Goal: Task Accomplishment & Management: Manage account settings

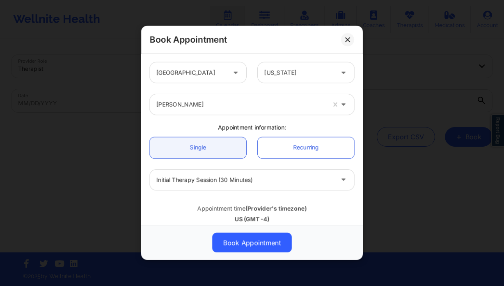
click at [344, 36] on button at bounding box center [347, 39] width 13 height 13
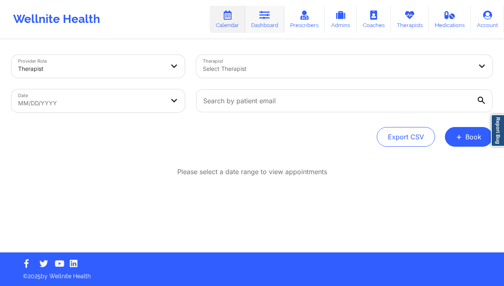
click at [268, 22] on link "Dashboard" at bounding box center [264, 19] width 39 height 27
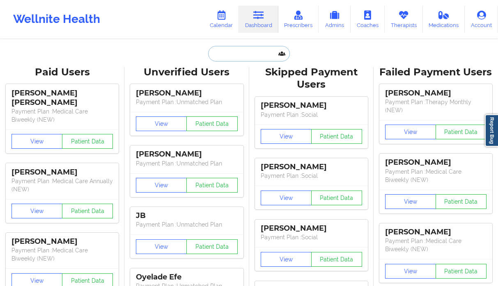
click at [228, 50] on input "text" at bounding box center [248, 54] width 81 height 16
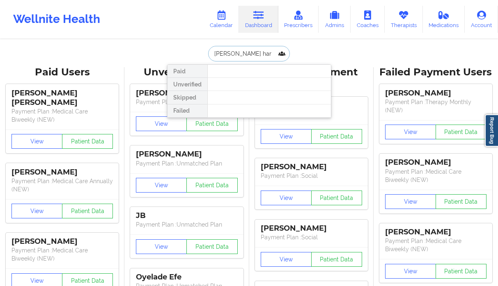
type input "katie hart"
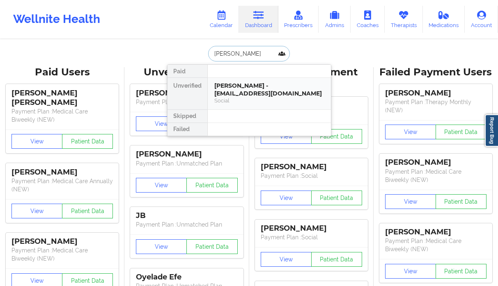
click at [240, 89] on div "Katie Hart - hartkatie25@gmail.com Social" at bounding box center [269, 93] width 110 height 23
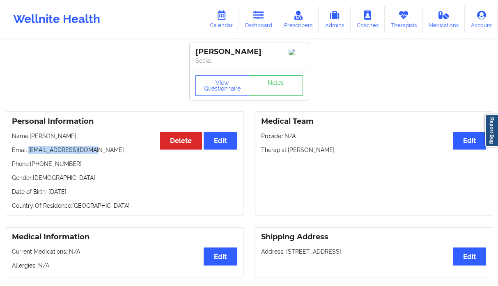
drag, startPoint x: 97, startPoint y: 150, endPoint x: 31, endPoint y: 151, distance: 66.5
click at [31, 151] on p "Email: hartkatie25@gmail.com" at bounding box center [124, 150] width 225 height 8
copy p "hartkatie25@gmail.com"
click at [269, 26] on link "Dashboard" at bounding box center [258, 19] width 39 height 27
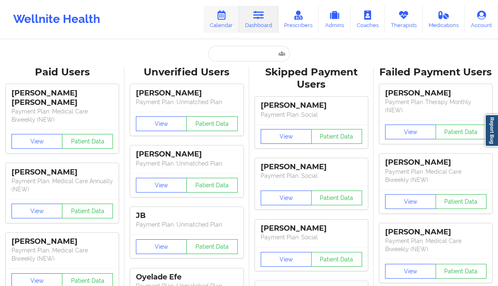
click at [217, 15] on link "Calendar" at bounding box center [221, 19] width 35 height 27
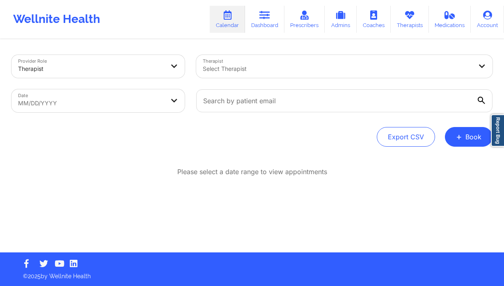
click at [58, 103] on body "Wellnite Health Calendar Dashboard Prescribers Admins Coaches Therapists Medica…" at bounding box center [252, 143] width 504 height 286
select select "2025-8"
select select "2025-9"
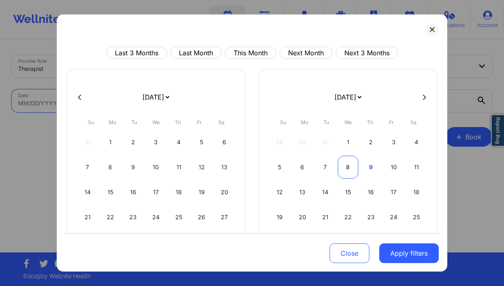
click at [343, 167] on div "8" at bounding box center [348, 167] width 21 height 23
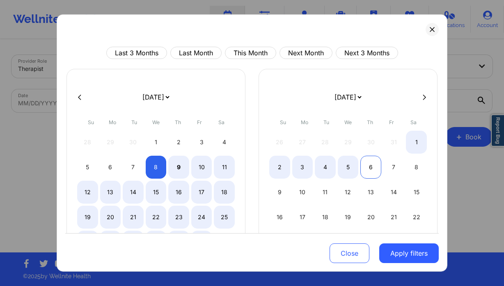
select select "2025-9"
select select "2025-10"
select select "2025-9"
select select "2025-10"
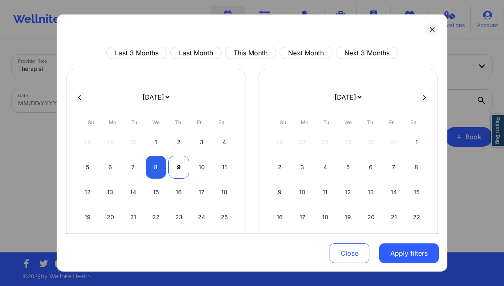
select select "2025-9"
select select "2025-10"
click at [177, 166] on div "9" at bounding box center [178, 167] width 21 height 23
select select "2025-9"
select select "2025-10"
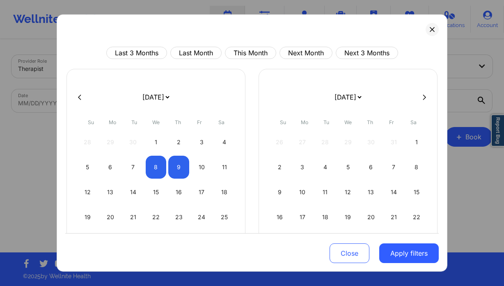
drag, startPoint x: 403, startPoint y: 256, endPoint x: 383, endPoint y: 239, distance: 26.0
click at [403, 256] on button "Apply filters" at bounding box center [408, 254] width 59 height 20
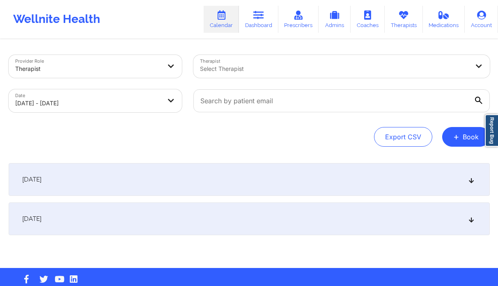
click at [225, 57] on div "Select Therapist" at bounding box center [331, 66] width 277 height 23
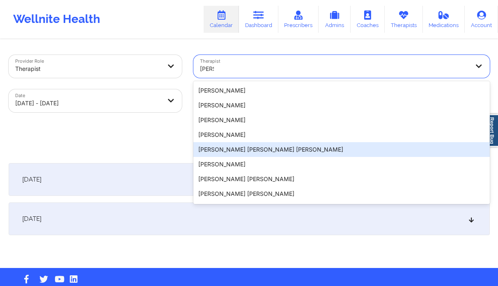
scroll to position [60, 0]
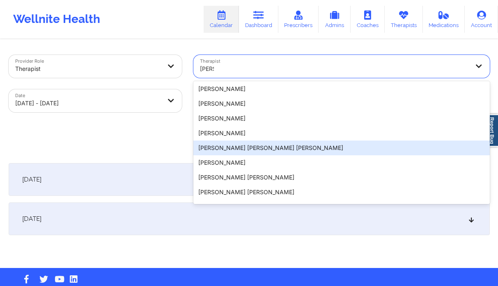
type input "nicol"
select select "2025-9"
select select "2025-10"
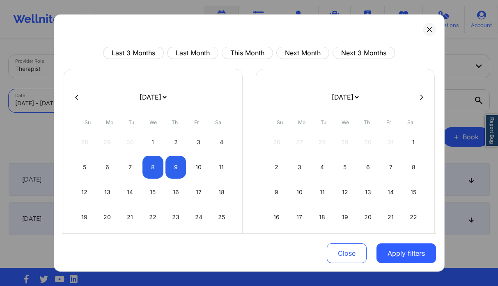
click at [110, 105] on body "Wellnite Health Calendar Dashboard Prescribers Admins Coaches Therapists Medica…" at bounding box center [249, 143] width 498 height 286
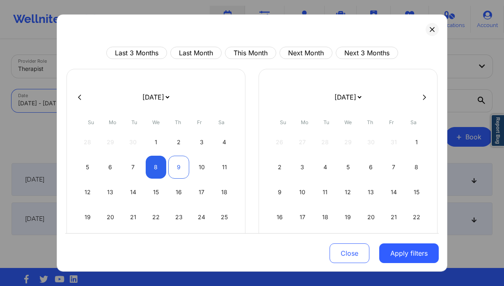
click at [168, 168] on div "9" at bounding box center [178, 167] width 21 height 23
select select "2025-9"
select select "2025-10"
select select "2025-9"
select select "2025-10"
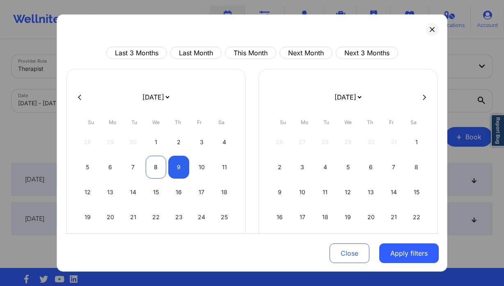
click at [154, 168] on div "8" at bounding box center [156, 167] width 21 height 23
select select "2025-9"
select select "2025-10"
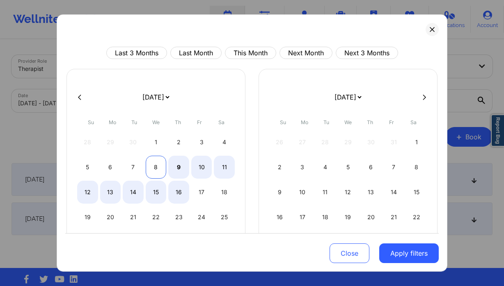
select select "2025-9"
select select "2025-10"
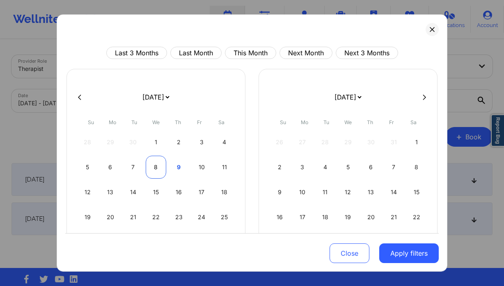
click at [158, 167] on div "8" at bounding box center [156, 167] width 21 height 23
select select "2025-9"
select select "2025-10"
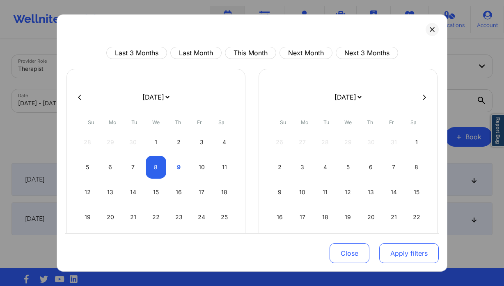
click at [404, 249] on button "Apply filters" at bounding box center [408, 254] width 59 height 20
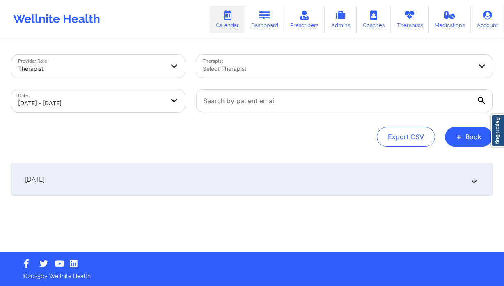
click at [265, 75] on div "Select Therapist" at bounding box center [334, 66] width 277 height 23
type input "nicole th"
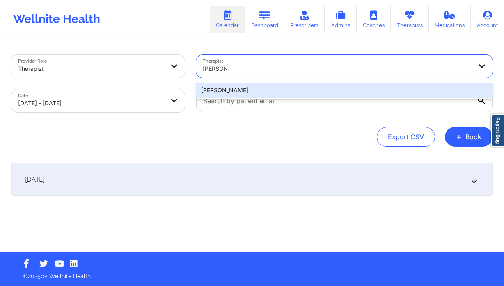
click at [267, 93] on div "Nicole Thweatt" at bounding box center [344, 90] width 296 height 15
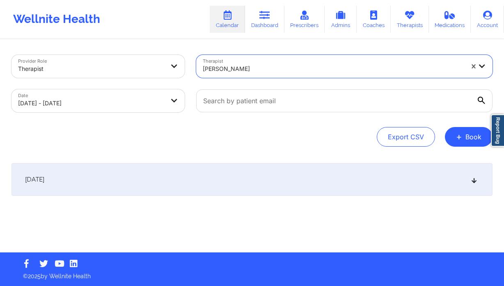
click at [215, 182] on div "[DATE]" at bounding box center [251, 179] width 481 height 33
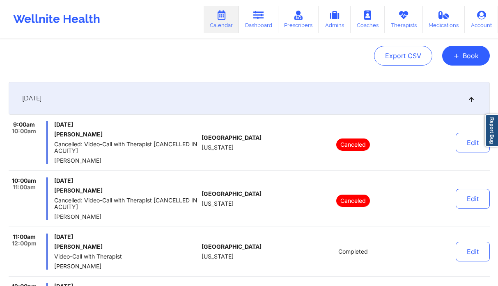
scroll to position [0, 0]
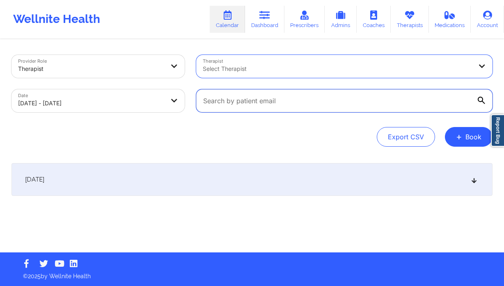
click at [311, 92] on input "text" at bounding box center [344, 100] width 296 height 23
paste input "kkelseyy@yahoo.com"
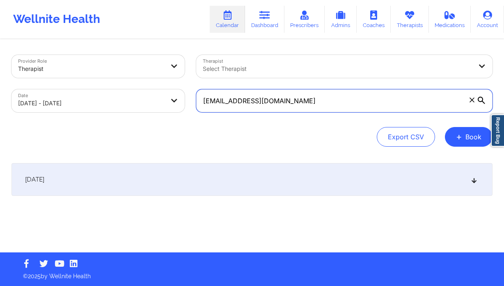
type input "kkelseyy@yahoo.com"
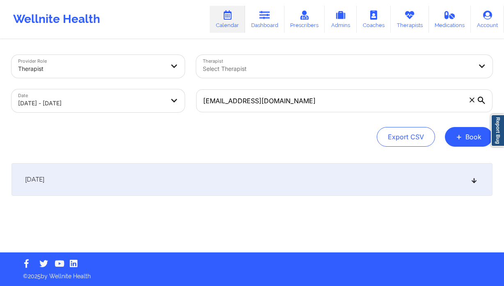
click at [246, 154] on div "Provider Role Therapist Therapist Select Therapist Date 10/08/2025 - 10/08/2025…" at bounding box center [252, 146] width 492 height 213
click at [215, 170] on div "[DATE]" at bounding box center [251, 179] width 481 height 33
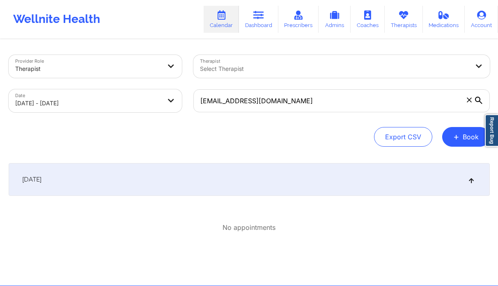
click at [98, 104] on body "Wellnite Health Calendar Dashboard Prescribers Admins Coaches Therapists Medica…" at bounding box center [249, 143] width 498 height 286
select select "2025-9"
select select "2025-10"
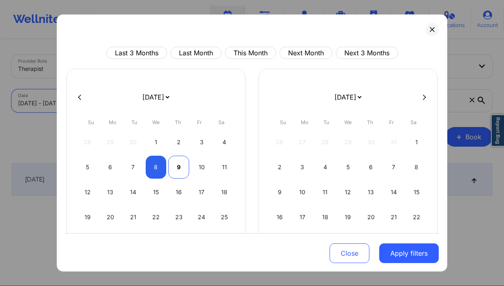
click at [176, 171] on div "9" at bounding box center [178, 167] width 21 height 23
select select "2025-9"
select select "2025-10"
select select "2025-9"
select select "2025-10"
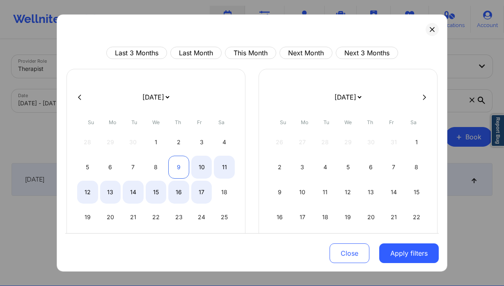
select select "2025-9"
select select "2025-10"
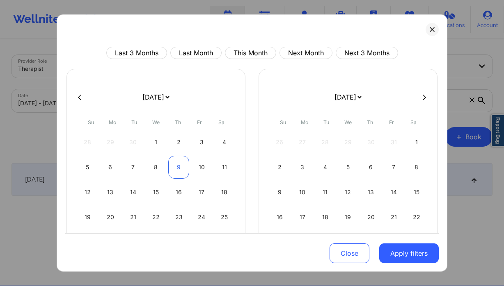
click at [176, 168] on div "9" at bounding box center [178, 167] width 21 height 23
select select "2025-9"
select select "2025-10"
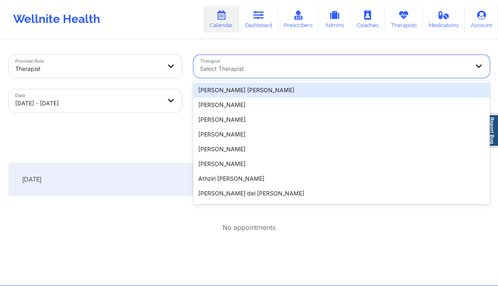
click at [254, 63] on div "Select Therapist" at bounding box center [331, 66] width 277 height 23
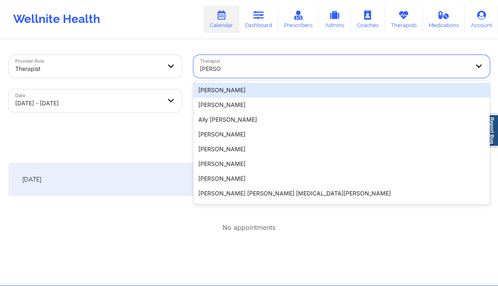
type input "sabrina"
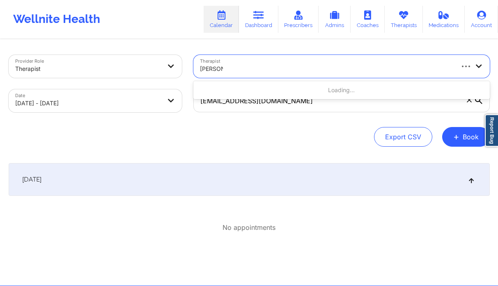
type input "sabrina yo"
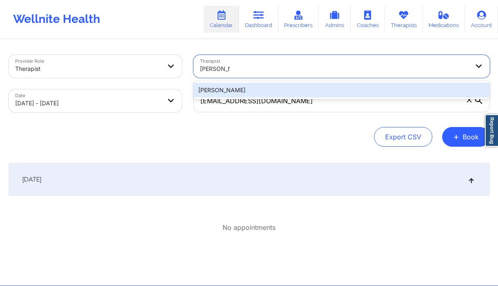
click at [272, 92] on div "Sabrina Yolanda Byirt" at bounding box center [341, 90] width 296 height 15
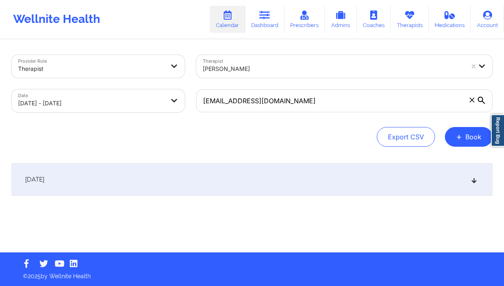
click at [210, 179] on div "[DATE]" at bounding box center [251, 179] width 481 height 33
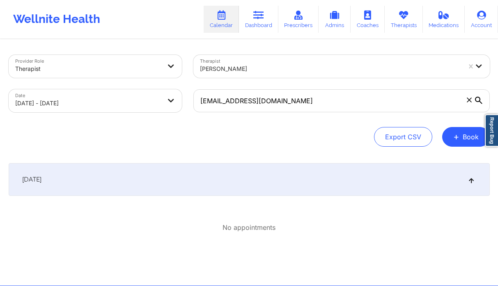
click at [167, 93] on body "Wellnite Health Calendar Dashboard Prescribers Admins Coaches Therapists Medica…" at bounding box center [249, 143] width 498 height 286
select select "2025-9"
select select "2025-10"
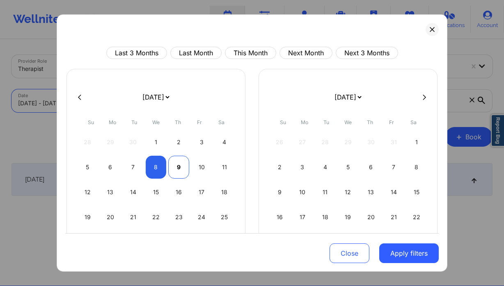
click at [182, 164] on div "9" at bounding box center [178, 167] width 21 height 23
select select "2025-9"
select select "2025-10"
drag, startPoint x: 174, startPoint y: 165, endPoint x: 201, endPoint y: 183, distance: 33.1
click at [174, 165] on div "9" at bounding box center [178, 167] width 21 height 23
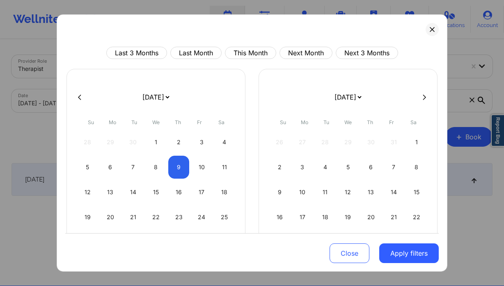
select select "2025-9"
select select "2025-10"
click at [421, 252] on button "Apply filters" at bounding box center [408, 254] width 59 height 20
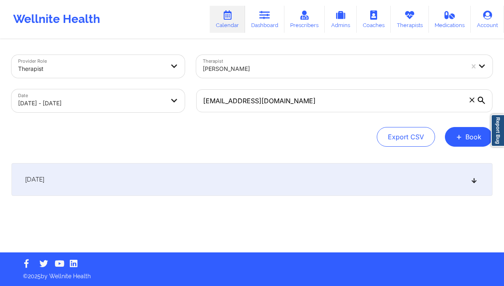
drag, startPoint x: 269, startPoint y: 181, endPoint x: 274, endPoint y: 182, distance: 4.7
click at [269, 181] on div "October 9, 2025" at bounding box center [251, 179] width 481 height 33
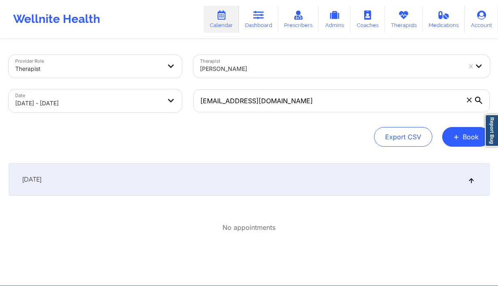
click at [469, 99] on icon at bounding box center [469, 100] width 5 height 5
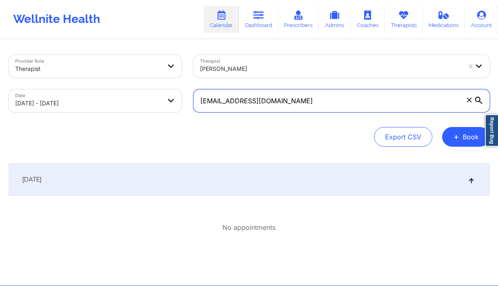
click at [469, 99] on input "kkelseyy@yahoo.com" at bounding box center [341, 100] width 296 height 23
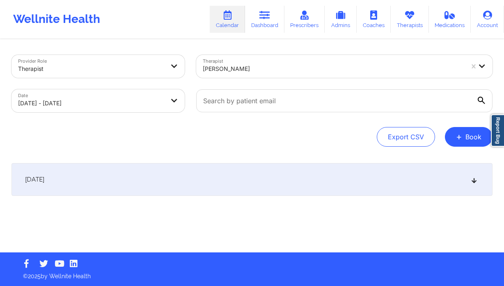
click at [267, 183] on div "October 9, 2025" at bounding box center [251, 179] width 481 height 33
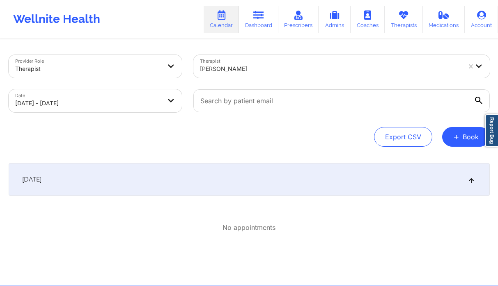
click at [263, 70] on div at bounding box center [330, 69] width 261 height 10
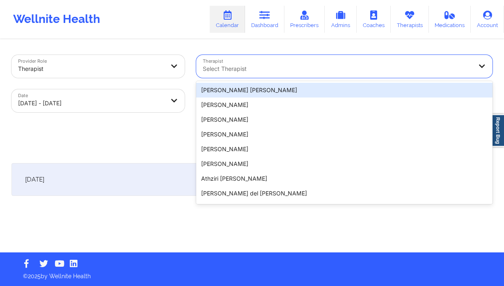
click at [467, 67] on div at bounding box center [337, 69] width 269 height 10
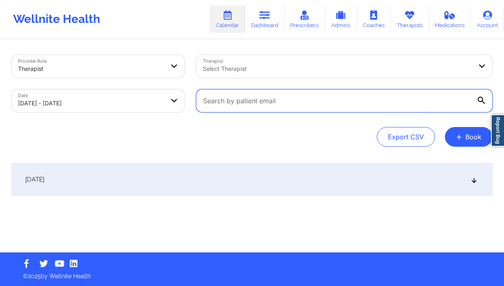
click at [307, 106] on input "text" at bounding box center [344, 100] width 296 height 23
paste input "rakurang42@gmail.com"
type input "rakurang42@gmail.com"
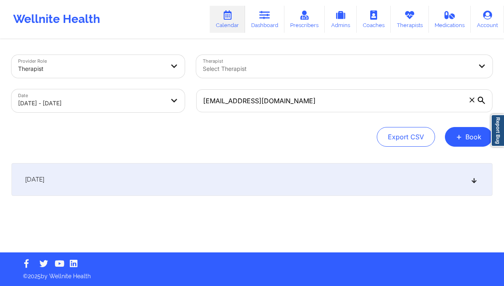
click at [287, 175] on div "October 9, 2025" at bounding box center [251, 179] width 481 height 33
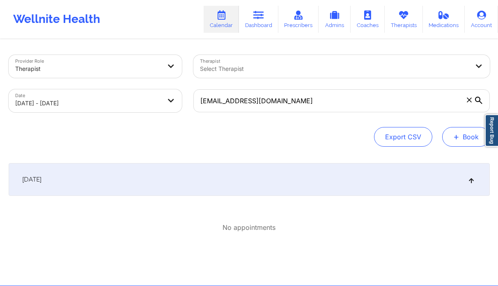
click at [462, 135] on button "+ Book" at bounding box center [466, 137] width 48 height 20
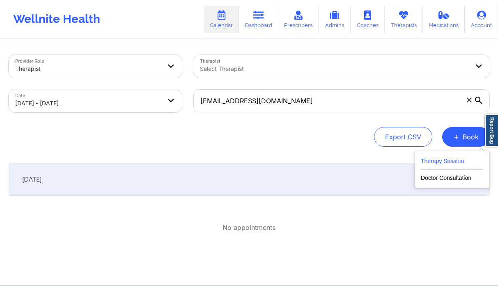
click at [450, 164] on button "Therapy Session" at bounding box center [452, 163] width 63 height 14
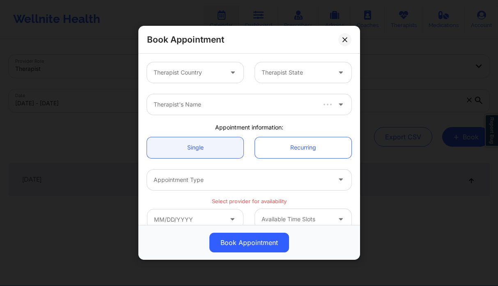
click at [216, 75] on div at bounding box center [187, 73] width 69 height 10
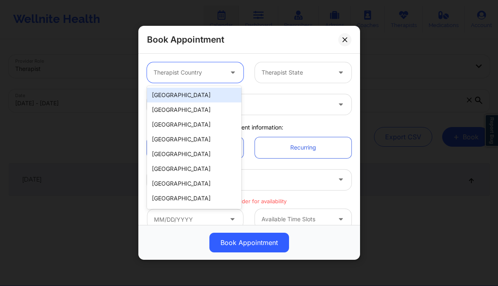
click at [197, 92] on div "[GEOGRAPHIC_DATA]" at bounding box center [194, 95] width 94 height 15
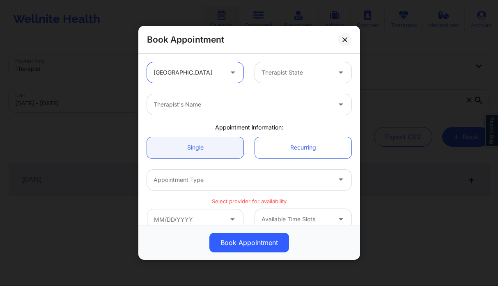
click at [272, 66] on div "Therapist State" at bounding box center [293, 72] width 77 height 21
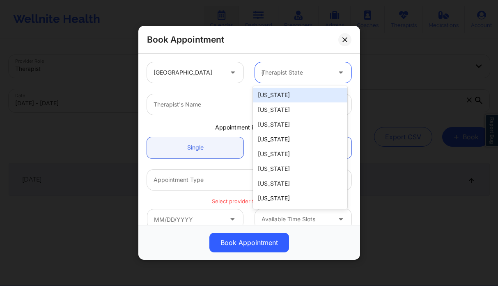
type input "ge"
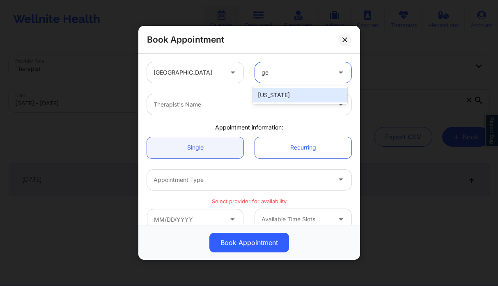
click at [285, 91] on div "[US_STATE]" at bounding box center [300, 95] width 94 height 15
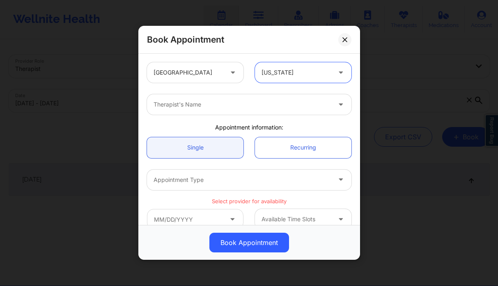
click at [233, 104] on div at bounding box center [241, 105] width 177 height 10
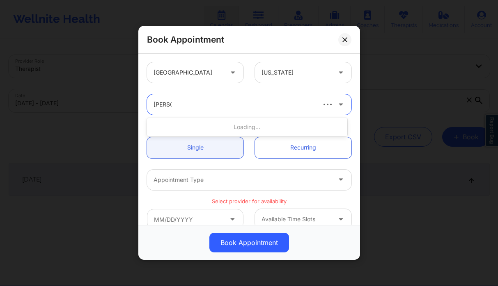
type input "sabrina y"
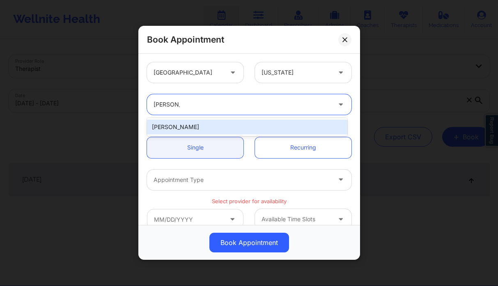
click at [244, 123] on div "Sabrina Yolanda Byirt" at bounding box center [247, 127] width 200 height 15
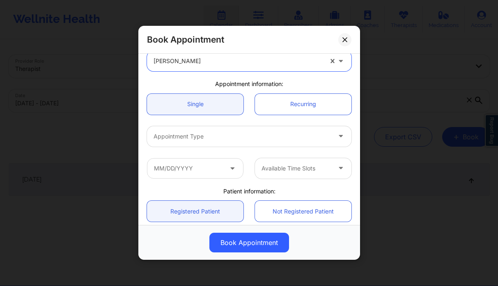
scroll to position [48, 0]
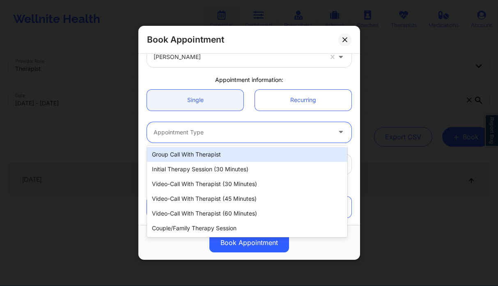
click at [249, 122] on div "Appointment Type" at bounding box center [239, 132] width 185 height 21
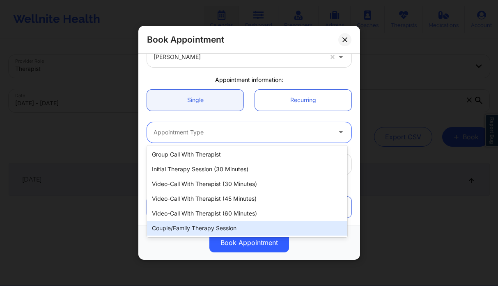
click at [239, 227] on div "Couple/Family Therapy Session" at bounding box center [247, 228] width 200 height 15
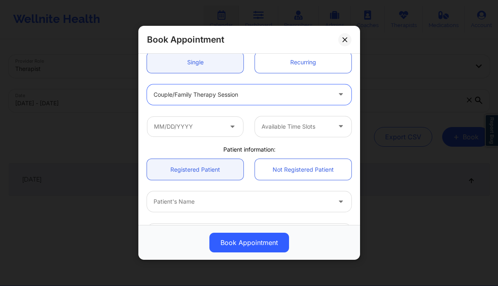
scroll to position [88, 0]
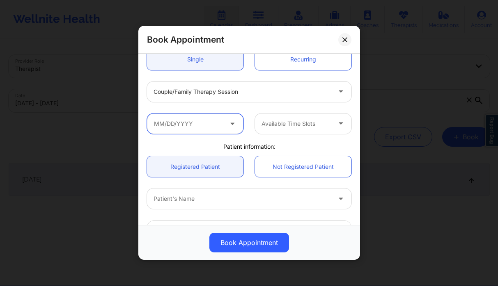
click at [213, 128] on input "text" at bounding box center [195, 124] width 96 height 21
click at [234, 124] on span at bounding box center [233, 124] width 10 height 10
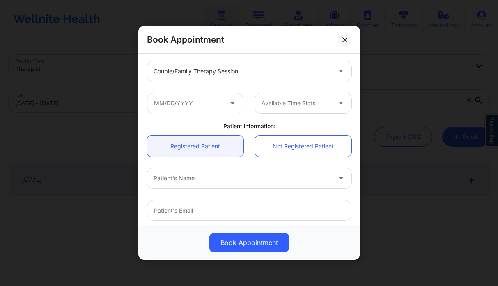
scroll to position [150, 0]
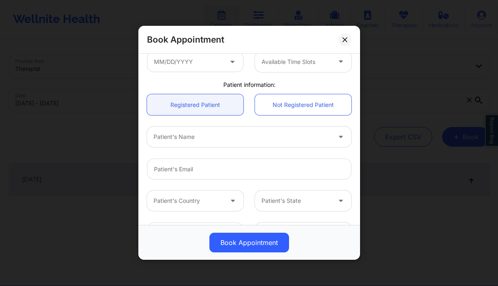
click at [214, 130] on div "Patient's Name" at bounding box center [239, 137] width 185 height 21
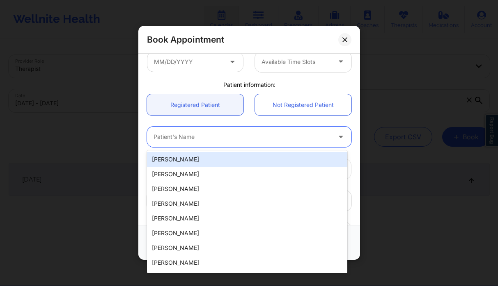
click at [206, 133] on div at bounding box center [241, 138] width 177 height 10
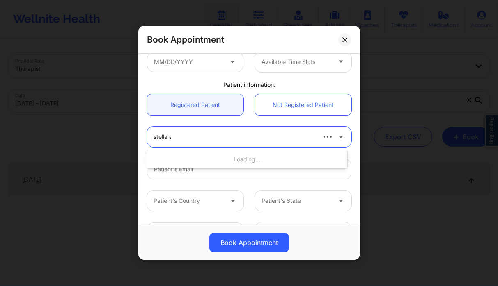
type input "stella ak"
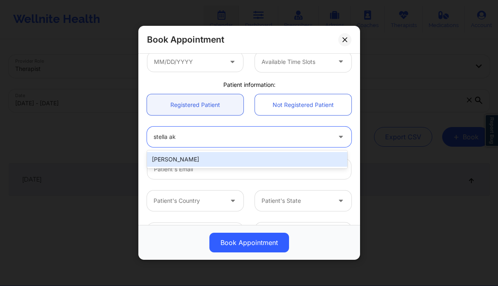
click at [239, 163] on div "Stella Akurang" at bounding box center [247, 159] width 200 height 15
type input "rakurang42@gmail.com"
type input "+16783601678"
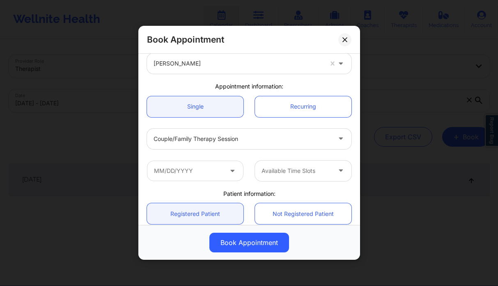
scroll to position [75, 0]
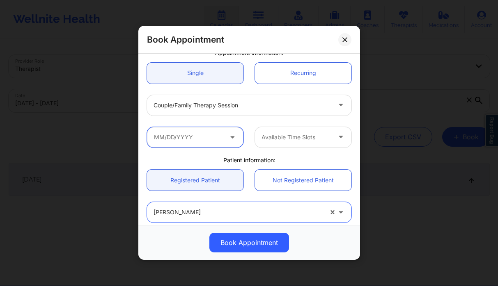
click at [217, 129] on input "text" at bounding box center [195, 137] width 96 height 21
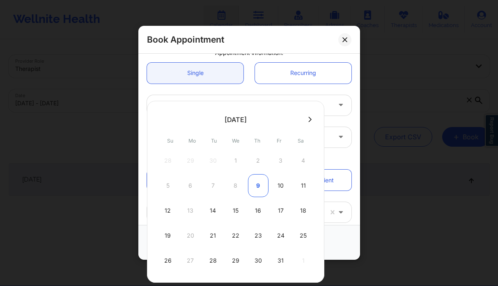
click at [262, 189] on div "9" at bounding box center [258, 185] width 21 height 23
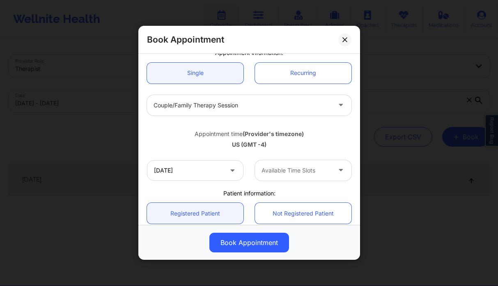
click at [295, 168] on div at bounding box center [295, 171] width 69 height 10
click at [283, 138] on div "Appointment time (Provider's timezone) US (GMT -4)" at bounding box center [249, 138] width 216 height 22
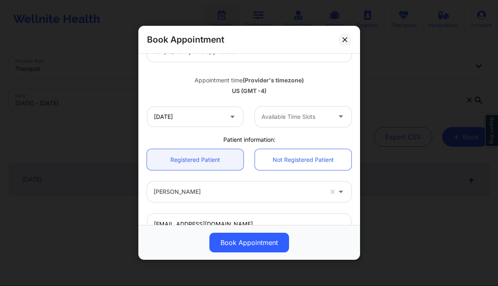
scroll to position [128, 0]
click at [201, 117] on input "[DATE]" at bounding box center [195, 117] width 96 height 21
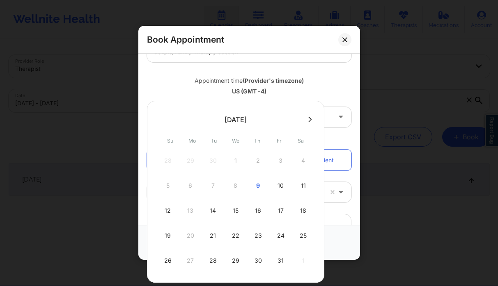
click at [255, 209] on div "16" at bounding box center [258, 210] width 21 height 23
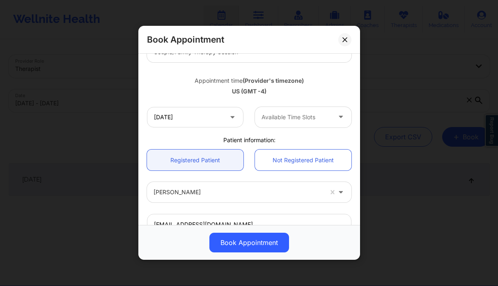
click at [299, 110] on div "Available Time Slots" at bounding box center [293, 117] width 77 height 21
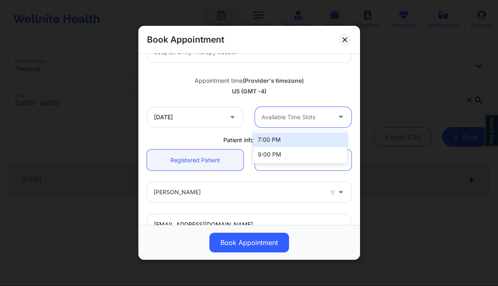
click at [297, 113] on div at bounding box center [295, 117] width 69 height 10
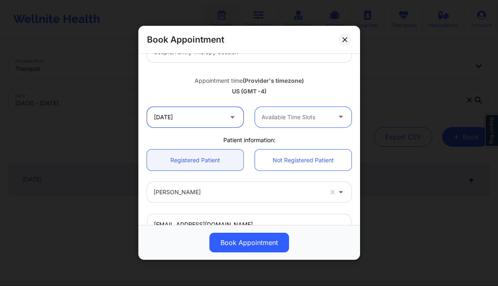
click at [204, 116] on input "10/16/2025" at bounding box center [195, 117] width 96 height 21
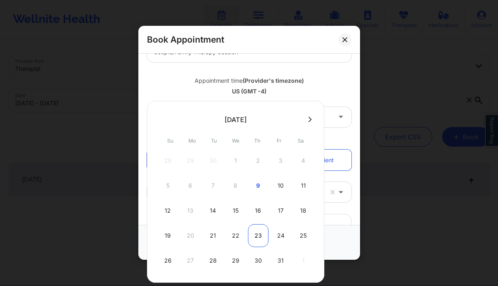
click at [261, 226] on div "23" at bounding box center [258, 235] width 21 height 23
type input "10/23/2025"
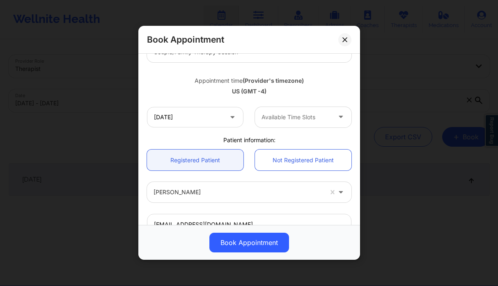
click at [291, 118] on div at bounding box center [295, 117] width 69 height 10
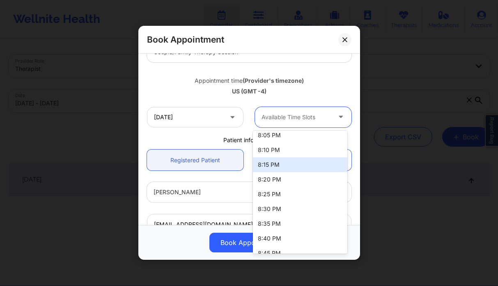
scroll to position [180, 0]
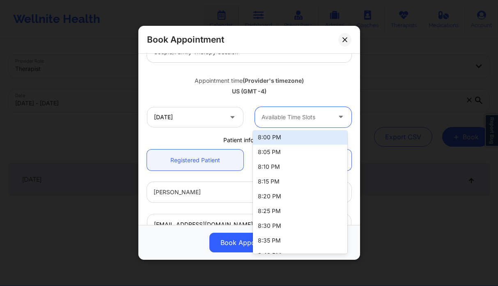
click at [282, 142] on div "8:00 PM" at bounding box center [300, 137] width 94 height 15
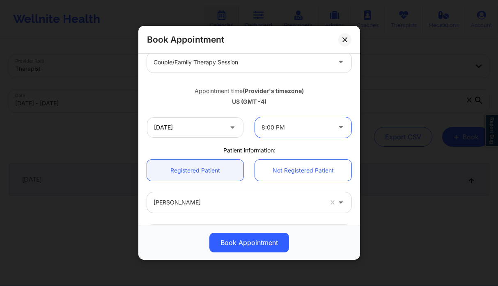
scroll to position [79, 0]
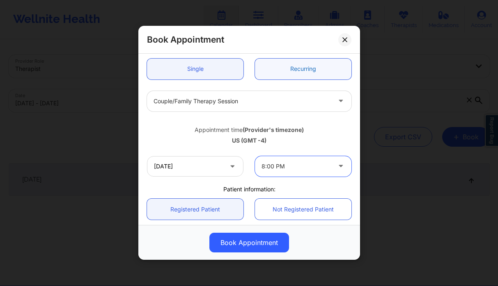
click at [294, 67] on link "Recurring" at bounding box center [303, 69] width 96 height 21
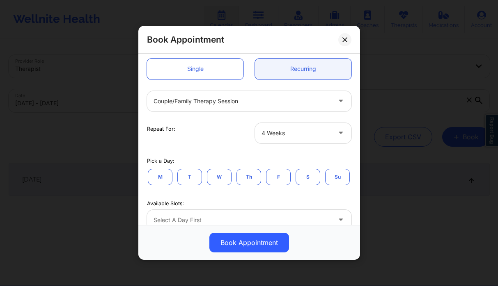
click at [257, 105] on div at bounding box center [241, 101] width 177 height 10
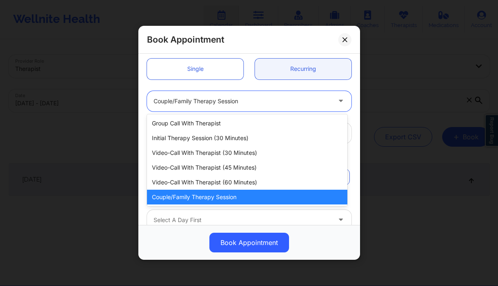
click at [265, 197] on div "Couple/Family Therapy Session" at bounding box center [247, 197] width 200 height 15
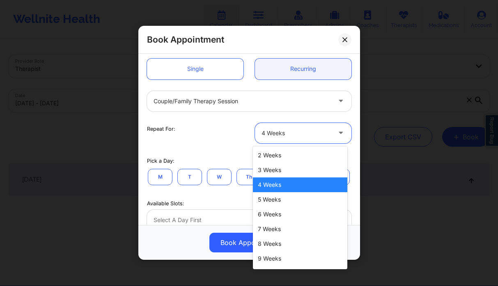
click at [281, 139] on div "4 Weeks" at bounding box center [295, 133] width 69 height 21
click at [280, 139] on div "4 Weeks" at bounding box center [295, 133] width 69 height 21
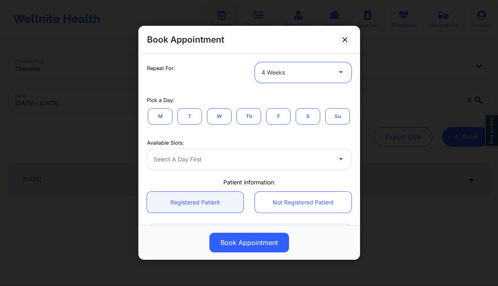
scroll to position [141, 0]
click at [191, 121] on button "T" at bounding box center [189, 115] width 25 height 16
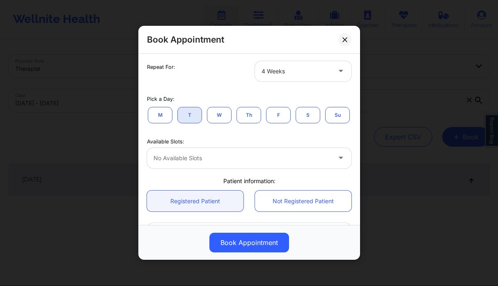
click at [256, 116] on button "Th" at bounding box center [248, 115] width 25 height 16
click at [244, 163] on div at bounding box center [241, 158] width 177 height 10
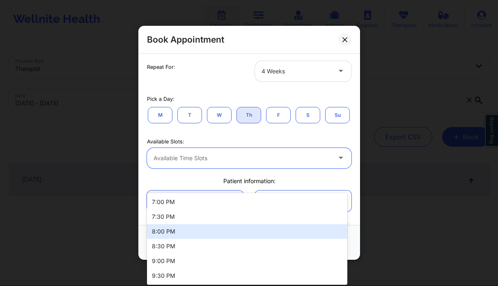
click at [189, 228] on div "8:00 PM" at bounding box center [247, 231] width 200 height 15
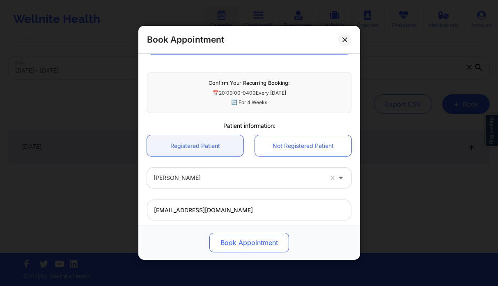
scroll to position [249, 0]
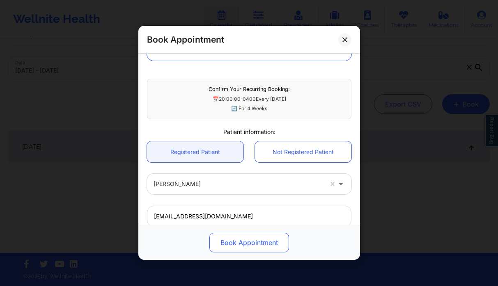
click at [253, 245] on button "Book Appointment" at bounding box center [249, 243] width 80 height 20
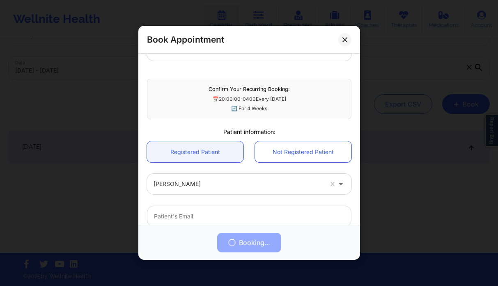
scroll to position [0, 0]
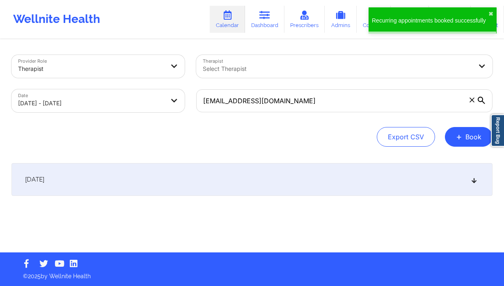
click at [113, 112] on body "Recurring appointments booked successfully ✖︎ Wellnite Health Calendar Dashboar…" at bounding box center [252, 143] width 504 height 286
select select "2025-9"
select select "2025-10"
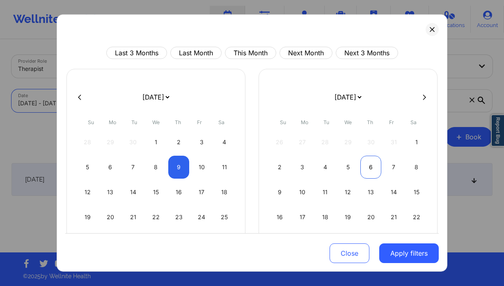
click at [372, 165] on div "6" at bounding box center [370, 167] width 21 height 23
select select "2025-10"
select select "2025-11"
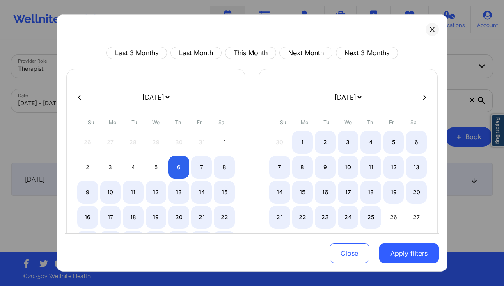
select select "2025-10"
select select "2025-11"
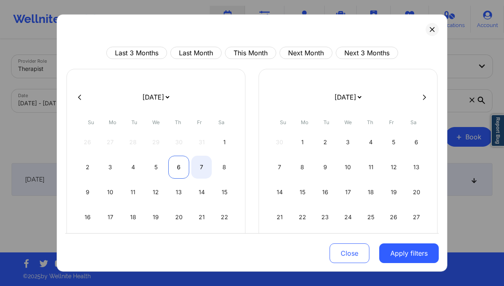
select select "2025-10"
select select "2025-11"
click at [174, 167] on div "6" at bounding box center [178, 167] width 21 height 23
select select "2025-10"
select select "2025-11"
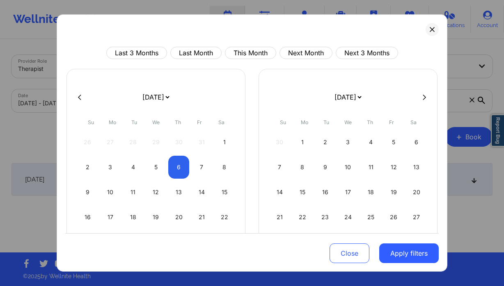
drag, startPoint x: 395, startPoint y: 253, endPoint x: 380, endPoint y: 244, distance: 17.3
click at [395, 253] on button "Apply filters" at bounding box center [408, 254] width 59 height 20
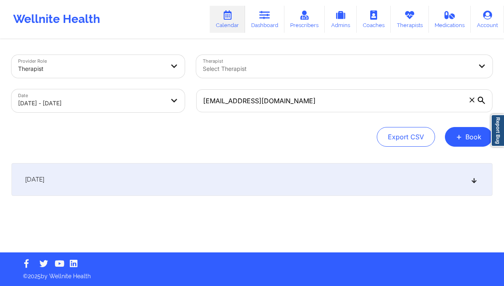
click at [252, 177] on div "November 6, 2025" at bounding box center [251, 179] width 481 height 33
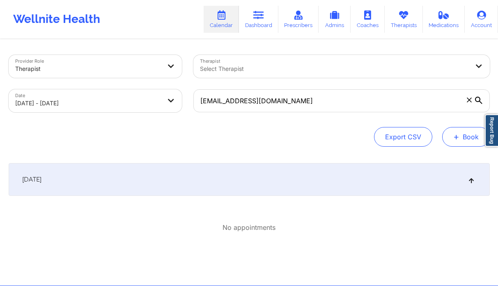
click at [453, 139] on span "+" at bounding box center [456, 137] width 6 height 5
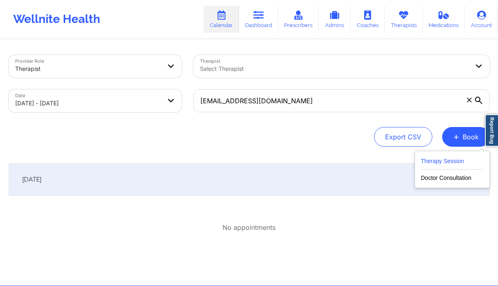
click at [425, 161] on button "Therapy Session" at bounding box center [452, 163] width 63 height 14
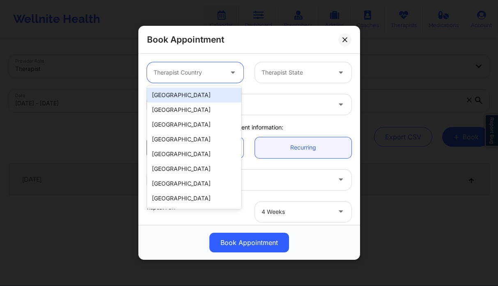
click at [208, 76] on div at bounding box center [187, 73] width 69 height 10
click at [185, 93] on div "[GEOGRAPHIC_DATA]" at bounding box center [194, 95] width 94 height 15
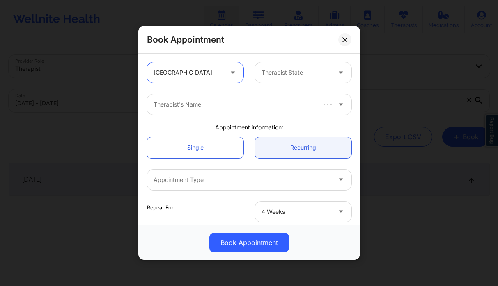
click at [278, 71] on div at bounding box center [295, 73] width 69 height 10
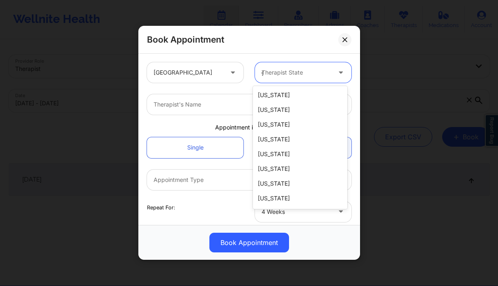
type input "geo"
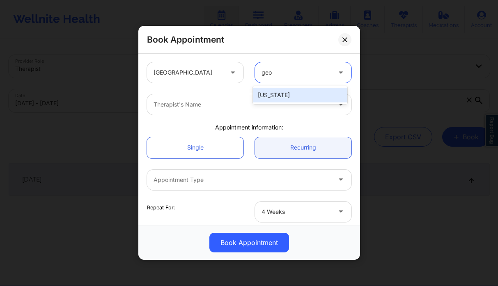
click at [274, 99] on div "[US_STATE]" at bounding box center [300, 95] width 94 height 15
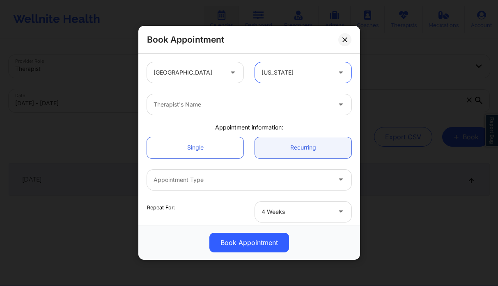
click at [238, 110] on div "Therapist's Name" at bounding box center [239, 104] width 185 height 21
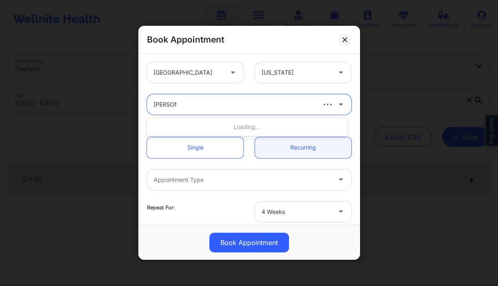
type input "sabrina y"
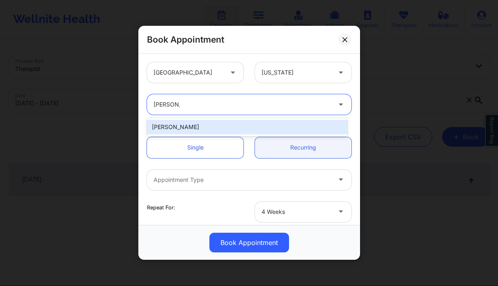
click at [206, 130] on div "Sabrina Yolanda Byirt" at bounding box center [247, 127] width 200 height 15
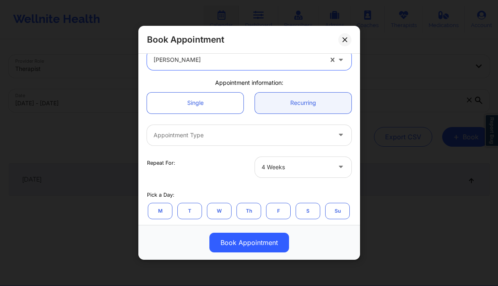
scroll to position [78, 0]
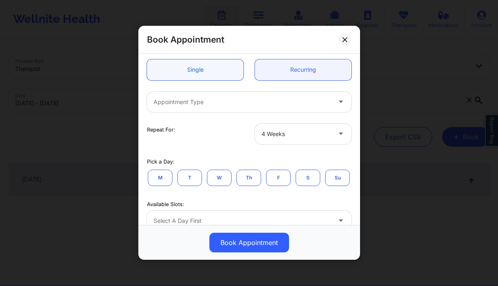
click at [201, 69] on link "Single" at bounding box center [195, 69] width 96 height 21
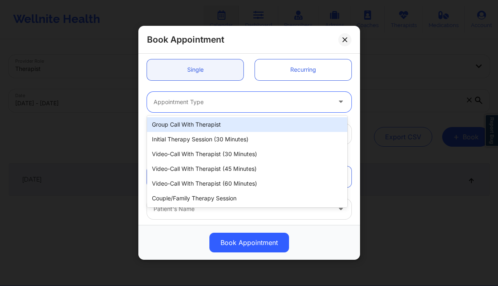
click at [205, 99] on div at bounding box center [241, 102] width 177 height 10
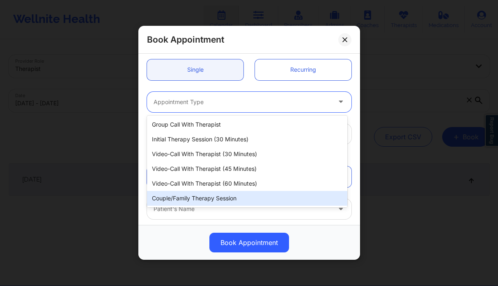
click at [208, 197] on div "Couple/Family Therapy Session" at bounding box center [247, 198] width 200 height 15
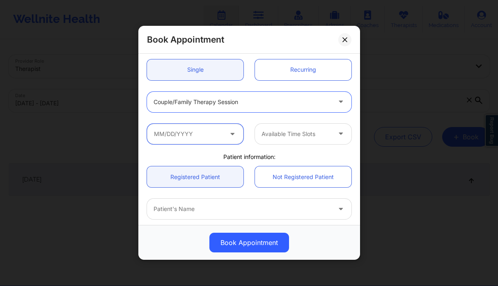
click at [211, 132] on input "text" at bounding box center [195, 134] width 96 height 21
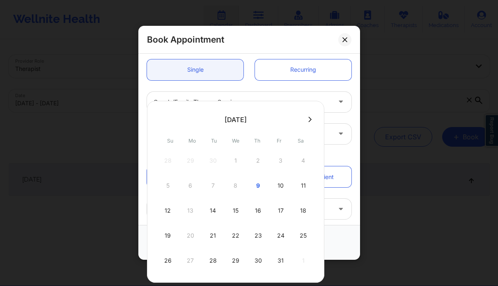
click at [308, 118] on icon at bounding box center [309, 120] width 3 height 6
click at [257, 183] on div "6" at bounding box center [258, 185] width 21 height 23
type input "11/06/2025"
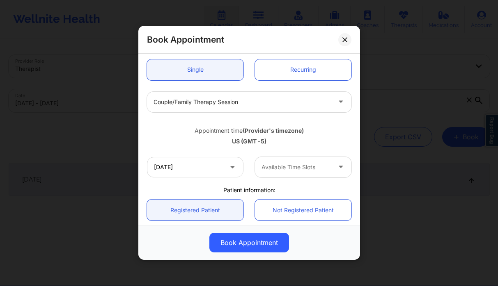
click at [283, 169] on div at bounding box center [295, 167] width 69 height 10
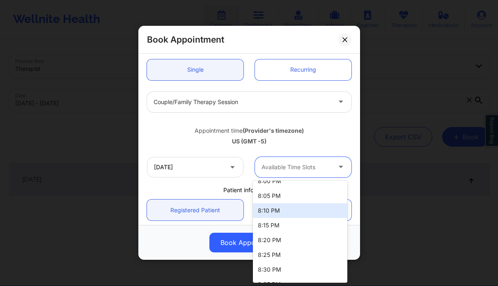
scroll to position [176, 0]
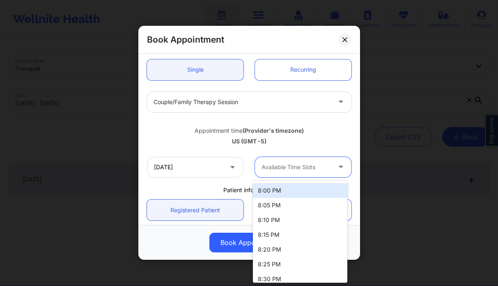
click at [284, 197] on div "8:00 PM" at bounding box center [300, 190] width 94 height 15
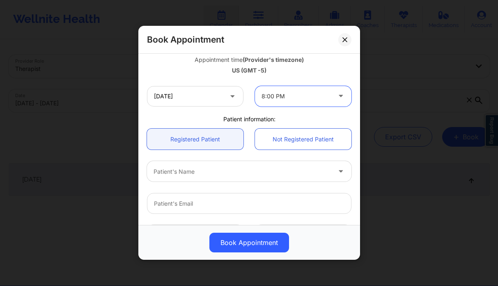
scroll to position [229, 0]
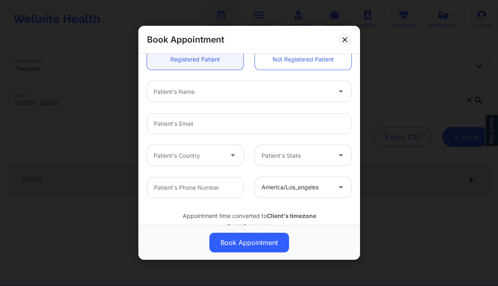
click at [198, 95] on div at bounding box center [241, 92] width 177 height 10
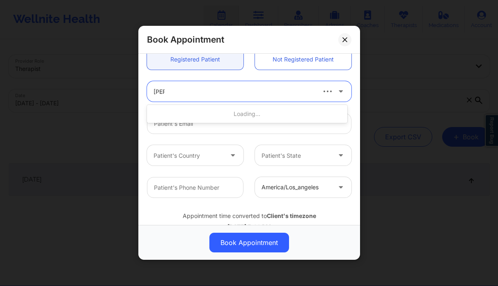
type input "stella"
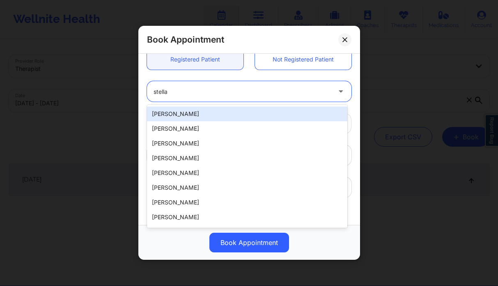
click at [198, 112] on div "Stella Akurang" at bounding box center [247, 114] width 200 height 15
type input "rakurang42@gmail.com"
type input "+16783601678"
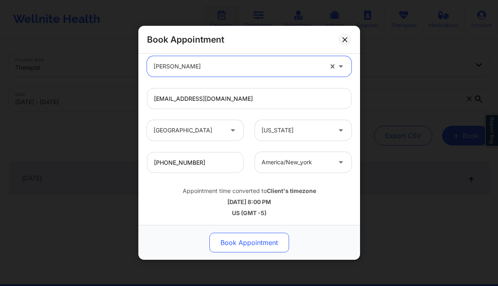
scroll to position [2, 0]
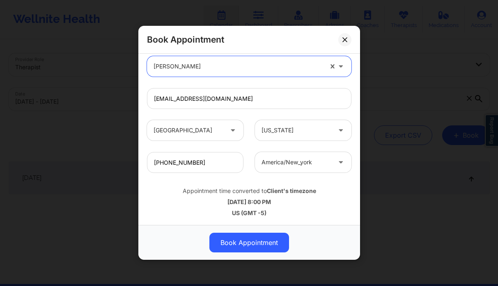
click at [233, 246] on button "Book Appointment" at bounding box center [249, 243] width 80 height 20
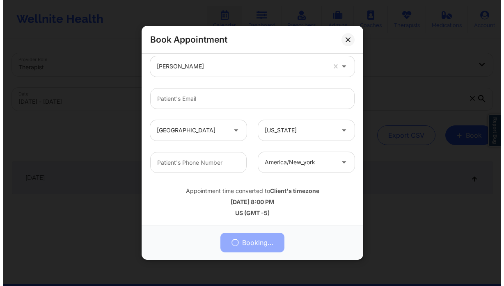
scroll to position [0, 0]
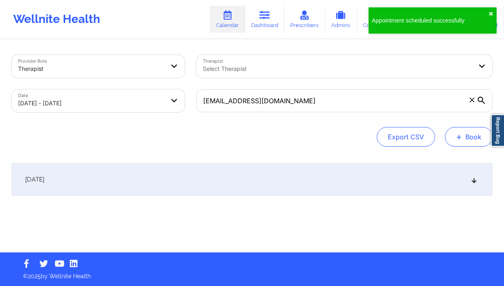
click at [475, 133] on button "+ Book" at bounding box center [469, 137] width 48 height 20
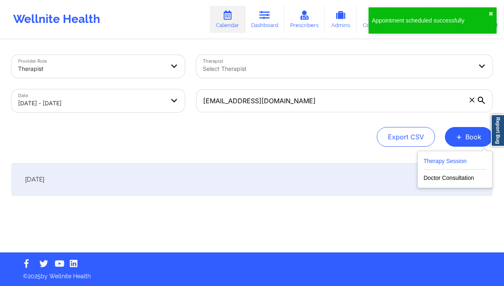
click at [439, 160] on button "Therapy Session" at bounding box center [454, 163] width 63 height 14
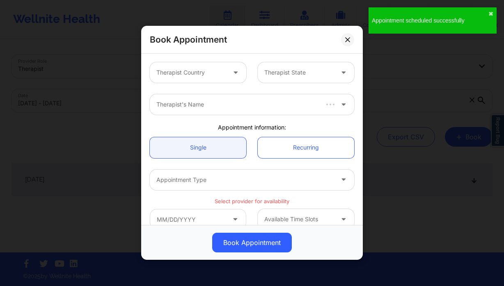
click at [178, 66] on div "Therapist Country" at bounding box center [188, 72] width 77 height 21
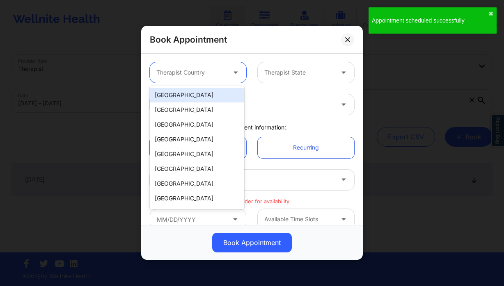
drag, startPoint x: 178, startPoint y: 89, endPoint x: 267, endPoint y: 88, distance: 88.6
click at [178, 89] on div "[GEOGRAPHIC_DATA]" at bounding box center [197, 95] width 94 height 15
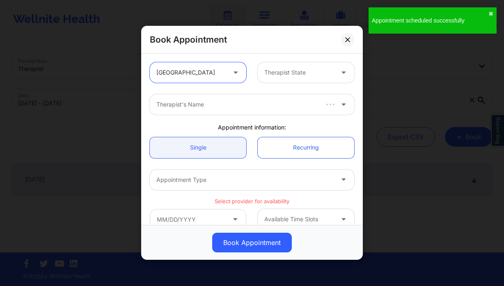
click at [288, 83] on div "option United States, selected. United States Therapist State" at bounding box center [252, 73] width 216 height 32
click at [290, 80] on div "Therapist State" at bounding box center [296, 72] width 77 height 21
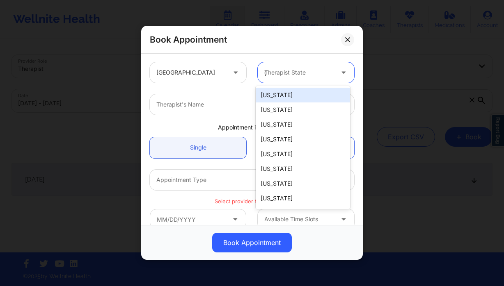
type input "ge"
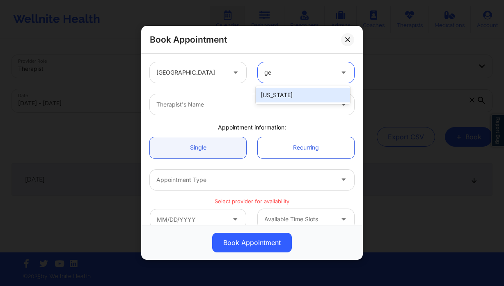
click at [290, 97] on div "[US_STATE]" at bounding box center [303, 95] width 94 height 15
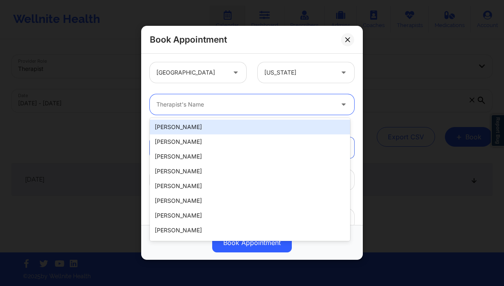
click at [225, 106] on div at bounding box center [244, 105] width 177 height 10
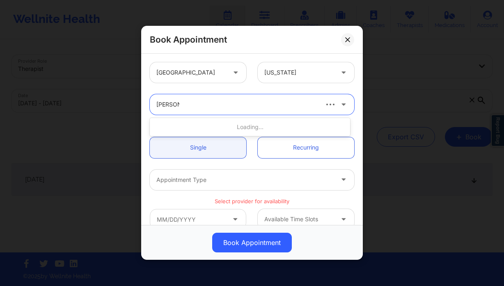
type input "sabrina y"
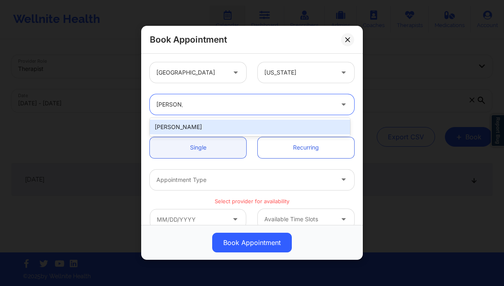
click at [201, 124] on div "Sabrina Yolanda Byirt" at bounding box center [250, 127] width 200 height 15
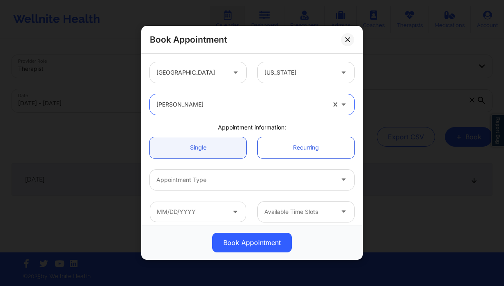
click at [216, 181] on div at bounding box center [244, 180] width 177 height 10
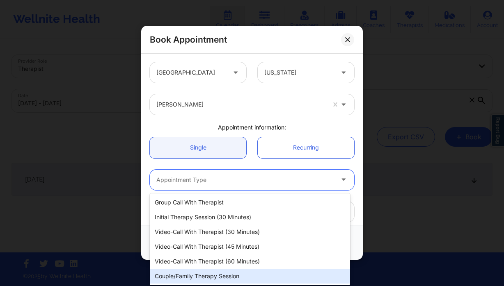
click at [212, 272] on div "Couple/Family Therapy Session" at bounding box center [250, 276] width 200 height 15
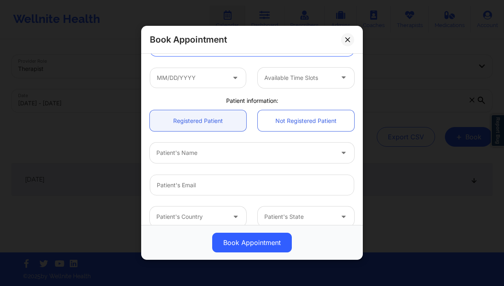
scroll to position [162, 0]
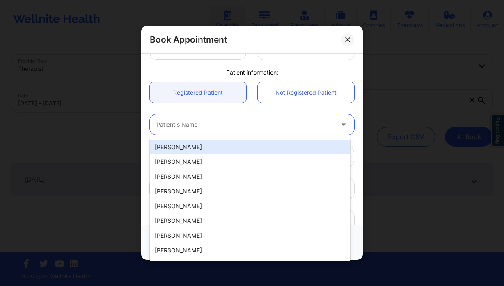
click at [195, 123] on div at bounding box center [244, 125] width 177 height 10
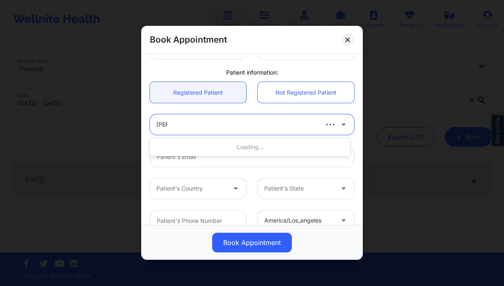
type input "stella"
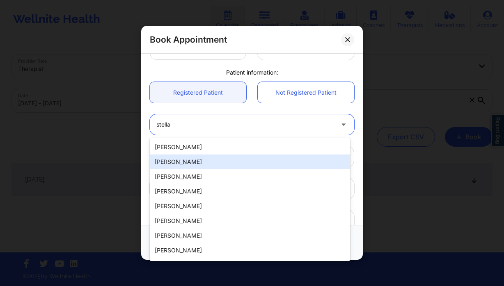
click at [206, 149] on div "Stella Akurang" at bounding box center [250, 147] width 200 height 15
type input "rakurang42@gmail.com"
type input "+16783601678"
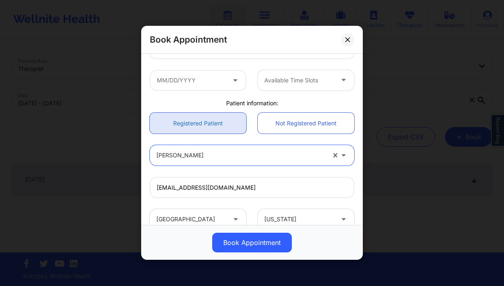
scroll to position [111, 0]
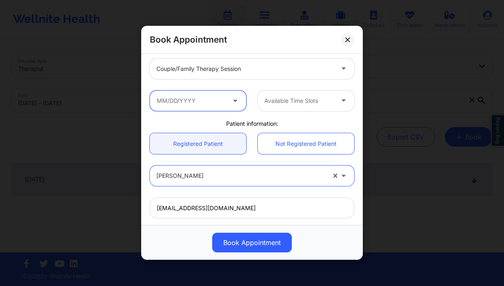
click at [210, 105] on input "text" at bounding box center [198, 101] width 96 height 21
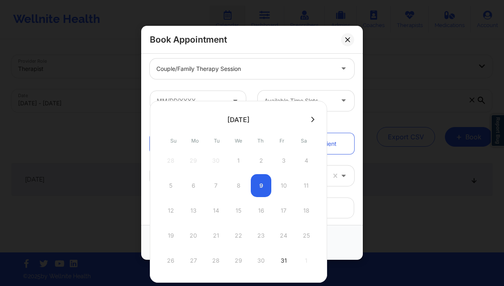
click at [315, 117] on button at bounding box center [313, 119] width 8 height 7
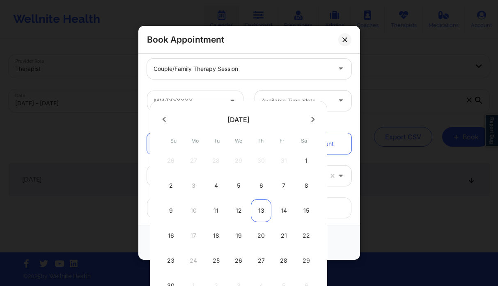
click at [264, 210] on div "13" at bounding box center [261, 210] width 21 height 23
type input "11/13/2025"
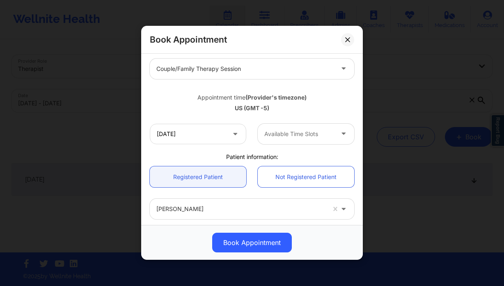
click at [293, 126] on div "Available Time Slots" at bounding box center [296, 134] width 77 height 21
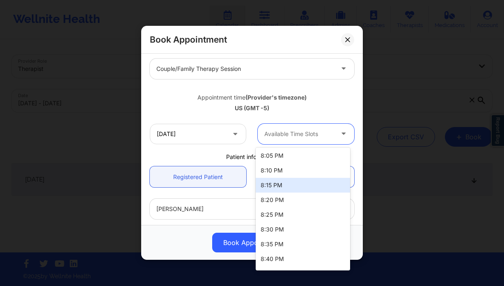
scroll to position [151, 0]
drag, startPoint x: 286, startPoint y: 187, endPoint x: 273, endPoint y: 187, distance: 12.7
click at [286, 187] on div "8:00 PM" at bounding box center [303, 183] width 94 height 15
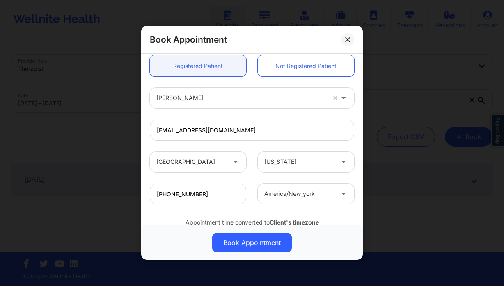
scroll to position [254, 0]
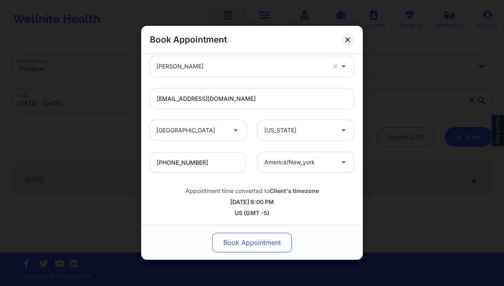
click at [262, 240] on button "Book Appointment" at bounding box center [252, 243] width 80 height 20
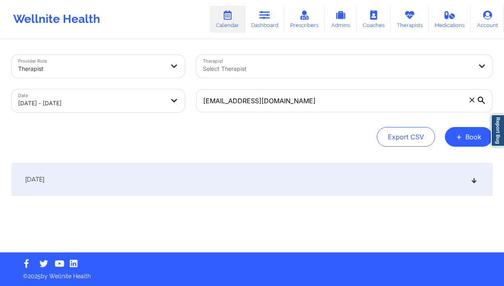
drag, startPoint x: 463, startPoint y: 141, endPoint x: 444, endPoint y: 140, distance: 18.5
click at [463, 141] on button "+ Book" at bounding box center [469, 137] width 48 height 20
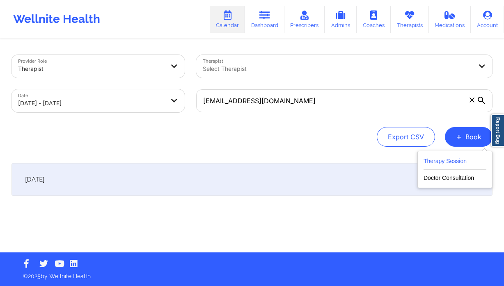
click at [451, 159] on button "Therapy Session" at bounding box center [454, 163] width 63 height 14
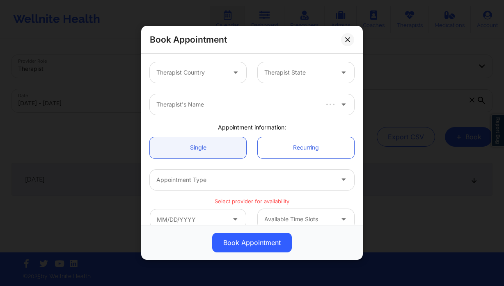
click at [208, 70] on div at bounding box center [190, 73] width 69 height 10
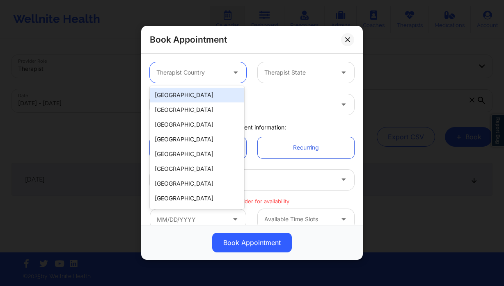
click at [192, 92] on div "[GEOGRAPHIC_DATA]" at bounding box center [197, 95] width 94 height 15
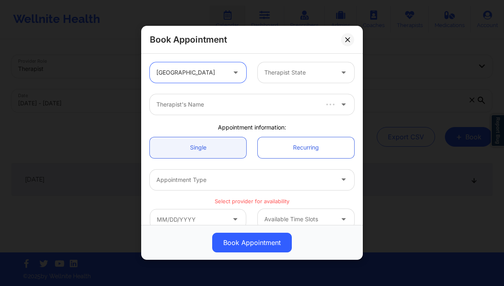
click at [291, 79] on div "Therapist State" at bounding box center [296, 72] width 77 height 21
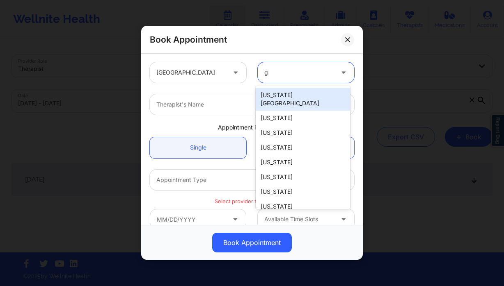
type input "ge"
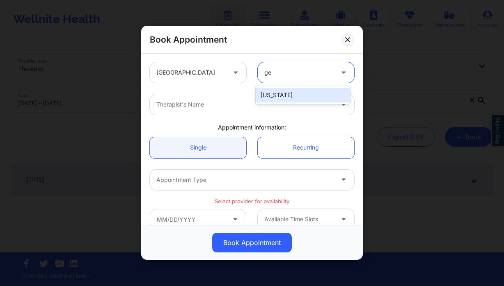
click at [283, 95] on div "[US_STATE]" at bounding box center [303, 95] width 94 height 15
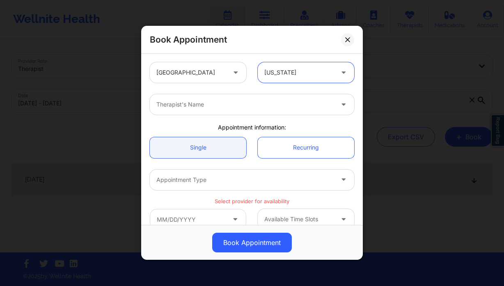
click at [211, 103] on div at bounding box center [244, 105] width 177 height 10
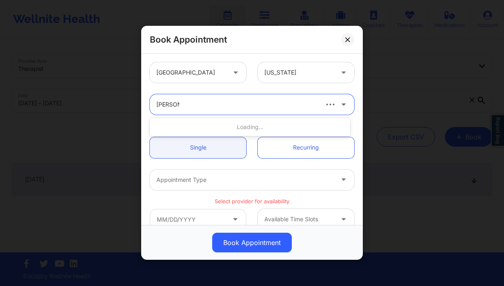
type input "sabrina y"
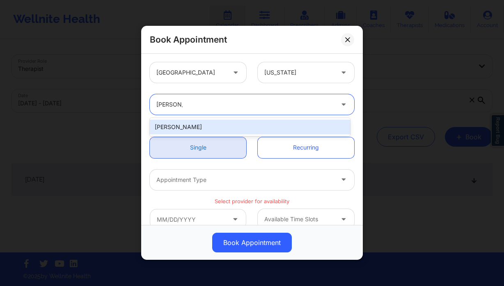
drag, startPoint x: 231, startPoint y: 127, endPoint x: 235, endPoint y: 143, distance: 16.0
click at [231, 127] on div "Sabrina Yolanda Byirt" at bounding box center [250, 127] width 200 height 15
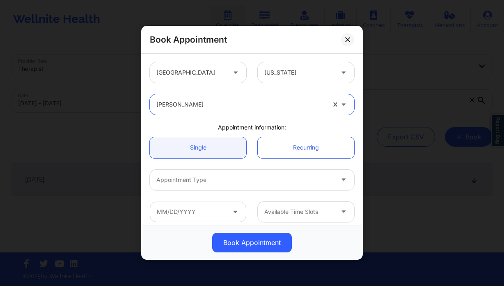
click at [222, 181] on div at bounding box center [244, 180] width 177 height 10
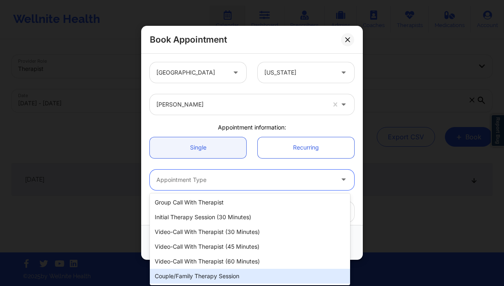
click at [196, 278] on div "Couple/Family Therapy Session" at bounding box center [250, 276] width 200 height 15
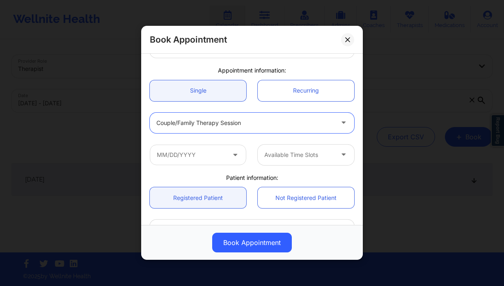
scroll to position [162, 0]
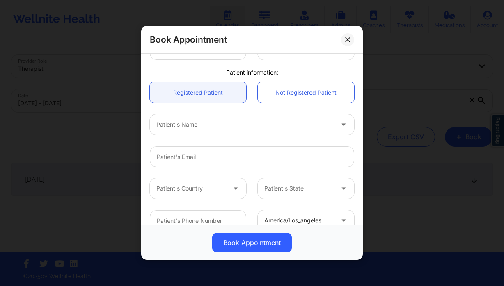
click at [199, 132] on div "Patient's Name" at bounding box center [242, 124] width 185 height 21
type input "stella"
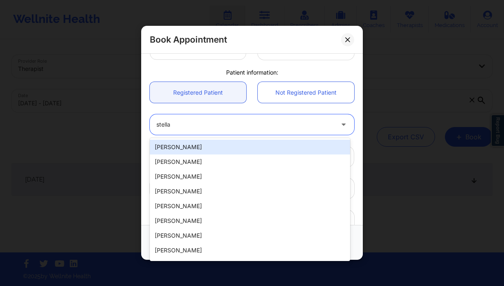
click at [205, 146] on div "Stella Akurang" at bounding box center [250, 147] width 200 height 15
type input "rakurang42@gmail.com"
type input "+16783601678"
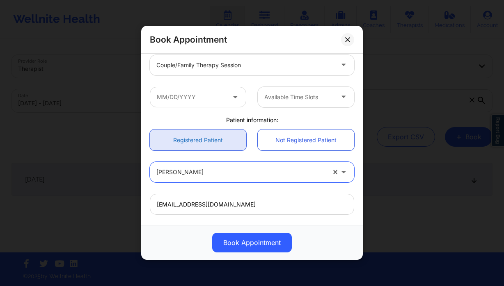
scroll to position [110, 0]
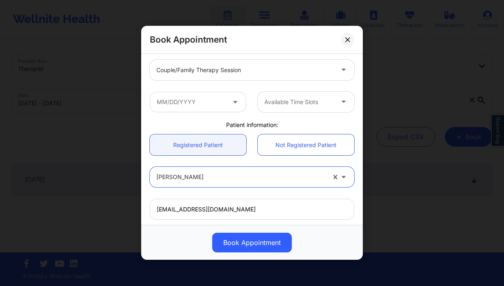
click at [231, 101] on icon at bounding box center [235, 100] width 8 height 7
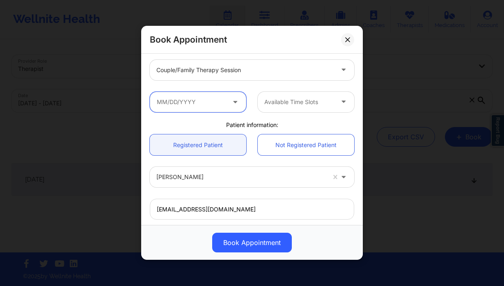
click at [224, 104] on input "text" at bounding box center [198, 102] width 96 height 21
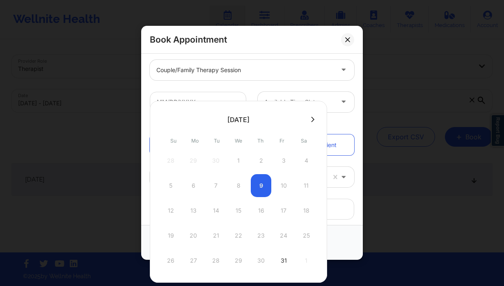
click at [305, 118] on div at bounding box center [238, 119] width 177 height 12
click at [309, 118] on button at bounding box center [313, 119] width 8 height 7
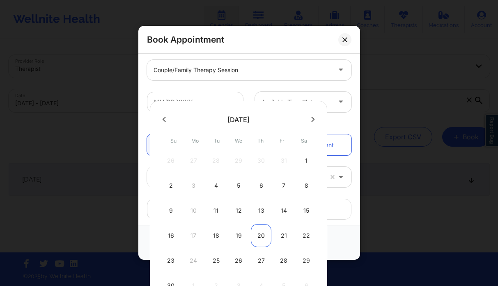
click at [258, 235] on div "20" at bounding box center [261, 235] width 21 height 23
type input "11/20/2025"
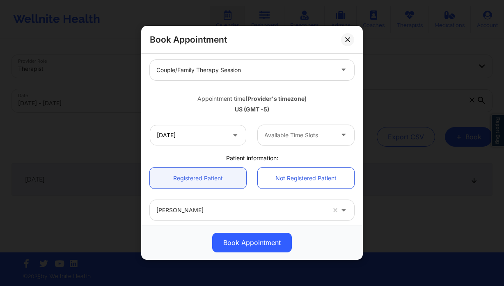
click at [275, 133] on div at bounding box center [298, 135] width 69 height 10
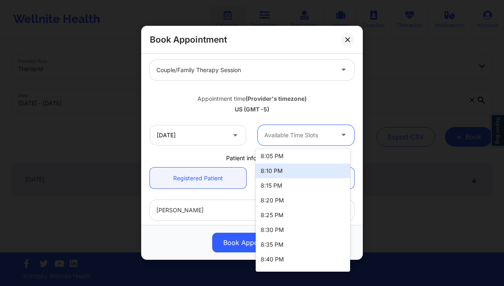
scroll to position [183, 0]
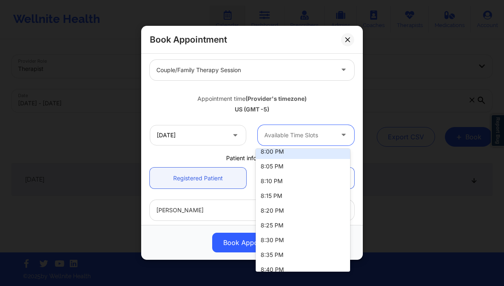
click at [287, 156] on div "8:00 PM" at bounding box center [303, 151] width 94 height 15
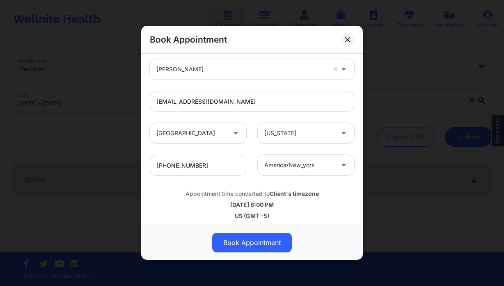
scroll to position [254, 0]
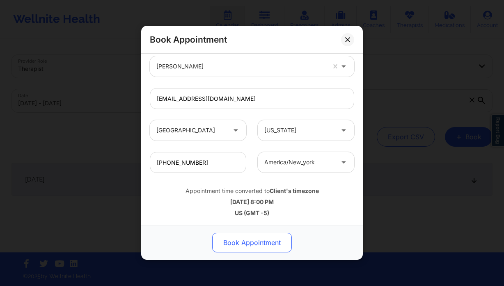
click at [248, 241] on button "Book Appointment" at bounding box center [252, 243] width 80 height 20
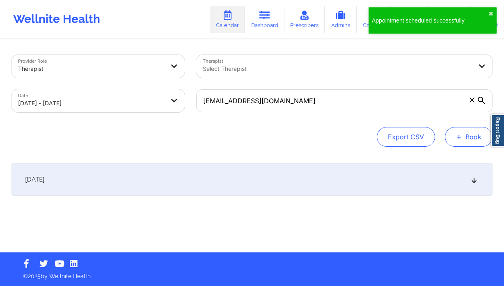
click at [466, 131] on button "+ Book" at bounding box center [469, 137] width 48 height 20
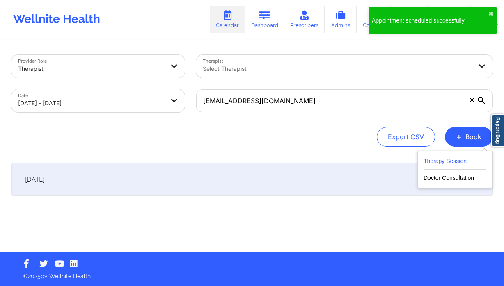
click at [448, 163] on button "Therapy Session" at bounding box center [454, 163] width 63 height 14
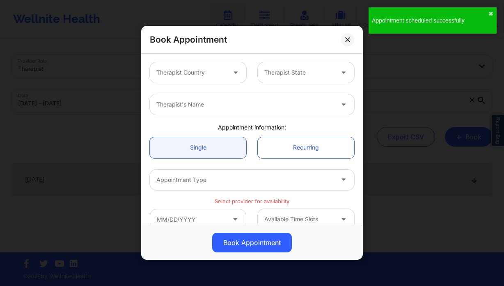
click at [195, 69] on div at bounding box center [190, 73] width 69 height 10
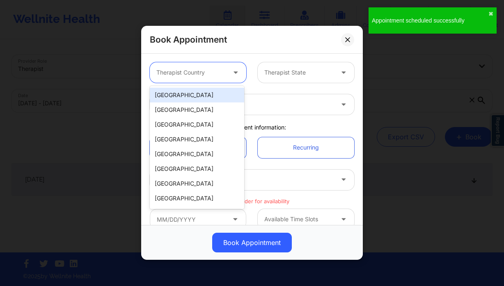
click at [184, 94] on div "[GEOGRAPHIC_DATA]" at bounding box center [197, 95] width 94 height 15
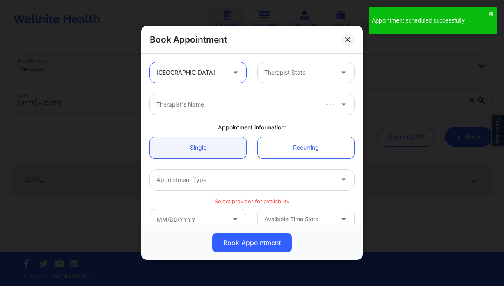
click at [282, 75] on div at bounding box center [298, 73] width 69 height 10
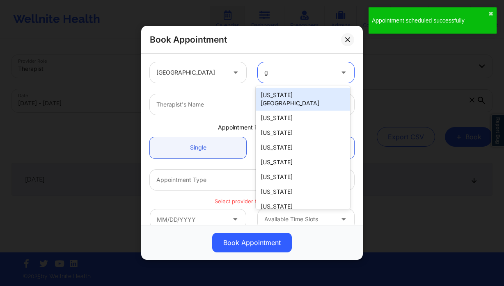
type input "ge"
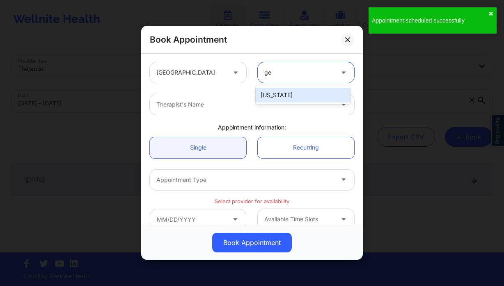
click at [281, 94] on div "Georgia" at bounding box center [303, 95] width 94 height 15
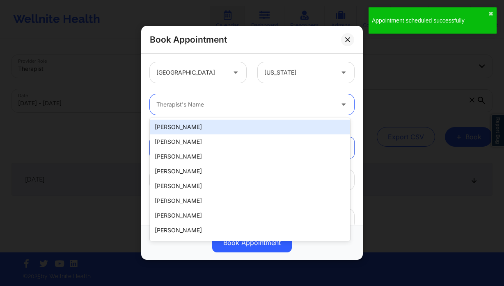
click at [222, 108] on div at bounding box center [244, 105] width 177 height 10
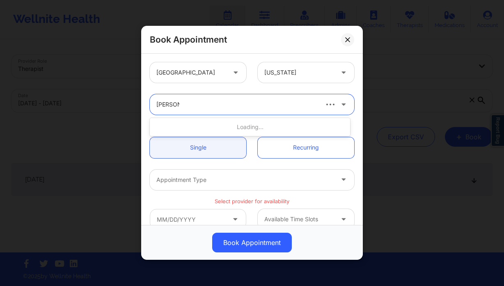
type input "sabrina y"
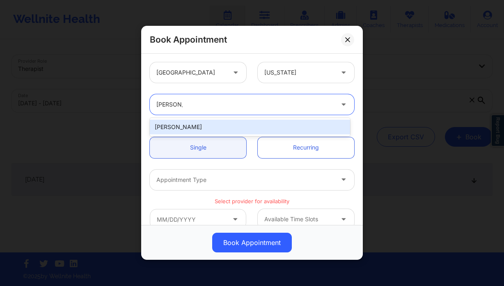
click at [238, 130] on div "Sabrina Yolanda Byirt" at bounding box center [250, 127] width 200 height 15
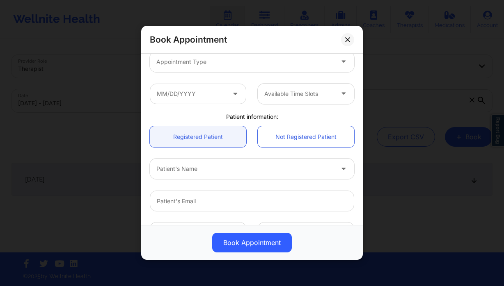
scroll to position [121, 0]
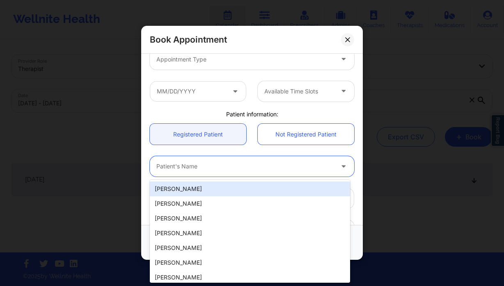
click at [204, 168] on div at bounding box center [244, 167] width 177 height 10
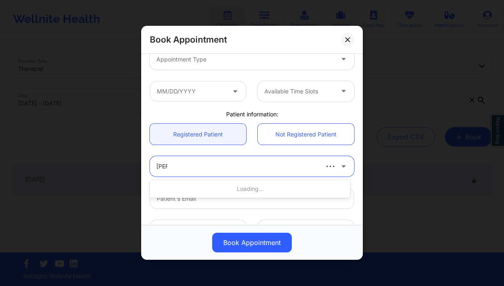
type input "stella"
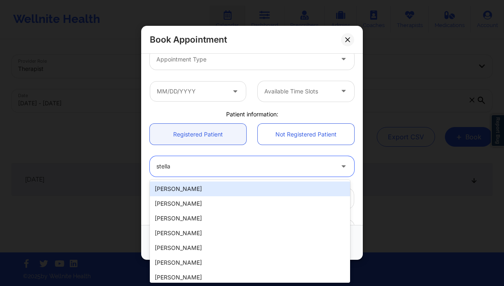
click at [208, 188] on div "Stella Akurang" at bounding box center [250, 189] width 200 height 15
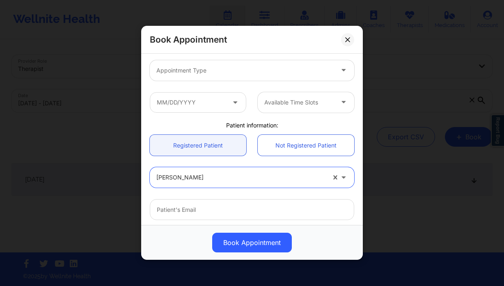
scroll to position [105, 0]
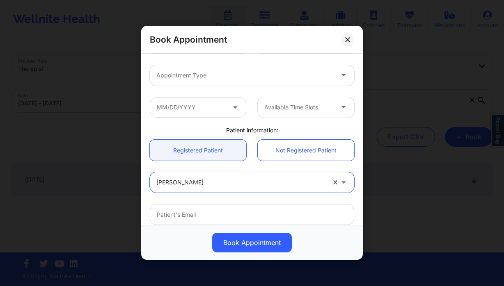
click at [216, 78] on div at bounding box center [244, 76] width 177 height 10
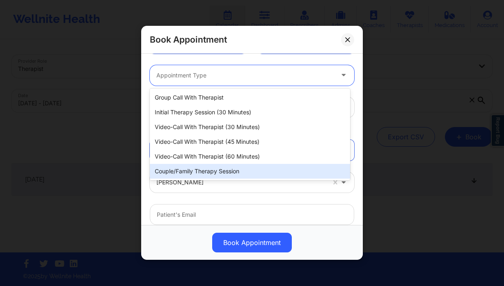
click at [224, 169] on div "Couple/Family Therapy Session" at bounding box center [250, 171] width 200 height 15
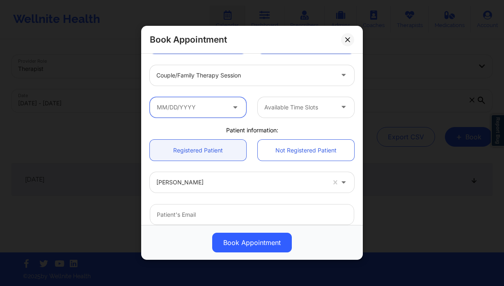
click at [204, 111] on input "text" at bounding box center [198, 107] width 96 height 21
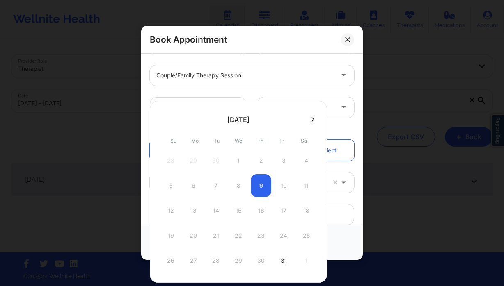
click at [311, 120] on icon at bounding box center [312, 120] width 3 height 6
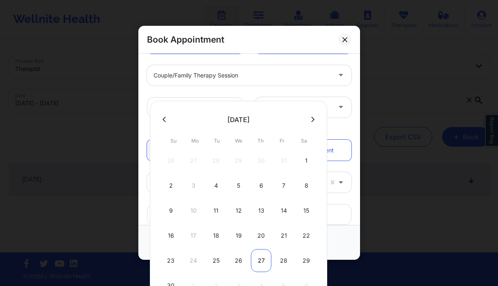
click at [261, 266] on div "27" at bounding box center [261, 260] width 21 height 23
type input "11/27/2025"
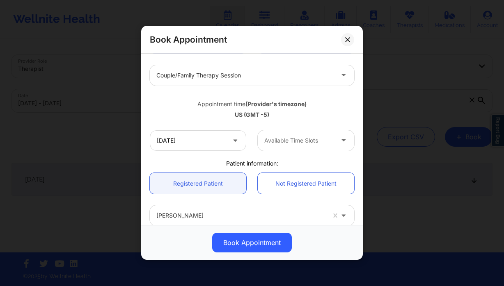
click at [303, 143] on div at bounding box center [298, 141] width 69 height 10
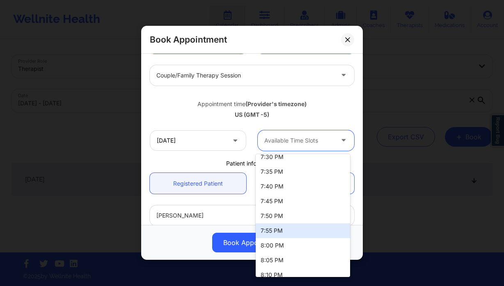
scroll to position [95, 0]
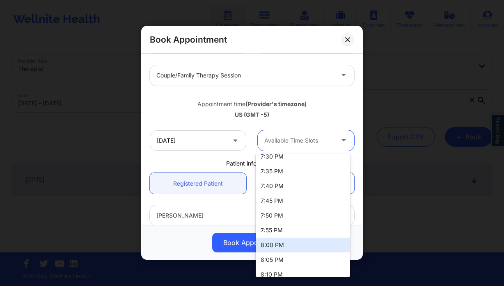
click at [289, 245] on div "8:00 PM" at bounding box center [303, 245] width 94 height 15
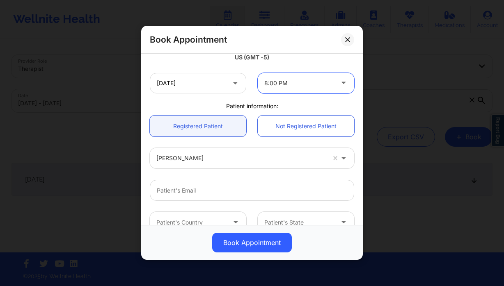
scroll to position [254, 0]
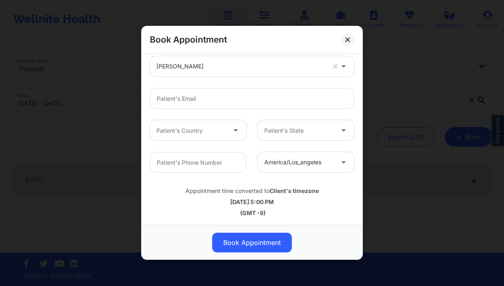
click at [253, 238] on button "Book Appointment" at bounding box center [252, 243] width 80 height 20
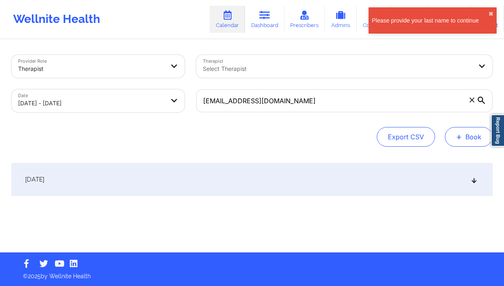
click at [456, 137] on button "+ Book" at bounding box center [469, 137] width 48 height 20
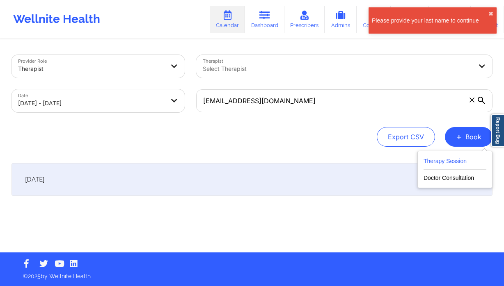
click at [442, 157] on button "Therapy Session" at bounding box center [454, 163] width 63 height 14
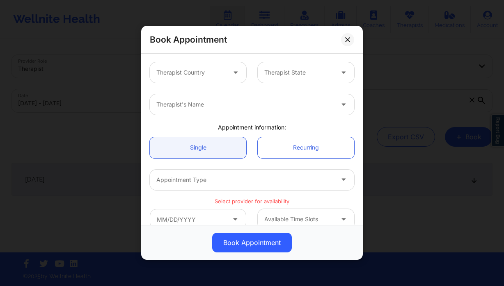
click at [191, 72] on div at bounding box center [190, 73] width 69 height 10
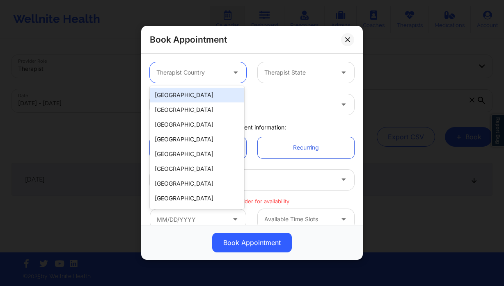
click at [194, 92] on div "[GEOGRAPHIC_DATA]" at bounding box center [197, 95] width 94 height 15
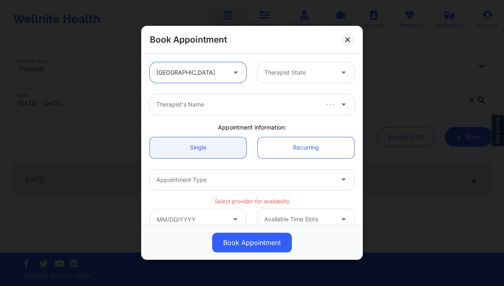
click at [288, 75] on div at bounding box center [298, 73] width 69 height 10
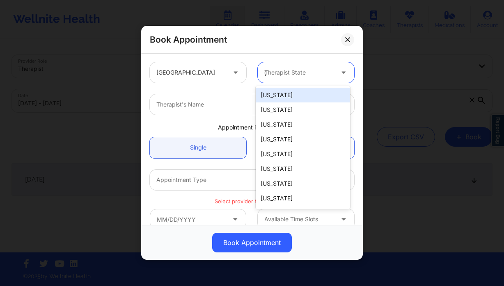
type input "ge"
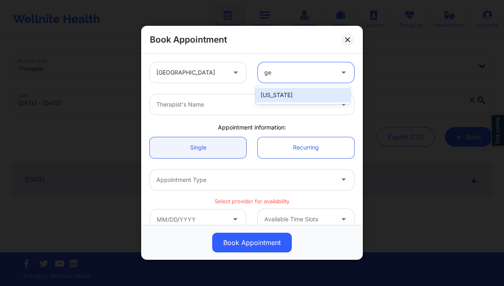
click at [281, 96] on div "Georgia" at bounding box center [303, 95] width 94 height 15
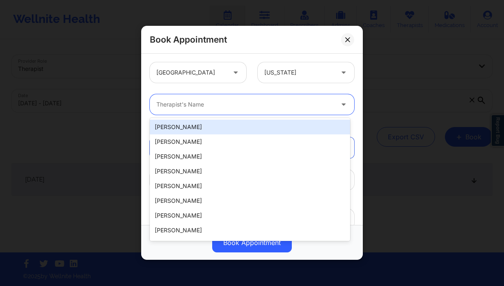
click at [229, 104] on div at bounding box center [244, 105] width 177 height 10
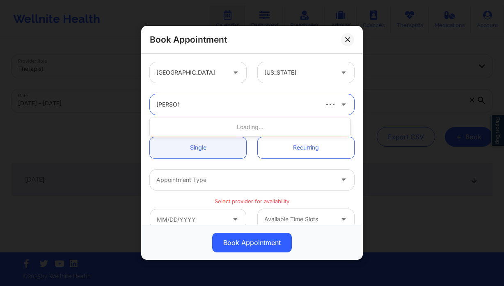
type input "sabrina y"
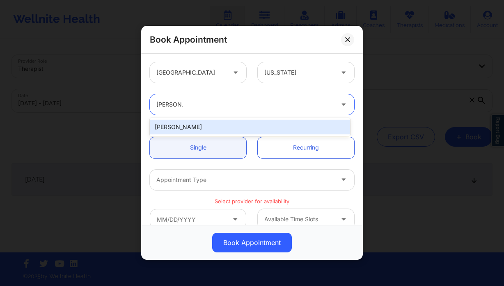
click at [216, 127] on div "Sabrina Yolanda Byirt" at bounding box center [250, 127] width 200 height 15
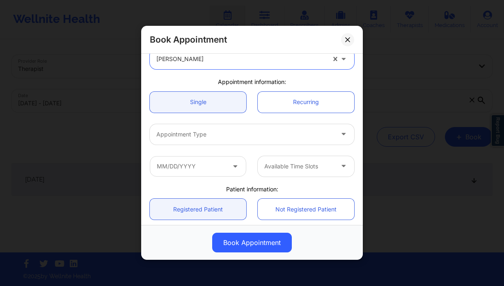
scroll to position [150, 0]
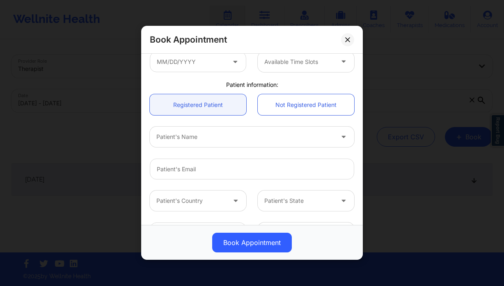
click at [202, 141] on div at bounding box center [244, 138] width 177 height 10
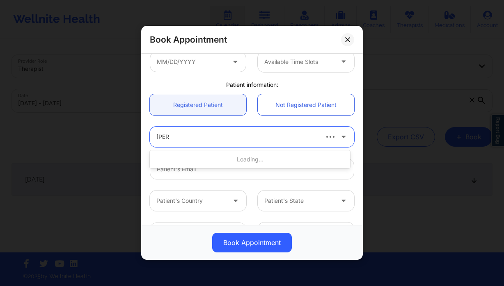
type input "stella"
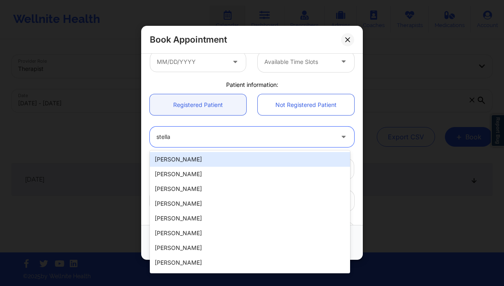
click at [213, 156] on div "Stella Akurang" at bounding box center [250, 159] width 200 height 15
type input "rakurang42@gmail.com"
type input "+16783601678"
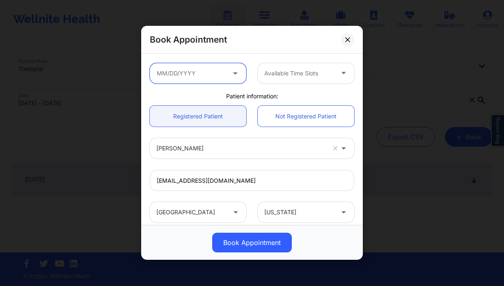
click at [199, 76] on input "text" at bounding box center [198, 73] width 96 height 21
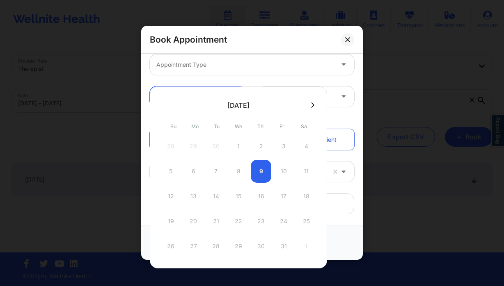
scroll to position [115, 0]
click at [229, 67] on div at bounding box center [244, 65] width 177 height 10
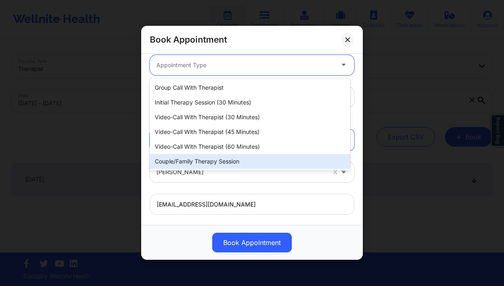
click at [234, 159] on div "Couple/Family Therapy Session" at bounding box center [250, 161] width 200 height 15
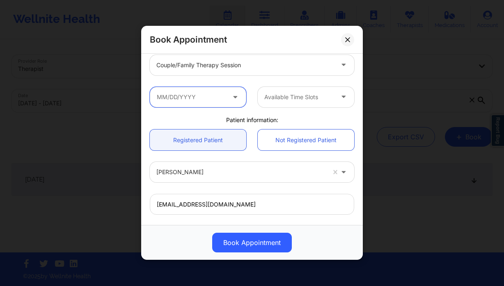
click at [191, 99] on input "text" at bounding box center [198, 97] width 96 height 21
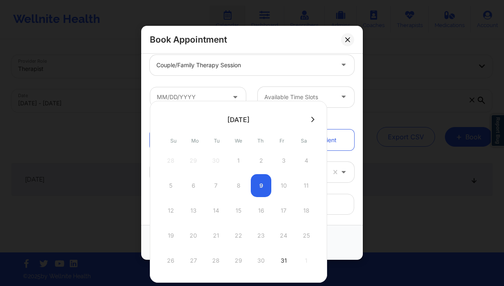
click at [314, 121] on button at bounding box center [313, 119] width 8 height 7
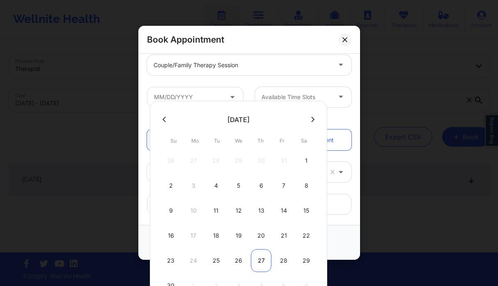
click at [262, 257] on div "27" at bounding box center [261, 260] width 21 height 23
type input "11/27/2025"
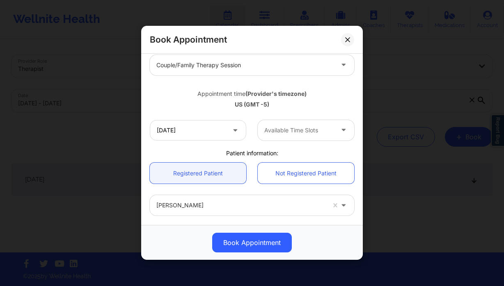
click at [303, 140] on div "Available Time Slots" at bounding box center [296, 130] width 77 height 21
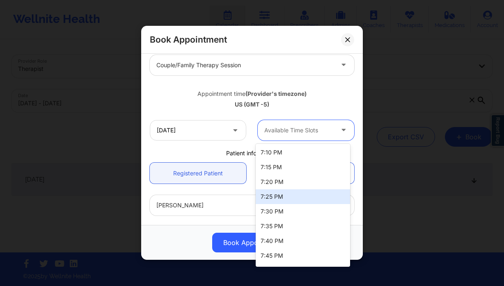
scroll to position [146, 0]
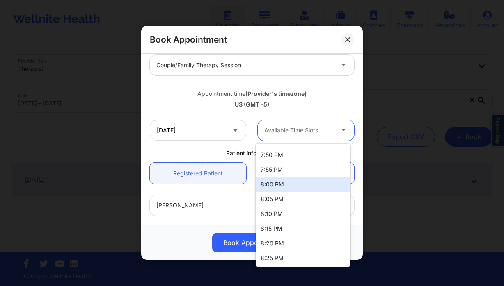
click at [288, 183] on div "8:00 PM" at bounding box center [303, 184] width 94 height 15
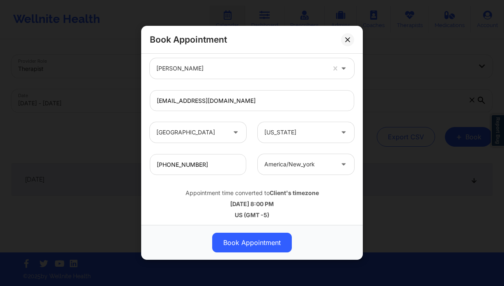
scroll to position [254, 0]
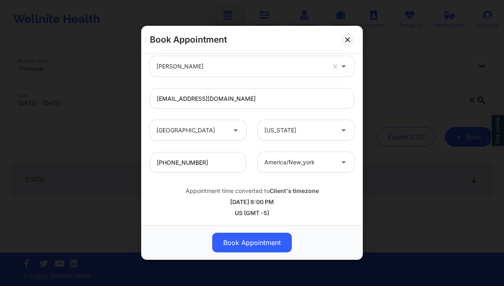
click at [277, 238] on button "Book Appointment" at bounding box center [252, 243] width 80 height 20
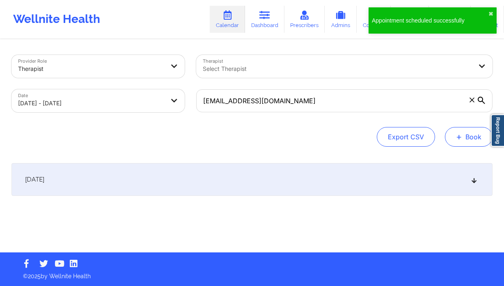
click at [471, 137] on button "+ Book" at bounding box center [469, 137] width 48 height 20
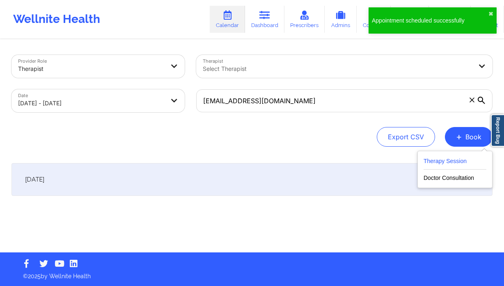
click at [432, 157] on button "Therapy Session" at bounding box center [454, 163] width 63 height 14
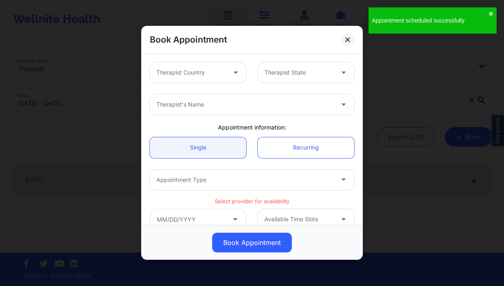
click at [220, 77] on div at bounding box center [190, 73] width 69 height 10
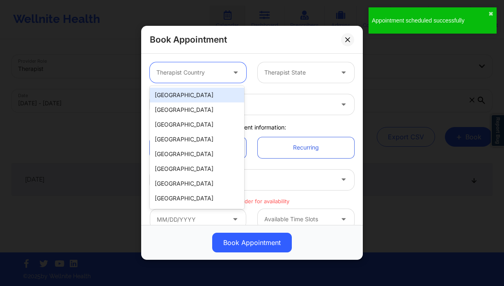
click at [207, 94] on div "[GEOGRAPHIC_DATA]" at bounding box center [197, 95] width 94 height 15
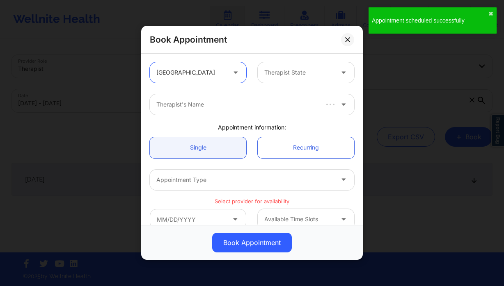
click at [289, 74] on div at bounding box center [298, 73] width 69 height 10
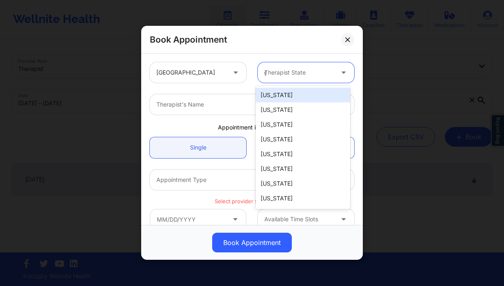
type input "ge"
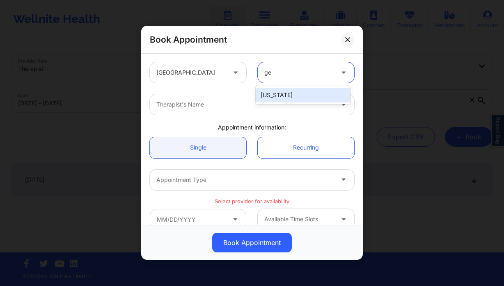
click at [285, 94] on div "Georgia" at bounding box center [303, 95] width 94 height 15
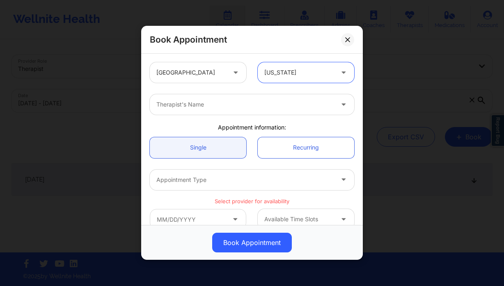
click at [233, 107] on div at bounding box center [244, 105] width 177 height 10
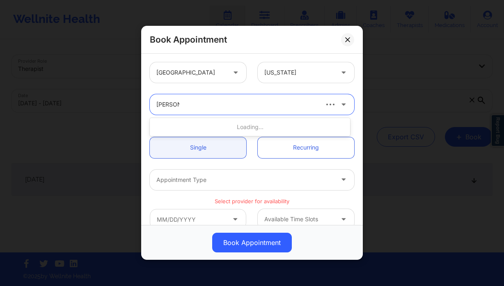
type input "sabrina y"
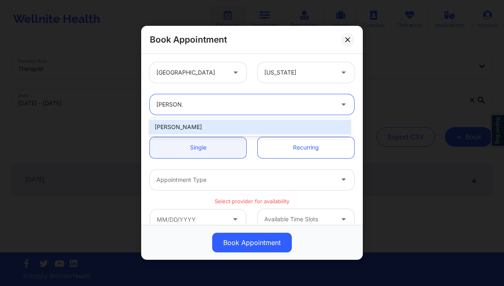
click at [234, 128] on div "Sabrina Yolanda Byirt" at bounding box center [250, 127] width 200 height 15
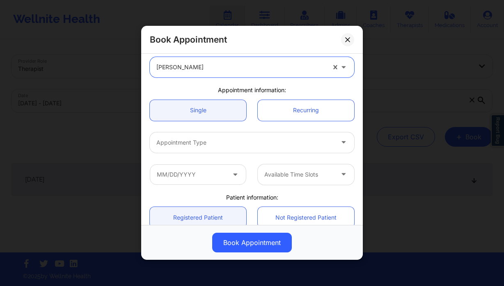
scroll to position [142, 0]
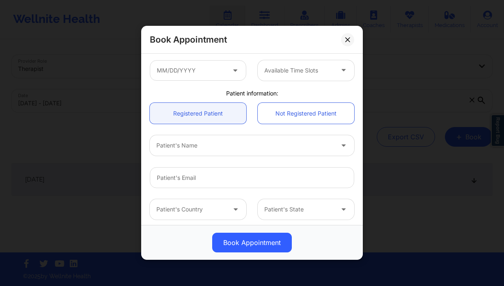
click at [217, 143] on div at bounding box center [244, 146] width 177 height 10
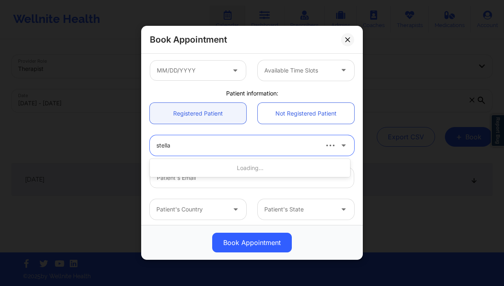
type input "stella a"
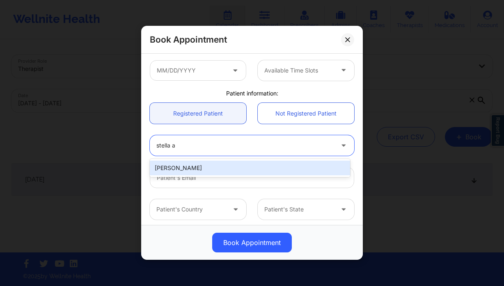
click at [216, 169] on div "Stella Akurang" at bounding box center [250, 168] width 200 height 15
type input "rakurang42@gmail.com"
type input "+16783601678"
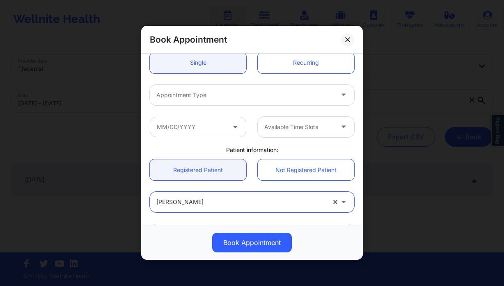
scroll to position [83, 0]
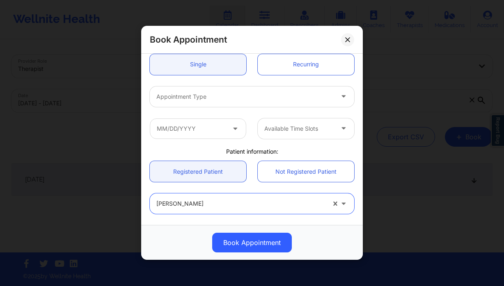
click at [228, 103] on div "Appointment Type" at bounding box center [242, 97] width 185 height 21
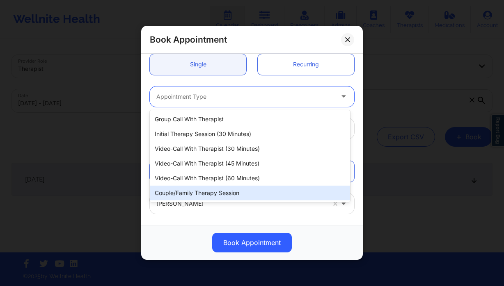
click at [229, 190] on div "Couple/Family Therapy Session" at bounding box center [250, 193] width 200 height 15
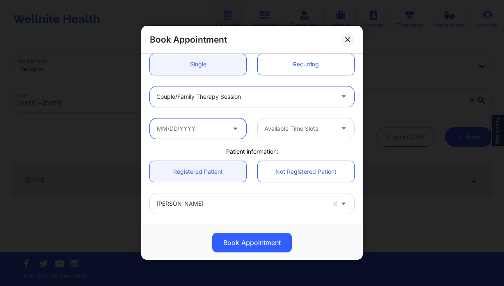
click at [211, 128] on input "text" at bounding box center [198, 129] width 96 height 21
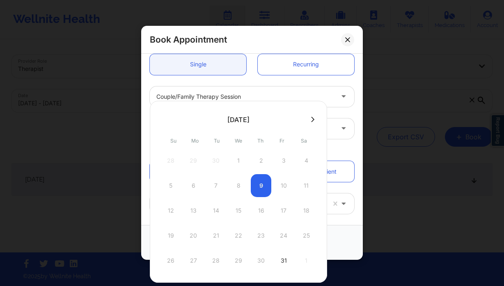
click at [311, 124] on div at bounding box center [238, 119] width 177 height 12
click at [312, 122] on icon at bounding box center [312, 120] width 3 height 6
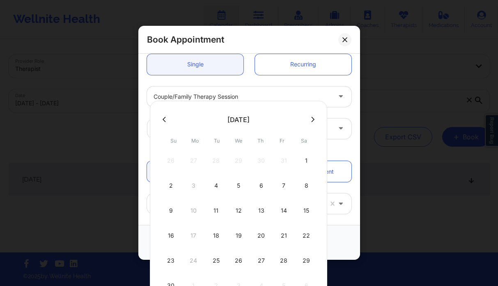
click at [312, 121] on icon at bounding box center [312, 120] width 3 height 6
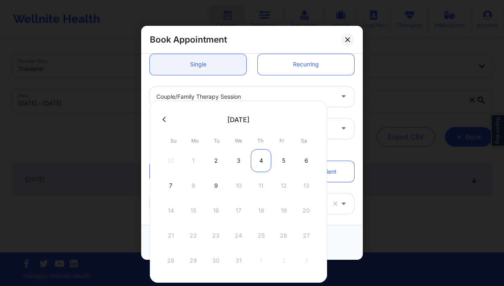
click at [263, 161] on div "4" at bounding box center [261, 160] width 21 height 23
type input "12/04/2025"
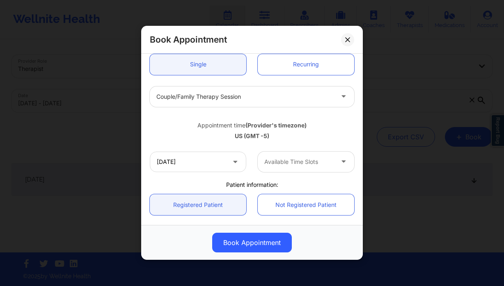
click at [298, 162] on div at bounding box center [298, 162] width 69 height 10
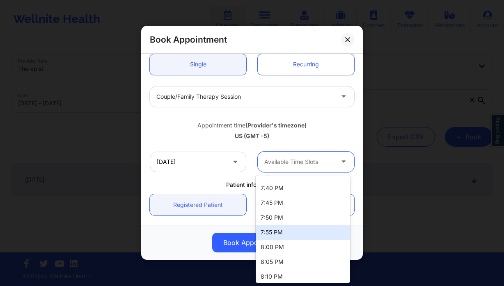
scroll to position [115, 0]
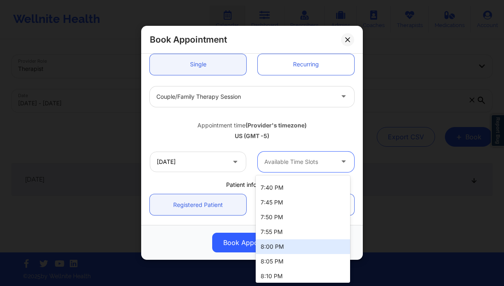
click at [284, 243] on div "8:00 PM" at bounding box center [303, 247] width 94 height 15
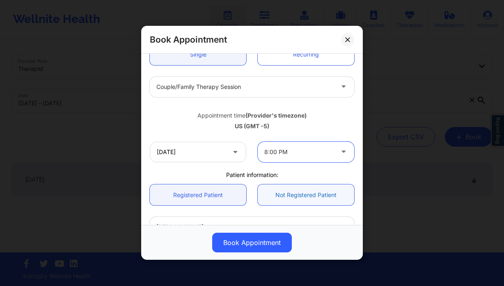
scroll to position [91, 0]
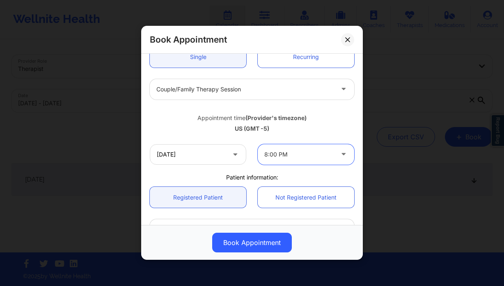
click at [243, 85] on div at bounding box center [244, 90] width 177 height 10
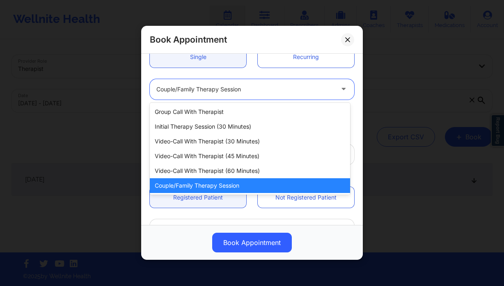
click at [213, 189] on div "Couple/Family Therapy Session" at bounding box center [250, 185] width 200 height 15
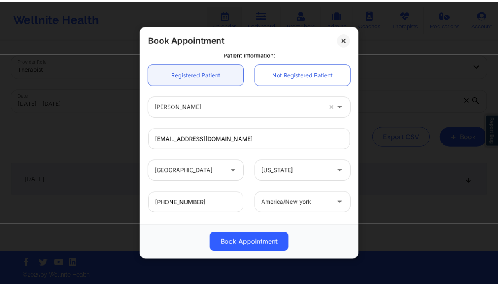
scroll to position [254, 0]
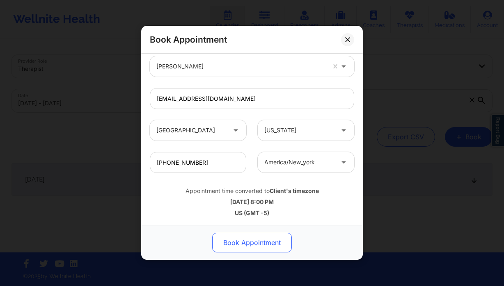
click at [262, 247] on button "Book Appointment" at bounding box center [252, 243] width 80 height 20
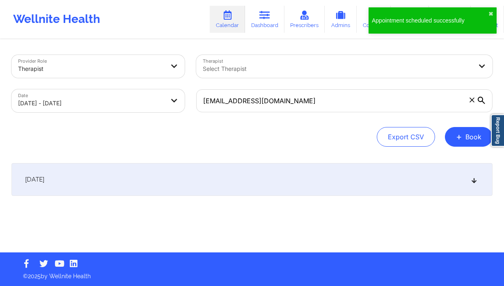
select select "2025-10"
select select "2025-11"
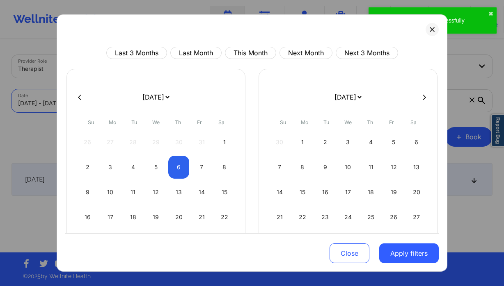
click at [97, 107] on body "Appointment scheduled successfully ✖︎ Wellnite Health Calendar Dashboard Prescr…" at bounding box center [252, 143] width 504 height 286
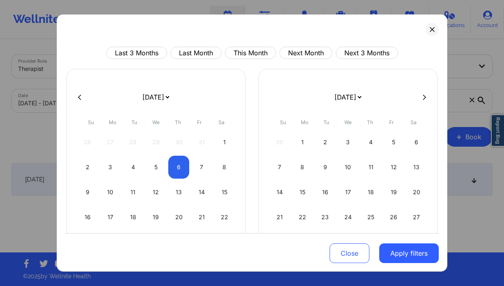
click at [80, 95] on icon at bounding box center [79, 96] width 3 height 5
select select "2025-9"
select select "2025-10"
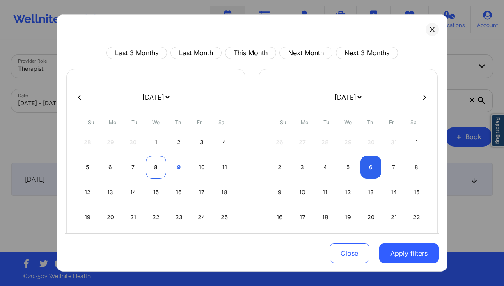
click at [160, 165] on div "8" at bounding box center [156, 167] width 21 height 23
select select "2025-9"
select select "2025-10"
click at [154, 171] on div "8" at bounding box center [156, 167] width 21 height 23
select select "2025-9"
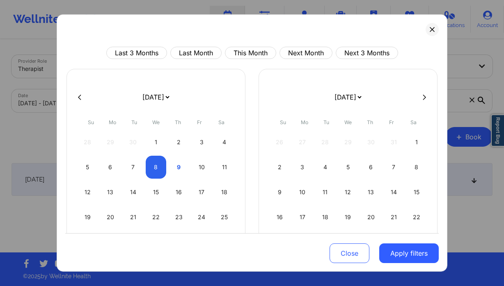
select select "2025-10"
click at [423, 257] on button "Apply filters" at bounding box center [408, 254] width 59 height 20
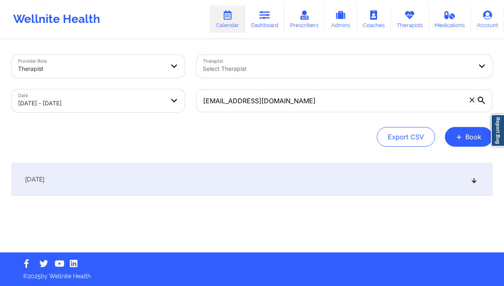
drag, startPoint x: 298, startPoint y: 72, endPoint x: 285, endPoint y: 75, distance: 13.9
click at [298, 72] on div at bounding box center [337, 69] width 269 height 10
click at [469, 102] on span at bounding box center [472, 100] width 8 height 8
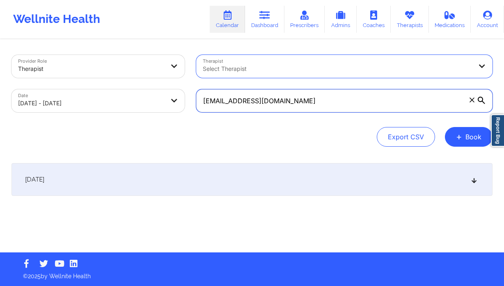
click at [469, 102] on input "rakurang42@gmail.com" at bounding box center [344, 100] width 296 height 23
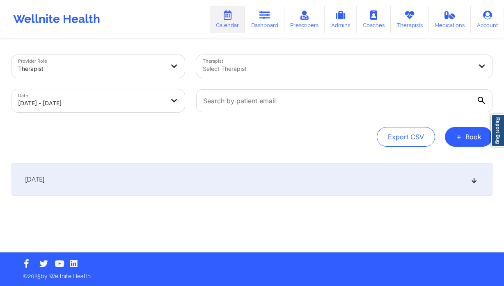
click at [451, 76] on div "Select Therapist" at bounding box center [334, 66] width 277 height 23
type input "lourdes jo"
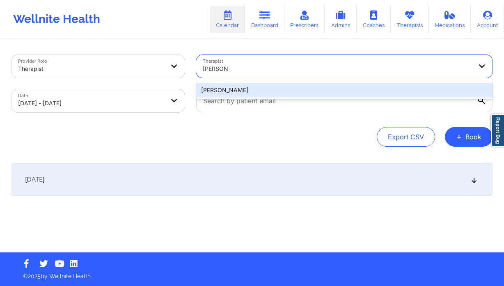
click at [289, 94] on div "Lourdes Joseph" at bounding box center [344, 90] width 296 height 15
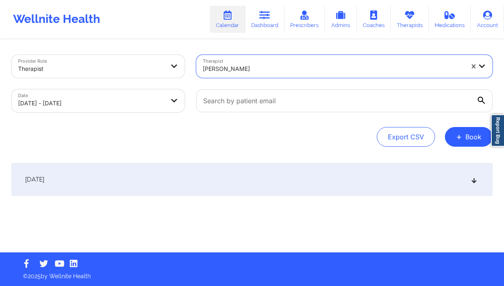
click at [243, 164] on div "October 8, 2025" at bounding box center [251, 179] width 481 height 33
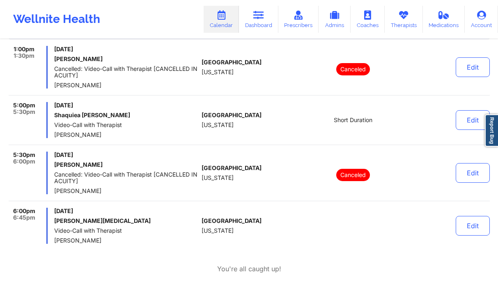
scroll to position [154, 0]
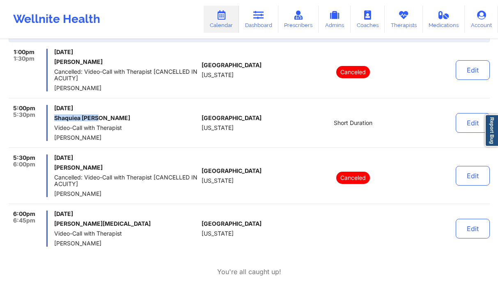
drag, startPoint x: 103, startPoint y: 116, endPoint x: 53, endPoint y: 117, distance: 50.9
click at [53, 117] on div "5:00pm 5:30pm Wednesday, October 8, 2025 Shaquiea Sykes Video-Call with Therapi…" at bounding box center [104, 123] width 190 height 36
copy h6 "Shaquiea Sykes"
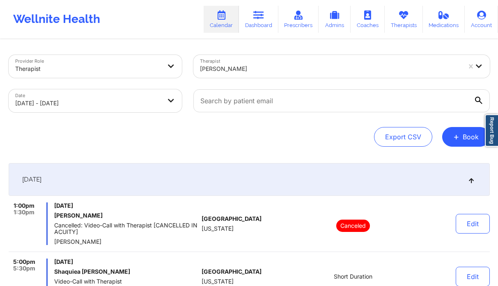
click at [247, 73] on div at bounding box center [330, 69] width 261 height 10
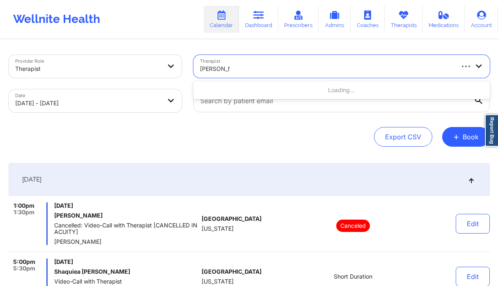
type input "kathleen cro"
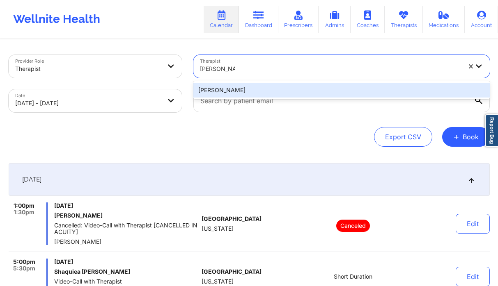
click at [318, 96] on div "Kathleen Cronin" at bounding box center [341, 90] width 296 height 15
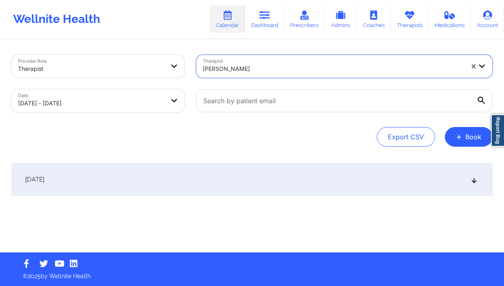
click at [218, 190] on div "October 8, 2025" at bounding box center [251, 179] width 481 height 33
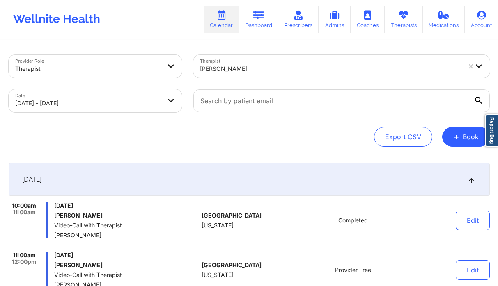
click at [261, 72] on div at bounding box center [330, 69] width 261 height 10
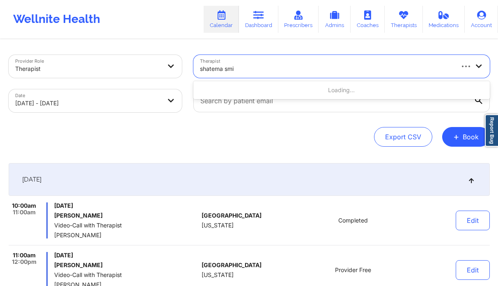
type input "shatema smit"
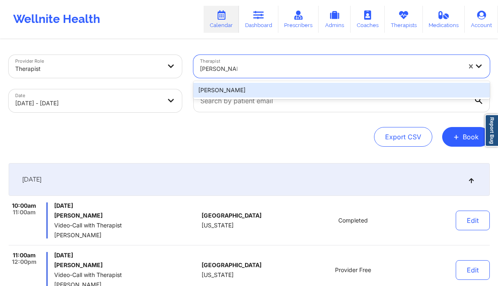
click at [281, 95] on div "Shatema Smith" at bounding box center [341, 90] width 296 height 15
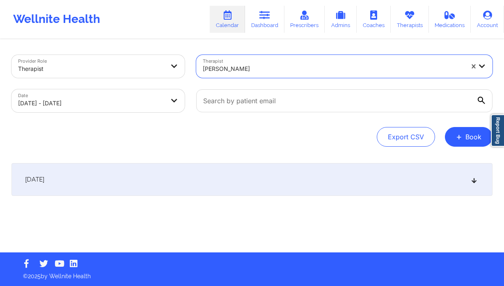
click at [254, 187] on div "October 8, 2025" at bounding box center [251, 179] width 481 height 33
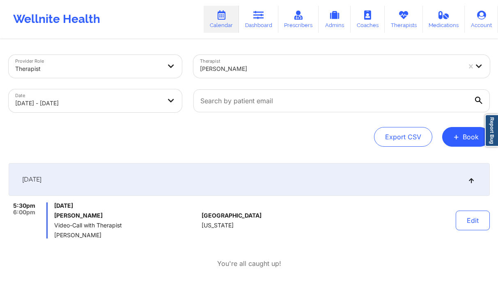
click at [238, 62] on div "Shatema Smith" at bounding box center [330, 69] width 261 height 18
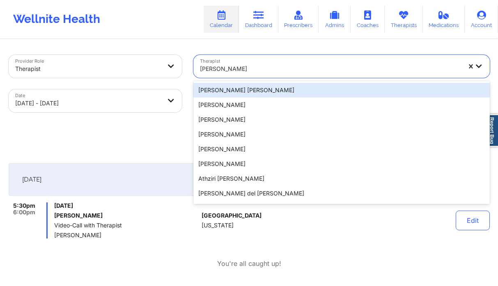
click at [464, 67] on div at bounding box center [476, 66] width 28 height 23
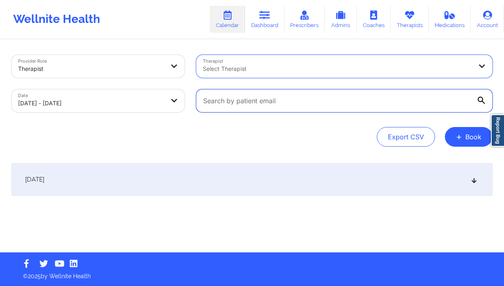
click at [313, 107] on input "text" at bounding box center [344, 100] width 296 height 23
paste input "kidleo702@gmail.com"
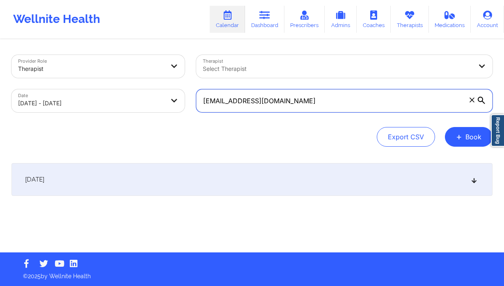
type input "kidleo702@gmail.com"
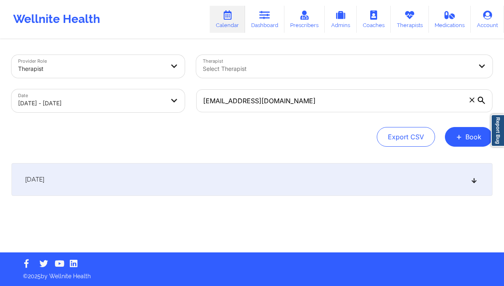
click at [306, 166] on div "October 8, 2025" at bounding box center [251, 179] width 481 height 33
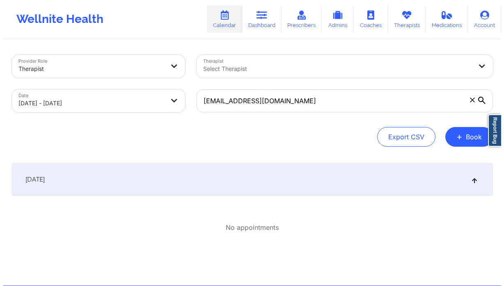
scroll to position [2, 0]
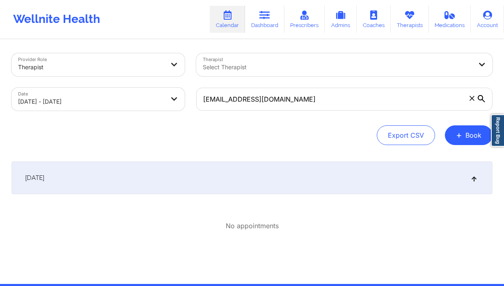
select select "2025-9"
select select "2025-10"
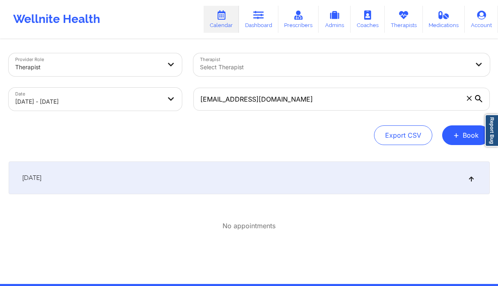
click at [120, 101] on body "Wellnite Health Calendar Dashboard Prescribers Admins Coaches Therapists Medica…" at bounding box center [249, 141] width 498 height 286
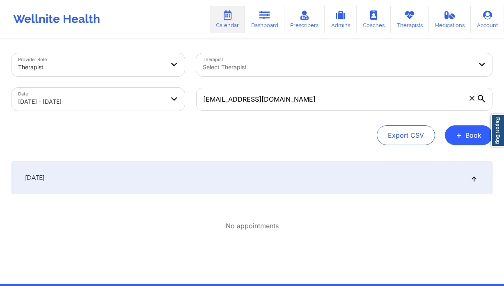
select select "2025-9"
select select "2025-10"
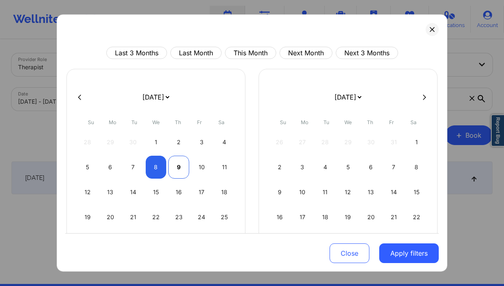
click at [172, 166] on div "9" at bounding box center [178, 167] width 21 height 23
select select "2025-9"
select select "2025-10"
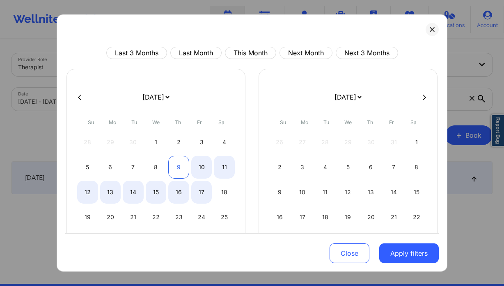
select select "2025-9"
select select "2025-10"
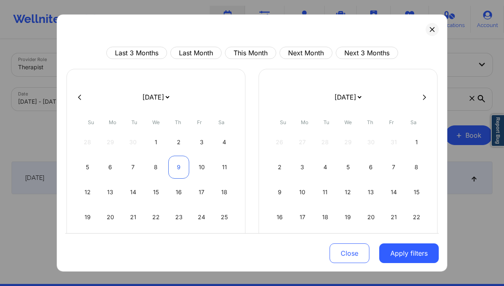
click at [181, 167] on div "9" at bounding box center [178, 167] width 21 height 23
select select "2025-9"
select select "2025-10"
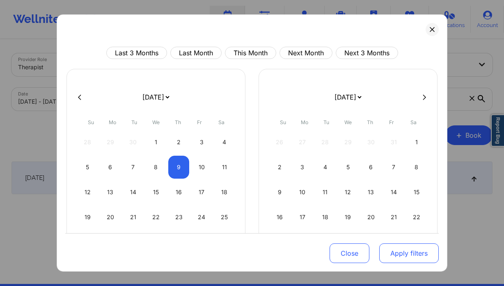
drag, startPoint x: 422, startPoint y: 246, endPoint x: 378, endPoint y: 201, distance: 62.1
click at [422, 246] on button "Apply filters" at bounding box center [408, 254] width 59 height 20
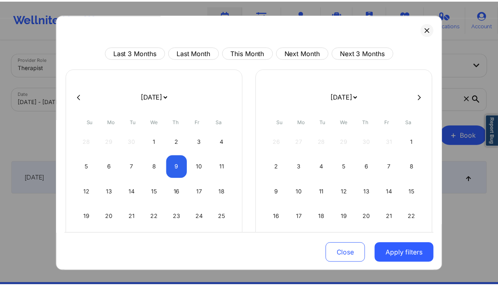
scroll to position [0, 0]
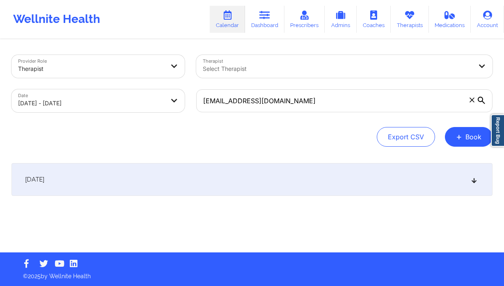
click at [262, 181] on div "[DATE]" at bounding box center [251, 179] width 481 height 33
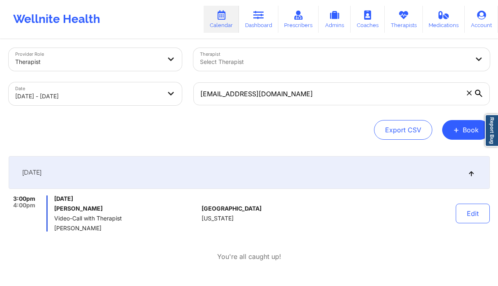
scroll to position [9, 0]
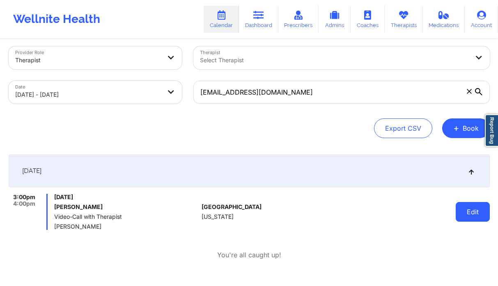
click at [465, 211] on button "Edit" at bounding box center [472, 212] width 34 height 20
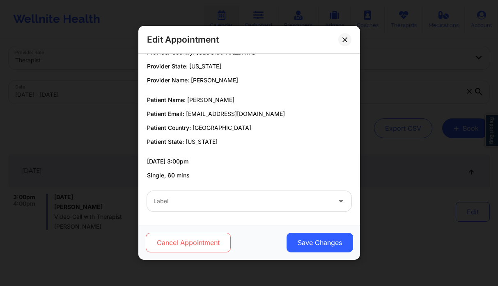
scroll to position [14, 0]
click at [198, 241] on button "Cancel Appointment" at bounding box center [187, 243] width 85 height 20
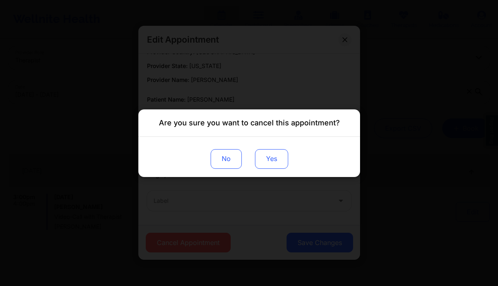
click at [275, 161] on button "Yes" at bounding box center [270, 159] width 33 height 20
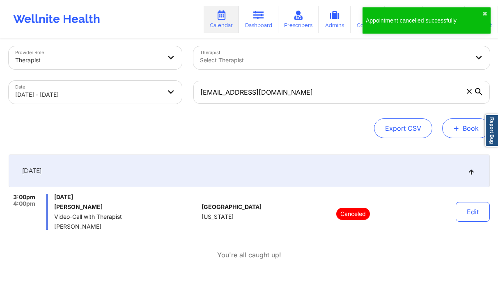
click at [464, 123] on button "+ Book" at bounding box center [466, 129] width 48 height 20
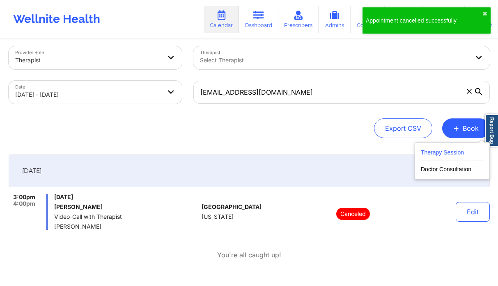
click at [432, 153] on button "Therapy Session" at bounding box center [452, 155] width 63 height 14
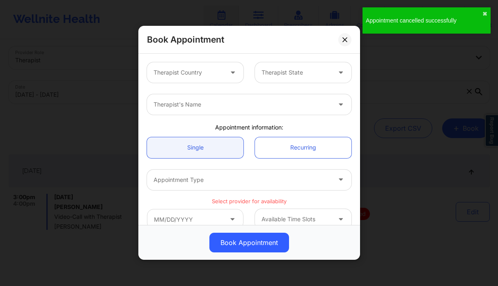
click at [206, 78] on div "Therapist Country" at bounding box center [185, 72] width 77 height 21
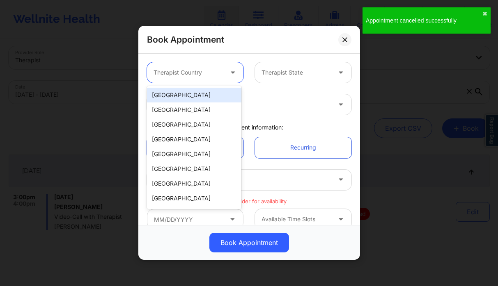
click at [190, 97] on div "United States" at bounding box center [194, 95] width 94 height 15
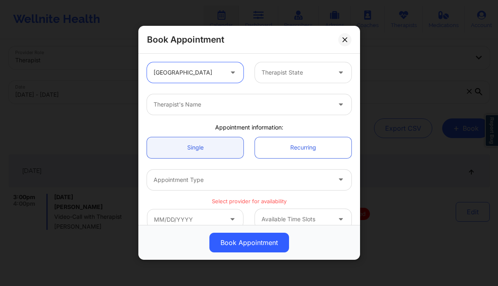
click at [271, 75] on div at bounding box center [295, 73] width 69 height 10
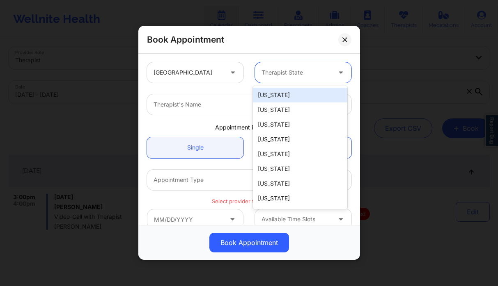
type input "f"
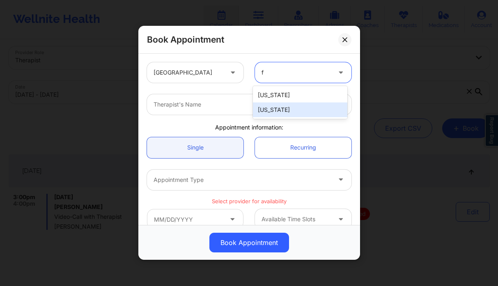
click at [294, 113] on div "Florida" at bounding box center [300, 110] width 94 height 15
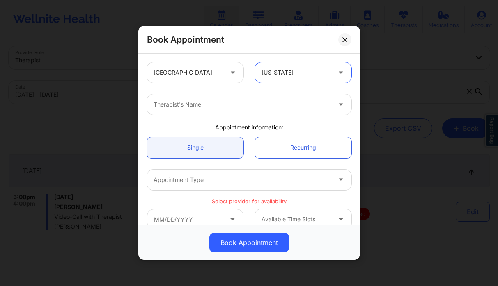
click at [216, 110] on div "Therapist's Name" at bounding box center [239, 104] width 185 height 21
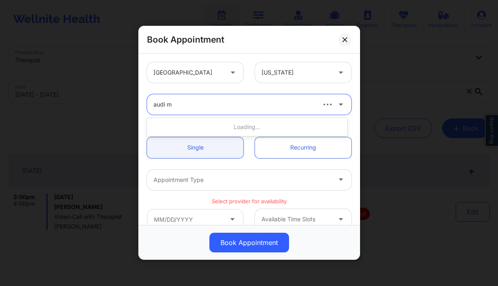
type input "audi mo"
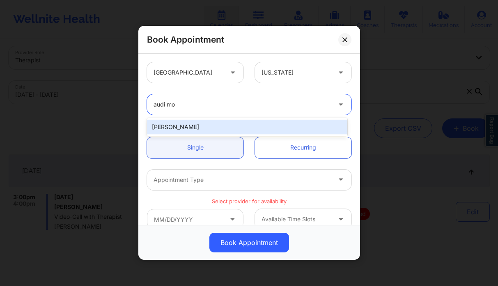
click at [225, 129] on div "Audi Moore" at bounding box center [247, 127] width 200 height 15
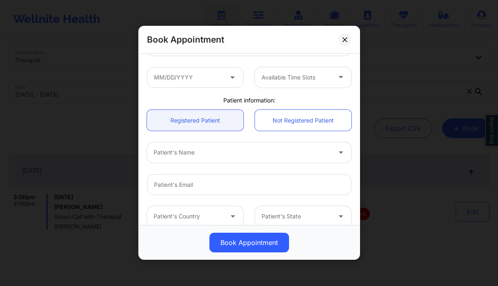
scroll to position [140, 0]
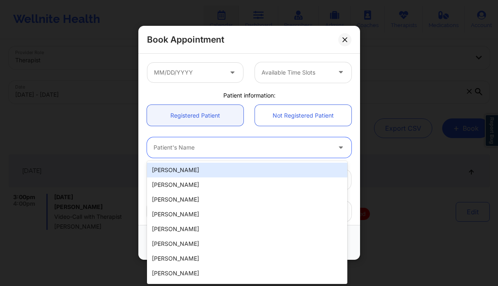
click at [190, 151] on div at bounding box center [241, 148] width 177 height 10
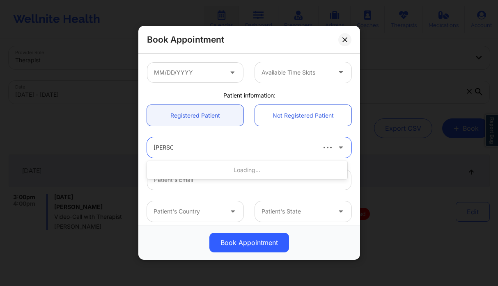
type input "cindy l"
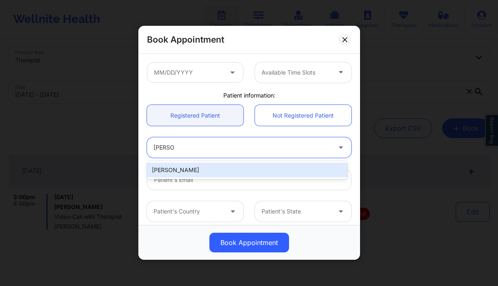
click at [192, 171] on div "Cindy L Johnson" at bounding box center [247, 170] width 200 height 15
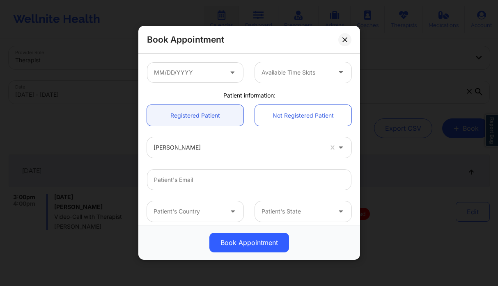
drag, startPoint x: 350, startPoint y: 40, endPoint x: 301, endPoint y: 39, distance: 49.2
click at [350, 40] on button at bounding box center [344, 39] width 13 height 13
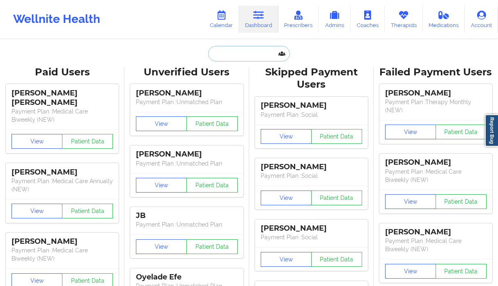
click at [237, 52] on input "text" at bounding box center [248, 54] width 81 height 16
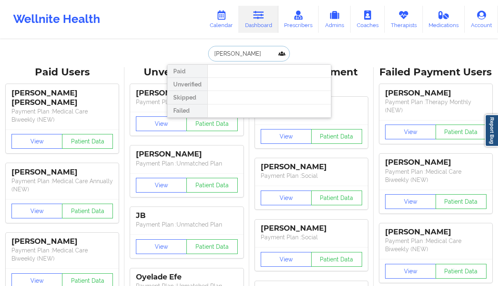
type input "hilary wide"
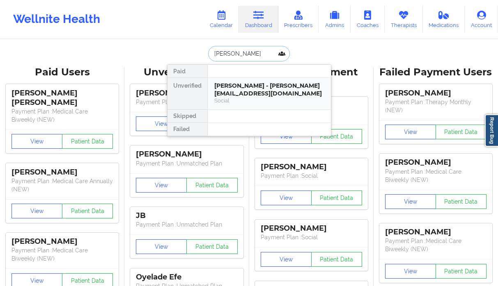
click at [276, 87] on div "Hilary Widener - hilaryleighanne@gmail.com" at bounding box center [269, 89] width 110 height 15
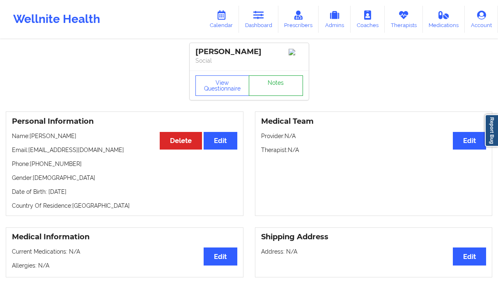
click at [286, 91] on link "Notes" at bounding box center [276, 85] width 54 height 21
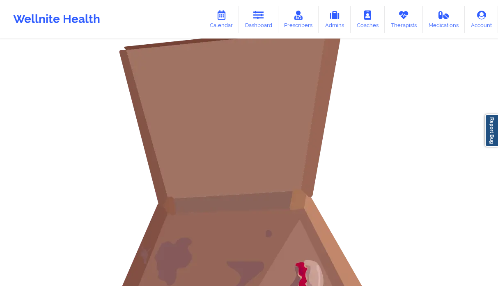
scroll to position [23, 0]
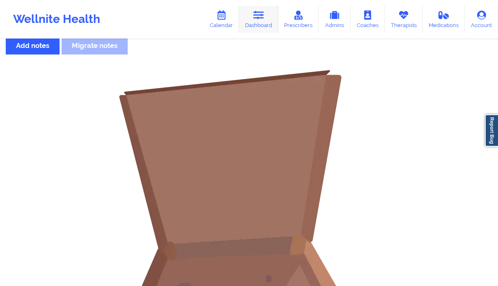
click at [254, 17] on link "Dashboard" at bounding box center [258, 19] width 39 height 27
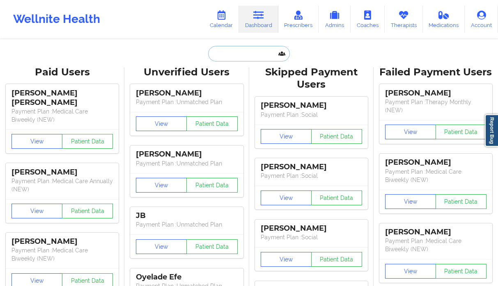
click at [234, 59] on input "text" at bounding box center [248, 54] width 81 height 16
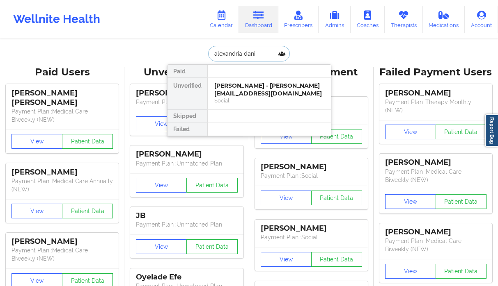
type input "alexandria danie"
click at [262, 100] on div "Digital Practice Member (In-Network)" at bounding box center [269, 100] width 110 height 7
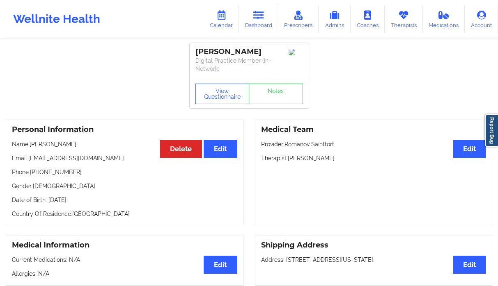
drag, startPoint x: 272, startPoint y: 42, endPoint x: 229, endPoint y: 43, distance: 42.7
drag, startPoint x: 270, startPoint y: 52, endPoint x: 193, endPoint y: 55, distance: 77.2
click at [193, 55] on div "Alexandria Daniels Digital Practice Member (In-Network)" at bounding box center [249, 61] width 119 height 36
copy div "Alexandria Daniels"
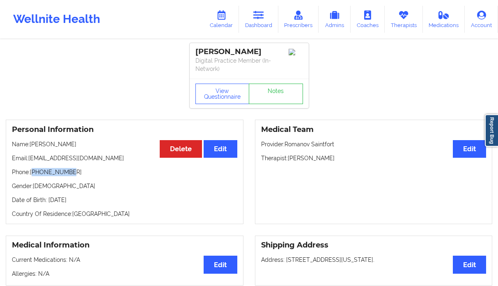
drag, startPoint x: 55, startPoint y: 170, endPoint x: 33, endPoint y: 172, distance: 21.5
click at [33, 172] on p "Phone: +13024384038" at bounding box center [124, 172] width 225 height 8
click at [76, 177] on div "Personal Information Edit Delete Name: Alexandria Daniels Email: allydaniels190…" at bounding box center [125, 172] width 238 height 105
drag, startPoint x: 76, startPoint y: 173, endPoint x: 32, endPoint y: 172, distance: 44.3
click at [32, 172] on p "Phone: +13024384038" at bounding box center [124, 172] width 225 height 8
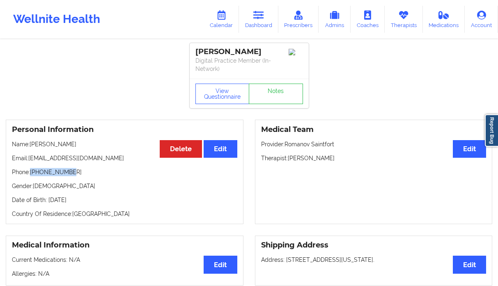
copy p "+13024384038"
drag, startPoint x: 112, startPoint y: 160, endPoint x: 29, endPoint y: 157, distance: 82.5
click at [29, 157] on p "Email: allydaniels1908@gmail.com" at bounding box center [124, 158] width 225 height 8
copy p "allydaniels1908@gmail.com"
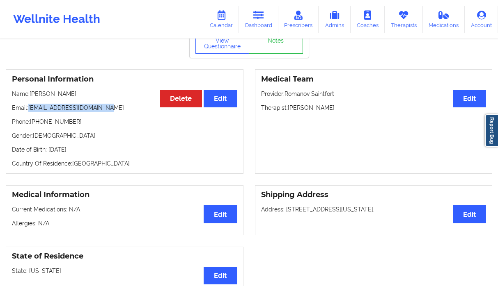
scroll to position [1, 0]
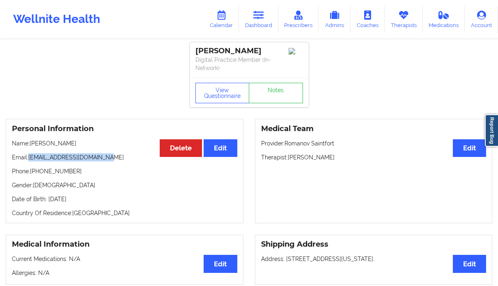
drag, startPoint x: 80, startPoint y: 142, endPoint x: 32, endPoint y: 144, distance: 48.9
click at [32, 144] on p "Name: Alexandria Daniels" at bounding box center [124, 144] width 225 height 8
copy p "Alexandria Daniels"
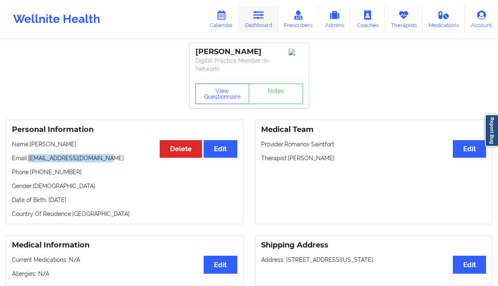
click at [268, 22] on link "Dashboard" at bounding box center [258, 19] width 39 height 27
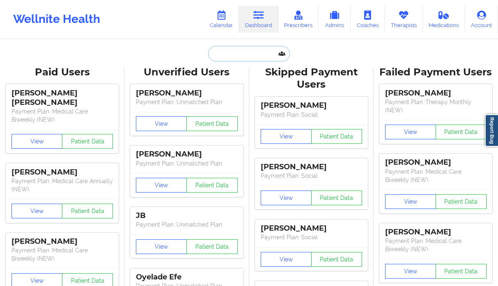
click at [264, 57] on input "text" at bounding box center [248, 54] width 81 height 16
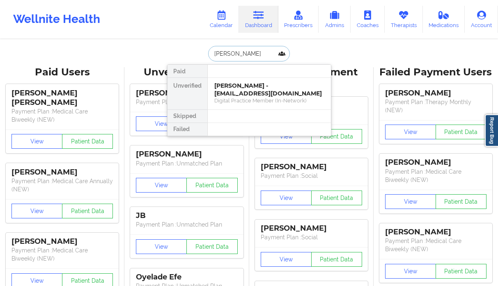
type input "erik ander"
click at [239, 99] on div "Social" at bounding box center [269, 100] width 110 height 7
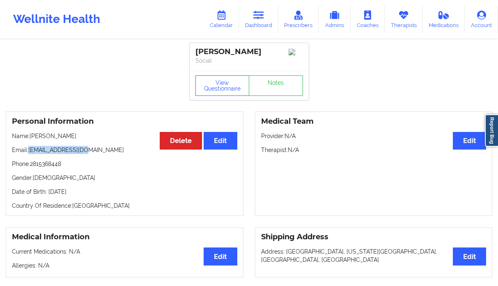
drag, startPoint x: 96, startPoint y: 151, endPoint x: 30, endPoint y: 153, distance: 66.9
click at [30, 153] on p "Email: kkelseyy@yahoo.com" at bounding box center [124, 150] width 225 height 8
copy p "kkelseyy@yahoo.com"
drag, startPoint x: 271, startPoint y: 28, endPoint x: 267, endPoint y: 32, distance: 6.4
click at [271, 28] on link "Dashboard" at bounding box center [258, 19] width 39 height 27
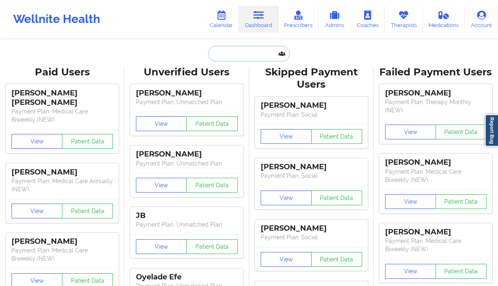
click at [234, 55] on input "text" at bounding box center [248, 54] width 81 height 16
paste input "Stella Kuraug"
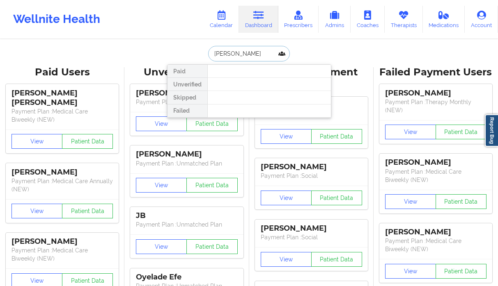
click at [227, 52] on input "Stella Kuraug" at bounding box center [248, 54] width 81 height 16
paste input "Rodney"
click at [258, 53] on input "Rodney Kuraug" at bounding box center [248, 54] width 81 height 16
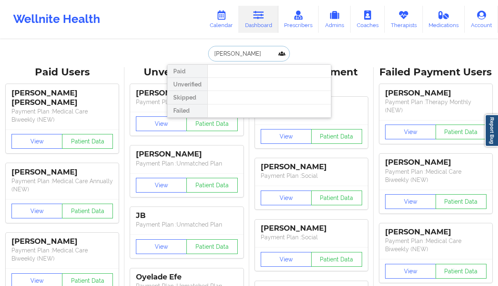
click at [258, 53] on input "Rodney Kuraug" at bounding box center [248, 54] width 81 height 16
type input "kuraug"
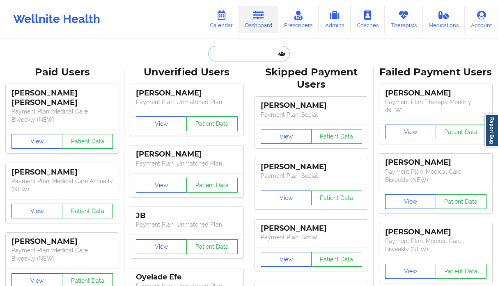
click at [239, 59] on input "text" at bounding box center [248, 54] width 81 height 16
paste input "[EMAIL_ADDRESS][DOMAIN_NAME]"
type input "[EMAIL_ADDRESS][DOMAIN_NAME]"
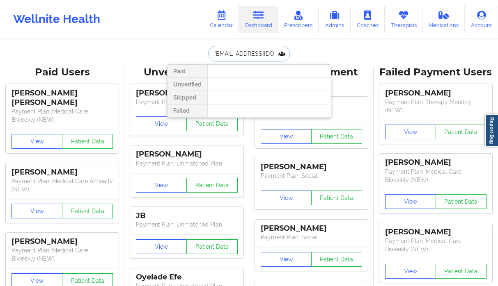
scroll to position [0, 2]
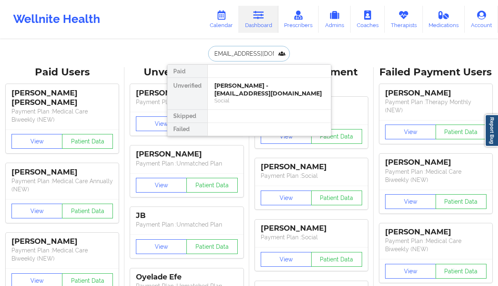
click at [233, 84] on div "Stella Akurang - rakurang42@gmail.com" at bounding box center [269, 89] width 110 height 15
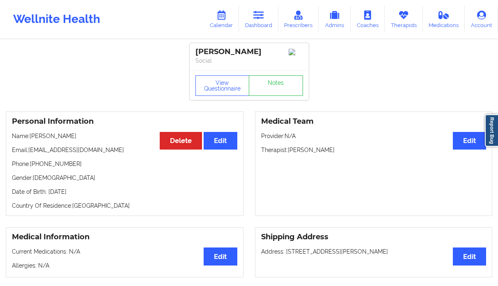
drag, startPoint x: 73, startPoint y: 137, endPoint x: 32, endPoint y: 139, distance: 41.1
click at [32, 139] on p "Name: Stella Akurang" at bounding box center [124, 136] width 225 height 8
copy p "Stella Akurang"
drag, startPoint x: 63, startPoint y: 168, endPoint x: 33, endPoint y: 168, distance: 30.0
click at [33, 168] on p "Phone: +16783601678" at bounding box center [124, 164] width 225 height 8
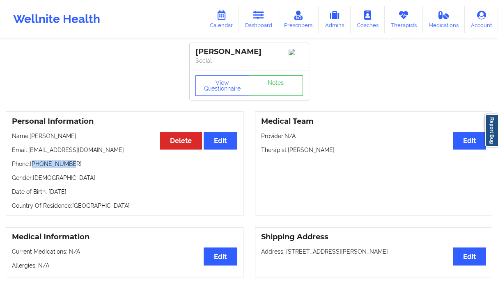
copy p "16783601678"
drag, startPoint x: 101, startPoint y: 151, endPoint x: 30, endPoint y: 151, distance: 70.6
click at [30, 151] on p "Email: rakurang42@gmail.com" at bounding box center [124, 150] width 225 height 8
copy p "akurang42@gmail.com"
drag, startPoint x: 347, startPoint y: 153, endPoint x: 289, endPoint y: 153, distance: 58.3
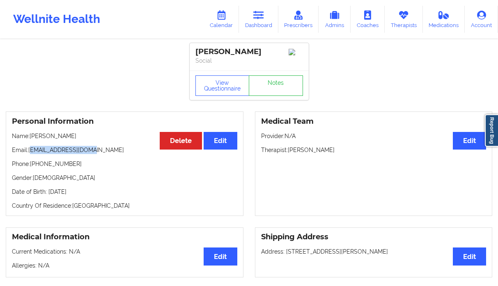
click at [289, 153] on p "Therapist: Sabrina Yolanda Byirt" at bounding box center [373, 150] width 225 height 8
copy p "Sabrina Yolanda Byirt"
drag, startPoint x: 78, startPoint y: 139, endPoint x: 32, endPoint y: 139, distance: 46.4
click at [32, 139] on p "Name: Stella Akurang" at bounding box center [124, 136] width 225 height 8
copy p "Stella Akurang"
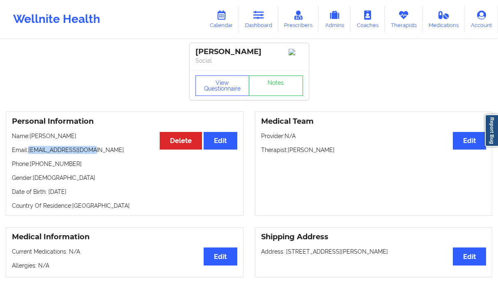
drag, startPoint x: 93, startPoint y: 153, endPoint x: 30, endPoint y: 153, distance: 63.2
click at [30, 153] on p "Email: rakurang42@gmail.com" at bounding box center [124, 150] width 225 height 8
copy p "rakurang42@gmail.com"
drag, startPoint x: 71, startPoint y: 169, endPoint x: 32, endPoint y: 168, distance: 39.0
click at [32, 168] on p "Phone: +16783601678" at bounding box center [124, 164] width 225 height 8
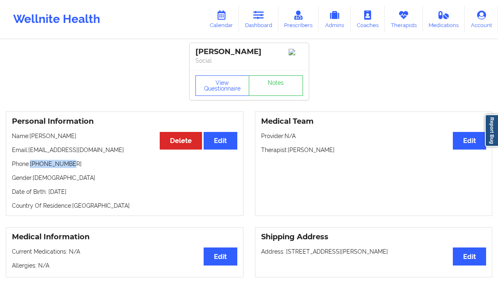
copy p "+16783601678"
drag, startPoint x: 355, startPoint y: 150, endPoint x: 288, endPoint y: 155, distance: 66.6
click at [288, 154] on p "Therapist: Sabrina Yolanda Byirt" at bounding box center [373, 150] width 225 height 8
copy p "Sabrina Yolanda Byirt"
drag, startPoint x: 46, startPoint y: 165, endPoint x: 32, endPoint y: 167, distance: 13.6
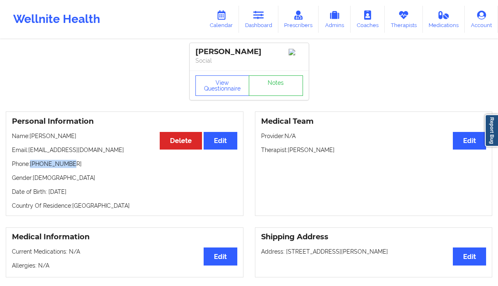
click at [32, 167] on p "Phone: +16783601678" at bounding box center [124, 164] width 225 height 8
copy p "+16783601678"
drag, startPoint x: 77, startPoint y: 139, endPoint x: 66, endPoint y: 142, distance: 10.9
click at [32, 140] on p "Name: Stella Akurang" at bounding box center [124, 136] width 225 height 8
copy p "Stella Akurang"
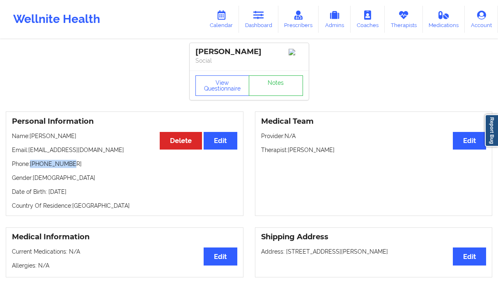
drag, startPoint x: 48, startPoint y: 165, endPoint x: 32, endPoint y: 167, distance: 16.1
click at [32, 167] on p "Phone: +16783601678" at bounding box center [124, 164] width 225 height 8
drag, startPoint x: 96, startPoint y: 151, endPoint x: 30, endPoint y: 152, distance: 66.9
click at [30, 152] on p "Email: rakurang42@gmail.com" at bounding box center [124, 150] width 225 height 8
drag, startPoint x: 352, startPoint y: 151, endPoint x: 290, endPoint y: 155, distance: 62.1
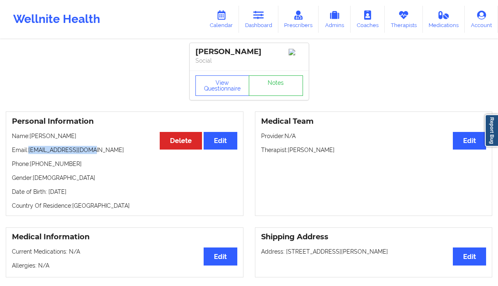
click at [290, 154] on p "Therapist: Sabrina Yolanda Byirt" at bounding box center [373, 150] width 225 height 8
click at [270, 19] on link "Dashboard" at bounding box center [258, 19] width 39 height 27
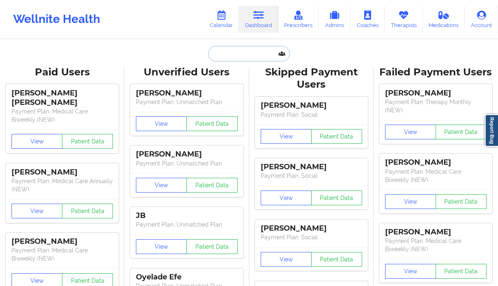
click at [248, 51] on input "text" at bounding box center [248, 54] width 81 height 16
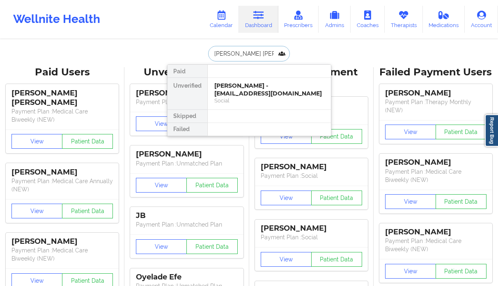
type input "cindy l jo"
click at [255, 81] on div "Cindy L Johnson - kidleo702@gmail.com Social" at bounding box center [269, 94] width 123 height 32
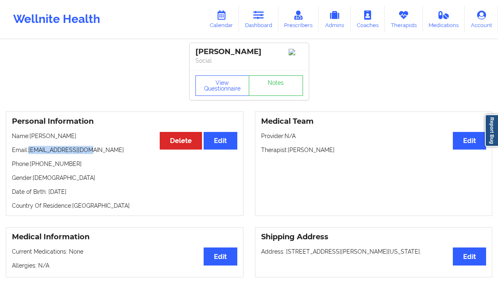
drag, startPoint x: 64, startPoint y: 152, endPoint x: 30, endPoint y: 153, distance: 34.5
click at [30, 153] on p "Email: kidleo702@gmail.com" at bounding box center [124, 150] width 225 height 8
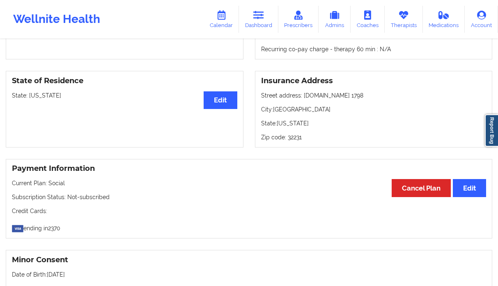
scroll to position [43, 0]
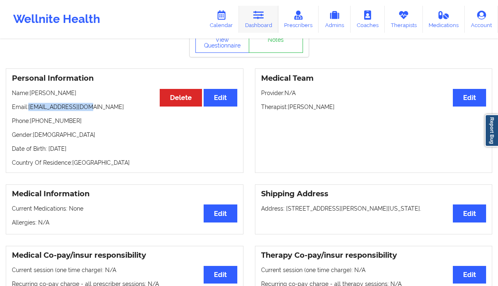
click at [265, 7] on link "Dashboard" at bounding box center [258, 19] width 39 height 27
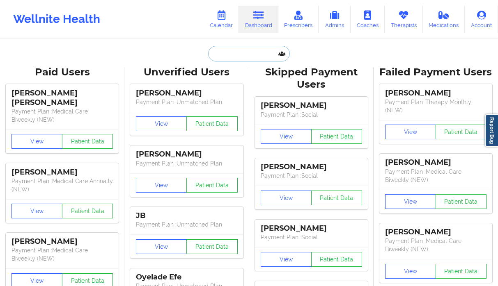
click at [234, 52] on input "text" at bounding box center [248, 54] width 81 height 16
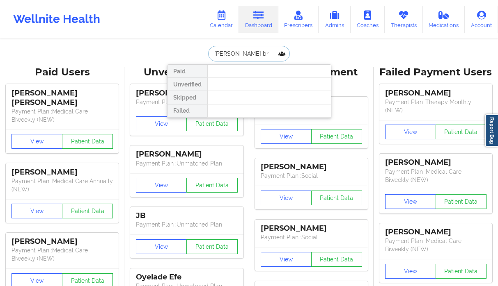
click at [221, 50] on input "debra br" at bounding box center [248, 54] width 81 height 16
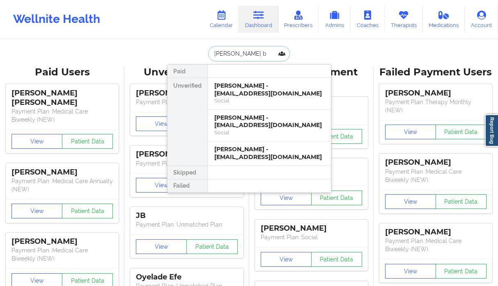
click at [235, 56] on input "debra b" at bounding box center [248, 54] width 81 height 16
paste input "fl561@gmail.com"
type input "[EMAIL_ADDRESS][DOMAIN_NAME]"
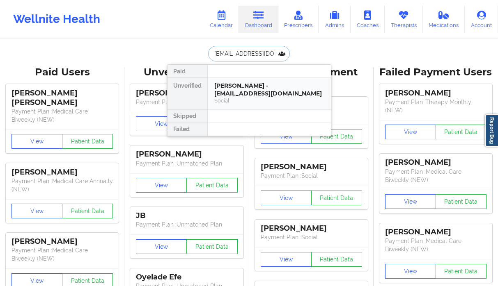
click at [227, 101] on div "Social" at bounding box center [269, 100] width 110 height 7
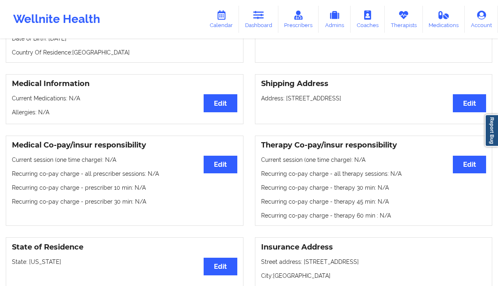
scroll to position [144, 0]
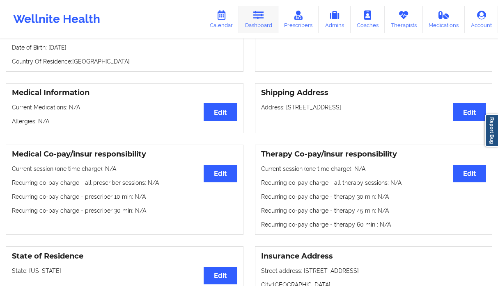
drag, startPoint x: 274, startPoint y: 27, endPoint x: 256, endPoint y: 31, distance: 17.9
click at [274, 27] on link "Dashboard" at bounding box center [258, 19] width 39 height 27
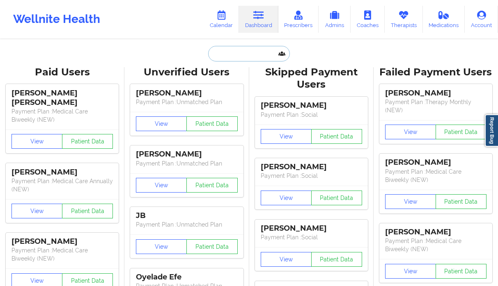
click at [227, 46] on input "text" at bounding box center [248, 54] width 81 height 16
paste input "Johue Olvera"
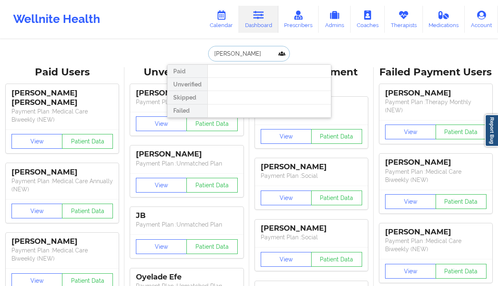
click at [245, 54] on input "Johue Olvera" at bounding box center [248, 54] width 81 height 16
paste input "(903) 508-3295"
click at [240, 56] on input "(903) 508-3295" at bounding box center [248, 54] width 81 height 16
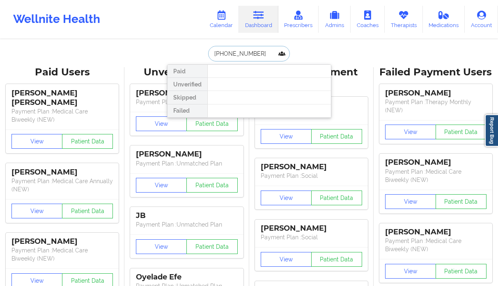
click at [228, 55] on input "(903) 5083295" at bounding box center [248, 54] width 81 height 16
click at [222, 52] on input "(903)5083295" at bounding box center [248, 54] width 81 height 16
click at [241, 52] on input "johue" at bounding box center [248, 54] width 81 height 16
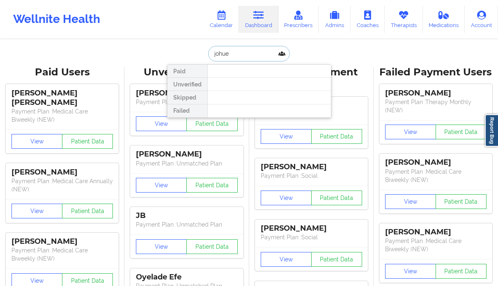
click at [241, 52] on input "johue" at bounding box center [248, 54] width 81 height 16
click at [233, 53] on input "olvera" at bounding box center [248, 54] width 81 height 16
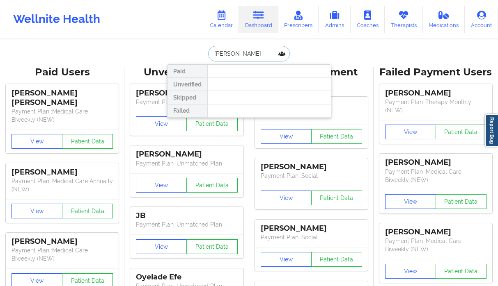
type input "olvera"
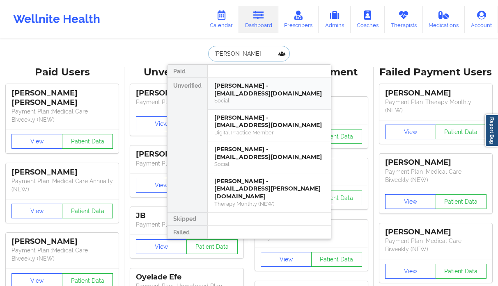
click at [272, 104] on div "Social" at bounding box center [269, 100] width 110 height 7
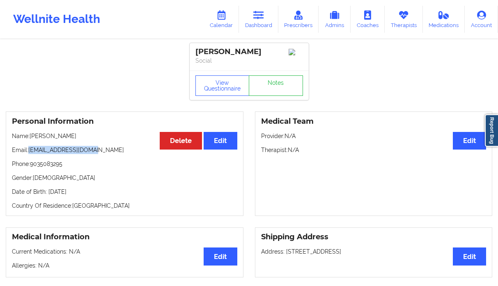
drag, startPoint x: 105, startPoint y: 153, endPoint x: 28, endPoint y: 153, distance: 76.3
click at [28, 153] on p "Email: jolvera0538@gmail.com" at bounding box center [124, 150] width 225 height 8
drag, startPoint x: 85, startPoint y: 137, endPoint x: 31, endPoint y: 140, distance: 54.6
click at [31, 140] on p "Name: Josue Olvera" at bounding box center [124, 136] width 225 height 8
drag, startPoint x: 80, startPoint y: 162, endPoint x: 36, endPoint y: 167, distance: 43.8
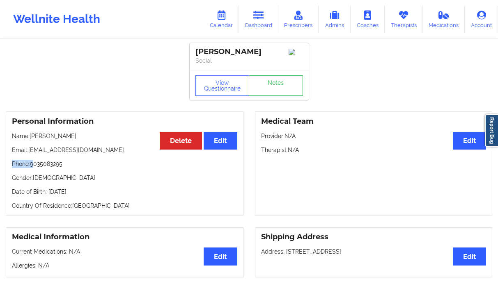
click at [36, 167] on div "Personal Information Edit Delete Name: Josue Olvera Email: jolvera0538@gmail.co…" at bounding box center [125, 164] width 238 height 105
click at [73, 180] on p "Gender: male" at bounding box center [124, 178] width 225 height 8
drag, startPoint x: 65, startPoint y: 168, endPoint x: 32, endPoint y: 169, distance: 33.3
click at [32, 168] on p "Phone: 9035083295" at bounding box center [124, 164] width 225 height 8
drag, startPoint x: 87, startPoint y: 147, endPoint x: 96, endPoint y: 172, distance: 26.0
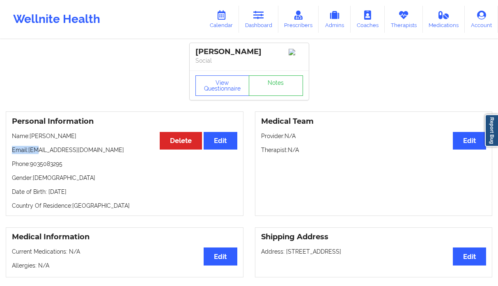
click at [37, 153] on div "Personal Information Edit Delete Name: Josue Olvera Email: jolvera0538@gmail.co…" at bounding box center [125, 164] width 238 height 105
drag, startPoint x: 96, startPoint y: 172, endPoint x: 92, endPoint y: 151, distance: 21.5
click at [96, 172] on div "Personal Information Edit Delete Name: Josue Olvera Email: jolvera0538@gmail.co…" at bounding box center [125, 164] width 238 height 105
drag, startPoint x: 94, startPoint y: 149, endPoint x: 29, endPoint y: 151, distance: 64.9
click at [29, 151] on p "Email: jolvera0538@gmail.com" at bounding box center [124, 150] width 225 height 8
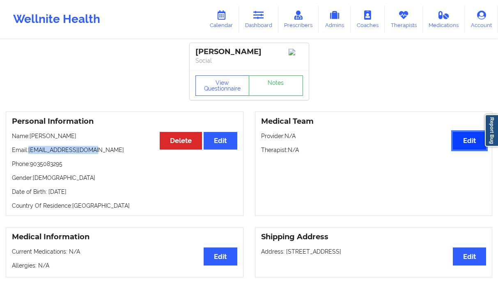
click at [462, 138] on button "Edit" at bounding box center [469, 141] width 33 height 18
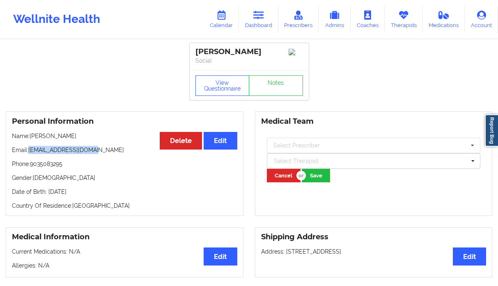
click at [309, 161] on div at bounding box center [370, 161] width 192 height 10
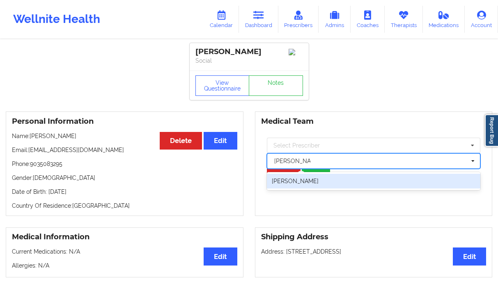
click at [336, 185] on div "[PERSON_NAME]" at bounding box center [374, 181] width 214 height 15
type input "[PERSON_NAME] man"
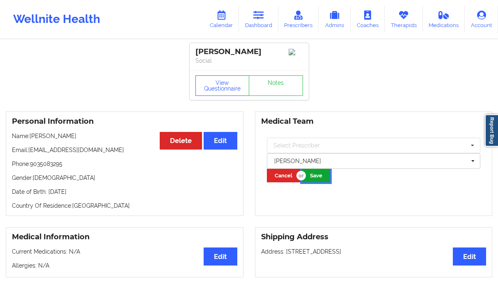
click at [322, 176] on button "Save" at bounding box center [316, 176] width 28 height 14
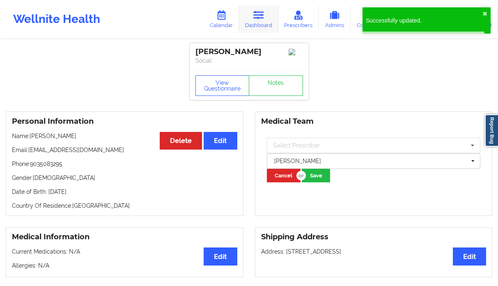
click at [263, 24] on link "Dashboard" at bounding box center [258, 19] width 39 height 27
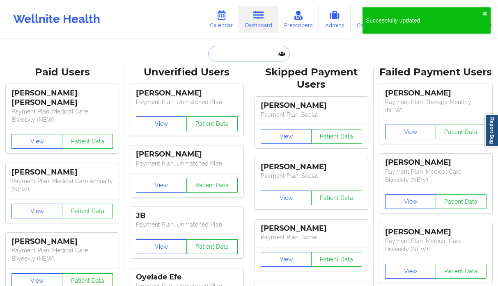
click at [239, 55] on input "text" at bounding box center [248, 54] width 81 height 16
paste input "Andrea Schramm"
type input "Andrea Schramm"
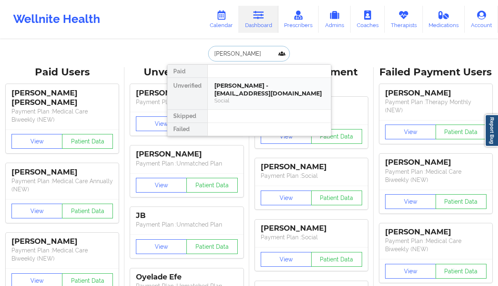
click at [267, 97] on div "Social" at bounding box center [269, 100] width 110 height 7
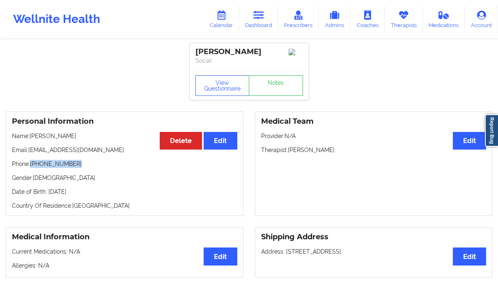
drag, startPoint x: 65, startPoint y: 166, endPoint x: 32, endPoint y: 167, distance: 33.2
click at [32, 167] on p "Phone: +1218-851-1667" at bounding box center [124, 164] width 225 height 8
drag, startPoint x: 109, startPoint y: 152, endPoint x: 28, endPoint y: 155, distance: 80.5
click at [26, 154] on p "Email: andreaschramm45@gmail.com" at bounding box center [124, 150] width 225 height 8
click at [100, 162] on p "Phone: +1218-851-1667" at bounding box center [124, 164] width 225 height 8
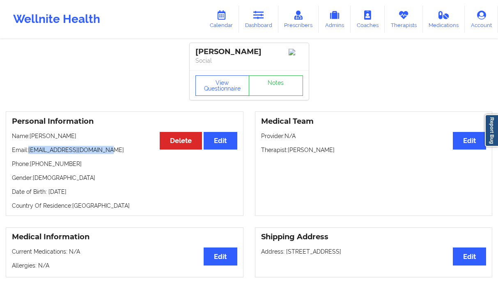
drag, startPoint x: 110, startPoint y: 154, endPoint x: 30, endPoint y: 151, distance: 79.7
click at [30, 151] on p "Email: andreaschramm45@gmail.com" at bounding box center [124, 150] width 225 height 8
drag, startPoint x: 262, startPoint y: 55, endPoint x: 196, endPoint y: 52, distance: 66.2
click at [196, 52] on div "Andrea Schramm" at bounding box center [249, 51] width 108 height 9
click at [259, 19] on icon at bounding box center [258, 15] width 11 height 9
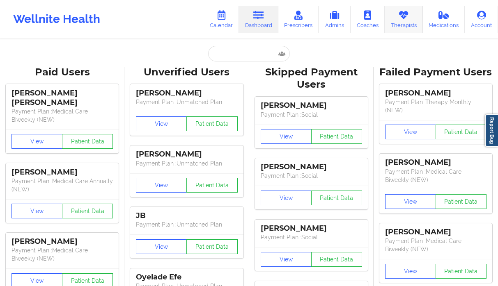
click at [402, 18] on icon at bounding box center [403, 15] width 11 height 9
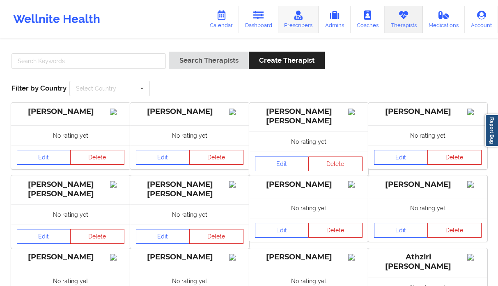
click at [308, 21] on link "Prescribers" at bounding box center [298, 19] width 41 height 27
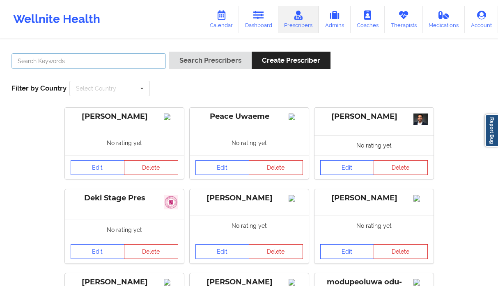
click at [120, 62] on input "text" at bounding box center [88, 61] width 154 height 16
type input "[PERSON_NAME]"
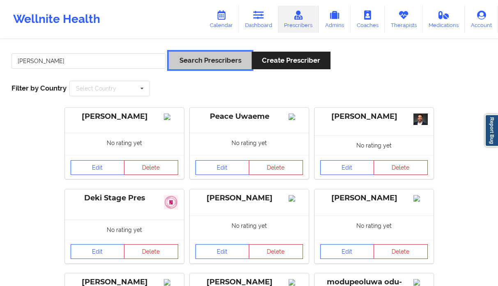
click at [186, 67] on button "Search Prescribers" at bounding box center [210, 61] width 82 height 18
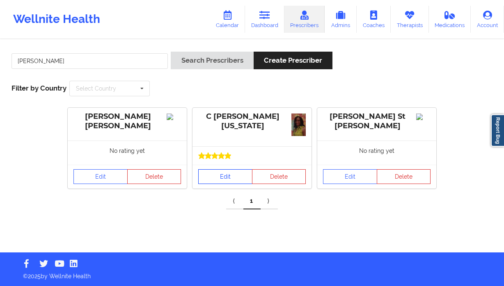
click at [236, 175] on link "Edit" at bounding box center [225, 176] width 54 height 15
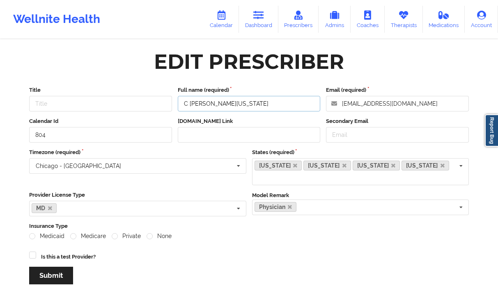
click at [231, 97] on input "C [PERSON_NAME][US_STATE]" at bounding box center [249, 104] width 143 height 16
click at [233, 99] on input "C [PERSON_NAME][US_STATE]" at bounding box center [249, 104] width 143 height 16
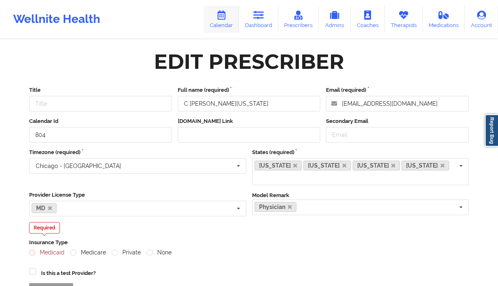
click at [223, 16] on icon at bounding box center [221, 15] width 11 height 9
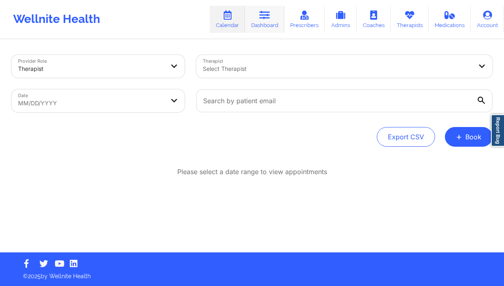
click at [267, 16] on icon at bounding box center [264, 15] width 11 height 9
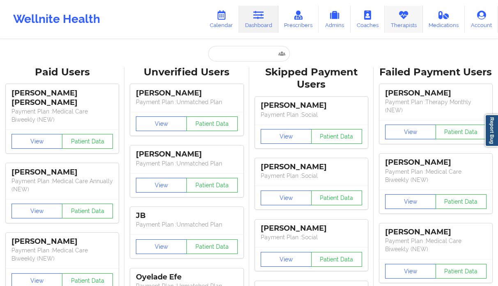
click at [409, 25] on link "Therapists" at bounding box center [403, 19] width 38 height 27
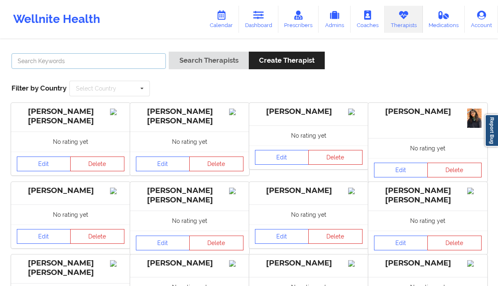
click at [117, 60] on input "text" at bounding box center [88, 61] width 154 height 16
type input "sequoria"
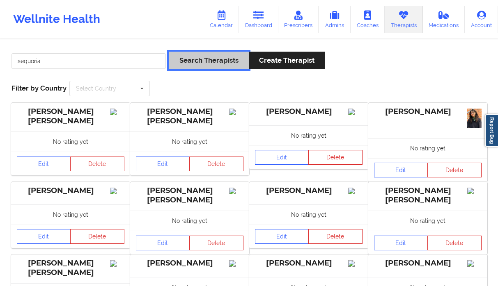
click at [180, 62] on button "Search Therapists" at bounding box center [209, 61] width 80 height 18
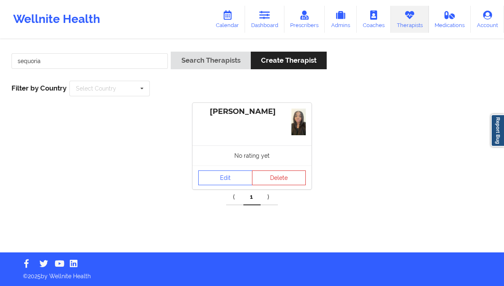
click at [218, 162] on div "No rating yet" at bounding box center [251, 156] width 119 height 20
click at [219, 188] on div "Edit Delete" at bounding box center [251, 178] width 119 height 24
click at [222, 180] on link "Edit" at bounding box center [225, 178] width 54 height 15
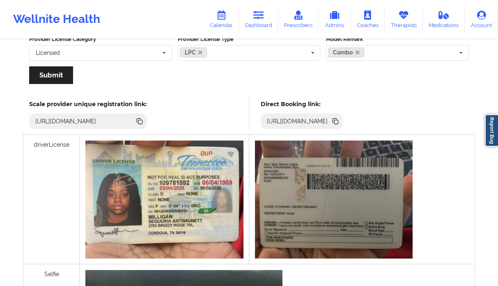
scroll to position [135, 0]
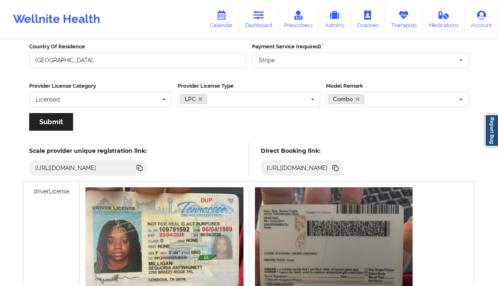
click at [340, 170] on icon at bounding box center [335, 168] width 9 height 9
drag, startPoint x: 274, startPoint y: 17, endPoint x: 268, endPoint y: 21, distance: 6.6
click at [274, 17] on link "Dashboard" at bounding box center [258, 19] width 39 height 27
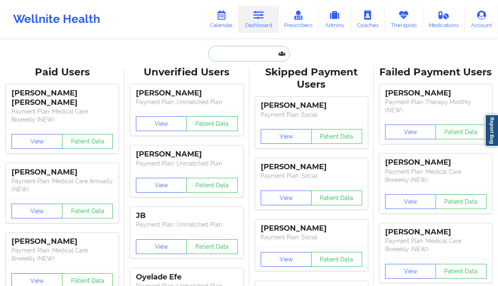
click at [227, 51] on input "text" at bounding box center [248, 54] width 81 height 16
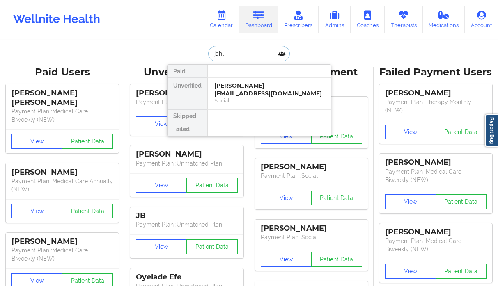
type input "jahli"
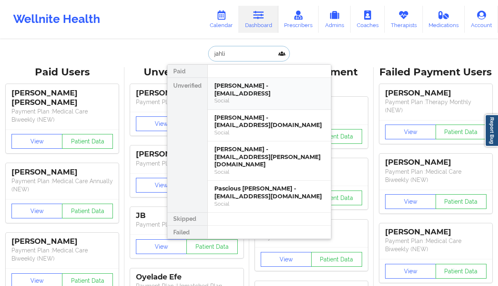
click at [252, 96] on div "Jahlia Akhtab - jakhtab@hotmail.coml" at bounding box center [269, 89] width 110 height 15
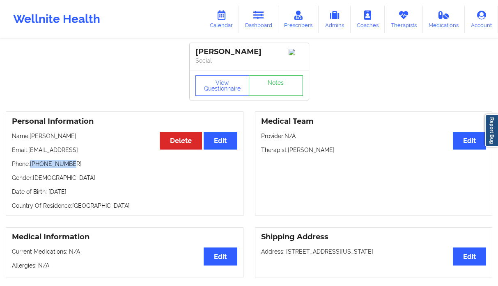
drag, startPoint x: 60, startPoint y: 166, endPoint x: 32, endPoint y: 166, distance: 27.9
click at [32, 166] on p "Phone: +13476817131" at bounding box center [124, 164] width 225 height 8
click at [275, 25] on link "Dashboard" at bounding box center [258, 19] width 39 height 27
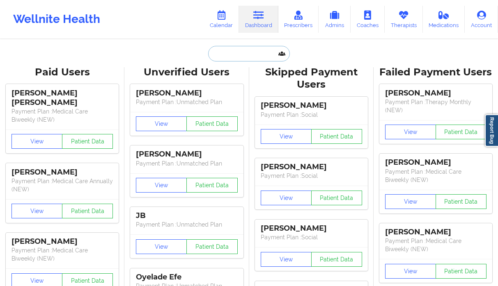
click at [247, 51] on input "text" at bounding box center [248, 54] width 81 height 16
paste input "Erik anderson"
type input "Erik anderson"
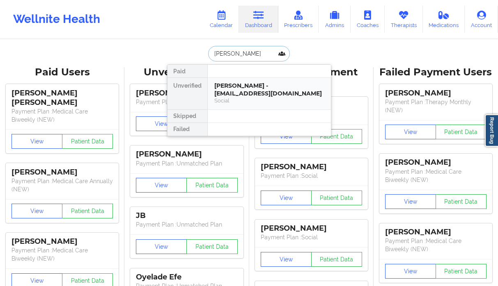
click at [261, 105] on div "ERIK ANDERSON - kkelseyy@yahoo.com Social" at bounding box center [269, 94] width 123 height 32
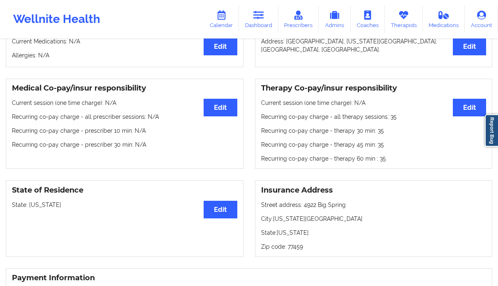
scroll to position [211, 0]
click at [253, 18] on link "Dashboard" at bounding box center [258, 19] width 39 height 27
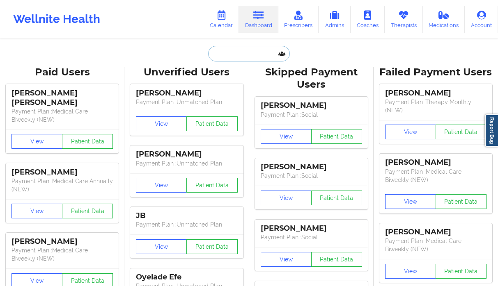
click at [231, 46] on input "text" at bounding box center [248, 54] width 81 height 16
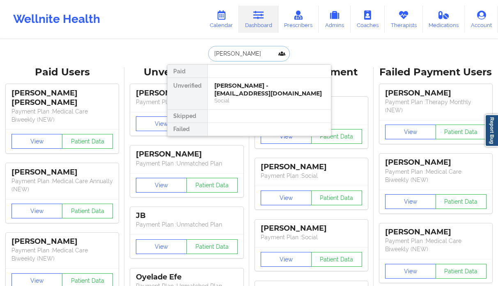
type input "carlos r"
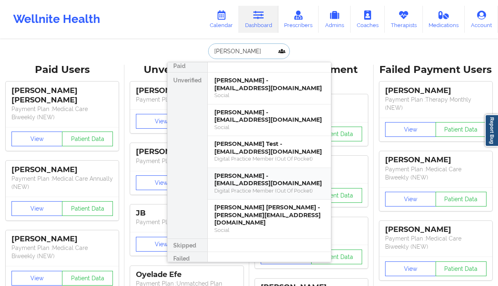
scroll to position [3, 0]
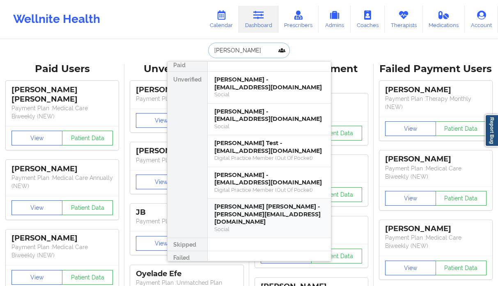
click at [251, 213] on div "Juan Carlos Rosa - toshrozu@gmail.com" at bounding box center [269, 214] width 110 height 23
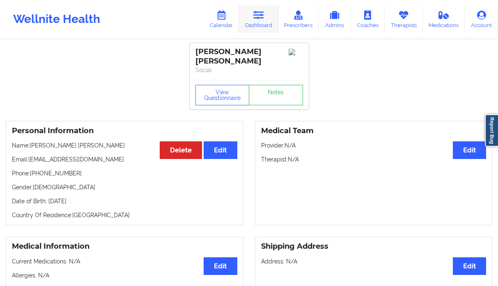
click at [247, 19] on link "Dashboard" at bounding box center [258, 19] width 39 height 27
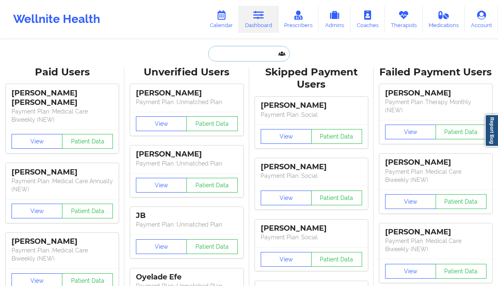
click at [248, 50] on input "text" at bounding box center [248, 54] width 81 height 16
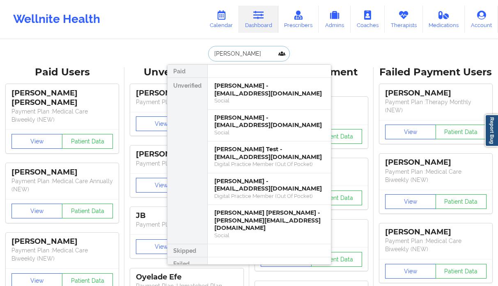
type input "carlos ro"
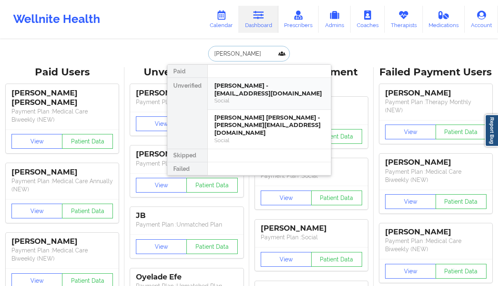
click at [260, 92] on div "Carlos Rocha - e30fanatic0@gmail.com" at bounding box center [269, 89] width 110 height 15
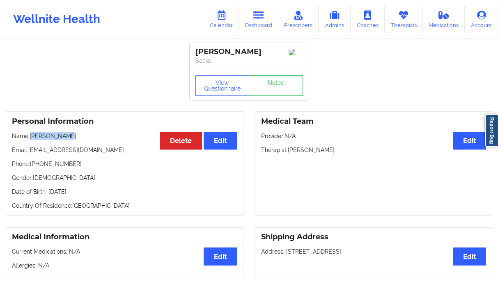
drag, startPoint x: 77, startPoint y: 140, endPoint x: 62, endPoint y: 103, distance: 39.5
click at [32, 140] on p "Name: Carlos Rocha" at bounding box center [124, 136] width 225 height 8
drag, startPoint x: 95, startPoint y: 151, endPoint x: 30, endPoint y: 153, distance: 65.3
click at [30, 153] on p "Email: e30fanatic0@gmail.com" at bounding box center [124, 150] width 225 height 8
drag, startPoint x: 71, startPoint y: 168, endPoint x: 32, endPoint y: 169, distance: 39.0
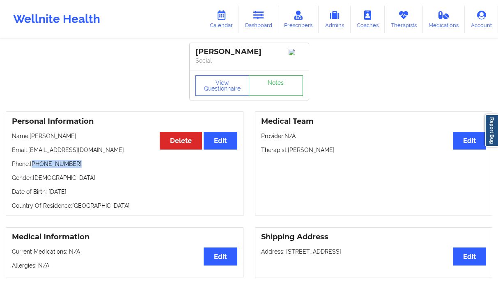
click at [32, 168] on p "Phone: (689) 322-1954" at bounding box center [124, 164] width 225 height 8
click at [65, 168] on p "Phone: (689) 322-1954" at bounding box center [124, 164] width 225 height 8
drag, startPoint x: 73, startPoint y: 168, endPoint x: 31, endPoint y: 170, distance: 41.9
click at [31, 168] on p "Phone: (689) 322-1954" at bounding box center [124, 164] width 225 height 8
click at [259, 18] on icon at bounding box center [258, 15] width 11 height 9
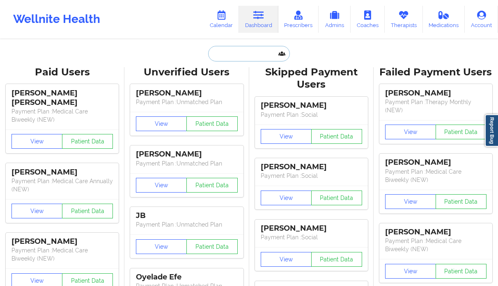
click at [217, 55] on input "text" at bounding box center [248, 54] width 81 height 16
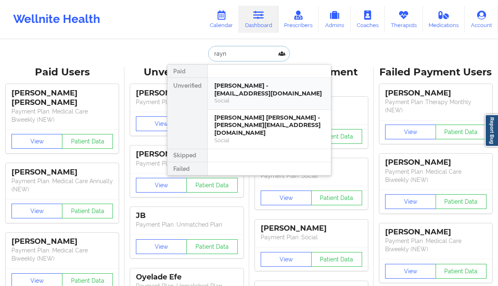
type input "rayne"
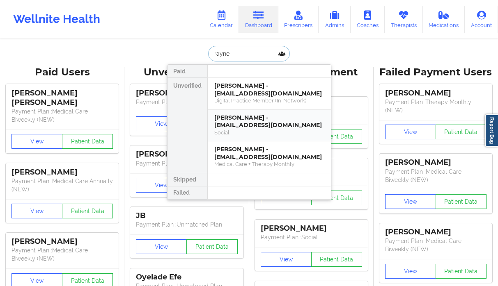
click at [245, 129] on div "RAYNE WHITE - queenhope44@yahoo.com" at bounding box center [269, 121] width 110 height 15
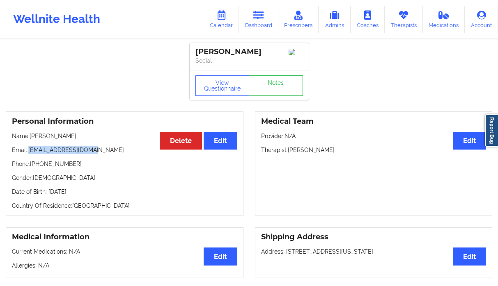
drag, startPoint x: 68, startPoint y: 153, endPoint x: 30, endPoint y: 152, distance: 38.2
click at [30, 152] on p "Email: queenhope44@yahoo.com" at bounding box center [124, 150] width 225 height 8
click at [89, 151] on p "Email: queenhope44@yahoo.com" at bounding box center [124, 150] width 225 height 8
drag, startPoint x: 101, startPoint y: 156, endPoint x: 28, endPoint y: 155, distance: 73.0
click at [28, 154] on p "Email: queenhope44@yahoo.com" at bounding box center [124, 150] width 225 height 8
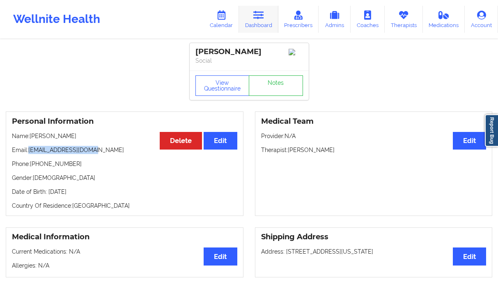
click at [272, 19] on link "Dashboard" at bounding box center [258, 19] width 39 height 27
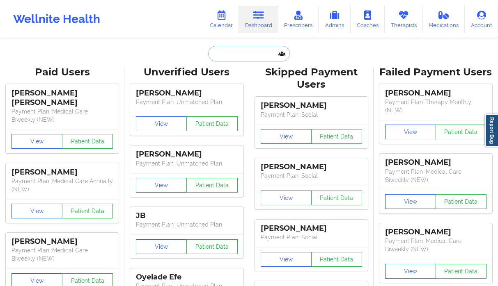
click at [215, 49] on input "text" at bounding box center [248, 54] width 81 height 16
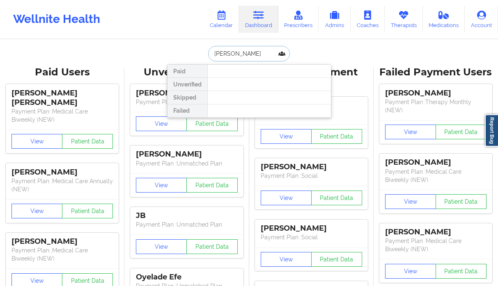
type input "cassandra bo"
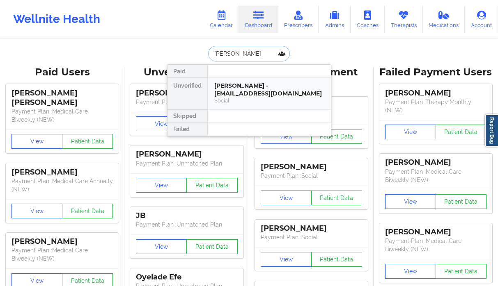
click at [240, 88] on div "Cassandra Boyd - gracesandra12@yahoo.com" at bounding box center [269, 89] width 110 height 15
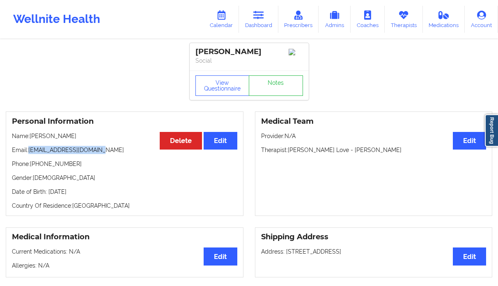
drag, startPoint x: 107, startPoint y: 153, endPoint x: 30, endPoint y: 153, distance: 76.7
click at [30, 153] on p "Email: gracesandra12@yahoo.com" at bounding box center [124, 150] width 225 height 8
click at [262, 23] on link "Dashboard" at bounding box center [258, 19] width 39 height 27
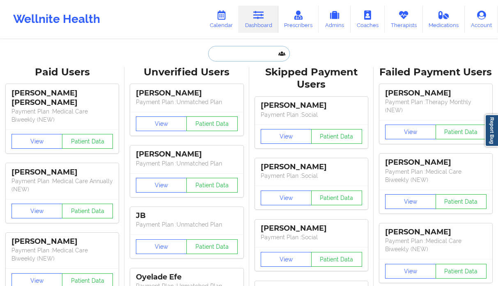
click at [221, 53] on input "text" at bounding box center [248, 54] width 81 height 16
paste input "slreynolds67@gmail.com"
type input "slreynolds67@gmail.com"
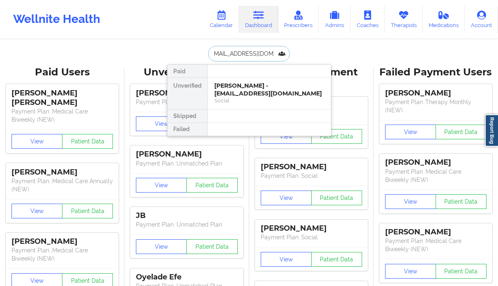
click at [228, 103] on div "Social" at bounding box center [269, 100] width 110 height 7
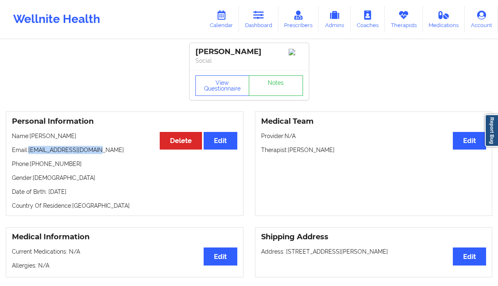
drag, startPoint x: 80, startPoint y: 150, endPoint x: 146, endPoint y: 158, distance: 67.3
click at [29, 154] on p "Email: slreynolds67@gmail.com" at bounding box center [124, 150] width 225 height 8
drag, startPoint x: 79, startPoint y: 166, endPoint x: 32, endPoint y: 167, distance: 47.6
click at [32, 167] on p "Phone: +1239-770-8394" at bounding box center [124, 164] width 225 height 8
click at [243, 17] on link "Dashboard" at bounding box center [258, 19] width 39 height 27
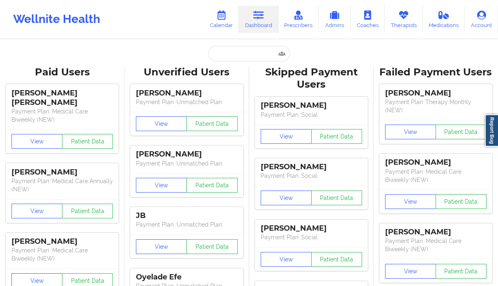
click at [223, 58] on input "text" at bounding box center [248, 54] width 81 height 16
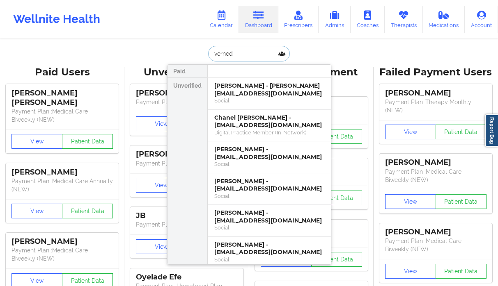
type input "verneda"
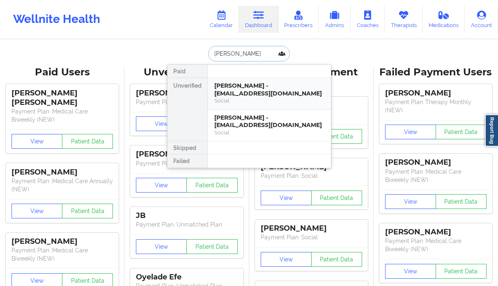
click at [247, 96] on div "Verneda Burnside - nogamesplayed69@gmail.com" at bounding box center [269, 89] width 110 height 15
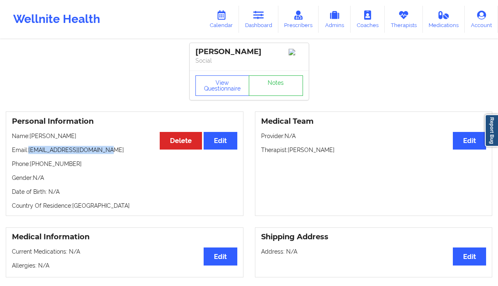
drag, startPoint x: 122, startPoint y: 149, endPoint x: 29, endPoint y: 154, distance: 92.9
click at [29, 154] on p "Email: nogamesplayed69@gmail.com" at bounding box center [124, 150] width 225 height 8
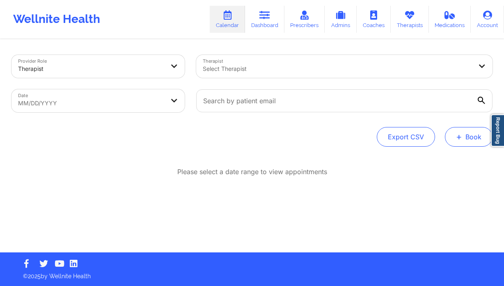
click at [457, 139] on span "+" at bounding box center [459, 137] width 6 height 5
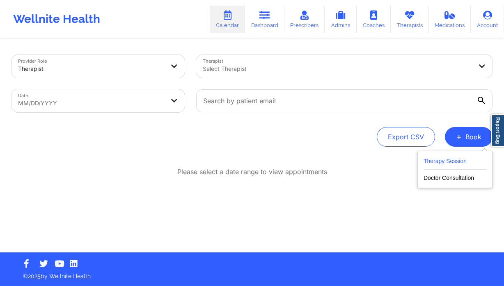
click at [429, 161] on button "Therapy Session" at bounding box center [454, 163] width 63 height 14
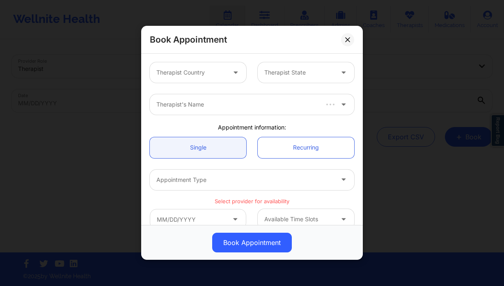
click at [226, 76] on div at bounding box center [236, 72] width 20 height 21
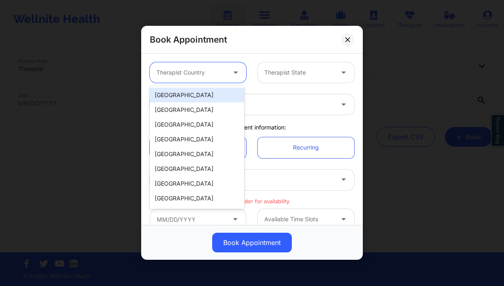
click at [209, 92] on div "[GEOGRAPHIC_DATA]" at bounding box center [197, 95] width 94 height 15
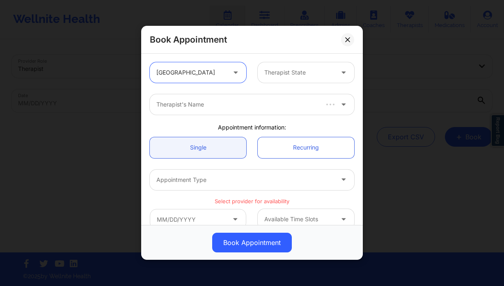
click at [298, 71] on div at bounding box center [298, 73] width 69 height 10
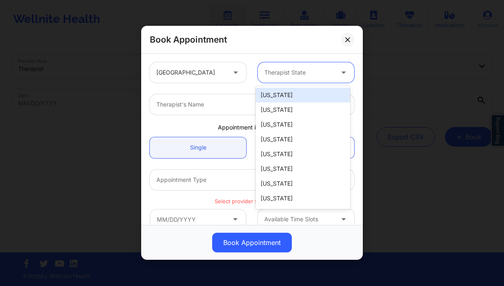
type input "f"
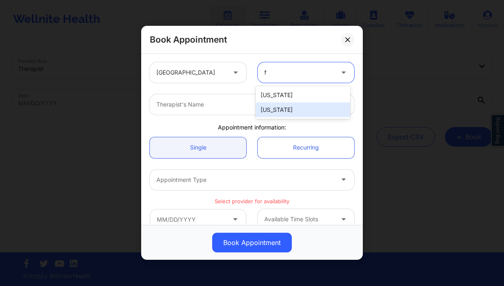
click at [284, 108] on div "[US_STATE]" at bounding box center [303, 110] width 94 height 15
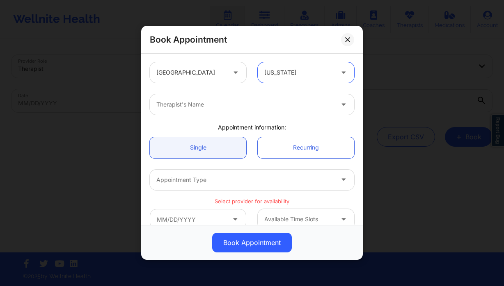
click at [205, 104] on div at bounding box center [244, 105] width 177 height 10
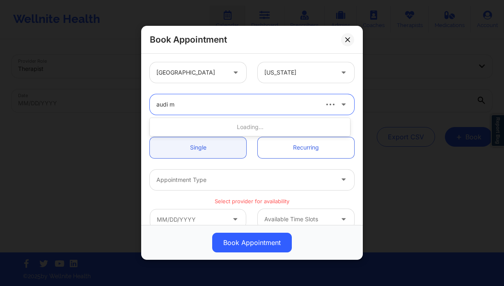
type input "audi mo"
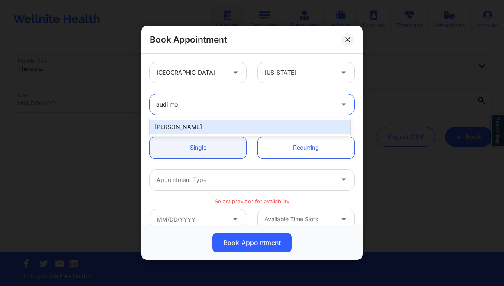
click at [213, 129] on div "[PERSON_NAME]" at bounding box center [250, 127] width 200 height 15
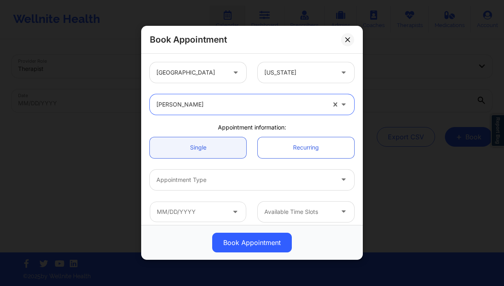
scroll to position [122, 0]
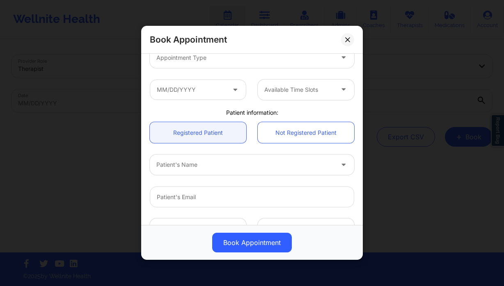
click at [200, 169] on div at bounding box center [244, 165] width 177 height 10
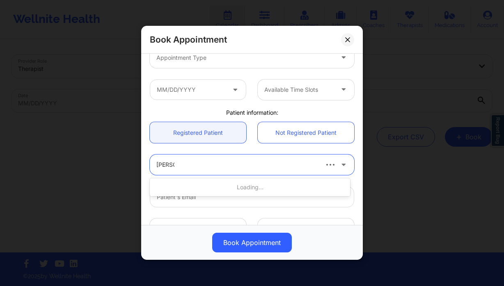
type input "[PERSON_NAME]"
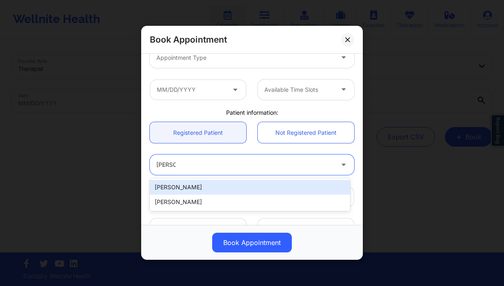
click at [198, 184] on div "[PERSON_NAME]" at bounding box center [250, 187] width 200 height 15
type input "[EMAIL_ADDRESS][DOMAIN_NAME]"
type input "[PHONE_NUMBER]"
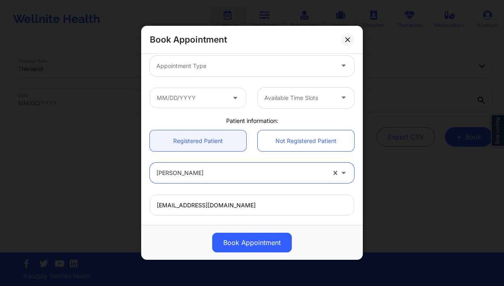
scroll to position [107, 0]
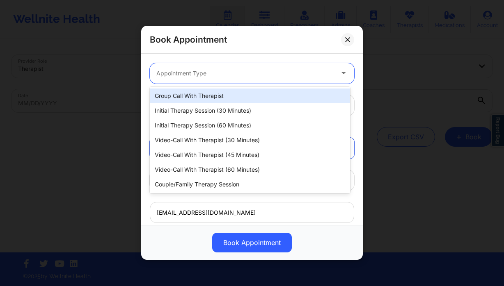
click at [208, 73] on div at bounding box center [244, 74] width 177 height 10
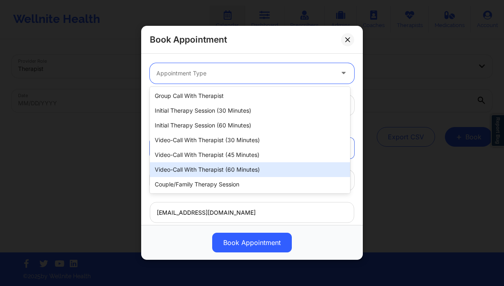
click at [239, 165] on div "Video-Call with Therapist (60 minutes)" at bounding box center [250, 169] width 200 height 15
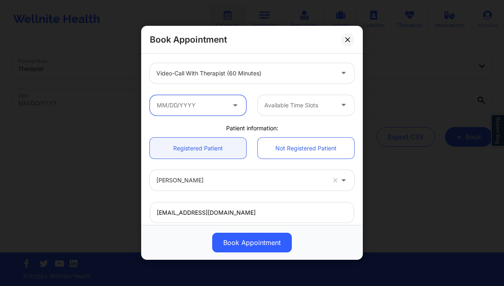
click at [197, 101] on input "text" at bounding box center [198, 105] width 96 height 21
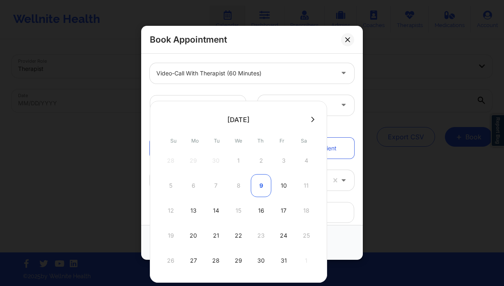
click at [258, 184] on div "9" at bounding box center [261, 185] width 21 height 23
type input "[DATE]"
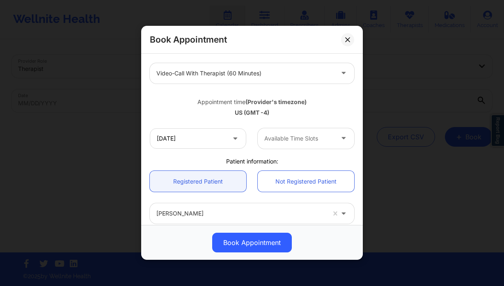
click at [294, 136] on div at bounding box center [298, 139] width 69 height 10
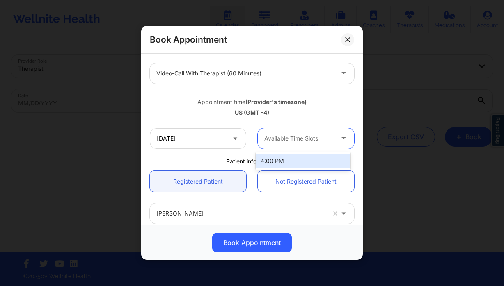
click at [304, 162] on div "4:00 PM" at bounding box center [303, 161] width 94 height 15
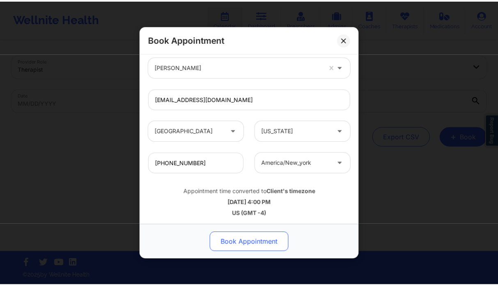
scroll to position [254, 0]
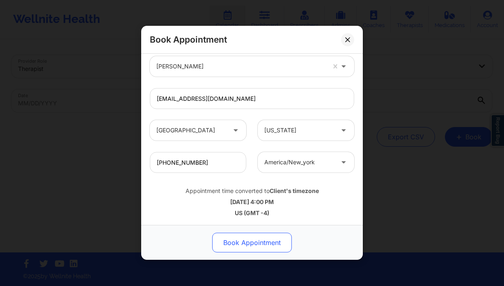
click at [269, 244] on button "Book Appointment" at bounding box center [252, 243] width 80 height 20
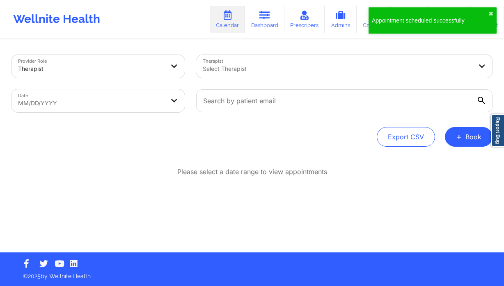
click at [96, 96] on body "Appointment scheduled successfully ✖︎ Wellnite Health Calendar Dashboard Prescr…" at bounding box center [252, 143] width 504 height 286
select select "2025-8"
select select "2025-9"
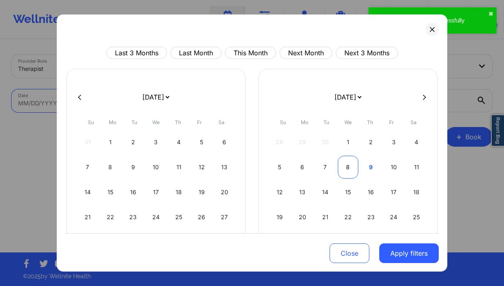
click at [348, 167] on div "8" at bounding box center [348, 167] width 21 height 23
select select "2025-9"
select select "2025-10"
select select "2025-9"
select select "2025-10"
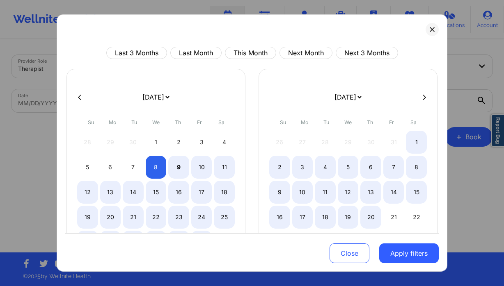
select select "2025-9"
select select "2025-10"
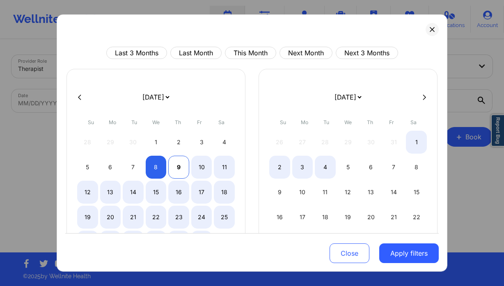
select select "2025-9"
select select "2025-10"
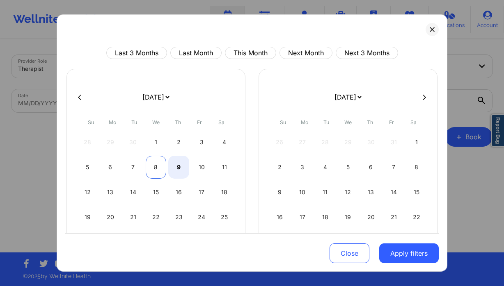
select select "2025-9"
select select "2025-10"
click at [156, 167] on div "8" at bounding box center [156, 167] width 21 height 23
select select "2025-9"
select select "2025-10"
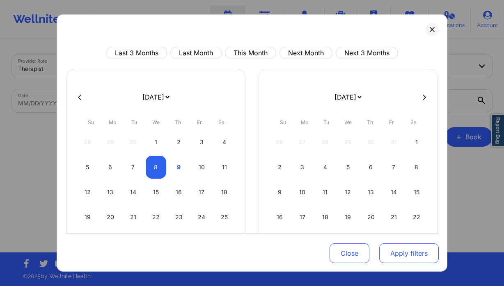
click at [416, 255] on button "Apply filters" at bounding box center [408, 254] width 59 height 20
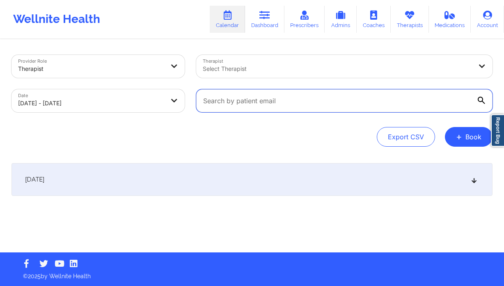
click at [244, 101] on input "text" at bounding box center [344, 100] width 296 height 23
paste input "[EMAIL_ADDRESS][DOMAIN_NAME]"
type input "[EMAIL_ADDRESS][DOMAIN_NAME]"
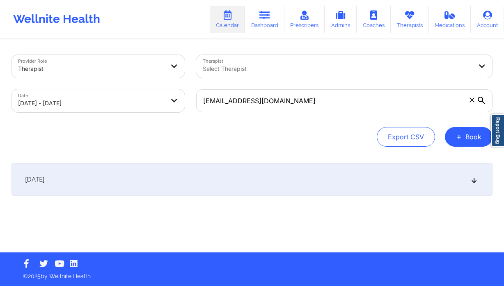
click at [108, 105] on body "Wellnite Health Calendar Dashboard Prescribers Admins Coaches Therapists Medica…" at bounding box center [252, 143] width 504 height 286
select select "2025-9"
select select "2025-10"
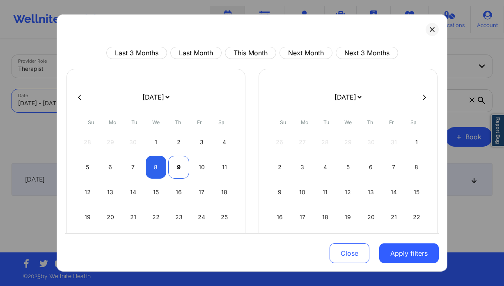
click at [173, 165] on div "9" at bounding box center [178, 167] width 21 height 23
select select "2025-9"
select select "2025-10"
select select "2025-9"
select select "2025-10"
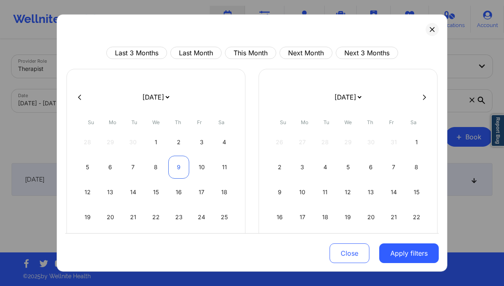
click at [172, 166] on div "9" at bounding box center [178, 167] width 21 height 23
select select "2025-9"
select select "2025-10"
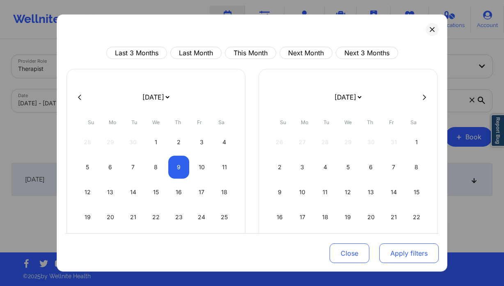
click at [410, 251] on button "Apply filters" at bounding box center [408, 254] width 59 height 20
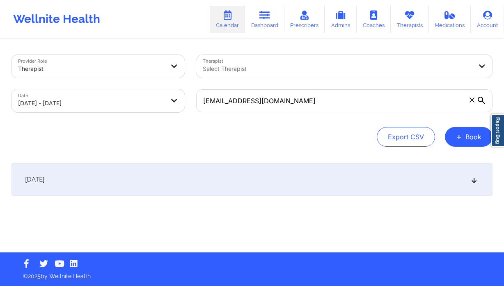
click at [470, 100] on icon at bounding box center [471, 100] width 5 height 5
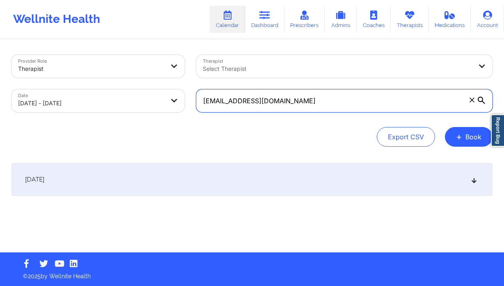
click at [470, 100] on input "[EMAIL_ADDRESS][DOMAIN_NAME]" at bounding box center [344, 100] width 296 height 23
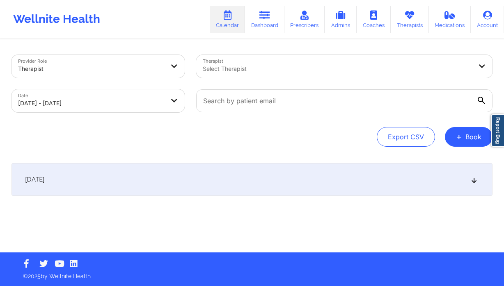
click at [251, 70] on div at bounding box center [337, 69] width 269 height 10
type input "[PERSON_NAME] wo"
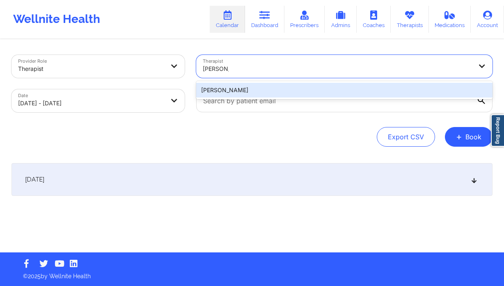
click at [274, 86] on div "[PERSON_NAME]" at bounding box center [344, 90] width 296 height 15
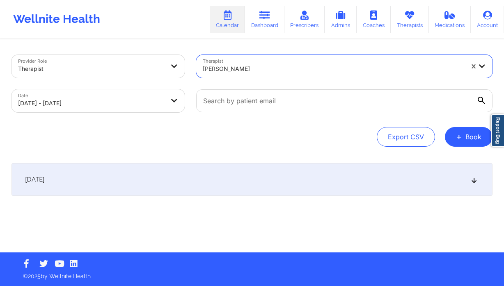
click at [281, 174] on div "October 9, 2025" at bounding box center [251, 179] width 481 height 33
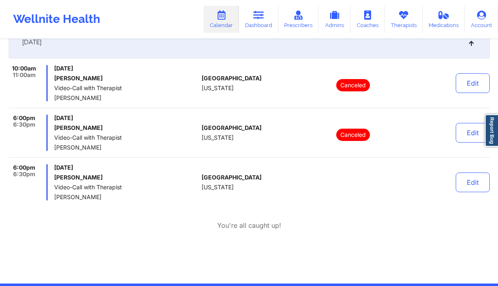
scroll to position [137, 0]
click at [479, 182] on button "Edit" at bounding box center [472, 183] width 34 height 20
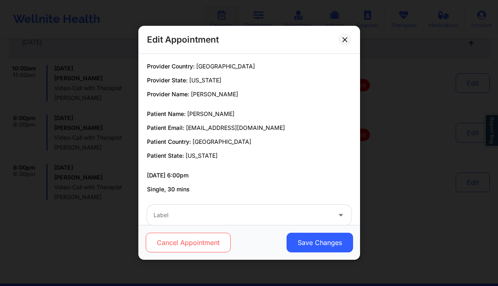
click at [204, 242] on button "Cancel Appointment" at bounding box center [187, 243] width 85 height 20
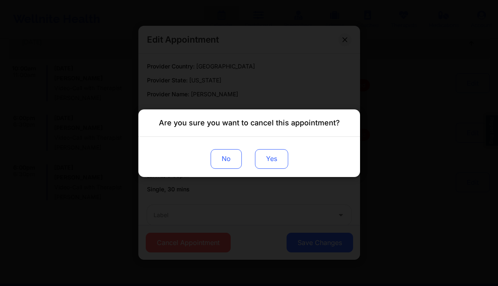
click at [270, 162] on button "Yes" at bounding box center [270, 159] width 33 height 20
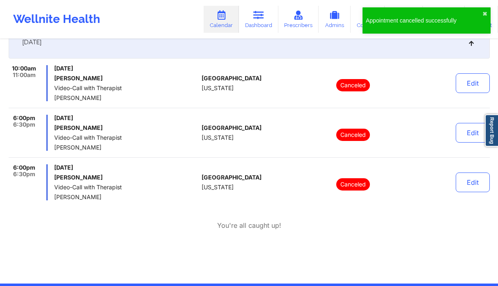
click at [88, 162] on div "10:00am 11:00am Thursday, October 9, 2025 Tammy Muller Video-Call with Therapis…" at bounding box center [249, 132] width 481 height 135
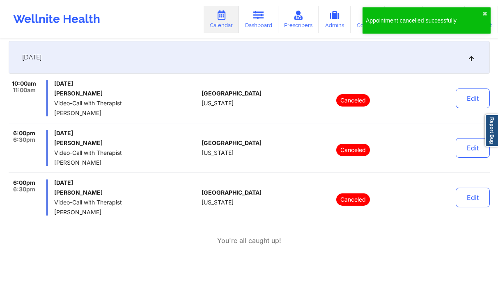
scroll to position [69, 0]
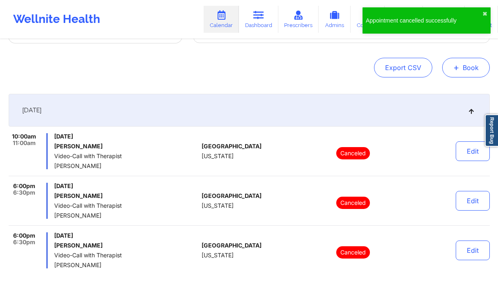
click at [466, 73] on button "+ Book" at bounding box center [466, 68] width 48 height 20
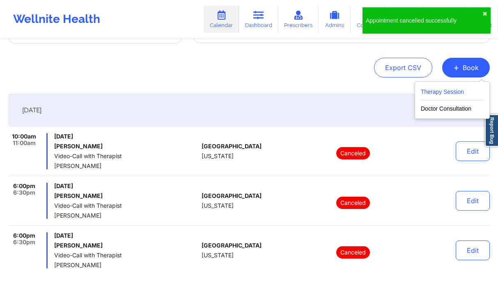
click at [445, 94] on button "Therapy Session" at bounding box center [452, 94] width 63 height 14
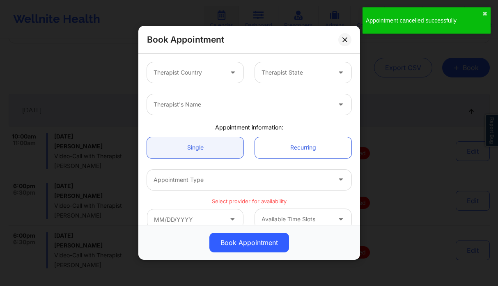
click at [217, 68] on div at bounding box center [187, 73] width 69 height 10
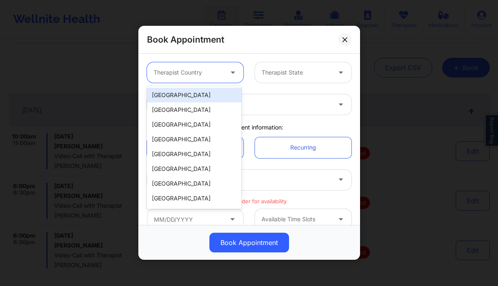
click at [192, 95] on div "[GEOGRAPHIC_DATA]" at bounding box center [194, 95] width 94 height 15
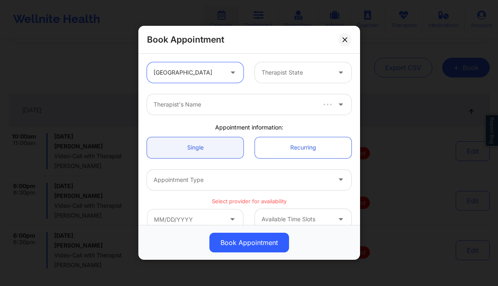
click at [305, 71] on div at bounding box center [295, 73] width 69 height 10
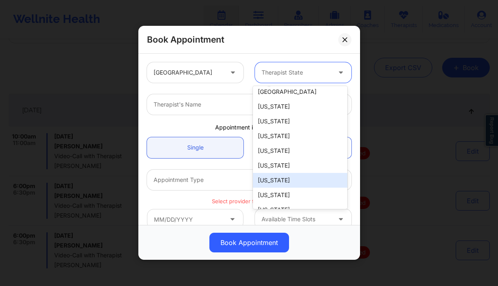
scroll to position [159, 0]
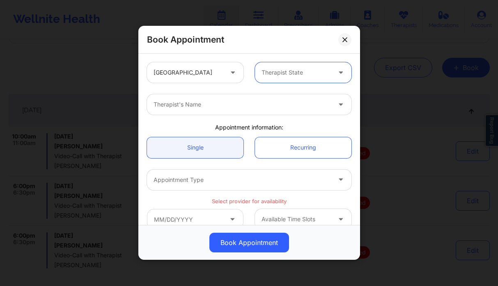
click at [308, 76] on div at bounding box center [295, 73] width 69 height 10
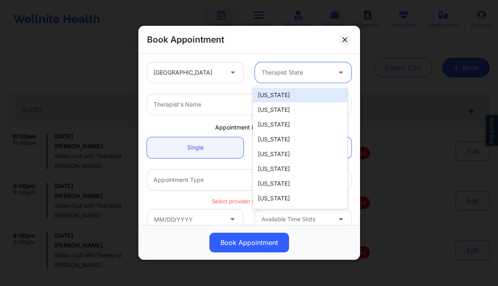
type input "f"
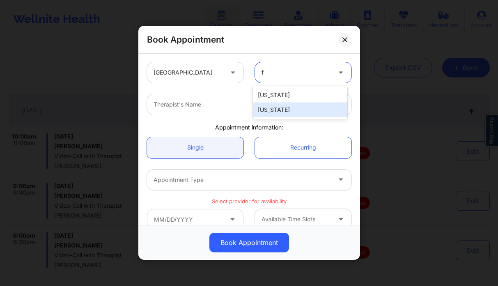
drag, startPoint x: 280, startPoint y: 110, endPoint x: 263, endPoint y: 109, distance: 17.2
click at [280, 109] on div "[US_STATE]" at bounding box center [300, 110] width 94 height 15
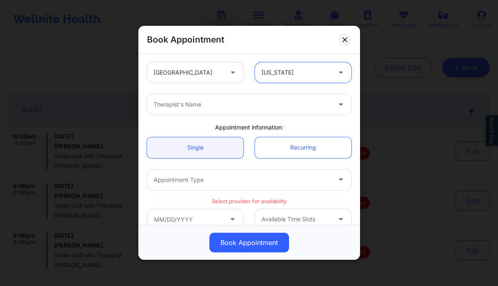
click at [214, 109] on div at bounding box center [241, 105] width 177 height 10
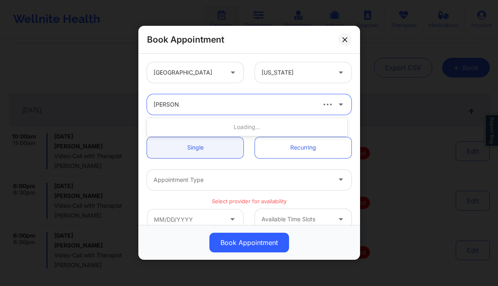
type input "lynda woo"
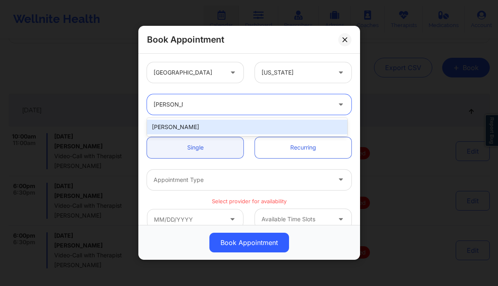
click at [237, 124] on div "[PERSON_NAME]" at bounding box center [247, 127] width 200 height 15
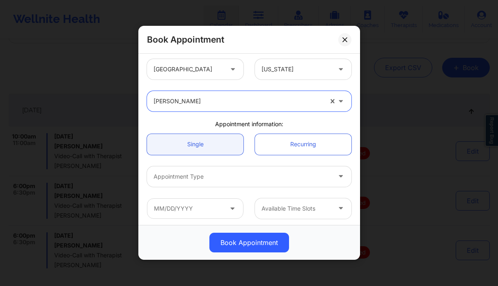
scroll to position [153, 0]
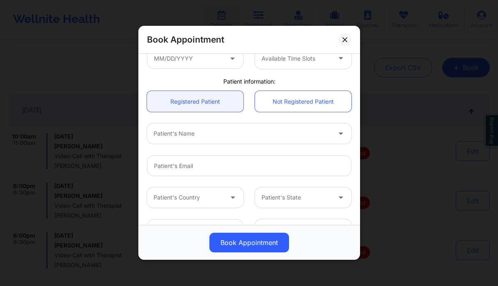
click at [201, 138] on div at bounding box center [241, 134] width 177 height 10
type input "[PERSON_NAME] l"
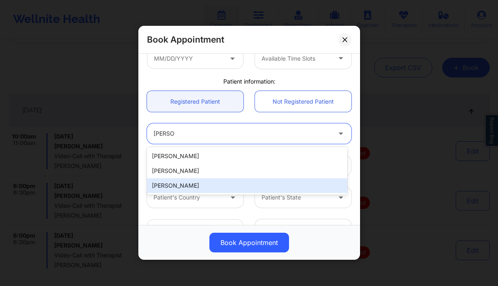
click at [192, 187] on div "[PERSON_NAME]" at bounding box center [247, 185] width 200 height 15
type input "[EMAIL_ADDRESS][DOMAIN_NAME]"
type input "[PHONE_NUMBER]"
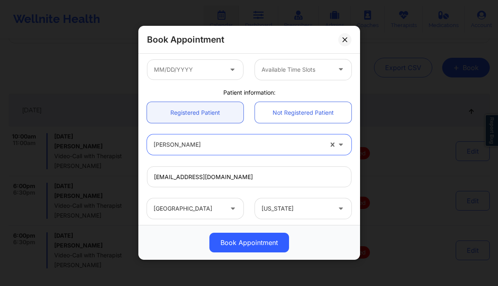
scroll to position [55, 0]
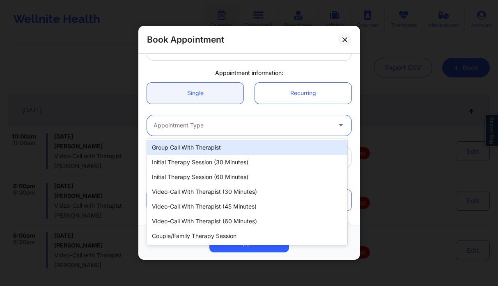
click at [208, 127] on div at bounding box center [241, 126] width 177 height 10
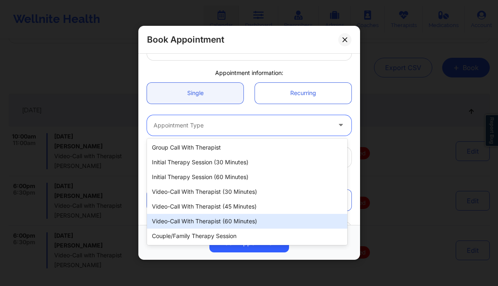
click at [236, 224] on div "Video-Call with Therapist (60 minutes)" at bounding box center [247, 221] width 200 height 15
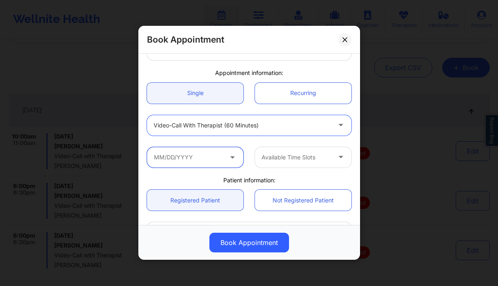
click at [184, 158] on input "text" at bounding box center [195, 157] width 96 height 21
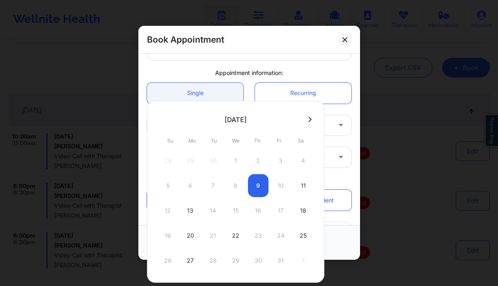
click at [250, 188] on div "5 6 7 8 9 10 11" at bounding box center [236, 185] width 156 height 23
click at [256, 188] on div "5 6 7 8 9 10 11" at bounding box center [236, 185] width 156 height 23
click at [304, 188] on div "11" at bounding box center [303, 185] width 21 height 23
type input "10/11/2025"
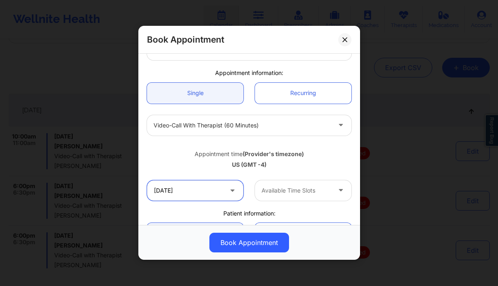
click at [185, 191] on input "10/11/2025" at bounding box center [195, 191] width 96 height 21
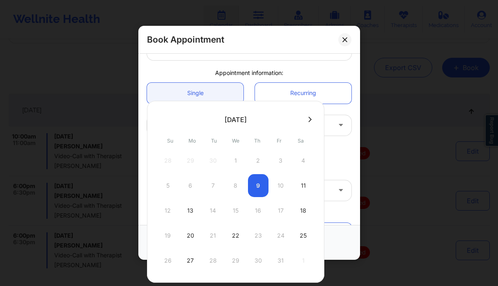
click at [263, 184] on div "5 6 7 8 9 10 11" at bounding box center [236, 185] width 156 height 23
click at [261, 184] on div "5 6 7 8 9 10 11" at bounding box center [236, 185] width 156 height 23
click at [298, 186] on div "11" at bounding box center [303, 185] width 21 height 23
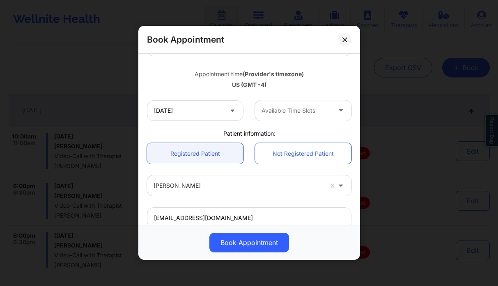
scroll to position [139, 0]
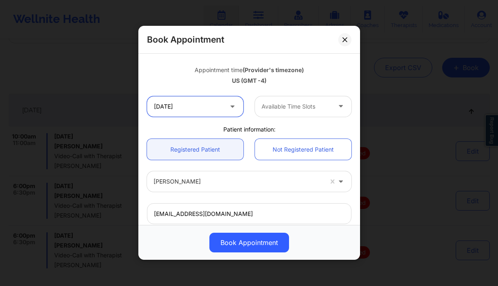
click at [198, 112] on input "10/11/2025" at bounding box center [195, 106] width 96 height 21
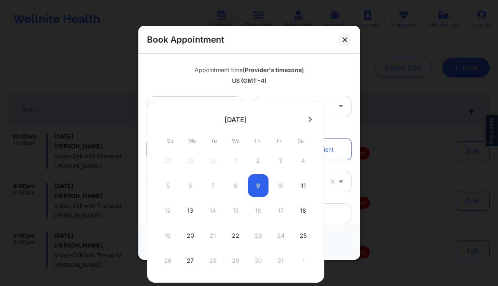
click at [256, 188] on div "5 6 7 8 9 10 11" at bounding box center [236, 185] width 156 height 23
click at [334, 131] on div "Patient information:" at bounding box center [249, 130] width 216 height 8
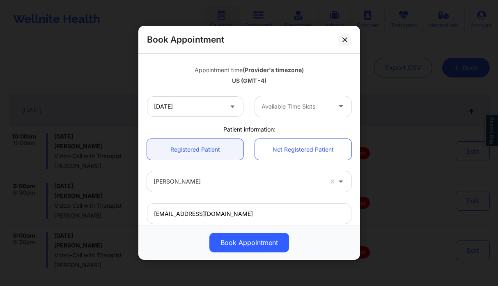
click at [295, 110] on div at bounding box center [295, 107] width 69 height 10
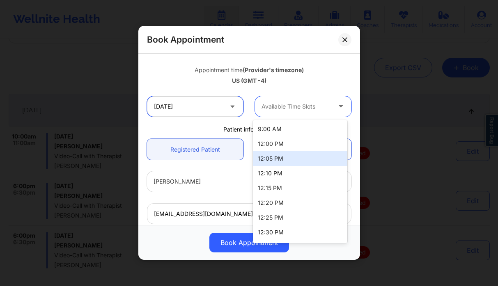
click at [182, 108] on input "10/11/2025" at bounding box center [195, 106] width 96 height 21
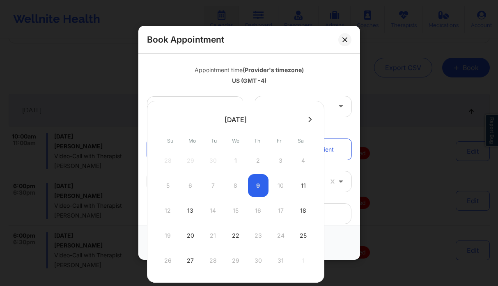
click at [326, 73] on div "Appointment time (Provider's timezone)" at bounding box center [249, 70] width 204 height 8
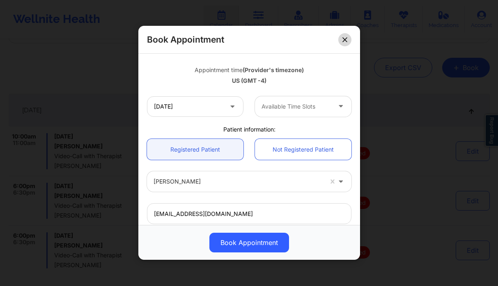
click at [346, 40] on icon at bounding box center [344, 39] width 5 height 5
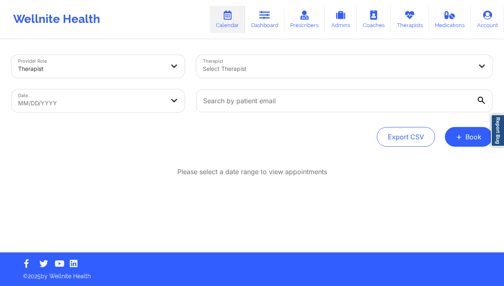
select select "2025-8"
select select "2025-9"
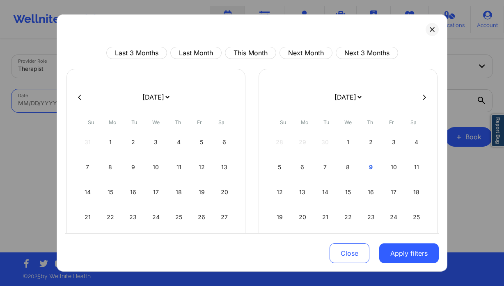
click at [119, 101] on body "Wellnite Health Calendar Dashboard Prescribers Admins Coaches Therapists Medica…" at bounding box center [252, 143] width 504 height 286
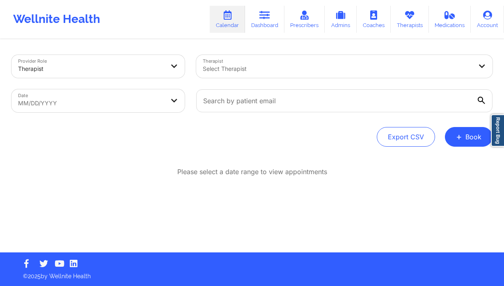
select select "2025-8"
select select "2025-9"
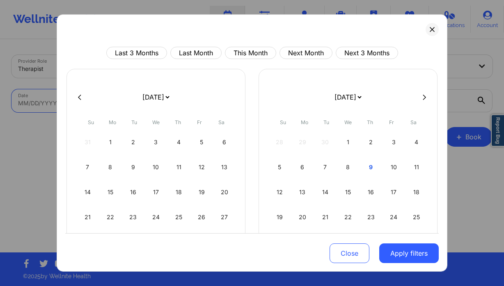
click at [87, 105] on body "Wellnite Health Calendar Dashboard Prescribers Admins Coaches Therapists Medica…" at bounding box center [252, 143] width 504 height 286
click at [348, 188] on div "15" at bounding box center [348, 192] width 21 height 23
select select "2025-9"
select select "2025-10"
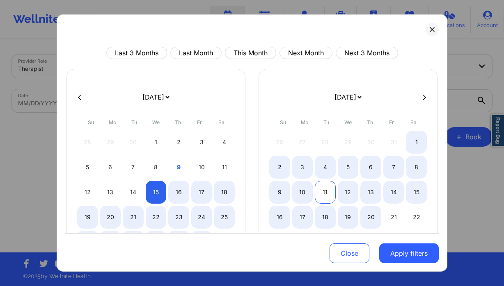
select select "2025-9"
select select "2025-10"
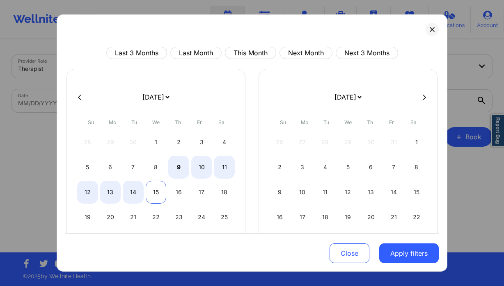
select select "2025-9"
select select "2025-10"
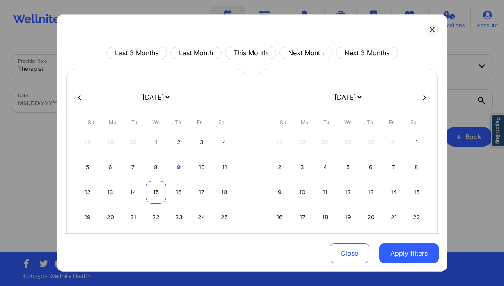
click at [153, 192] on div "15" at bounding box center [156, 192] width 21 height 23
select select "2025-9"
select select "2025-10"
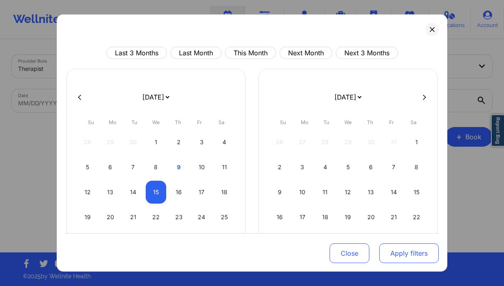
click at [394, 252] on button "Apply filters" at bounding box center [408, 254] width 59 height 20
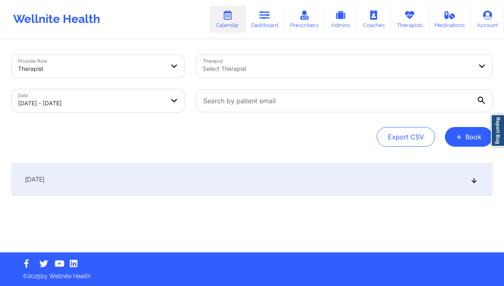
click at [259, 69] on div at bounding box center [337, 69] width 269 height 10
type input "[PERSON_NAME] w"
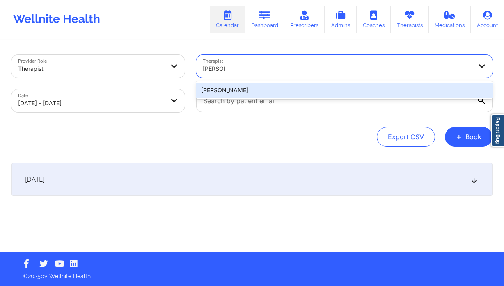
click at [279, 90] on div "[PERSON_NAME]" at bounding box center [344, 90] width 296 height 15
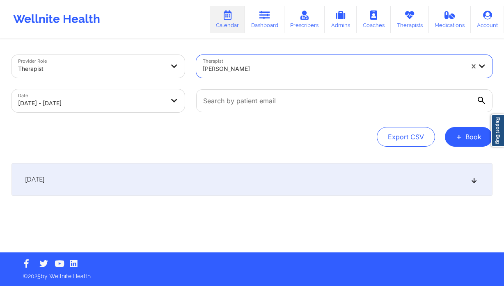
click at [221, 201] on div "[DATE] No appointments" at bounding box center [251, 196] width 481 height 66
click at [222, 190] on div "[DATE]" at bounding box center [251, 179] width 481 height 33
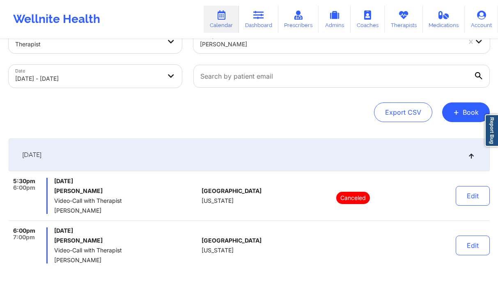
scroll to position [30, 0]
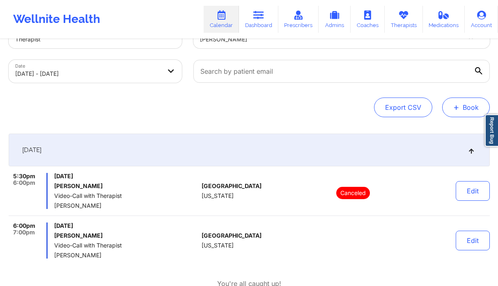
click at [471, 112] on button "+ Book" at bounding box center [466, 108] width 48 height 20
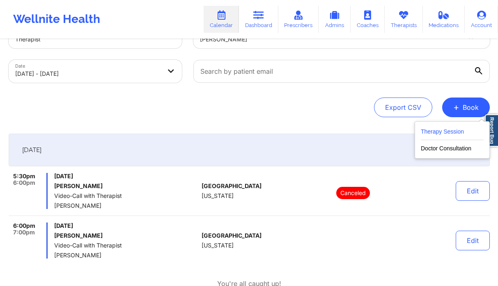
click at [429, 129] on button "Therapy Session" at bounding box center [452, 134] width 63 height 14
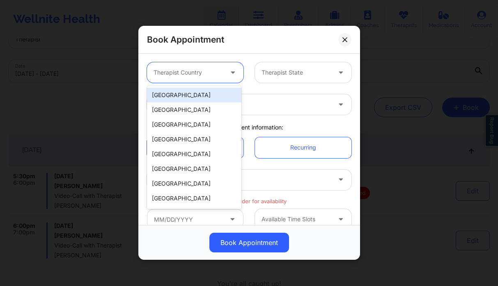
click at [210, 66] on div "Therapist Country" at bounding box center [185, 72] width 77 height 21
click at [197, 93] on div "[GEOGRAPHIC_DATA]" at bounding box center [194, 95] width 94 height 15
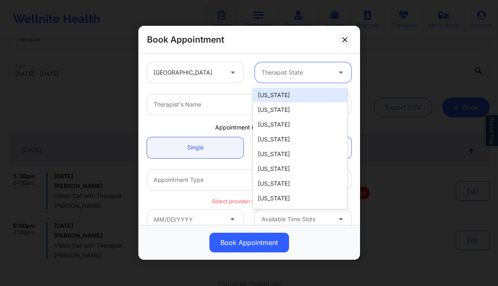
click at [288, 75] on div at bounding box center [295, 73] width 69 height 10
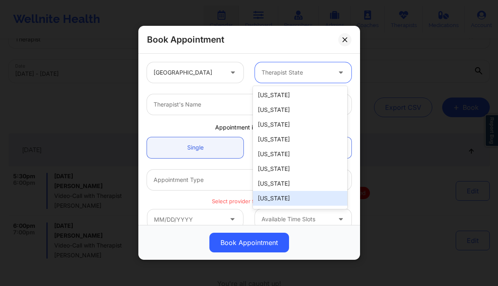
scroll to position [279, 0]
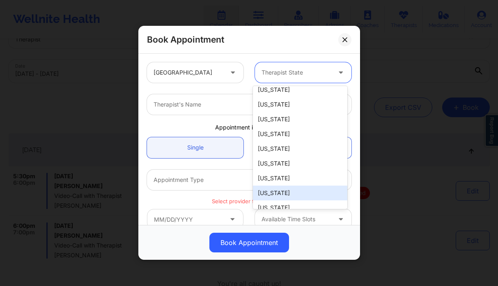
type input "f"
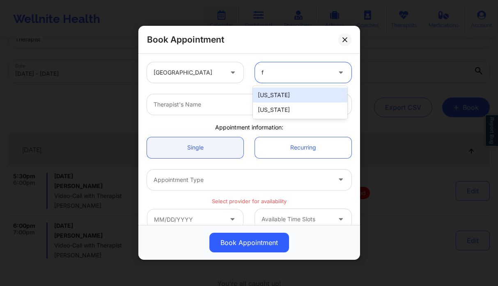
click at [280, 112] on div "[US_STATE]" at bounding box center [300, 110] width 94 height 15
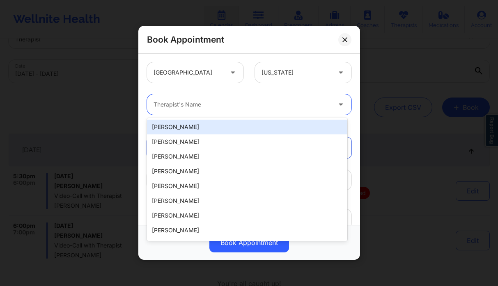
click at [220, 105] on div at bounding box center [241, 105] width 177 height 10
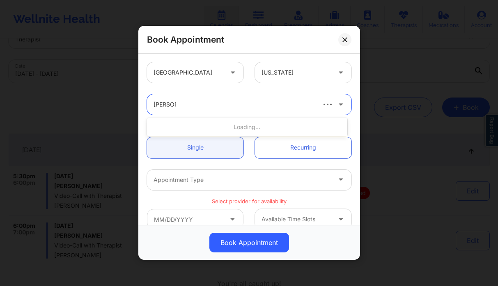
type input "[PERSON_NAME] wo"
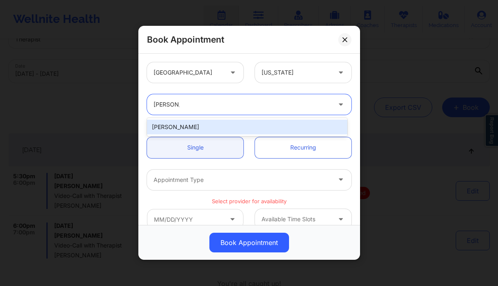
click at [210, 128] on div "[PERSON_NAME]" at bounding box center [247, 127] width 200 height 15
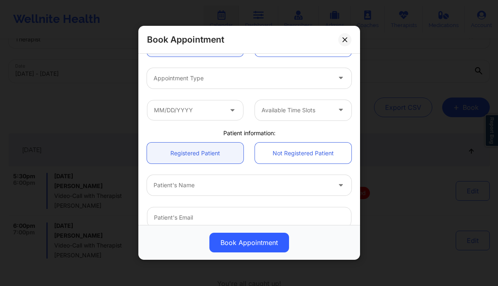
scroll to position [176, 0]
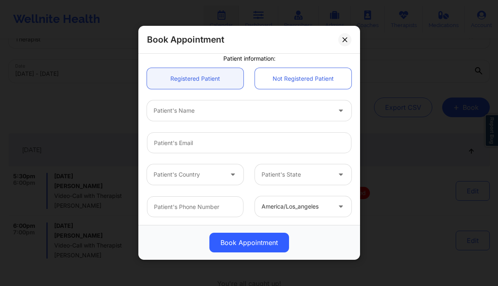
click at [186, 122] on div "Patient's Name" at bounding box center [249, 111] width 216 height 32
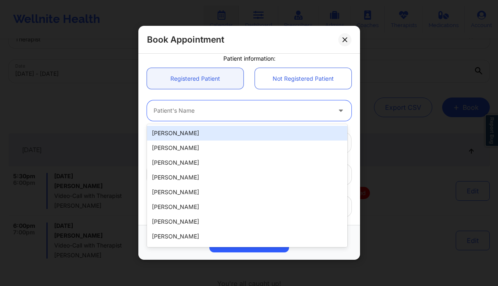
click at [192, 113] on div at bounding box center [241, 111] width 177 height 10
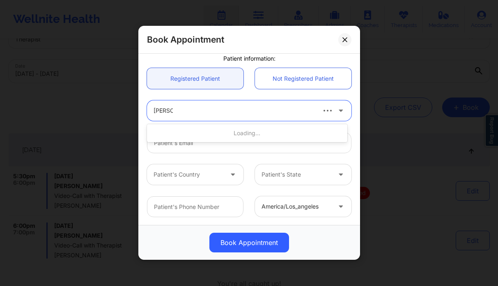
type input "[PERSON_NAME] l"
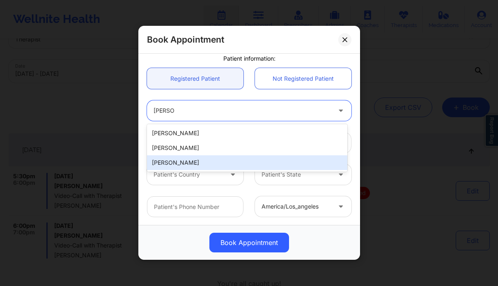
click at [186, 163] on div "[PERSON_NAME]" at bounding box center [247, 163] width 200 height 15
type input "[EMAIL_ADDRESS][DOMAIN_NAME]"
type input "[PHONE_NUMBER]"
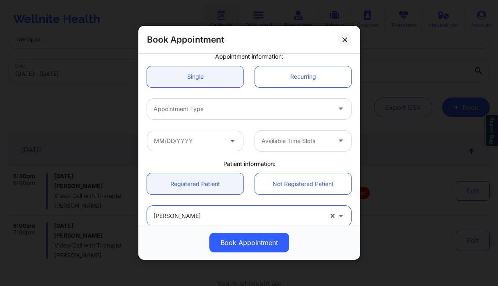
scroll to position [37, 0]
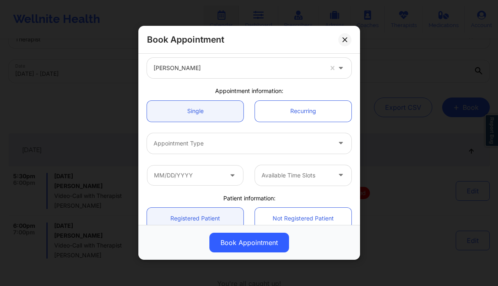
click at [212, 142] on div at bounding box center [241, 144] width 177 height 10
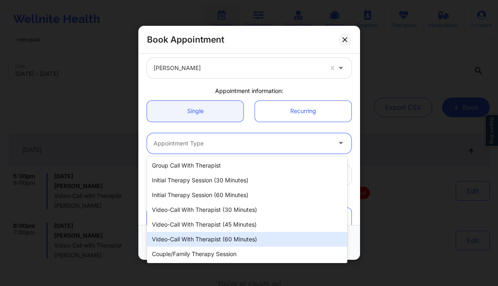
click at [237, 237] on div "Video-Call with Therapist (60 minutes)" at bounding box center [247, 239] width 200 height 15
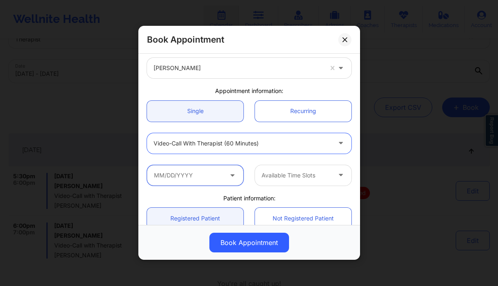
click at [189, 176] on input "text" at bounding box center [195, 175] width 96 height 21
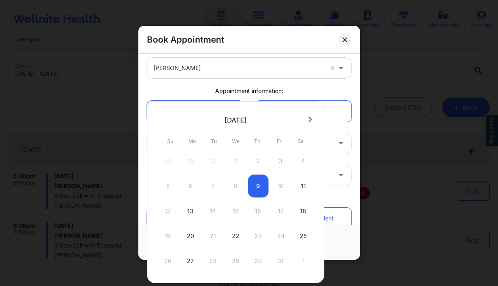
click at [238, 211] on div "12 13 14 15 16 17 18" at bounding box center [236, 211] width 156 height 23
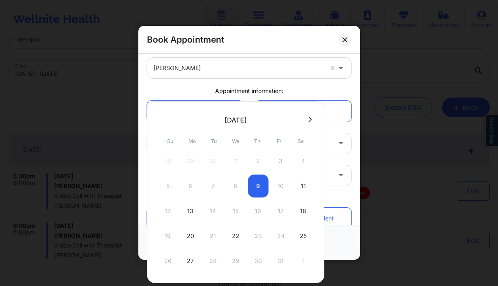
click at [238, 211] on div "12 13 14 15 16 17 18" at bounding box center [236, 211] width 156 height 23
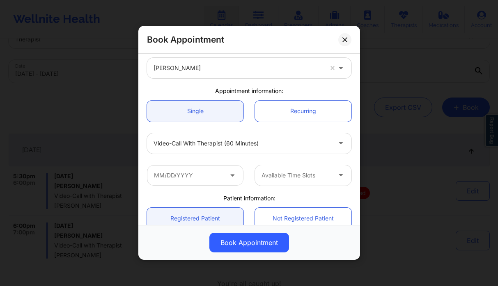
click at [285, 83] on div "[PERSON_NAME]" at bounding box center [249, 68] width 216 height 32
click at [343, 36] on button at bounding box center [344, 39] width 13 height 13
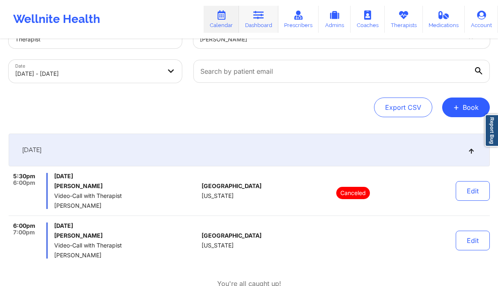
click at [255, 17] on icon at bounding box center [258, 15] width 11 height 9
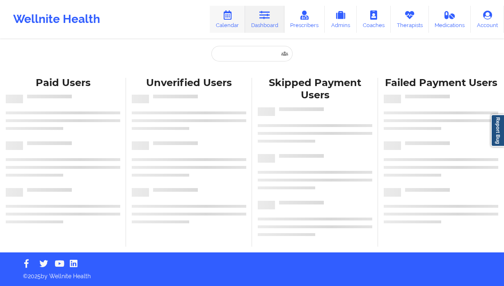
click at [224, 24] on link "Calendar" at bounding box center [227, 19] width 35 height 27
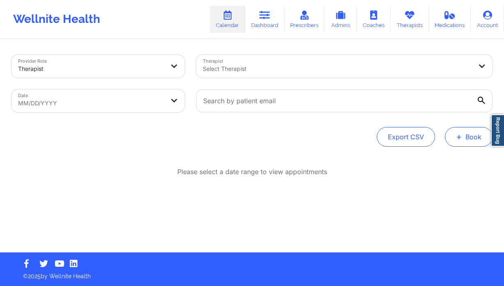
click at [467, 135] on button "+ Book" at bounding box center [469, 137] width 48 height 20
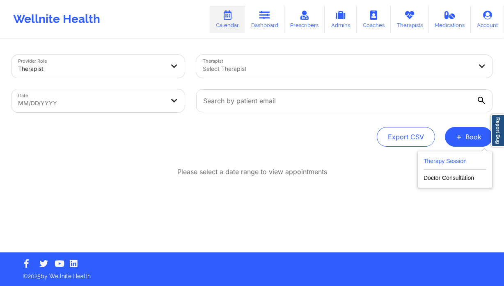
click at [454, 158] on button "Therapy Session" at bounding box center [454, 163] width 63 height 14
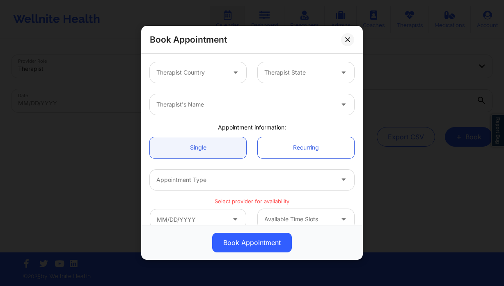
click at [181, 73] on div at bounding box center [190, 73] width 69 height 10
click at [221, 66] on div "Therapist Country" at bounding box center [188, 72] width 77 height 21
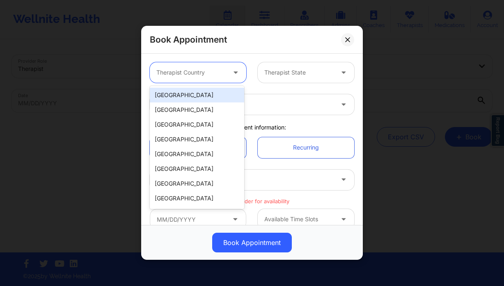
drag, startPoint x: 196, startPoint y: 94, endPoint x: 309, endPoint y: 80, distance: 114.1
click at [196, 94] on div "[GEOGRAPHIC_DATA]" at bounding box center [197, 95] width 94 height 15
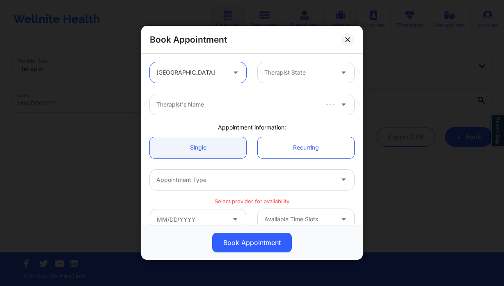
click at [312, 75] on div at bounding box center [298, 73] width 69 height 10
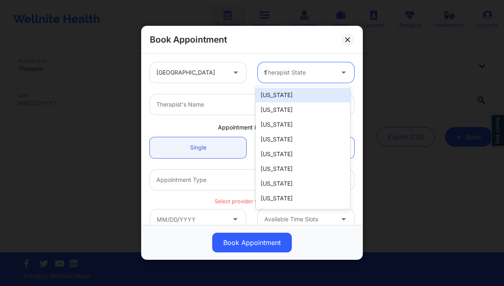
type input "te"
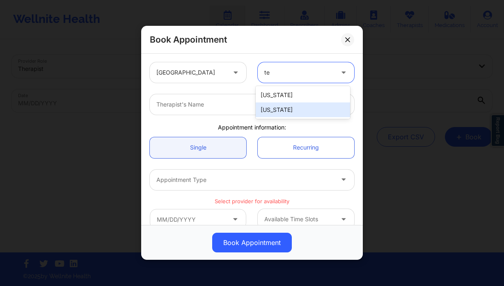
click at [286, 105] on div "[US_STATE]" at bounding box center [303, 110] width 94 height 15
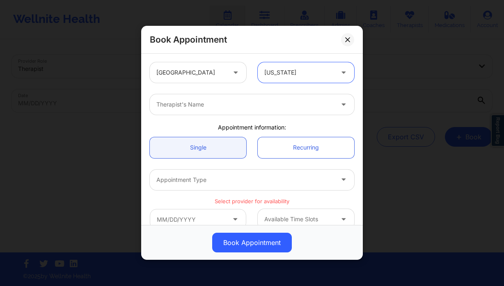
click at [199, 101] on div at bounding box center [244, 105] width 177 height 10
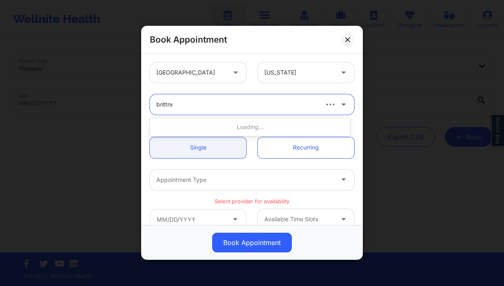
type input "brittney"
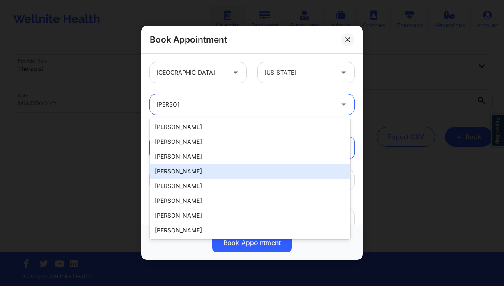
click at [202, 167] on div "Brittney Manuel" at bounding box center [250, 171] width 200 height 15
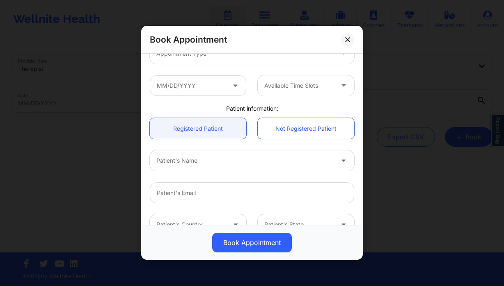
scroll to position [163, 0]
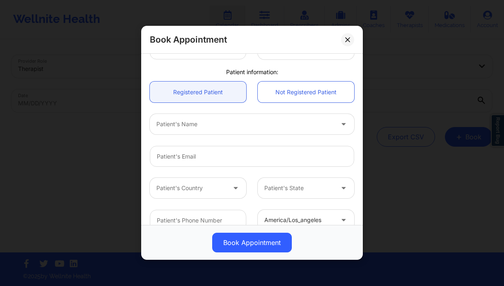
click at [197, 128] on div at bounding box center [244, 125] width 177 height 10
type input "josue ol"
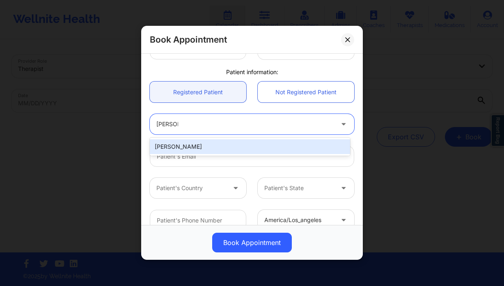
click at [200, 146] on div "Josue Olvera" at bounding box center [250, 147] width 200 height 15
type input "jolvera0538@gmail.com"
type input "9035083295"
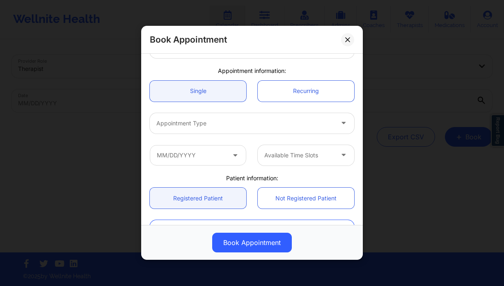
scroll to position [0, 0]
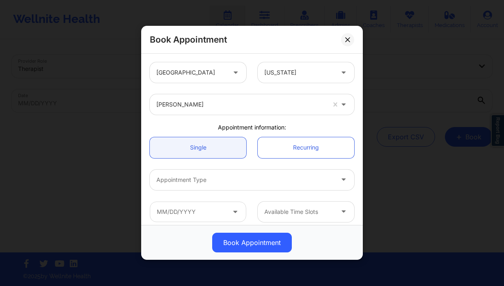
click at [210, 178] on div at bounding box center [244, 180] width 177 height 10
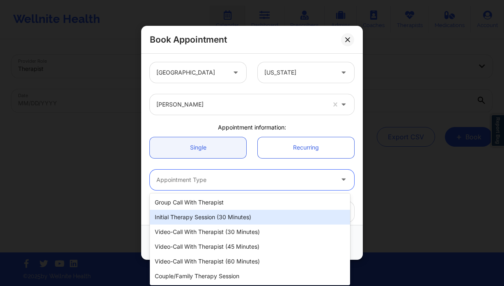
drag, startPoint x: 231, startPoint y: 219, endPoint x: 226, endPoint y: 216, distance: 5.3
click at [231, 219] on div "Initial Therapy Session (30 minutes)" at bounding box center [250, 217] width 200 height 15
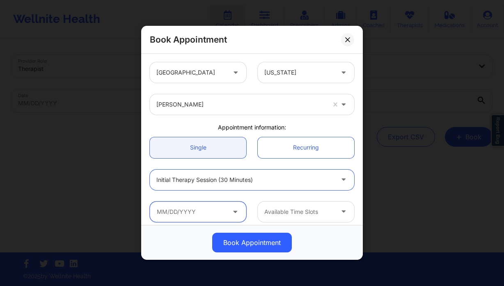
click at [192, 210] on input "text" at bounding box center [198, 212] width 96 height 21
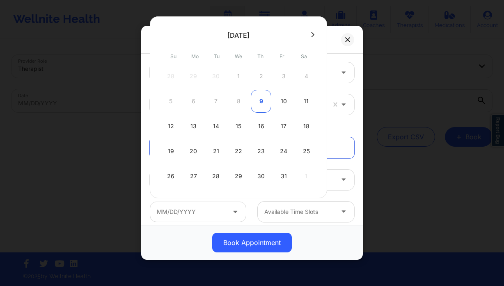
click at [263, 103] on div "9" at bounding box center [261, 101] width 21 height 23
type input "10/09/2025"
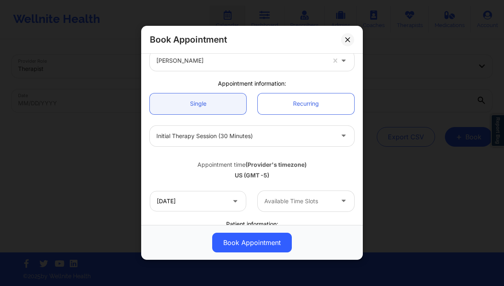
scroll to position [117, 0]
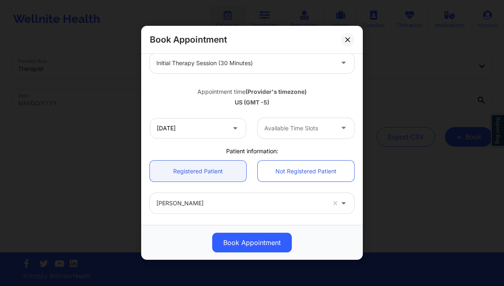
click at [295, 128] on div at bounding box center [298, 129] width 69 height 10
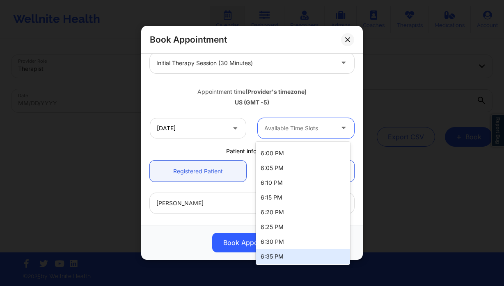
scroll to position [0, 0]
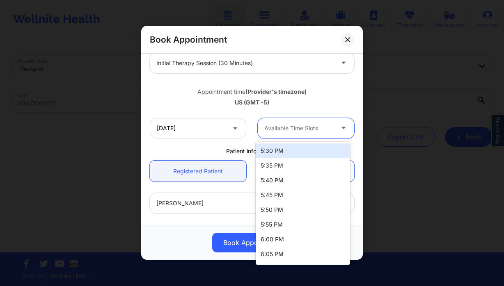
click at [293, 150] on div "5:30 PM" at bounding box center [303, 151] width 94 height 15
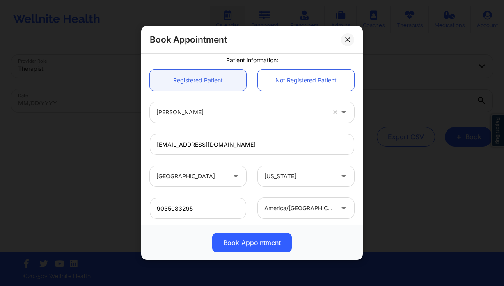
scroll to position [144, 0]
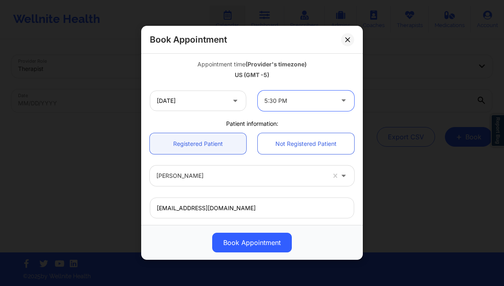
click at [288, 97] on div at bounding box center [298, 101] width 69 height 10
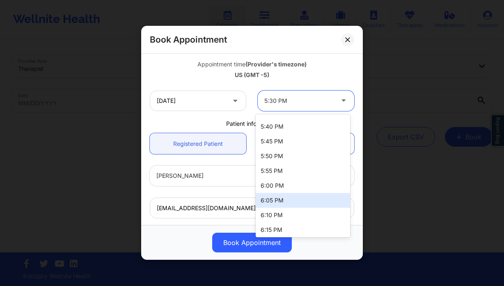
scroll to position [0, 0]
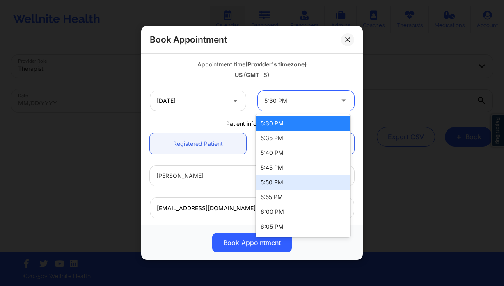
click at [213, 118] on div "United States Texas Brittney Manuel Appointment information: Single Recurring I…" at bounding box center [252, 122] width 216 height 420
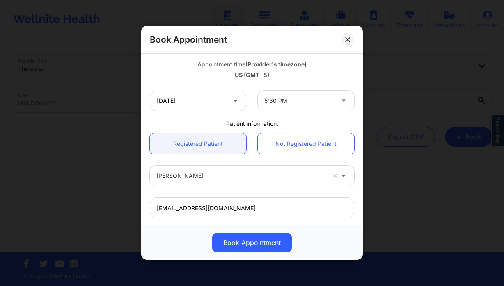
click at [299, 107] on div "5:30 PM" at bounding box center [298, 101] width 69 height 21
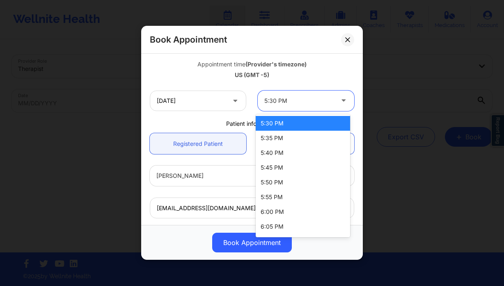
click at [281, 122] on div "5:30 PM" at bounding box center [303, 123] width 94 height 15
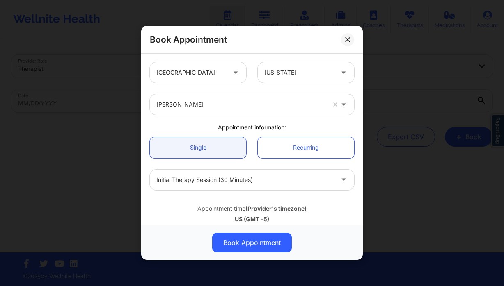
click at [350, 42] on button at bounding box center [347, 39] width 13 height 13
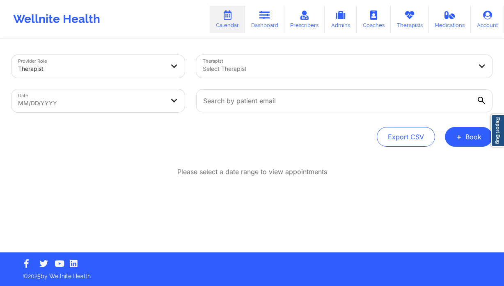
select select "2025-8"
select select "2025-9"
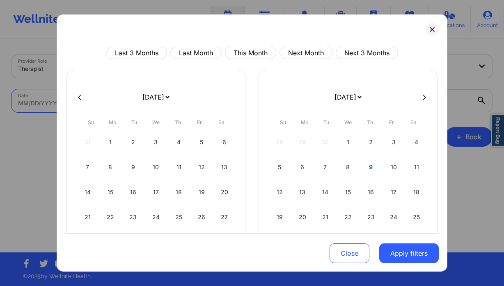
click at [110, 97] on body "Wellnite Health Calendar Dashboard Prescribers Admins Coaches Therapists Medica…" at bounding box center [252, 143] width 504 height 286
click at [350, 166] on div "8" at bounding box center [348, 167] width 21 height 23
select select "2025-9"
select select "2025-10"
select select "2025-9"
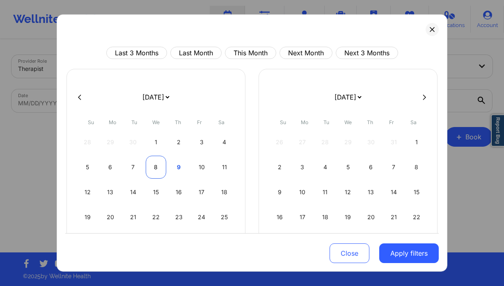
select select "2025-10"
click at [152, 164] on div "8" at bounding box center [156, 167] width 21 height 23
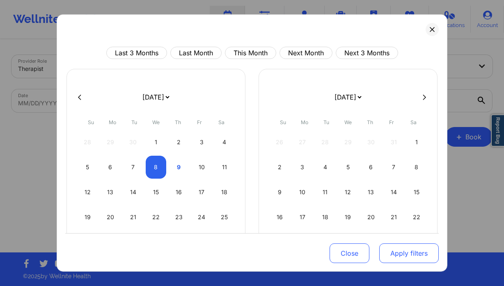
select select "2025-9"
select select "2025-10"
click at [412, 254] on button "Apply filters" at bounding box center [408, 254] width 59 height 20
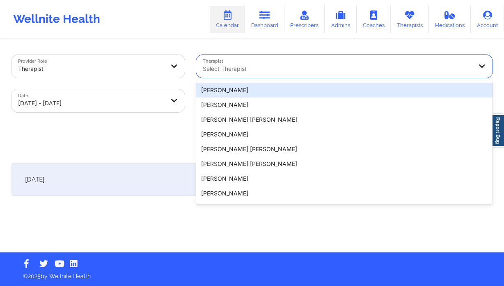
click at [279, 69] on div at bounding box center [337, 69] width 269 height 10
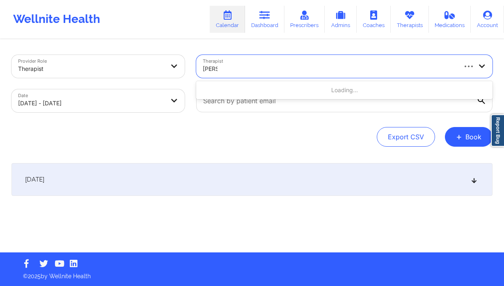
type input "karyll"
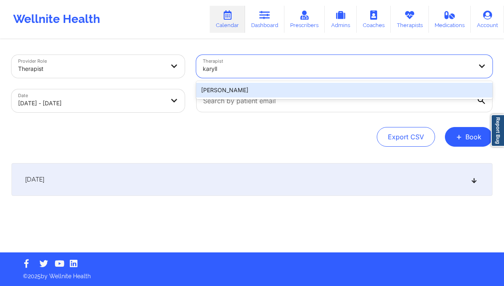
click at [265, 89] on div "[PERSON_NAME]" at bounding box center [344, 90] width 296 height 15
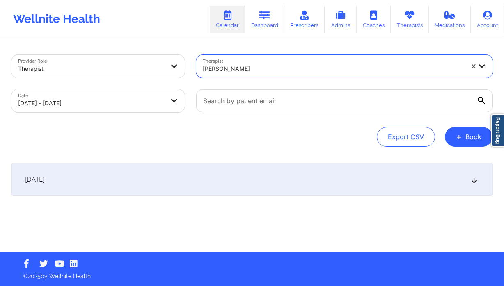
click at [246, 191] on div "[DATE]" at bounding box center [251, 179] width 481 height 33
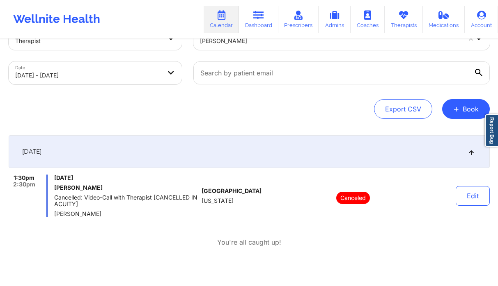
scroll to position [75, 0]
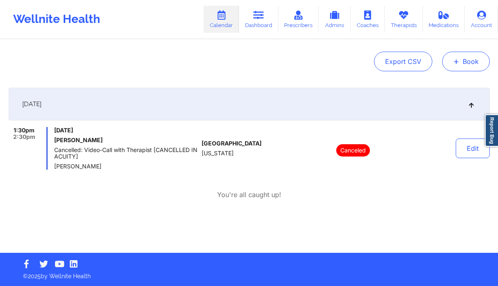
click at [453, 64] on span "+" at bounding box center [456, 61] width 6 height 5
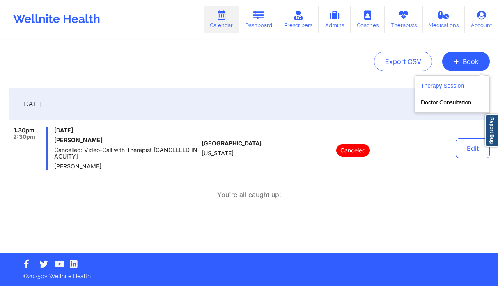
click at [449, 87] on button "Therapy Session" at bounding box center [452, 88] width 63 height 14
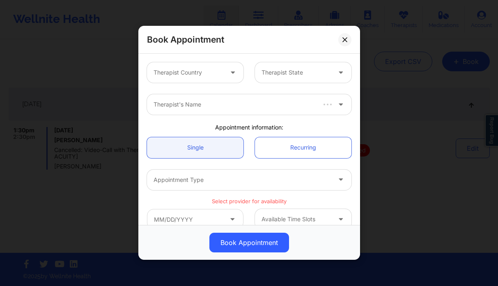
click at [195, 73] on div at bounding box center [187, 73] width 69 height 10
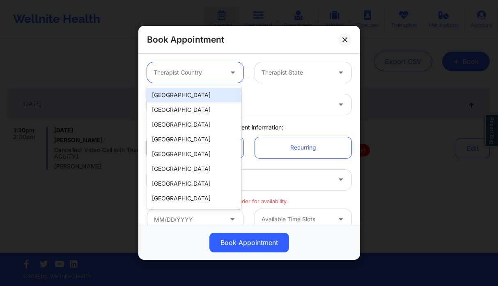
click at [187, 92] on div "[GEOGRAPHIC_DATA]" at bounding box center [194, 95] width 94 height 15
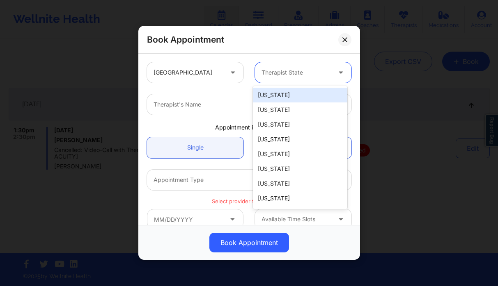
click at [279, 78] on div "Therapist State" at bounding box center [293, 72] width 77 height 21
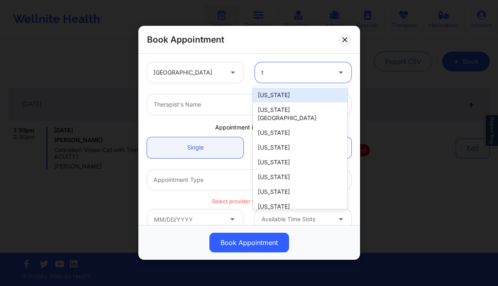
type input "te"
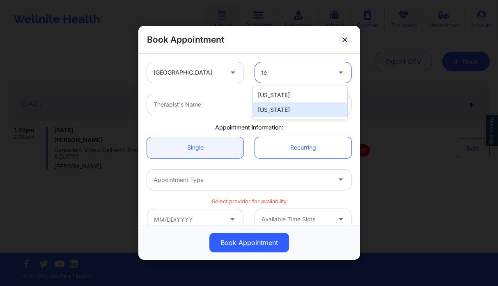
drag, startPoint x: 277, startPoint y: 110, endPoint x: 265, endPoint y: 111, distance: 12.0
click at [277, 110] on div "[US_STATE]" at bounding box center [300, 110] width 94 height 15
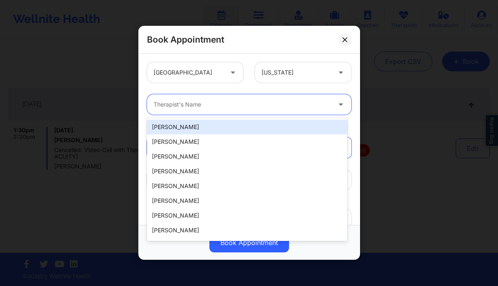
click at [166, 103] on div at bounding box center [241, 105] width 177 height 10
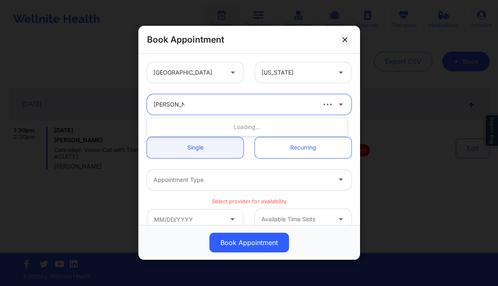
type input "brittney man"
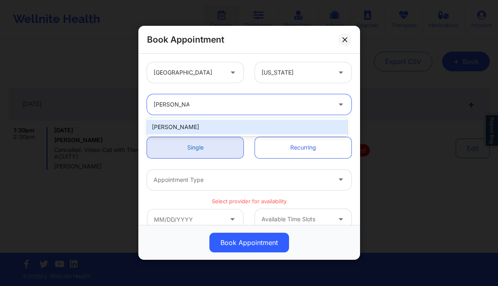
drag, startPoint x: 190, startPoint y: 126, endPoint x: 199, endPoint y: 151, distance: 26.1
click at [191, 126] on div "Brittney Manuel" at bounding box center [247, 127] width 200 height 15
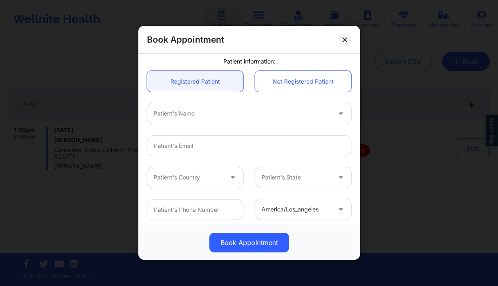
scroll to position [176, 0]
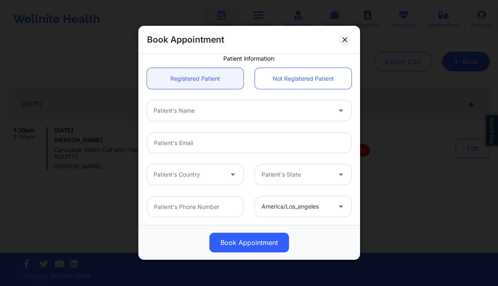
click at [187, 115] on div at bounding box center [241, 111] width 177 height 10
type input "josue"
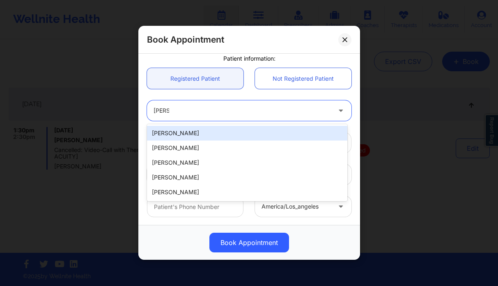
drag, startPoint x: 185, startPoint y: 135, endPoint x: 190, endPoint y: 134, distance: 5.1
click at [185, 135] on div "Josue Olvera" at bounding box center [247, 133] width 200 height 15
type input "jolvera0538@gmail.com"
type input "9035083295"
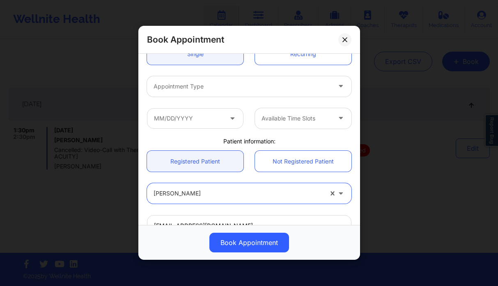
scroll to position [53, 0]
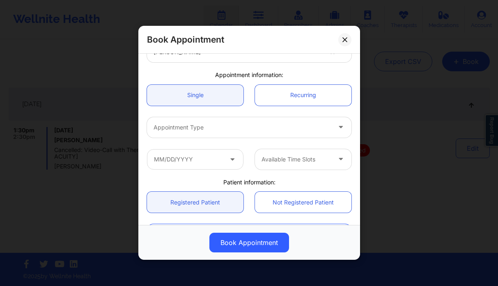
click at [200, 128] on div at bounding box center [241, 128] width 177 height 10
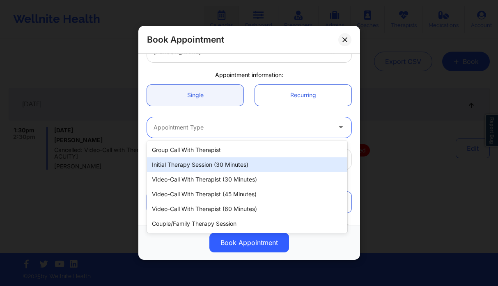
click at [224, 166] on div "Initial Therapy Session (30 minutes)" at bounding box center [247, 165] width 200 height 15
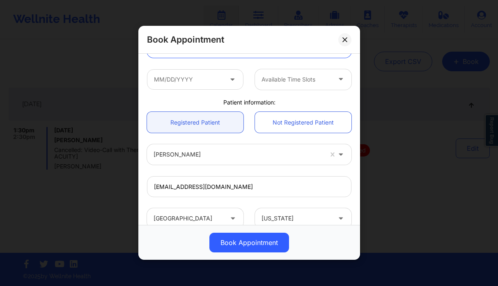
scroll to position [89, 0]
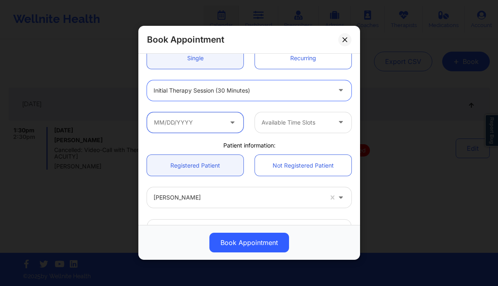
click at [190, 128] on input "text" at bounding box center [195, 122] width 96 height 21
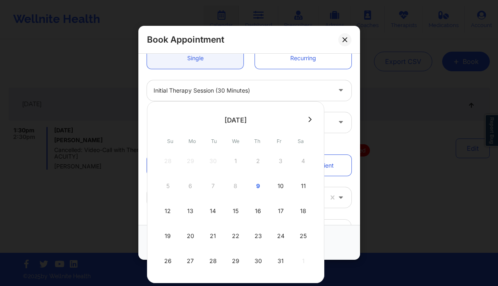
click at [257, 181] on div "9" at bounding box center [258, 186] width 21 height 23
type input "10/09/2025"
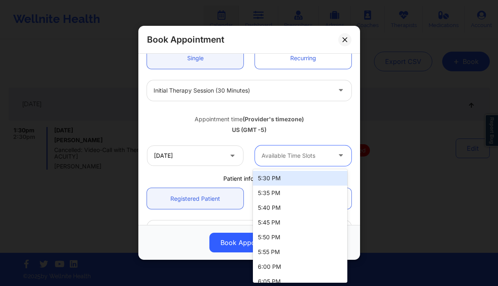
click at [290, 149] on div "Available Time Slots" at bounding box center [293, 156] width 77 height 21
click at [297, 180] on div "5:30 PM" at bounding box center [300, 178] width 94 height 15
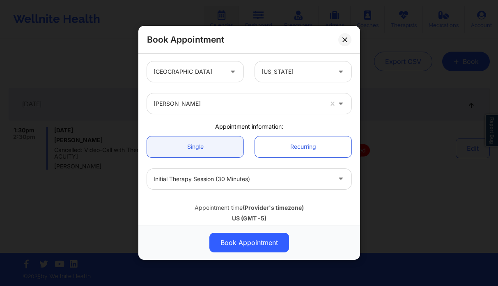
scroll to position [0, 0]
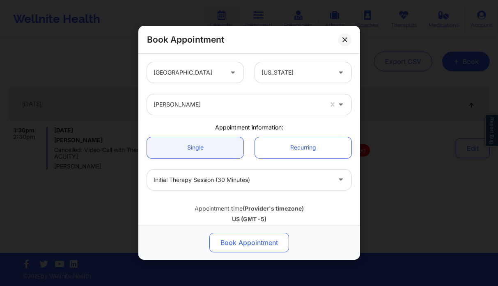
click at [240, 240] on button "Book Appointment" at bounding box center [249, 243] width 80 height 20
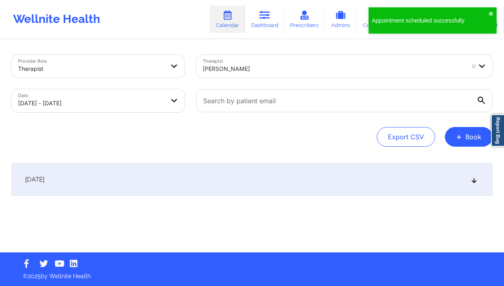
click at [268, 63] on div "[PERSON_NAME]" at bounding box center [333, 69] width 261 height 18
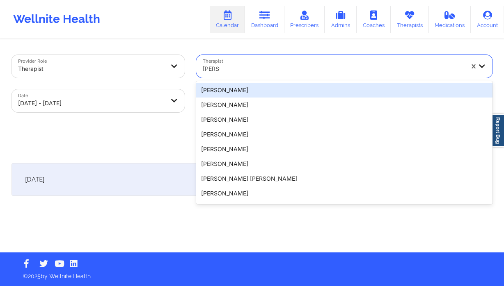
type input "renee"
click at [152, 71] on div at bounding box center [91, 69] width 146 height 10
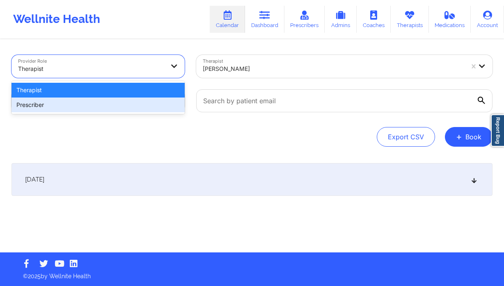
click at [137, 101] on div "Prescriber" at bounding box center [97, 105] width 173 height 15
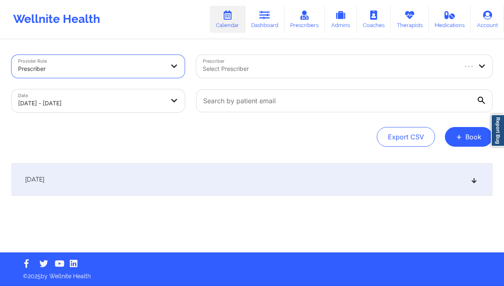
click at [224, 66] on div at bounding box center [329, 69] width 253 height 10
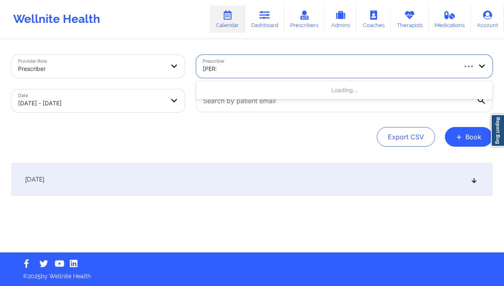
type input "renee"
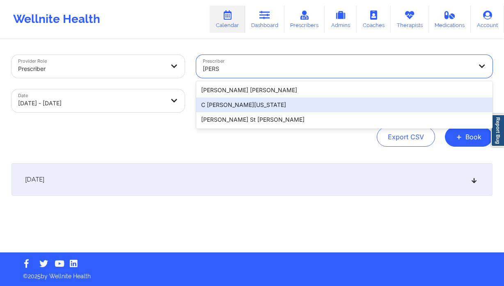
click at [234, 106] on div "C [PERSON_NAME][US_STATE]" at bounding box center [344, 105] width 296 height 15
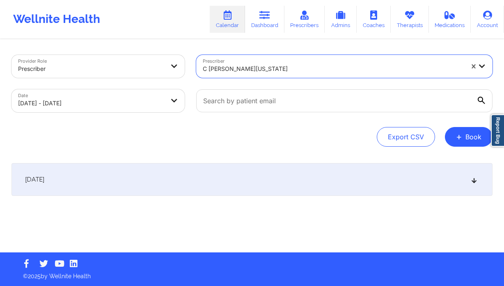
click at [195, 166] on div "[DATE]" at bounding box center [251, 179] width 481 height 33
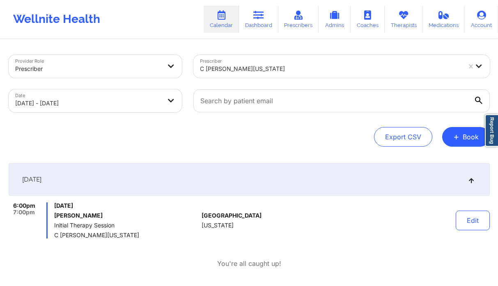
drag, startPoint x: 233, startPoint y: 71, endPoint x: 256, endPoint y: 71, distance: 23.4
click at [233, 71] on div at bounding box center [330, 69] width 261 height 10
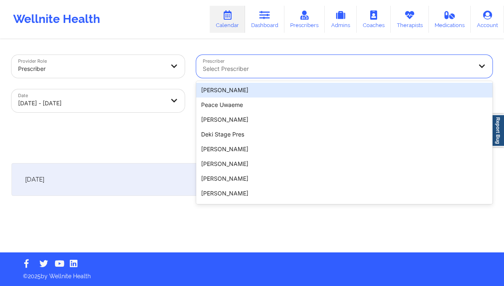
click at [42, 67] on div at bounding box center [91, 69] width 146 height 10
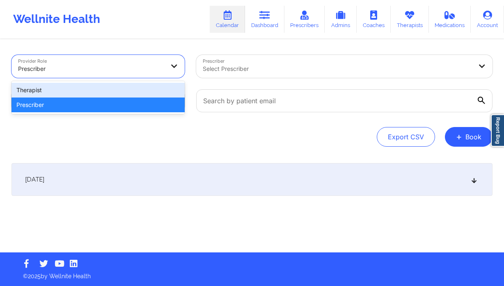
click at [74, 86] on div "Therapist" at bounding box center [97, 90] width 173 height 15
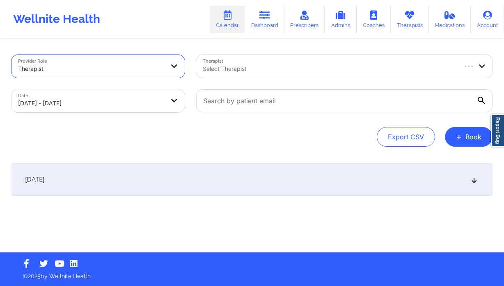
click at [90, 96] on body "Wellnite Health Calendar Dashboard Prescribers Admins Coaches Therapists Medica…" at bounding box center [252, 143] width 504 height 286
select select "2025-9"
select select "2025-10"
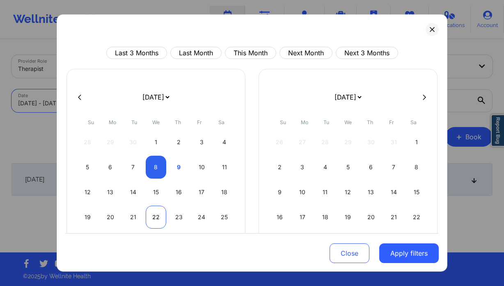
click at [160, 222] on div "22" at bounding box center [156, 217] width 21 height 23
select select "2025-9"
select select "2025-10"
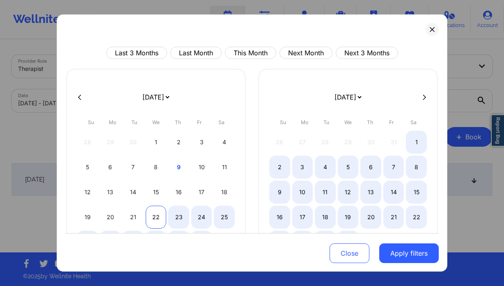
select select "2025-9"
select select "2025-10"
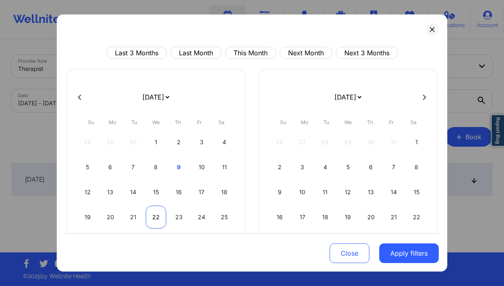
click at [147, 214] on div "22" at bounding box center [156, 217] width 21 height 23
select select "2025-9"
select select "2025-10"
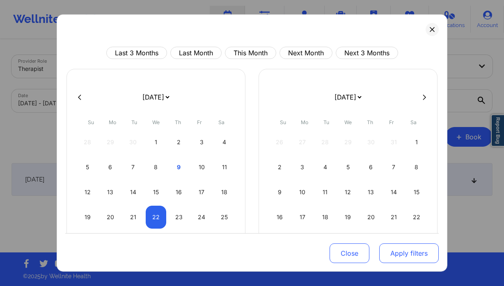
click at [386, 256] on button "Apply filters" at bounding box center [408, 254] width 59 height 20
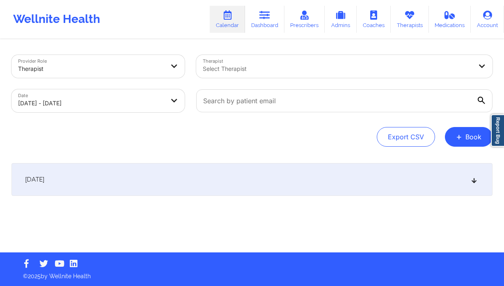
click at [85, 99] on body "Wellnite Health Calendar Dashboard Prescribers Admins Coaches Therapists Medica…" at bounding box center [252, 143] width 504 height 286
select select "2025-9"
select select "2025-10"
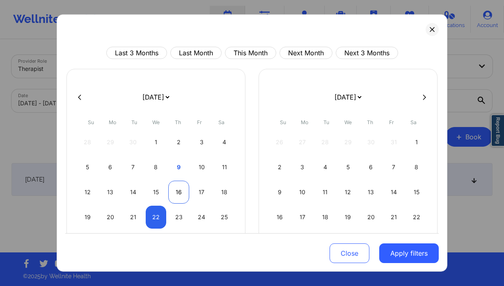
click at [179, 189] on div "16" at bounding box center [178, 192] width 21 height 23
select select "2025-9"
select select "2025-10"
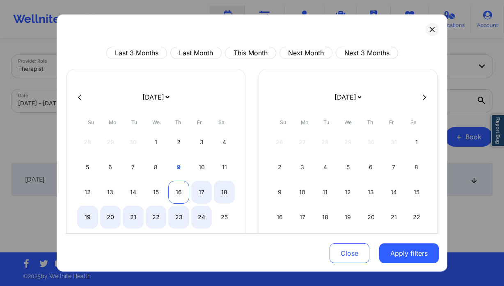
select select "2025-9"
select select "2025-10"
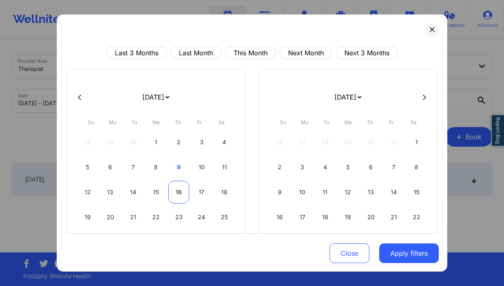
click at [174, 190] on div "16" at bounding box center [178, 192] width 21 height 23
select select "2025-9"
select select "2025-10"
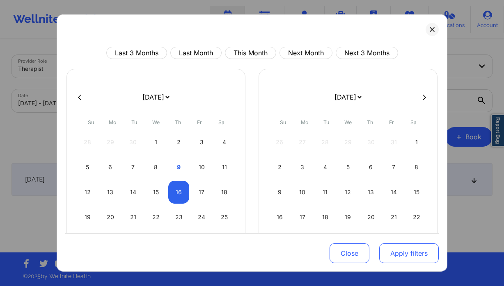
click at [410, 254] on button "Apply filters" at bounding box center [408, 254] width 59 height 20
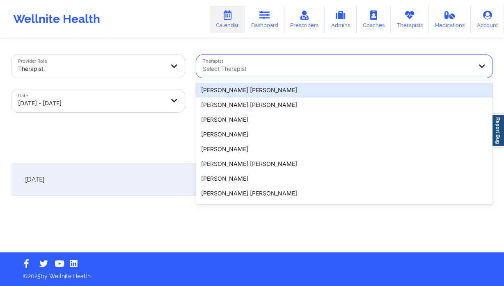
click at [255, 77] on div "Select Therapist" at bounding box center [334, 66] width 277 height 23
type input "lynda"
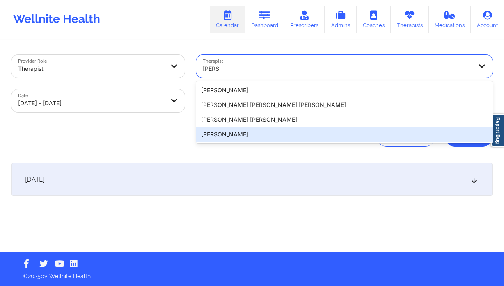
click at [231, 133] on div "Lynda Woods" at bounding box center [344, 134] width 296 height 15
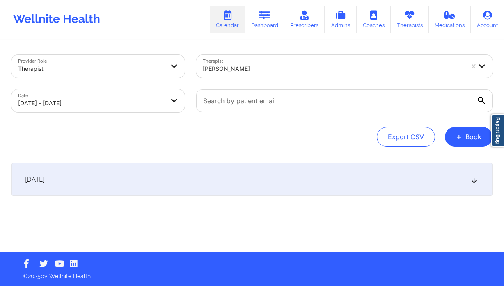
click at [176, 181] on div "October 16, 2025" at bounding box center [251, 179] width 481 height 33
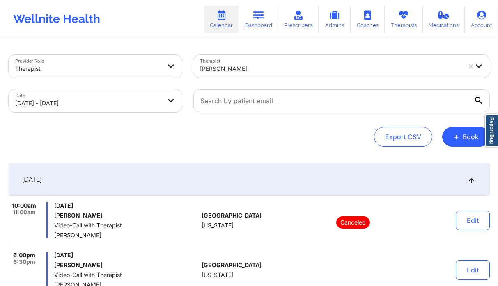
select select "2025-9"
select select "2025-10"
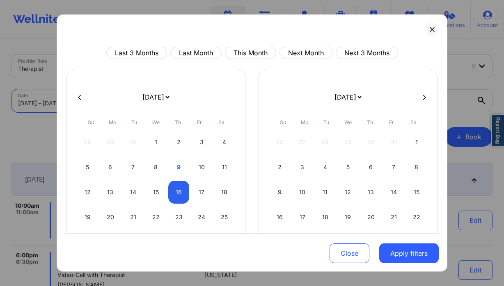
click at [124, 103] on body "Wellnite Health Calendar Dashboard Prescribers Admins Coaches Therapists Medica…" at bounding box center [252, 143] width 504 height 286
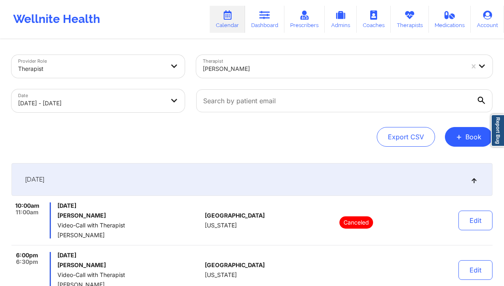
drag, startPoint x: 5, startPoint y: 138, endPoint x: 39, endPoint y: 19, distance: 124.4
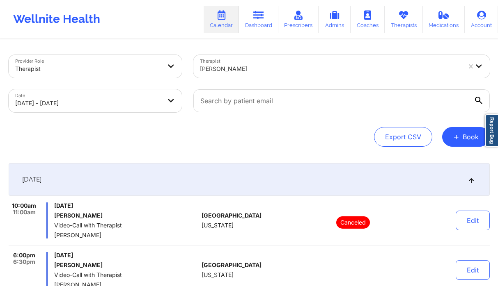
click at [135, 103] on body "Wellnite Health Calendar Dashboard Prescribers Admins Coaches Therapists Medica…" at bounding box center [249, 143] width 498 height 286
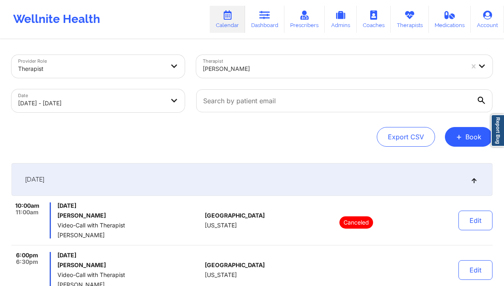
select select "2025-9"
select select "2025-10"
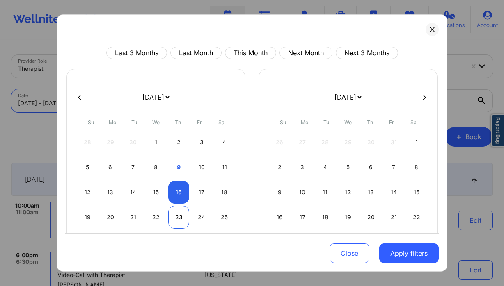
click at [180, 214] on div "23" at bounding box center [178, 217] width 21 height 23
select select "2025-9"
select select "2025-10"
select select "2025-9"
select select "2025-10"
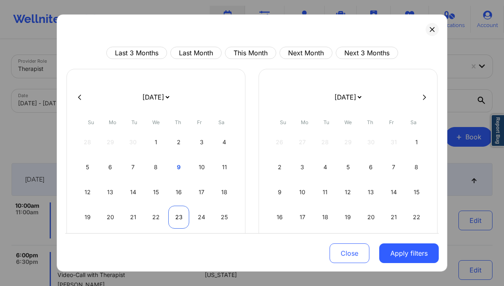
click at [181, 220] on div "23" at bounding box center [178, 217] width 21 height 23
select select "2025-9"
select select "2025-10"
click at [426, 256] on button "Apply filters" at bounding box center [408, 254] width 59 height 20
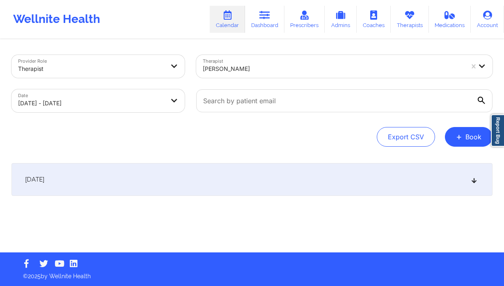
click at [300, 184] on div "October 23, 2025" at bounding box center [251, 179] width 481 height 33
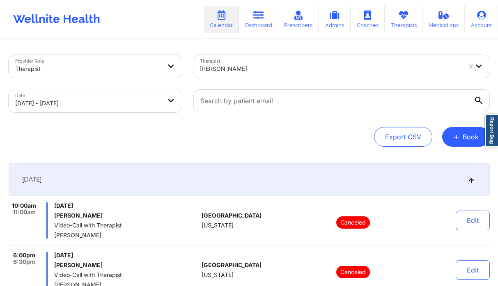
click at [88, 103] on body "Wellnite Health Calendar Dashboard Prescribers Admins Coaches Therapists Medica…" at bounding box center [249, 143] width 498 height 286
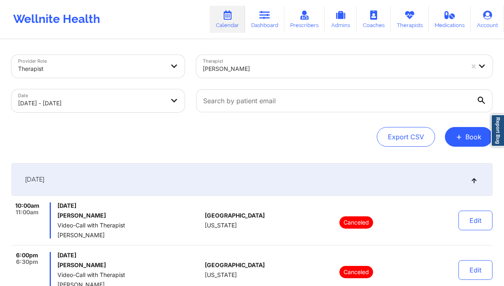
select select "2025-9"
select select "2025-10"
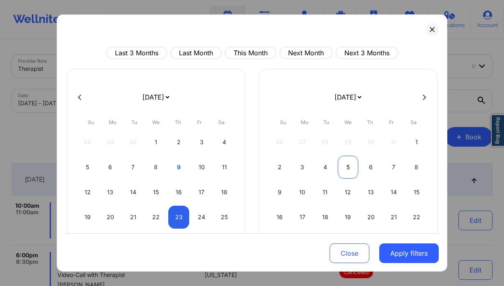
click at [348, 168] on div "5" at bounding box center [348, 167] width 21 height 23
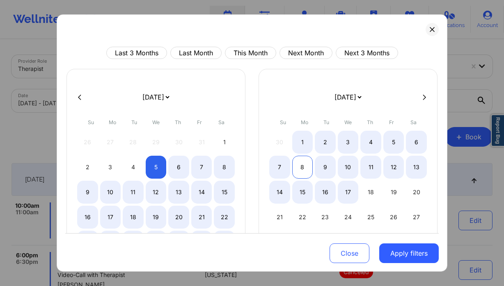
select select "2025-10"
select select "2025-11"
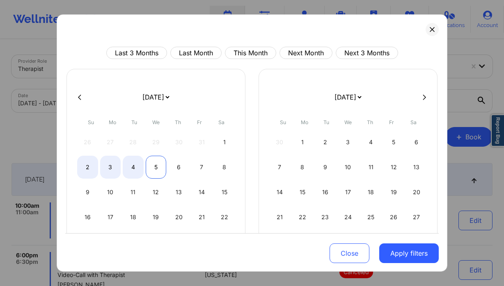
select select "2025-10"
select select "2025-11"
drag, startPoint x: 158, startPoint y: 169, endPoint x: 162, endPoint y: 167, distance: 4.6
click at [159, 169] on div "5" at bounding box center [156, 167] width 21 height 23
select select "2025-10"
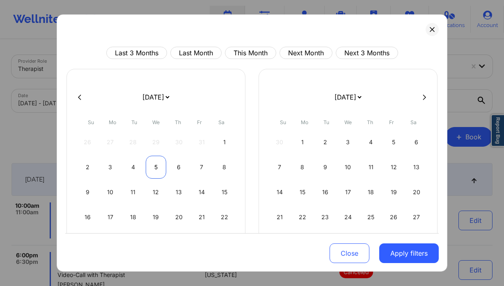
select select "2025-11"
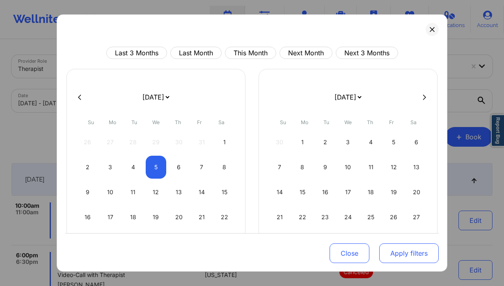
click at [398, 252] on button "Apply filters" at bounding box center [408, 254] width 59 height 20
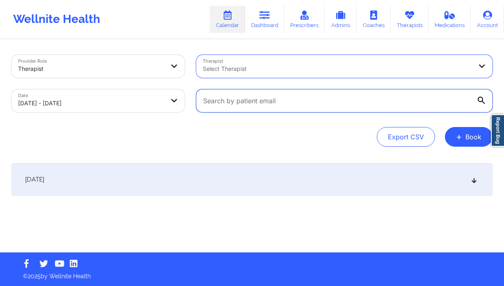
click at [262, 103] on input "text" at bounding box center [344, 100] width 296 height 23
paste input "khope1777@gmail.com"
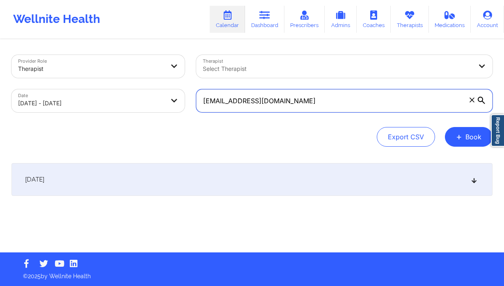
type input "khope1777@gmail.com"
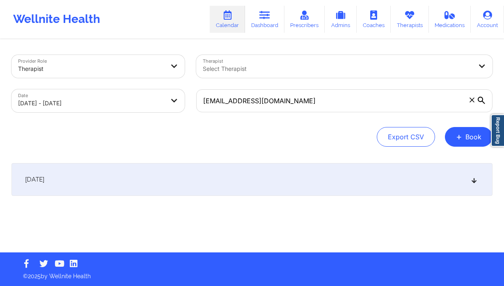
click at [302, 166] on div "November 5, 2025" at bounding box center [251, 179] width 481 height 33
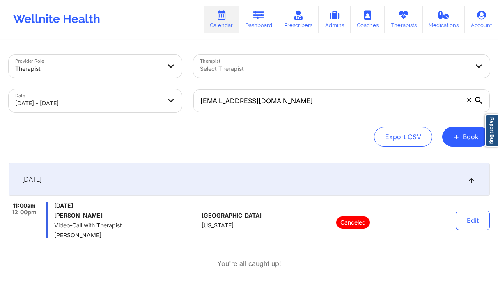
drag, startPoint x: 466, startPoint y: 101, endPoint x: 377, endPoint y: 82, distance: 90.9
click at [466, 100] on span at bounding box center [469, 100] width 8 height 8
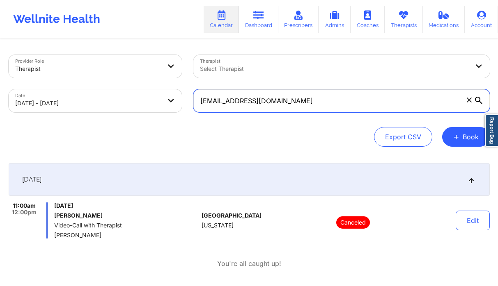
click at [466, 100] on input "khope1777@gmail.com" at bounding box center [341, 100] width 296 height 23
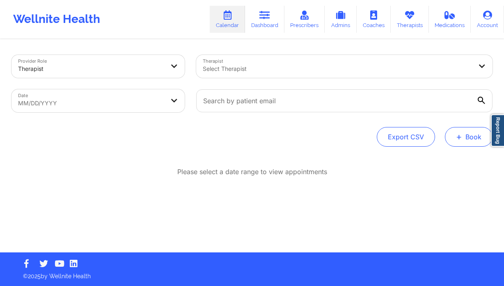
click at [477, 140] on button "+ Book" at bounding box center [469, 137] width 48 height 20
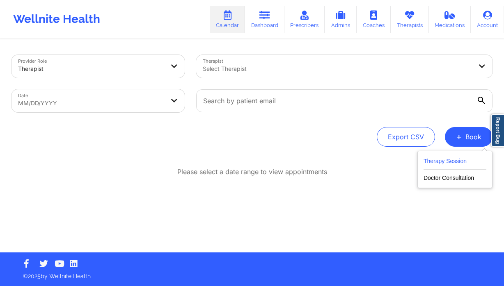
click at [435, 158] on button "Therapy Session" at bounding box center [454, 163] width 63 height 14
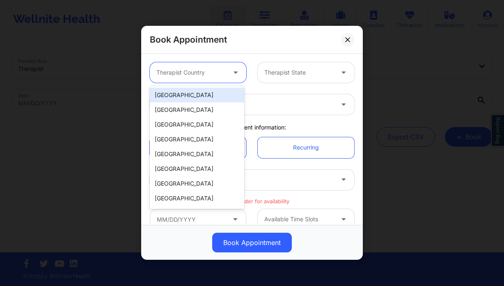
drag, startPoint x: 209, startPoint y: 64, endPoint x: 196, endPoint y: 99, distance: 37.3
click at [209, 65] on div "Therapist Country" at bounding box center [188, 72] width 77 height 21
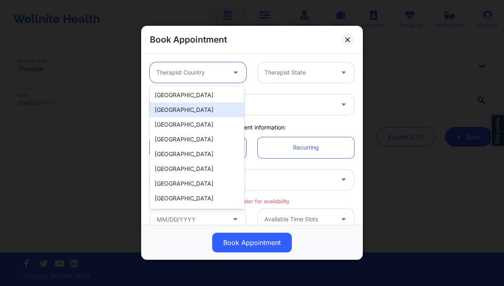
click at [193, 103] on div "[GEOGRAPHIC_DATA]" at bounding box center [197, 110] width 94 height 15
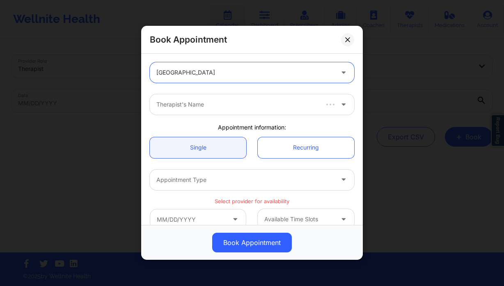
click at [198, 69] on div at bounding box center [244, 73] width 177 height 10
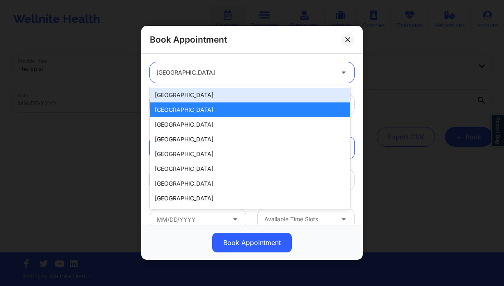
click at [174, 98] on div "[GEOGRAPHIC_DATA]" at bounding box center [250, 95] width 200 height 15
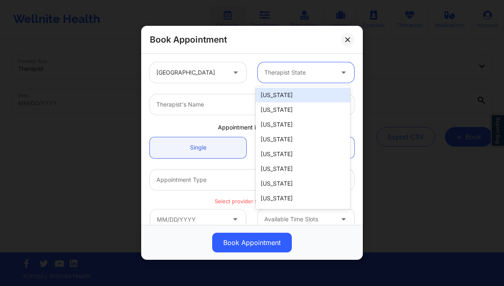
click at [296, 78] on div "Therapist State" at bounding box center [296, 72] width 77 height 21
type input "f"
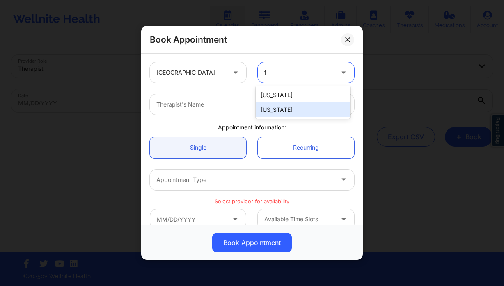
click at [284, 112] on div "[US_STATE]" at bounding box center [303, 110] width 94 height 15
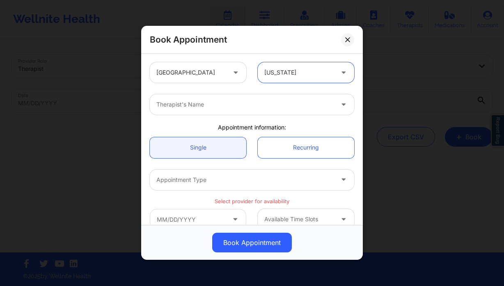
click at [221, 106] on div at bounding box center [244, 105] width 177 height 10
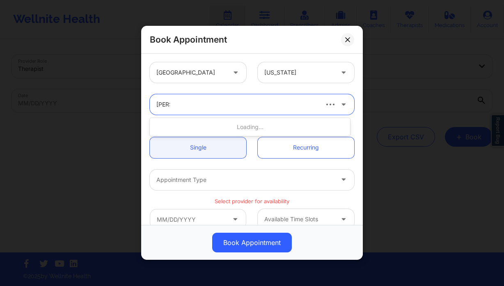
type input "[PERSON_NAME]"
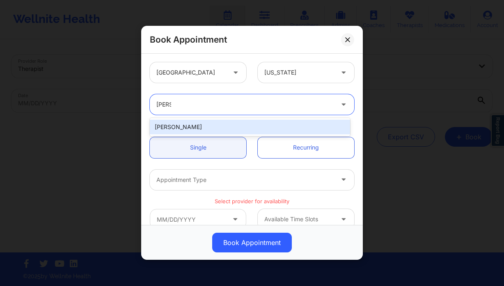
click at [211, 126] on div "[PERSON_NAME]" at bounding box center [250, 127] width 200 height 15
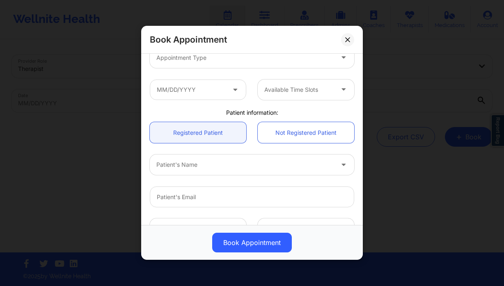
scroll to position [123, 0]
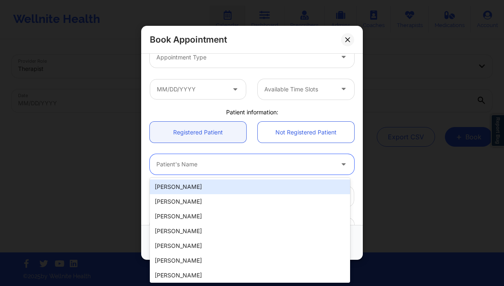
click at [201, 162] on div at bounding box center [244, 165] width 177 height 10
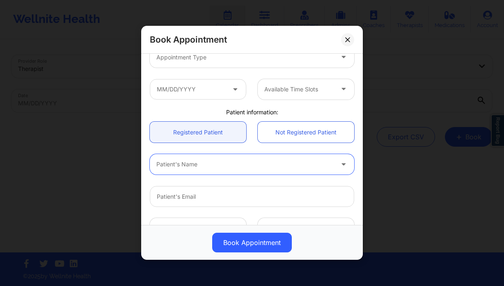
click at [234, 168] on div at bounding box center [244, 165] width 177 height 10
type input "[PERSON_NAME]"
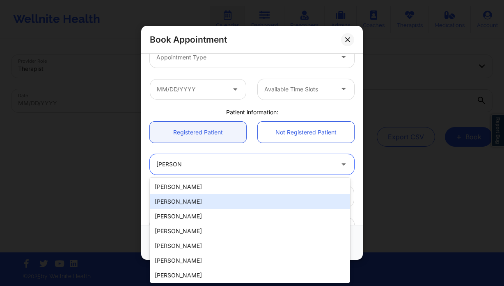
click at [212, 199] on div "[PERSON_NAME]" at bounding box center [250, 201] width 200 height 15
type input "[EMAIL_ADDRESS][DOMAIN_NAME]"
type input "[PHONE_NUMBER]"
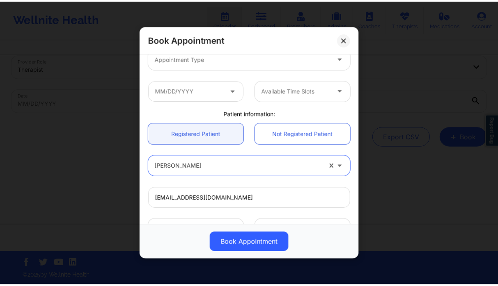
scroll to position [121, 0]
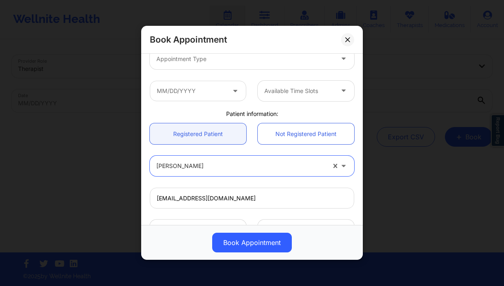
click at [220, 59] on div at bounding box center [244, 59] width 177 height 10
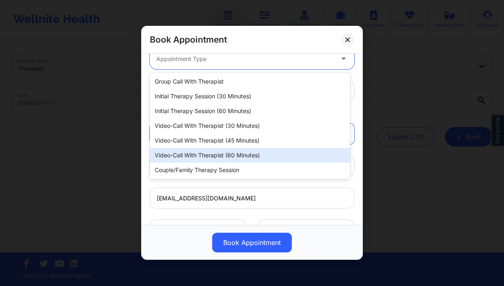
click at [235, 155] on div "Video-Call with Therapist (60 minutes)" at bounding box center [250, 155] width 200 height 15
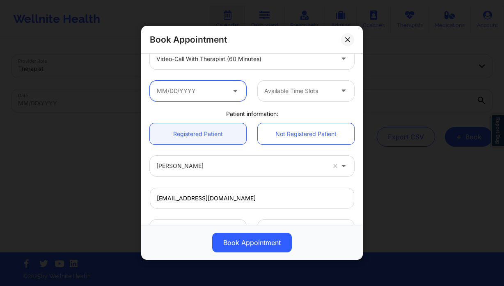
click at [208, 92] on input "text" at bounding box center [198, 91] width 96 height 21
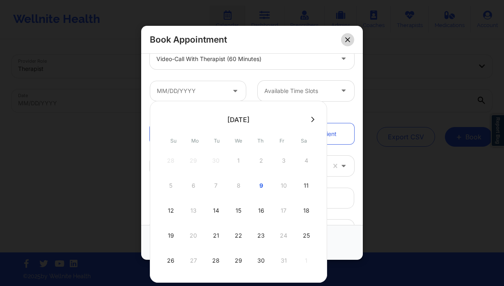
click at [342, 39] on button at bounding box center [347, 39] width 13 height 13
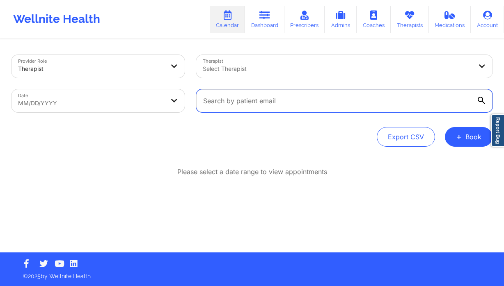
click at [222, 100] on input "text" at bounding box center [344, 100] width 296 height 23
paste input "[EMAIL_ADDRESS][DOMAIN_NAME]"
type input "[EMAIL_ADDRESS][DOMAIN_NAME]"
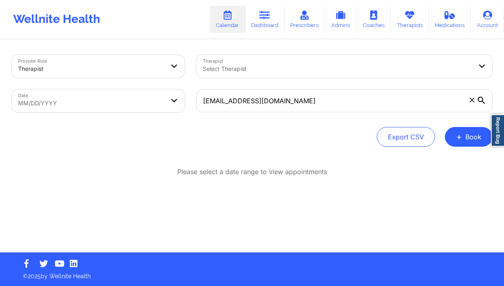
click at [126, 103] on body "Wellnite Health Calendar Dashboard Prescribers Admins Coaches Therapists Medica…" at bounding box center [252, 143] width 504 height 286
select select "2025-8"
select select "2025-9"
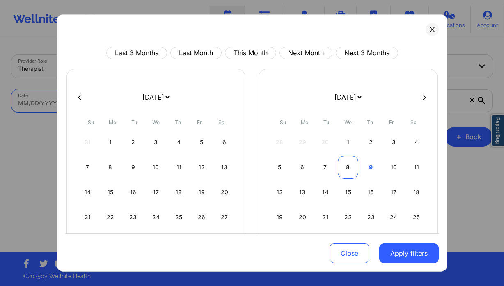
click at [340, 165] on div "8" at bounding box center [348, 167] width 21 height 23
select select "2025-9"
select select "2025-10"
select select "2025-9"
select select "2025-10"
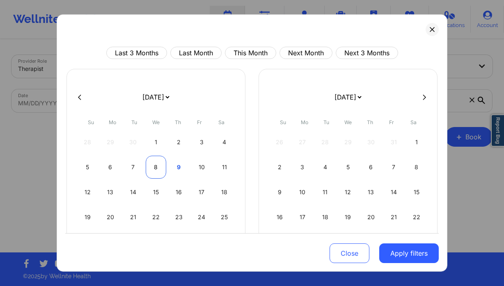
click at [151, 169] on div "8" at bounding box center [156, 167] width 21 height 23
select select "2025-9"
select select "2025-10"
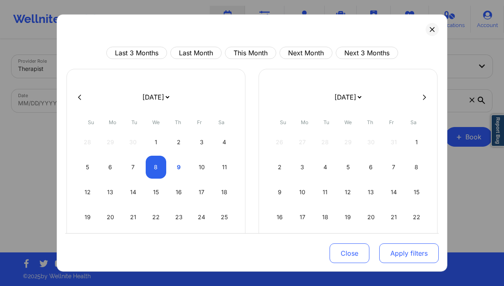
click at [390, 251] on button "Apply filters" at bounding box center [408, 254] width 59 height 20
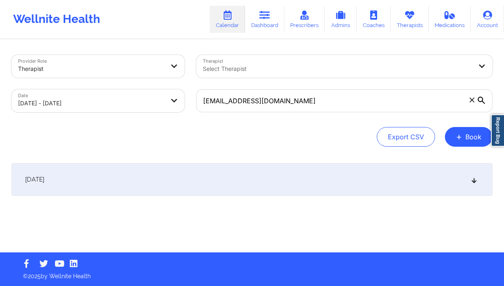
click at [276, 181] on div "[DATE]" at bounding box center [251, 179] width 481 height 33
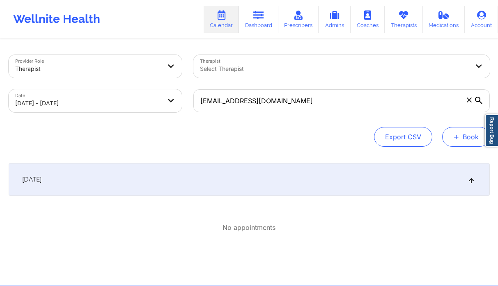
click at [471, 143] on button "+ Book" at bounding box center [466, 137] width 48 height 20
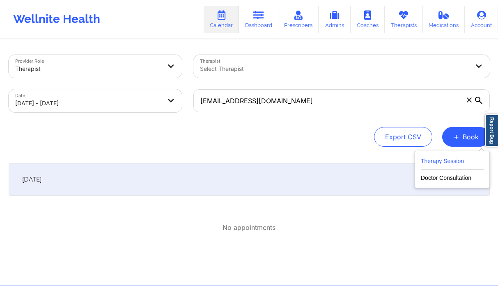
click at [432, 162] on button "Therapy Session" at bounding box center [452, 163] width 63 height 14
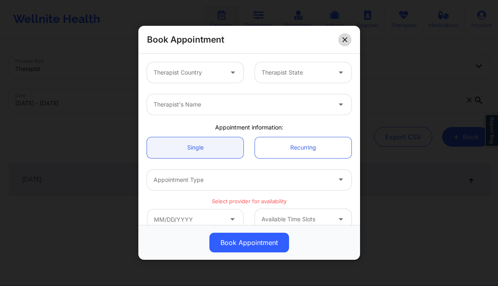
click at [341, 41] on button at bounding box center [344, 39] width 13 height 13
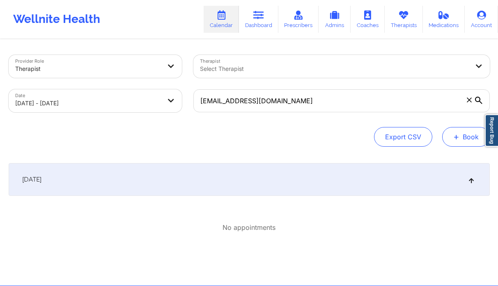
click at [476, 143] on button "+ Book" at bounding box center [466, 137] width 48 height 20
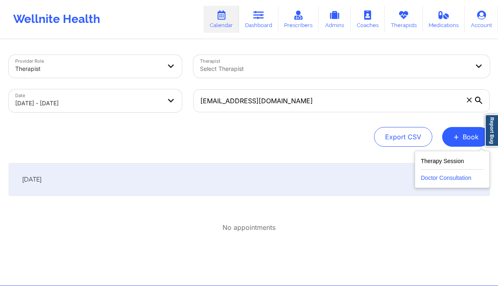
click at [438, 176] on button "Doctor Consultation" at bounding box center [452, 176] width 63 height 13
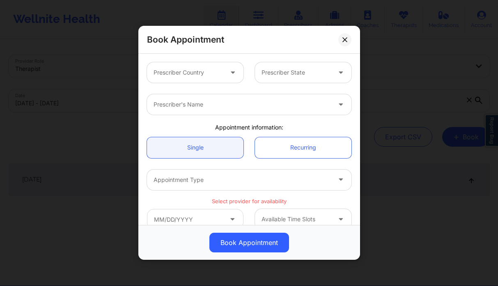
click at [193, 67] on div "Prescriber Country" at bounding box center [185, 72] width 77 height 21
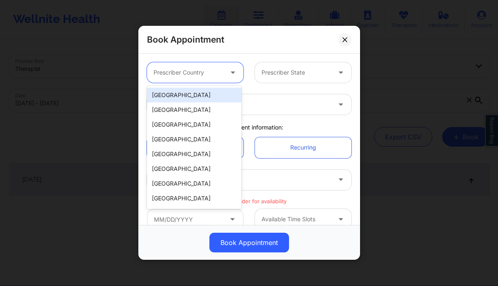
click at [195, 98] on div "[GEOGRAPHIC_DATA]" at bounding box center [194, 95] width 94 height 15
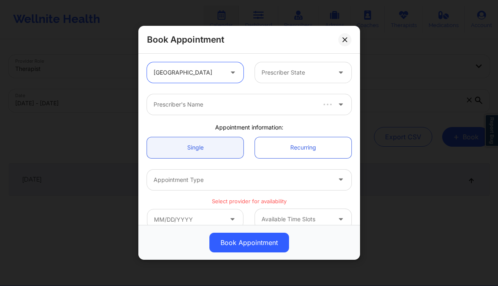
click at [261, 71] on input "text" at bounding box center [262, 73] width 2 height 8
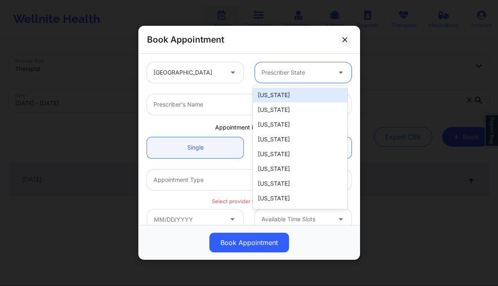
type input "f"
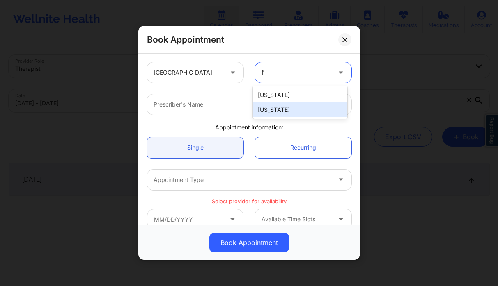
drag, startPoint x: 282, startPoint y: 112, endPoint x: 261, endPoint y: 109, distance: 21.2
click at [282, 112] on div "[US_STATE]" at bounding box center [300, 110] width 94 height 15
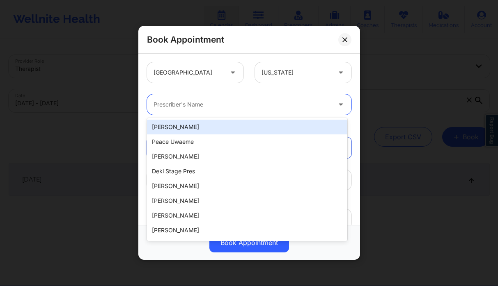
click at [202, 99] on div "Prescriber's Name" at bounding box center [239, 104] width 185 height 21
type input "e"
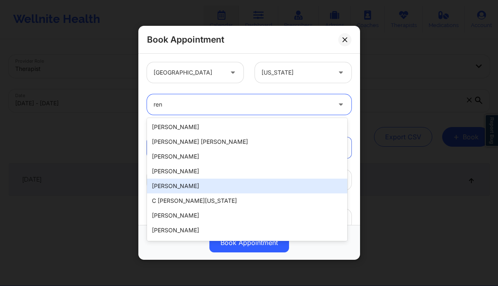
type input "[PERSON_NAME]"
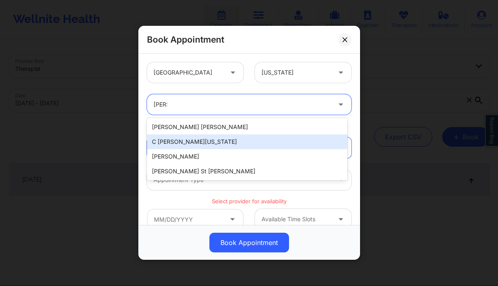
click at [203, 142] on div "C [PERSON_NAME][US_STATE]" at bounding box center [247, 142] width 200 height 15
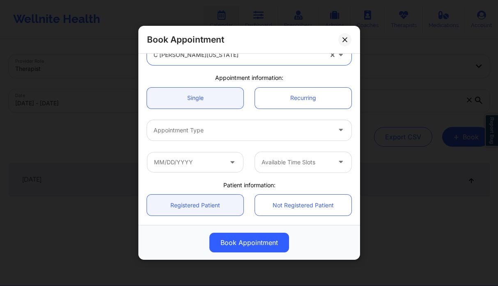
scroll to position [53, 0]
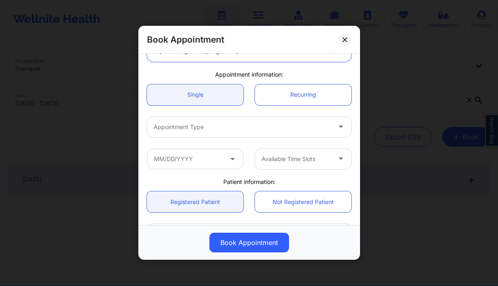
click at [197, 125] on div at bounding box center [241, 127] width 177 height 10
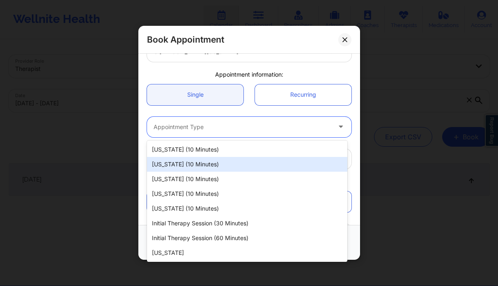
type input "f"
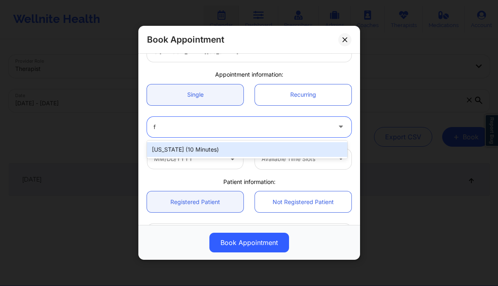
click at [209, 154] on div "[US_STATE] (10 minutes)" at bounding box center [247, 149] width 200 height 15
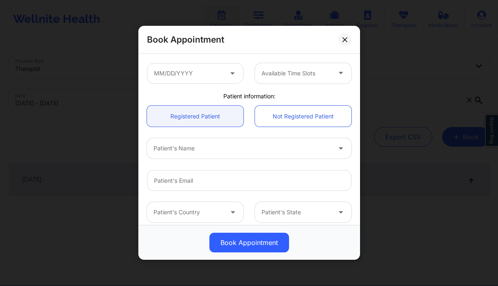
scroll to position [176, 0]
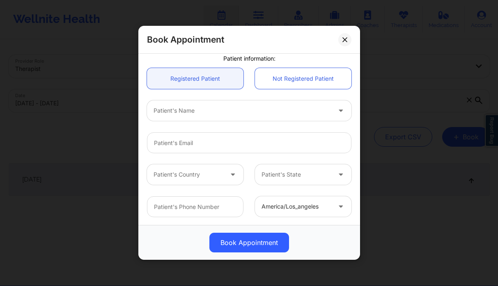
click at [216, 113] on div at bounding box center [241, 111] width 177 height 10
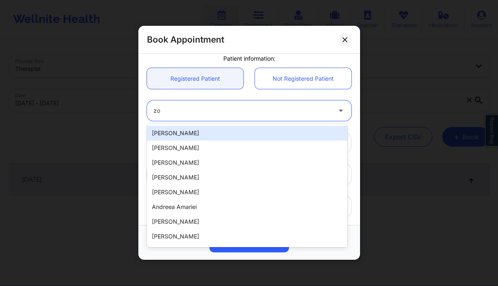
type input "zoe"
click at [212, 133] on div "[PERSON_NAME]" at bounding box center [247, 133] width 200 height 15
type input "[EMAIL_ADDRESS][DOMAIN_NAME]"
type input "[PHONE_NUMBER]"
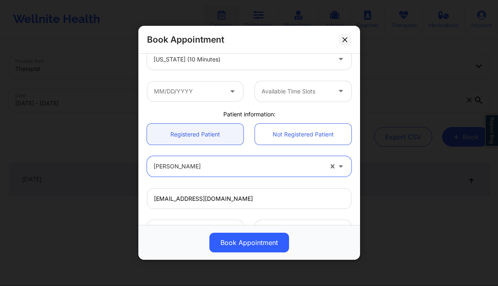
scroll to position [39, 0]
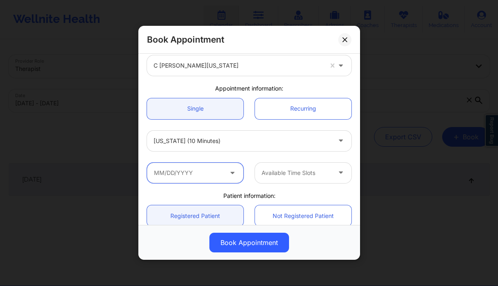
click at [197, 172] on input "text" at bounding box center [195, 173] width 96 height 21
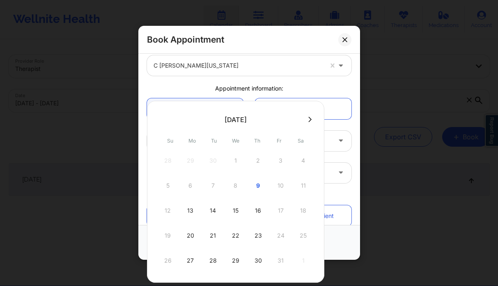
click at [306, 117] on button at bounding box center [310, 119] width 8 height 7
click at [234, 191] on div "5" at bounding box center [235, 185] width 21 height 23
type input "[DATE]"
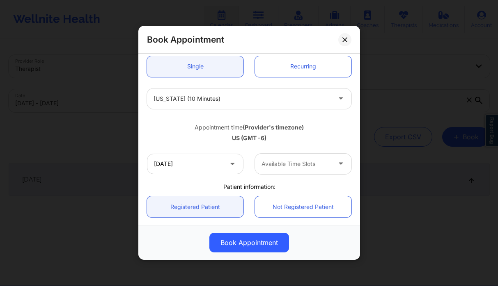
scroll to position [97, 0]
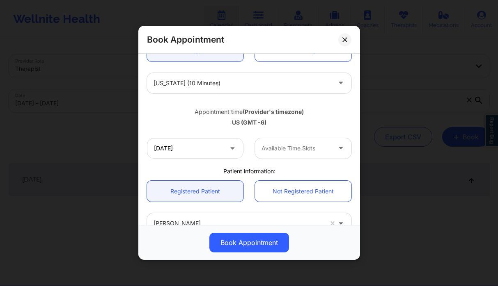
click at [287, 151] on div at bounding box center [295, 149] width 69 height 10
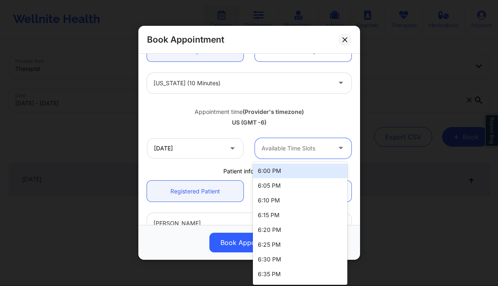
click at [288, 169] on div "6:00 PM" at bounding box center [300, 171] width 94 height 15
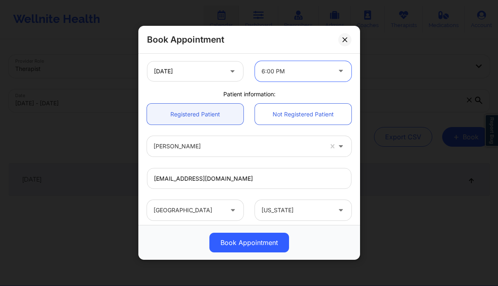
scroll to position [165, 0]
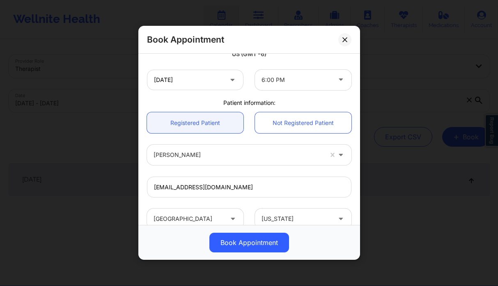
drag, startPoint x: 251, startPoint y: 245, endPoint x: 226, endPoint y: 235, distance: 27.2
click at [251, 245] on button "Book Appointment" at bounding box center [249, 243] width 80 height 20
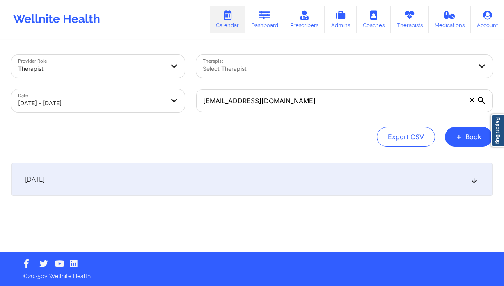
click at [470, 102] on icon at bounding box center [471, 100] width 5 height 5
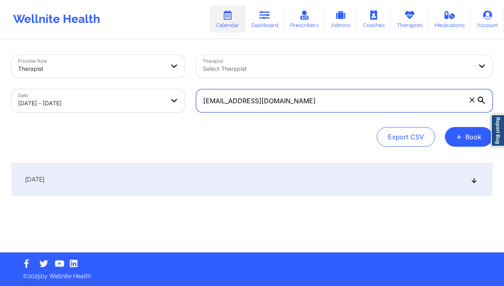
click at [470, 102] on input "[EMAIL_ADDRESS][DOMAIN_NAME]" at bounding box center [344, 100] width 296 height 23
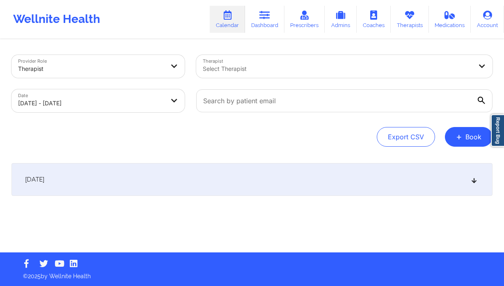
select select "2025-9"
select select "2025-10"
click at [410, 64] on div at bounding box center [337, 69] width 269 height 10
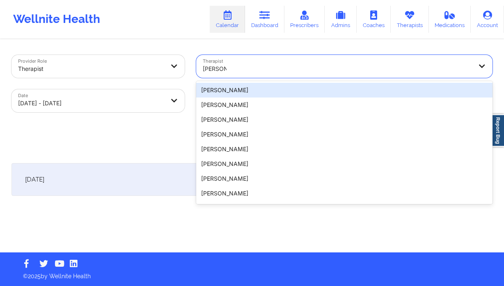
type input "[PERSON_NAME] [PERSON_NAME]"
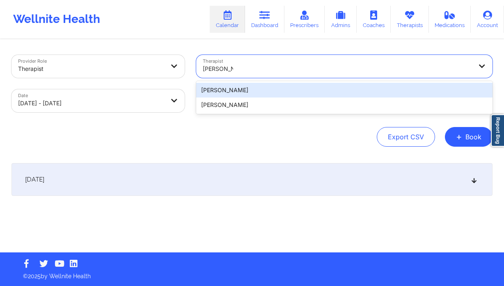
click at [255, 91] on div "[PERSON_NAME]" at bounding box center [344, 90] width 296 height 15
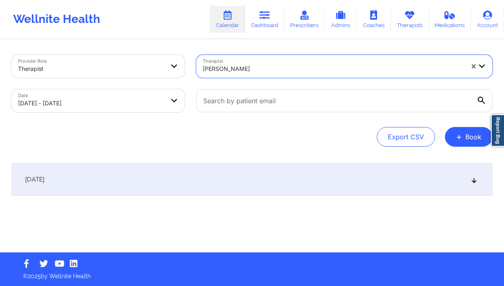
click at [214, 172] on div "[DATE]" at bounding box center [251, 179] width 481 height 33
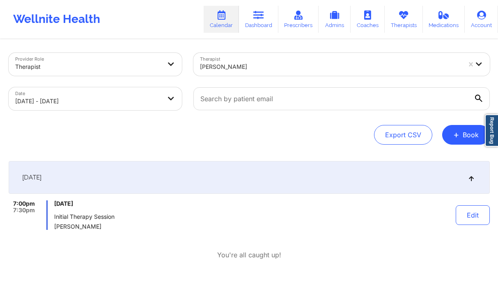
scroll to position [0, 0]
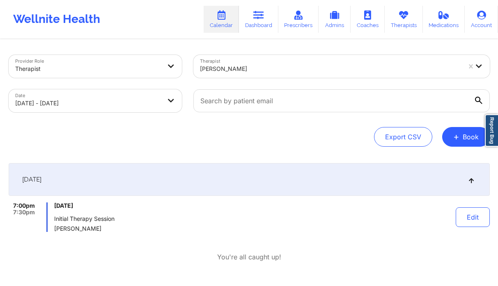
click at [233, 63] on div "[PERSON_NAME]" at bounding box center [330, 69] width 261 height 18
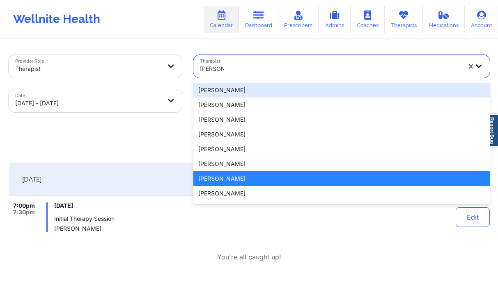
type input "[PERSON_NAME] [PERSON_NAME]"
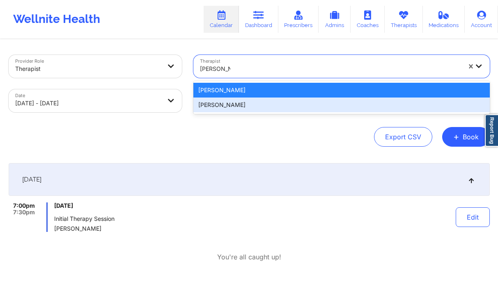
click at [204, 106] on div "[PERSON_NAME]" at bounding box center [341, 105] width 296 height 15
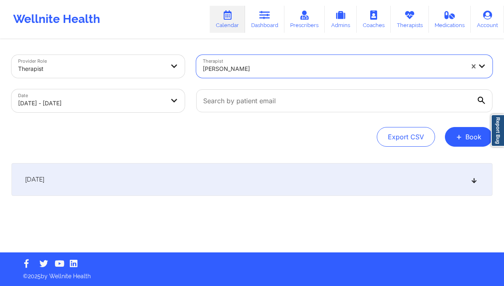
click at [114, 176] on div "[DATE]" at bounding box center [251, 179] width 481 height 33
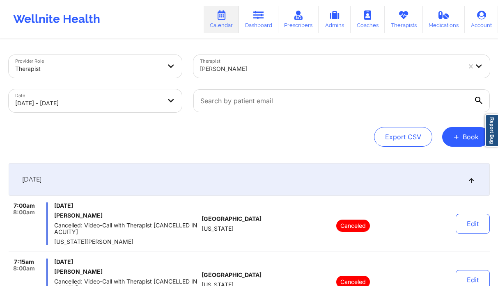
click at [230, 64] on div at bounding box center [330, 69] width 261 height 10
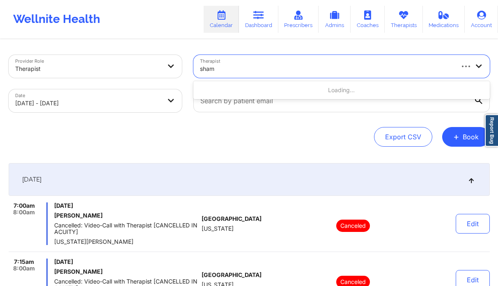
type input "[PERSON_NAME]"
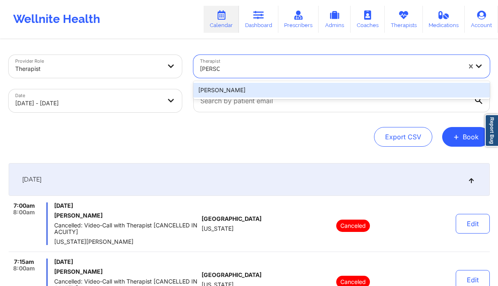
click at [241, 93] on div "[PERSON_NAME]" at bounding box center [341, 90] width 296 height 15
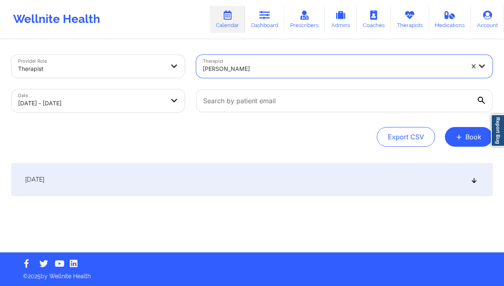
click at [201, 187] on div "[DATE]" at bounding box center [251, 179] width 481 height 33
click at [432, 67] on div at bounding box center [337, 69] width 269 height 10
type input "[PERSON_NAME]"
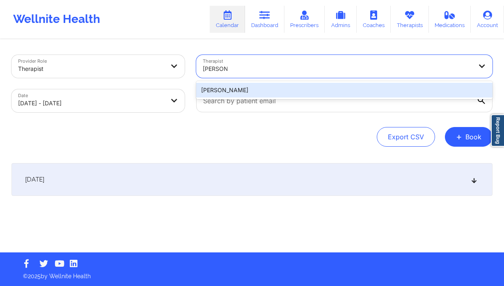
click at [242, 92] on div "[PERSON_NAME]" at bounding box center [344, 90] width 296 height 15
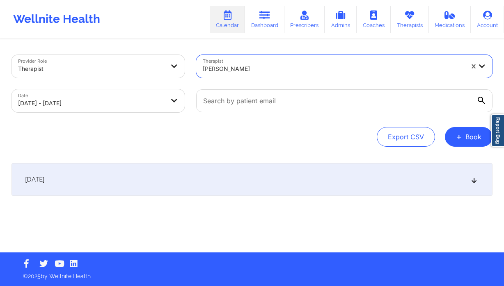
click at [217, 160] on div "Provider Role Therapist Therapist option [PERSON_NAME], selected. [PERSON_NAME]…" at bounding box center [252, 146] width 492 height 213
click at [216, 175] on div "[DATE]" at bounding box center [251, 179] width 481 height 33
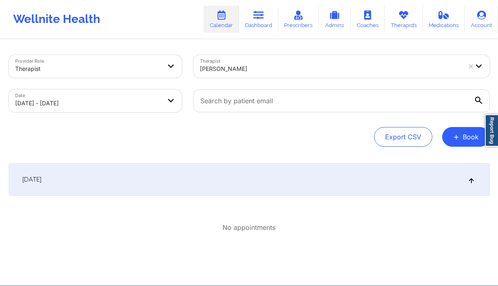
click at [214, 64] on div at bounding box center [330, 69] width 261 height 10
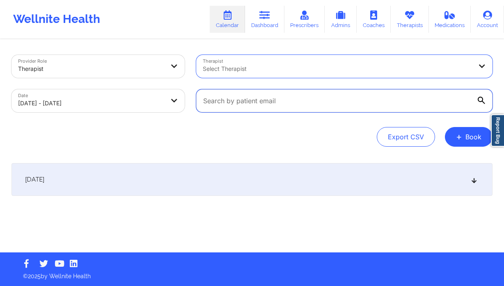
click at [335, 96] on input "text" at bounding box center [344, 100] width 296 height 23
paste input "[EMAIL_ADDRESS][DOMAIN_NAME]"
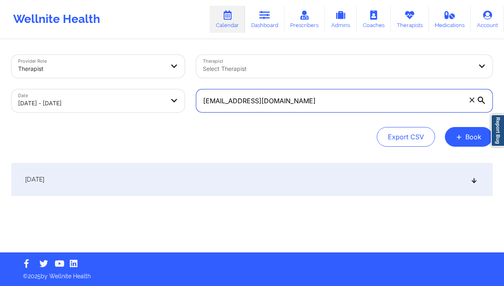
type input "[EMAIL_ADDRESS][DOMAIN_NAME]"
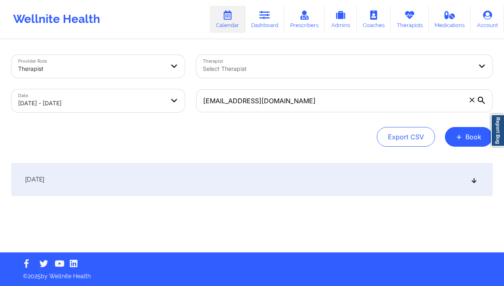
drag, startPoint x: 373, startPoint y: 174, endPoint x: 345, endPoint y: 174, distance: 27.9
click at [373, 174] on div "[DATE]" at bounding box center [251, 179] width 481 height 33
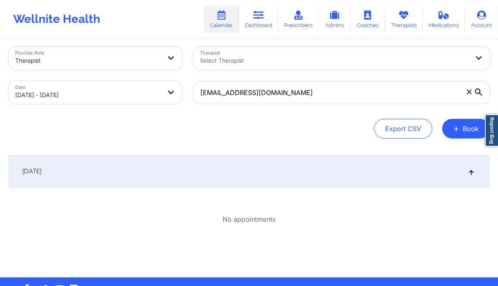
scroll to position [7, 0]
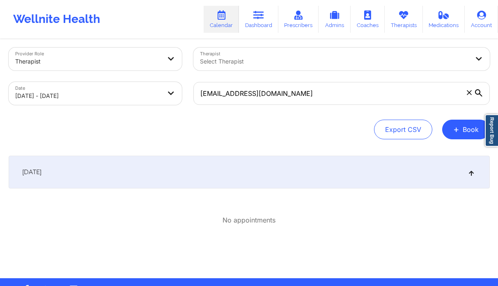
click at [129, 167] on div "[DATE]" at bounding box center [249, 172] width 481 height 33
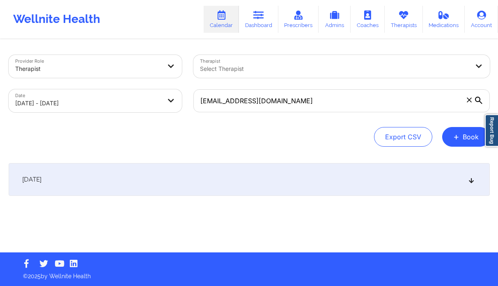
scroll to position [0, 0]
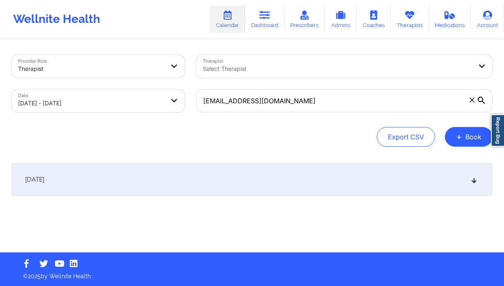
drag, startPoint x: 110, startPoint y: 170, endPoint x: 132, endPoint y: 140, distance: 37.3
click at [110, 170] on div "[DATE]" at bounding box center [251, 179] width 481 height 33
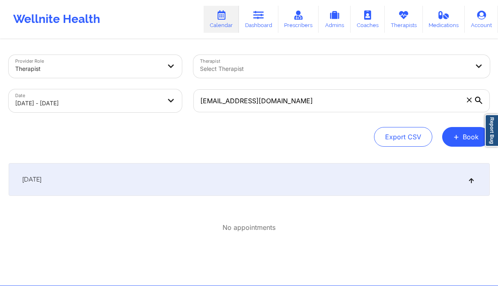
drag, startPoint x: 210, startPoint y: 71, endPoint x: 182, endPoint y: 91, distance: 33.8
click at [210, 71] on div at bounding box center [334, 69] width 269 height 10
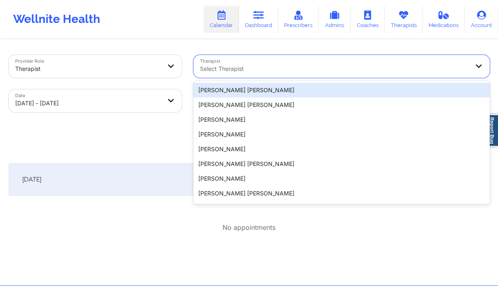
drag, startPoint x: 98, startPoint y: 154, endPoint x: 55, endPoint y: 36, distance: 125.6
click at [98, 154] on div "Provider Role Therapist Therapist [PERSON_NAME] [PERSON_NAME] , 1 of 20. 20 res…" at bounding box center [249, 163] width 492 height 246
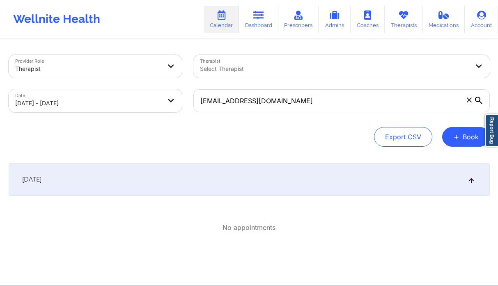
click at [467, 103] on span at bounding box center [469, 100] width 8 height 8
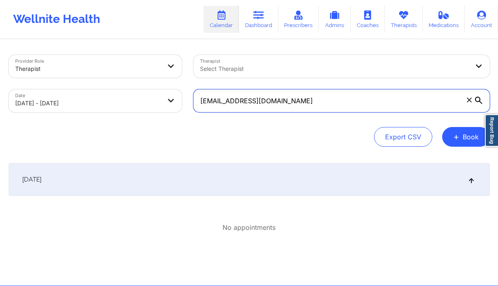
click at [467, 103] on input "[EMAIL_ADDRESS][DOMAIN_NAME]" at bounding box center [341, 100] width 296 height 23
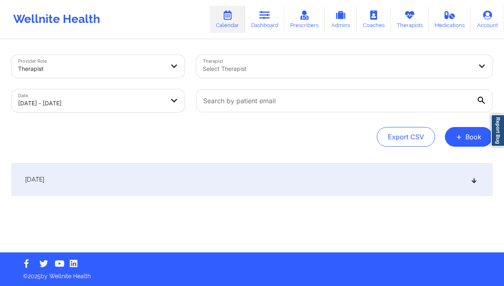
click at [218, 70] on div at bounding box center [337, 69] width 269 height 10
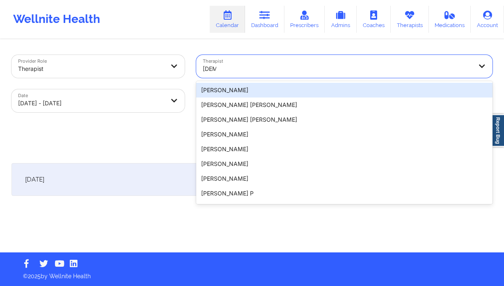
type input "[DEMOGRAPHIC_DATA]"
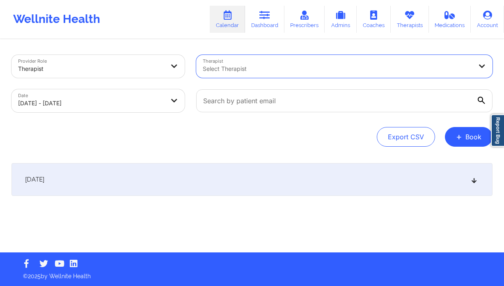
paste input "[EMAIL_ADDRESS][DOMAIN_NAME]"
type input "[EMAIL_ADDRESS][DOMAIN_NAME]"
click at [256, 69] on input "[EMAIL_ADDRESS][DOMAIN_NAME]" at bounding box center [241, 69] width 77 height 8
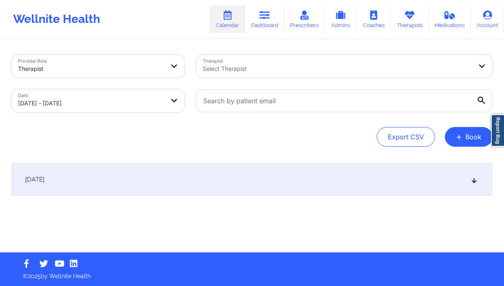
drag, startPoint x: 158, startPoint y: 154, endPoint x: 220, endPoint y: 123, distance: 69.4
click at [158, 154] on div "Provider Role Therapist Therapist Select Therapist Date [DATE] - [DATE] Export …" at bounding box center [252, 146] width 492 height 213
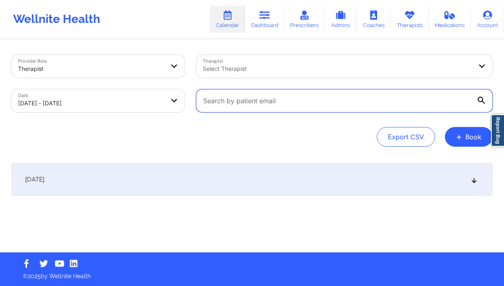
click at [256, 101] on input "text" at bounding box center [344, 100] width 296 height 23
paste input "[EMAIL_ADDRESS][DOMAIN_NAME]"
type input "[EMAIL_ADDRESS][DOMAIN_NAME]"
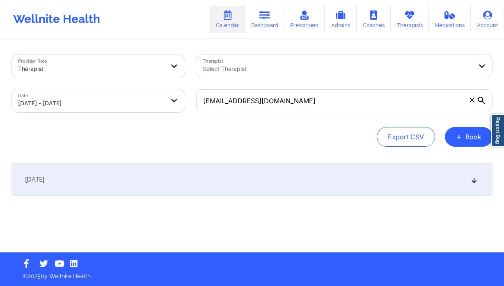
click at [172, 177] on div "[DATE]" at bounding box center [251, 179] width 481 height 33
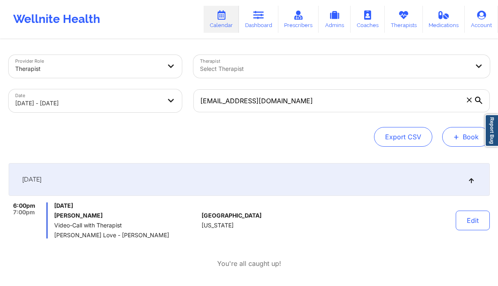
click at [469, 139] on button "+ Book" at bounding box center [466, 137] width 48 height 20
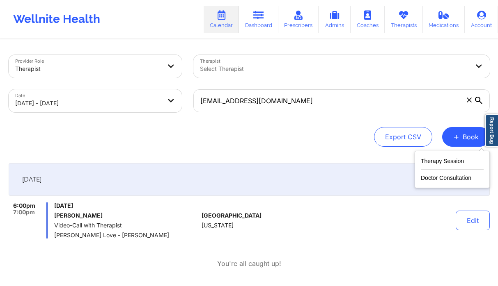
click at [87, 101] on body "Wellnite Health Calendar Dashboard Prescribers Admins Coaches Therapists Medica…" at bounding box center [249, 143] width 498 height 286
select select "2025-9"
select select "2025-10"
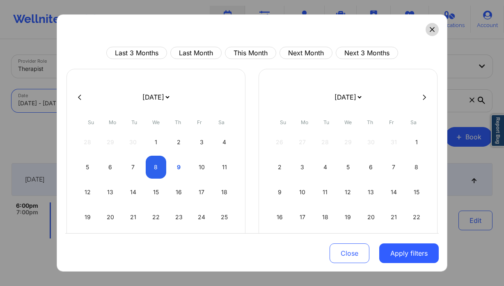
click at [430, 30] on icon at bounding box center [432, 29] width 5 height 5
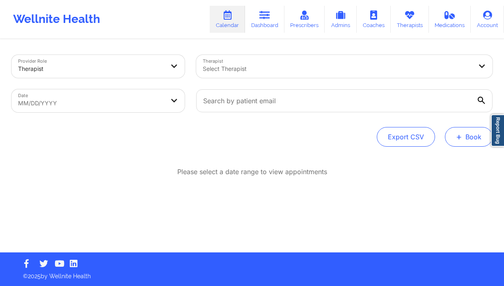
click at [471, 137] on button "+ Book" at bounding box center [469, 137] width 48 height 20
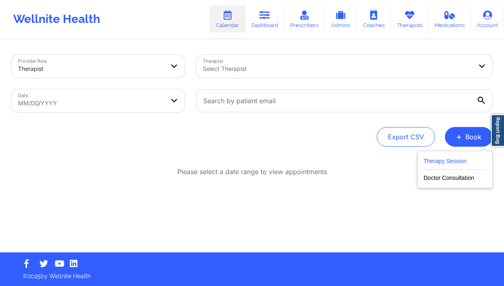
click at [434, 162] on button "Therapy Session" at bounding box center [454, 163] width 63 height 14
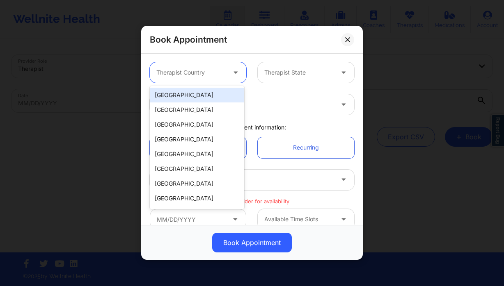
click at [201, 70] on div at bounding box center [190, 73] width 69 height 10
click at [188, 92] on div "[GEOGRAPHIC_DATA]" at bounding box center [197, 95] width 94 height 15
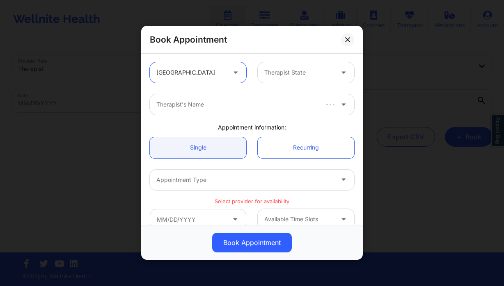
click at [284, 75] on div at bounding box center [298, 73] width 69 height 10
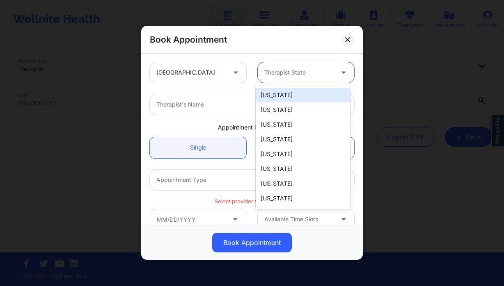
click at [301, 66] on div "Therapist State" at bounding box center [296, 72] width 77 height 21
type input "f"
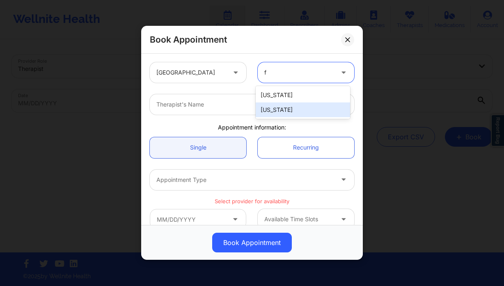
drag, startPoint x: 278, startPoint y: 108, endPoint x: 222, endPoint y: 105, distance: 55.9
click at [278, 108] on div "[US_STATE]" at bounding box center [303, 110] width 94 height 15
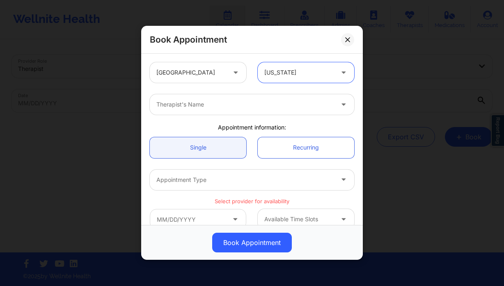
click at [216, 105] on div at bounding box center [244, 105] width 177 height 10
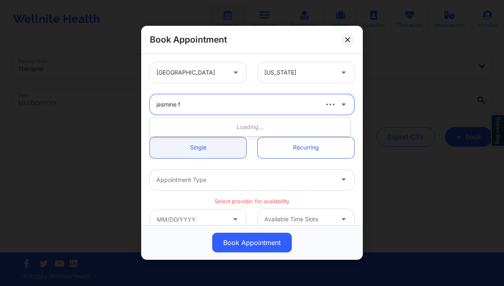
type input "jasmine fe"
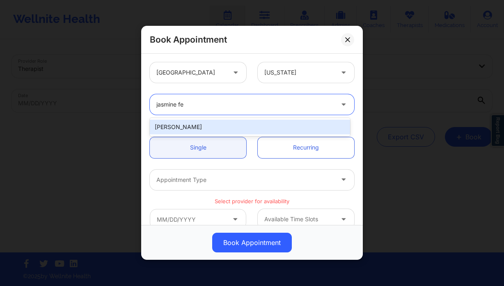
click at [244, 125] on div "Jasmine Federick" at bounding box center [250, 127] width 200 height 15
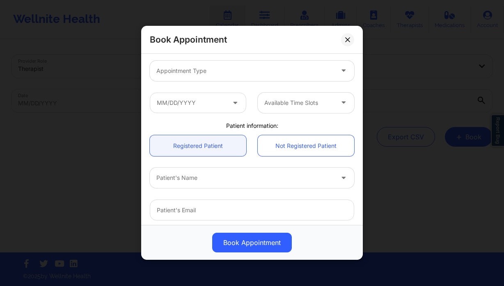
scroll to position [176, 0]
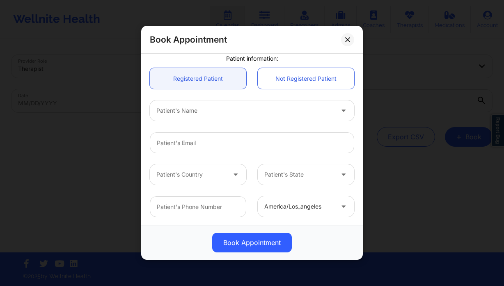
click at [207, 114] on div at bounding box center [244, 111] width 177 height 10
type input "sherry re"
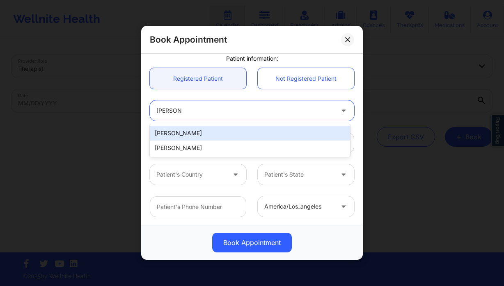
click at [202, 137] on div "Sherry Reynolds" at bounding box center [250, 133] width 200 height 15
type input "reynoldshm14@icloud.com"
type input "+1239-940-3713"
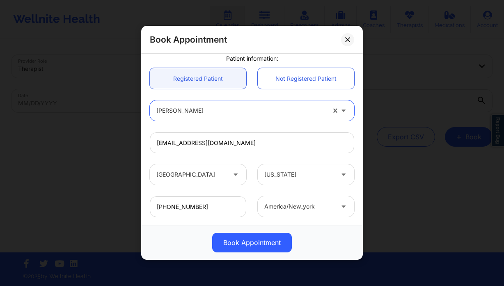
click at [199, 114] on div at bounding box center [240, 111] width 169 height 10
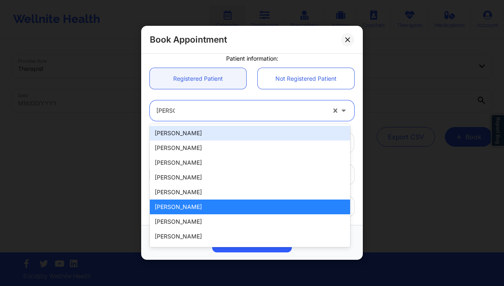
type input "sherry re"
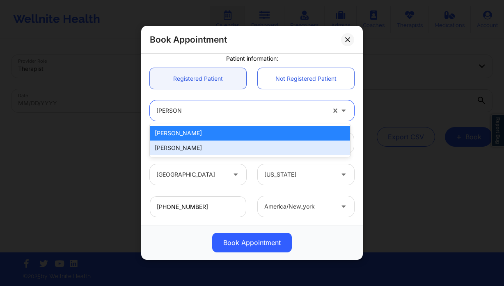
click at [198, 147] on div "Sherry Reynolds" at bounding box center [250, 148] width 200 height 15
type input "slreynolds67@gmail.com"
type input "+1239-770-8394"
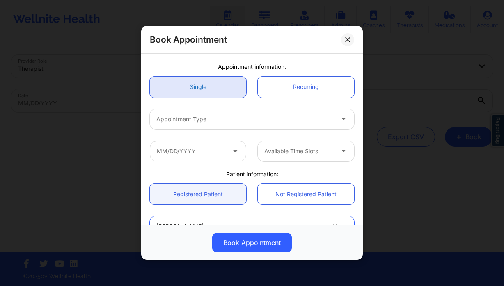
scroll to position [59, 0]
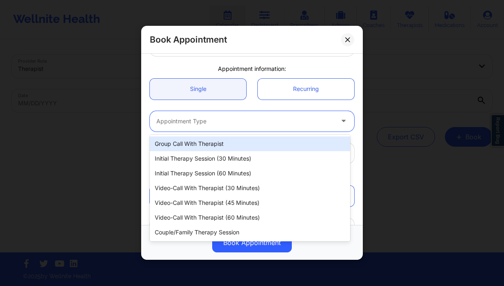
click at [202, 121] on div at bounding box center [244, 122] width 177 height 10
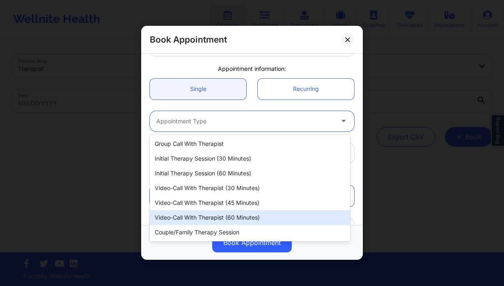
click at [241, 213] on div "Video-Call with Therapist (60 minutes)" at bounding box center [250, 217] width 200 height 15
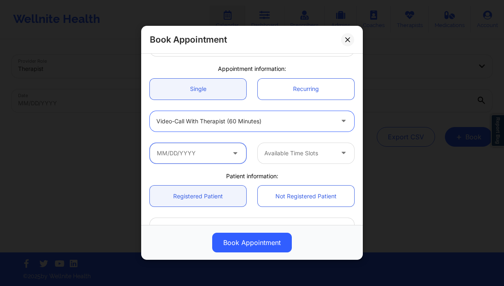
click at [217, 150] on input "text" at bounding box center [198, 153] width 96 height 21
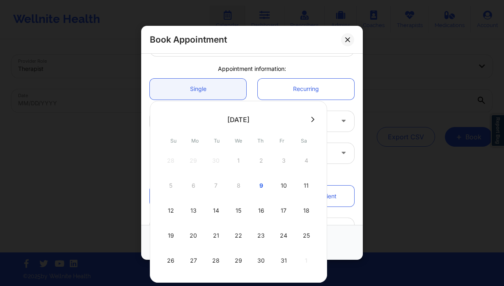
drag, startPoint x: 238, startPoint y: 236, endPoint x: 238, endPoint y: 231, distance: 4.5
click at [238, 236] on div "22" at bounding box center [238, 235] width 21 height 23
type input "10/22/2025"
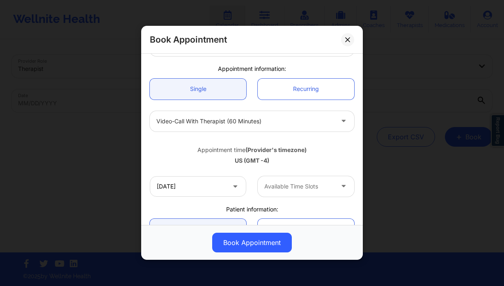
click at [291, 188] on div at bounding box center [298, 187] width 69 height 10
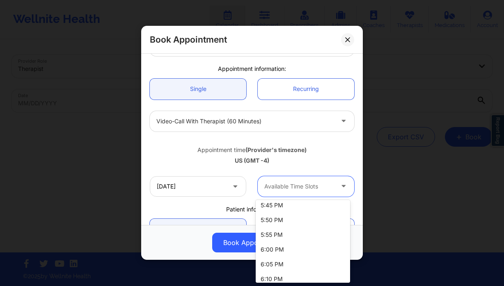
scroll to position [319, 0]
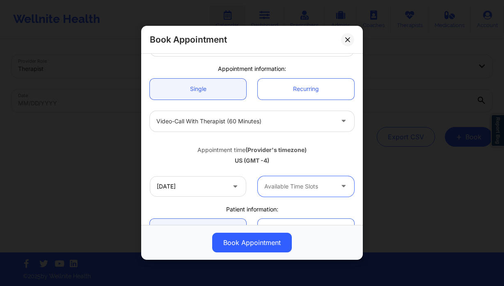
click at [277, 178] on div "Available Time Slots" at bounding box center [296, 186] width 77 height 21
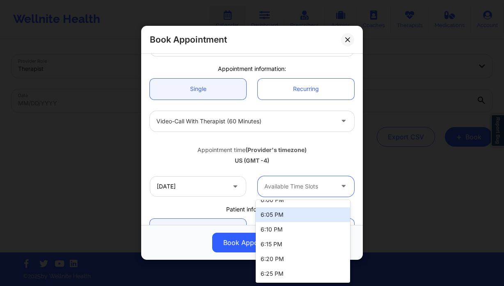
scroll to position [204, 0]
click at [290, 214] on div "6:00 PM" at bounding box center [303, 212] width 94 height 15
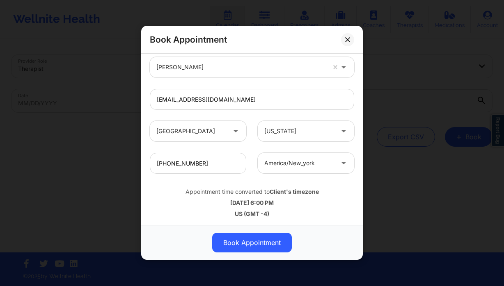
scroll to position [254, 0]
drag, startPoint x: 243, startPoint y: 248, endPoint x: 197, endPoint y: 208, distance: 61.1
click at [243, 248] on button "Book Appointment" at bounding box center [252, 243] width 80 height 20
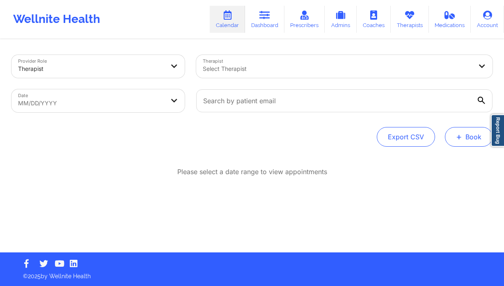
drag, startPoint x: 478, startPoint y: 137, endPoint x: 450, endPoint y: 145, distance: 29.4
click at [478, 137] on button "+ Book" at bounding box center [469, 137] width 48 height 20
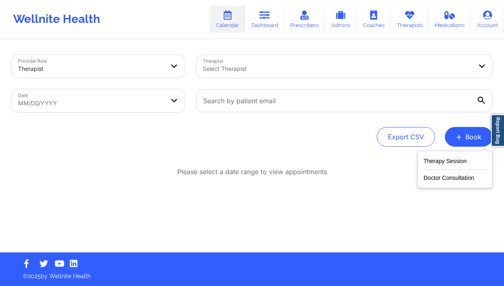
click at [447, 153] on div "Therapy Session Doctor Consultation" at bounding box center [454, 169] width 75 height 37
click at [444, 157] on button "Therapy Session" at bounding box center [454, 163] width 63 height 14
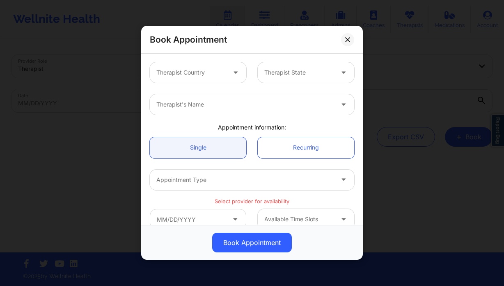
click at [190, 76] on div at bounding box center [190, 73] width 69 height 10
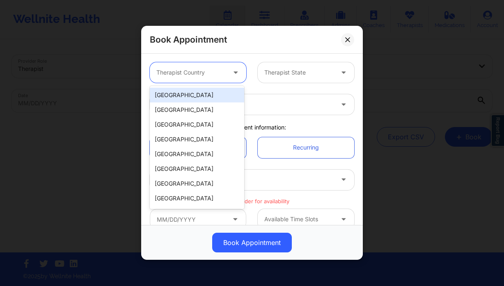
drag, startPoint x: 234, startPoint y: 80, endPoint x: 230, endPoint y: 76, distance: 6.1
click at [234, 80] on div at bounding box center [236, 72] width 20 height 21
click at [210, 91] on div "United States" at bounding box center [197, 95] width 94 height 15
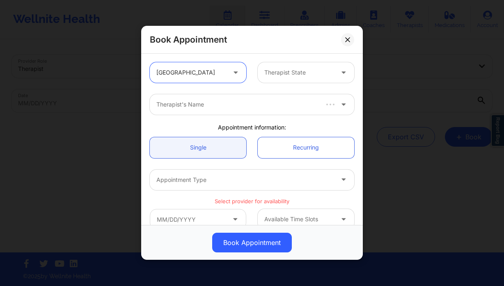
click at [284, 73] on div at bounding box center [298, 73] width 69 height 10
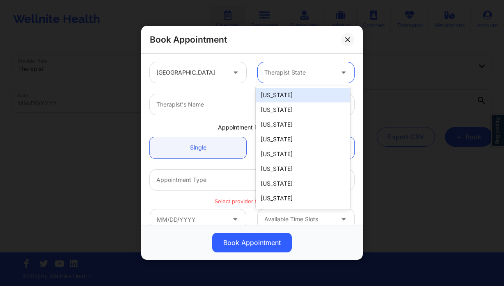
type input "f"
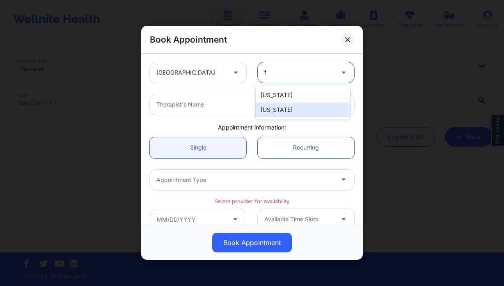
drag, startPoint x: 284, startPoint y: 109, endPoint x: 238, endPoint y: 98, distance: 47.2
click at [284, 109] on div "Florida" at bounding box center [303, 110] width 94 height 15
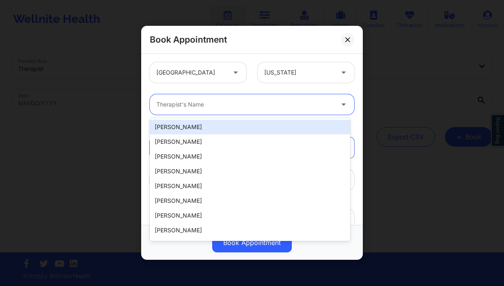
click at [230, 98] on div "Therapist's Name" at bounding box center [242, 104] width 185 height 21
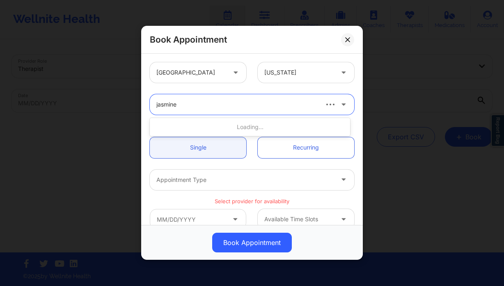
type input "jasmine f"
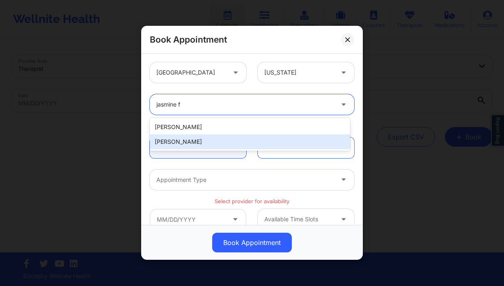
click at [195, 142] on div "Jasmine Federick" at bounding box center [250, 142] width 200 height 15
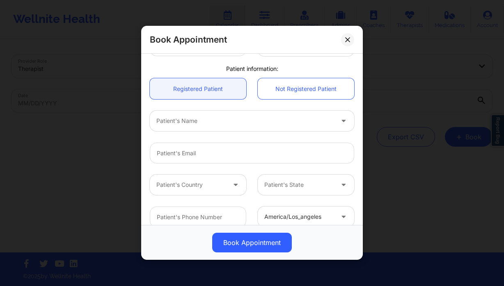
scroll to position [167, 0]
click at [183, 124] on div at bounding box center [244, 121] width 177 height 10
type input "sherry re"
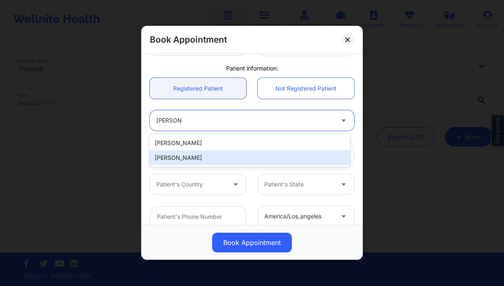
click at [186, 155] on div "Sherry Reynolds" at bounding box center [250, 158] width 200 height 15
type input "slreynolds67@gmail.com"
type input "+1239-770-8394"
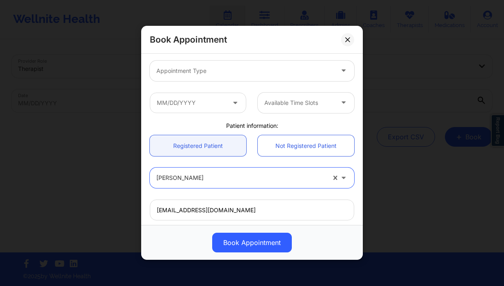
scroll to position [0, 0]
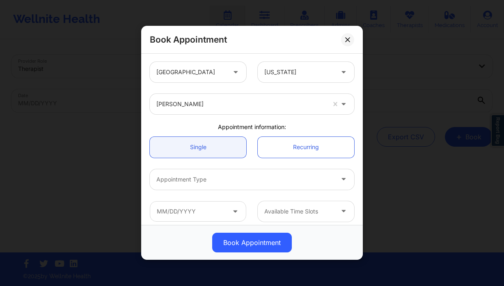
click at [213, 183] on div at bounding box center [244, 180] width 177 height 10
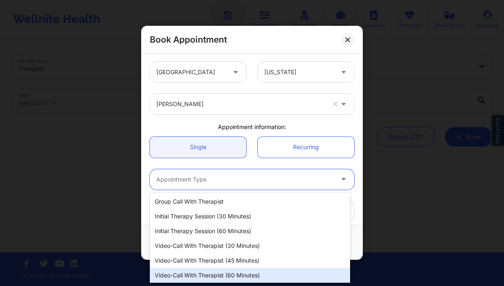
drag, startPoint x: 263, startPoint y: 275, endPoint x: 254, endPoint y: 262, distance: 14.8
click at [263, 274] on div "Video-Call with Therapist (60 minutes)" at bounding box center [250, 275] width 200 height 15
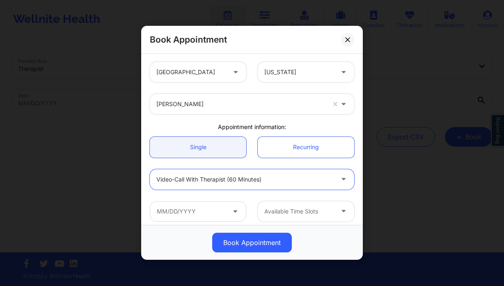
click at [208, 199] on div "Available Time Slots" at bounding box center [252, 212] width 216 height 32
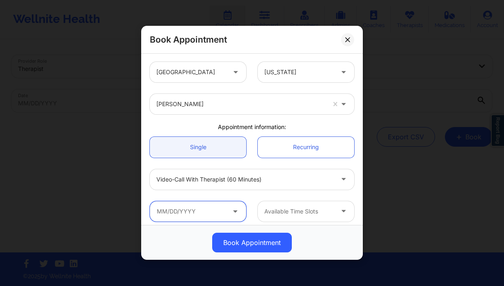
click at [212, 207] on input "text" at bounding box center [198, 211] width 96 height 21
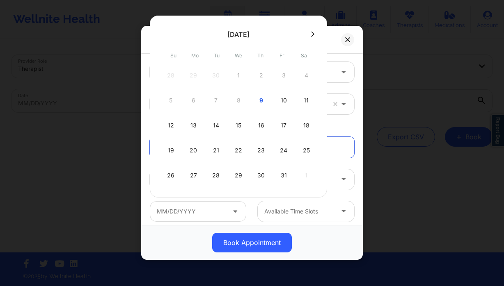
click at [311, 34] on icon at bounding box center [312, 34] width 3 height 6
click at [236, 102] on div "5" at bounding box center [238, 100] width 21 height 23
type input "11/05/2025"
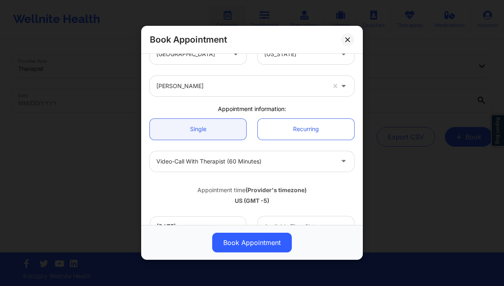
scroll to position [58, 0]
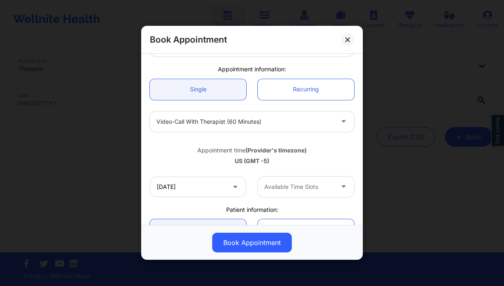
click at [283, 185] on div at bounding box center [298, 187] width 69 height 10
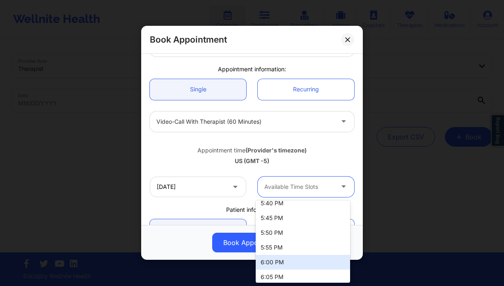
scroll to position [154, 0]
click at [285, 262] on div "6:00 PM" at bounding box center [303, 262] width 94 height 15
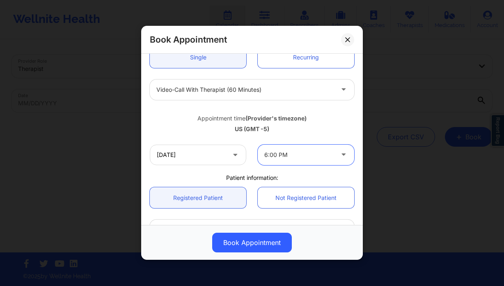
scroll to position [90, 0]
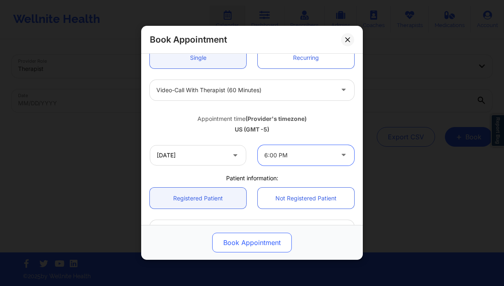
click at [259, 243] on button "Book Appointment" at bounding box center [252, 243] width 80 height 20
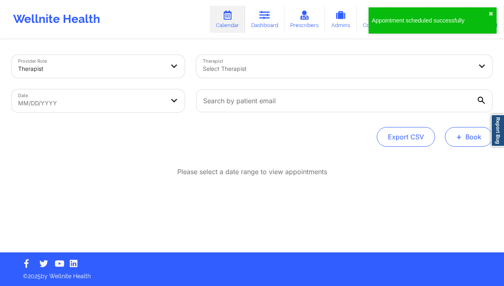
click at [465, 147] on div "Provider Role Therapist Therapist Select Therapist Date MM/DD/YYYY Export CSV +…" at bounding box center [252, 146] width 492 height 213
click at [464, 142] on button "+ Book" at bounding box center [469, 137] width 48 height 20
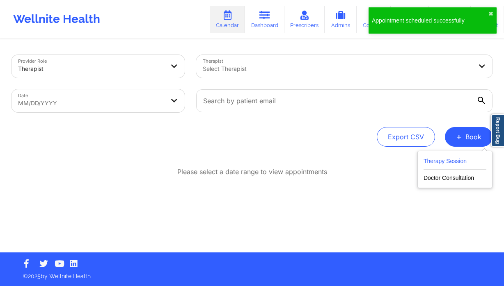
click at [435, 163] on button "Therapy Session" at bounding box center [454, 163] width 63 height 14
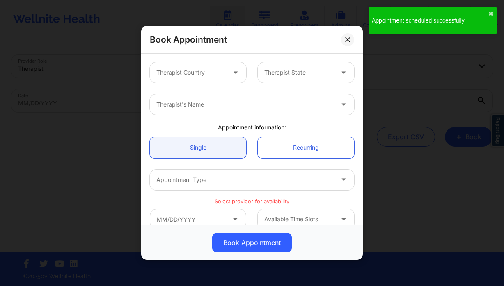
click at [196, 67] on div "Therapist Country" at bounding box center [188, 72] width 77 height 21
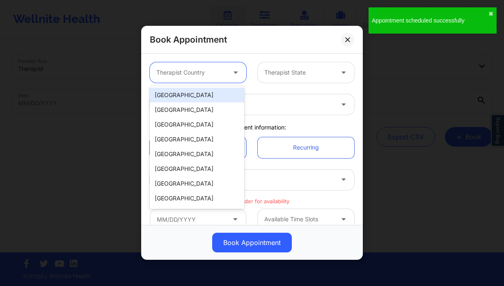
click at [196, 92] on div "United States" at bounding box center [197, 95] width 94 height 15
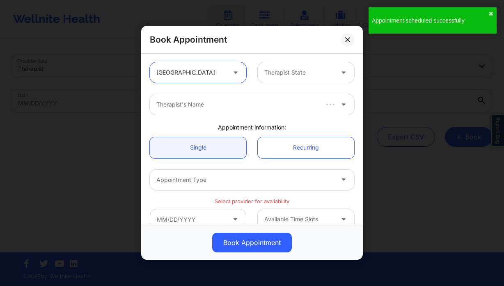
click at [286, 77] on div at bounding box center [298, 73] width 69 height 10
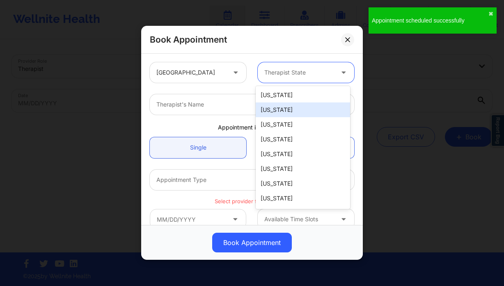
type input "f"
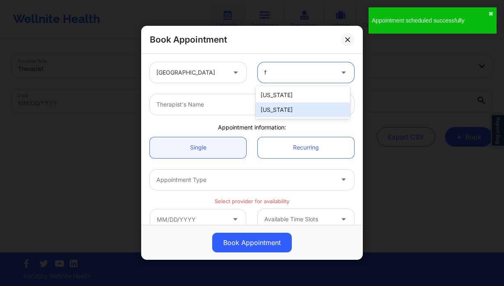
click at [291, 114] on div "Florida" at bounding box center [303, 110] width 94 height 15
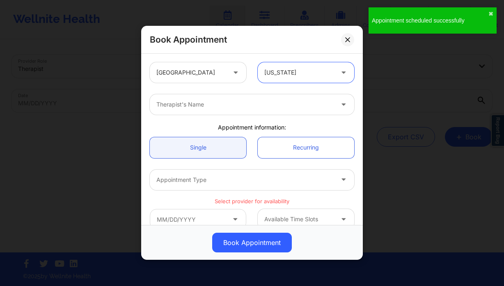
click at [238, 109] on div at bounding box center [244, 105] width 177 height 10
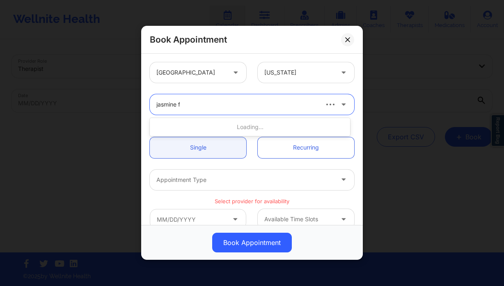
type input "jasmine fe"
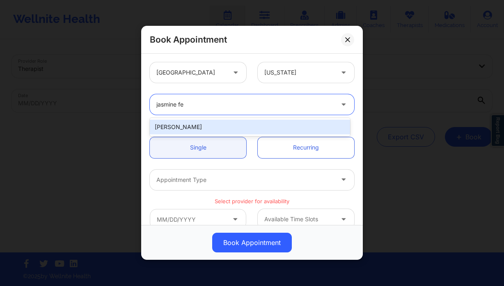
click at [228, 128] on div "Jasmine Federick" at bounding box center [250, 127] width 200 height 15
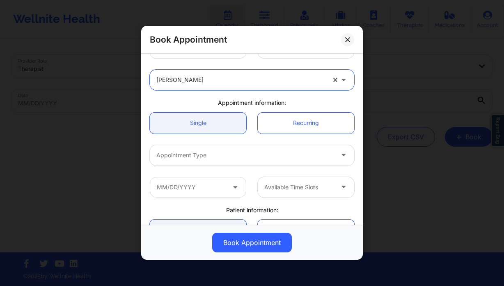
scroll to position [124, 0]
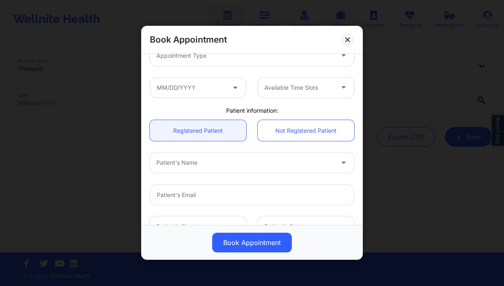
click at [213, 161] on div at bounding box center [244, 163] width 177 height 10
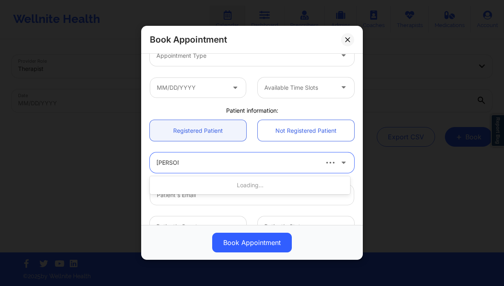
type input "sherry re"
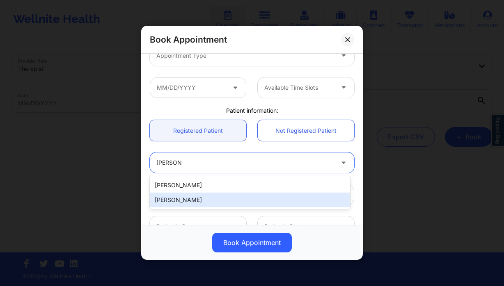
click at [199, 203] on div "Sherry Reynolds" at bounding box center [250, 200] width 200 height 15
type input "slreynolds67@gmail.com"
type input "+1239-770-8394"
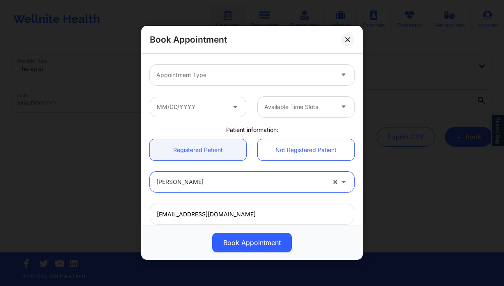
scroll to position [59, 0]
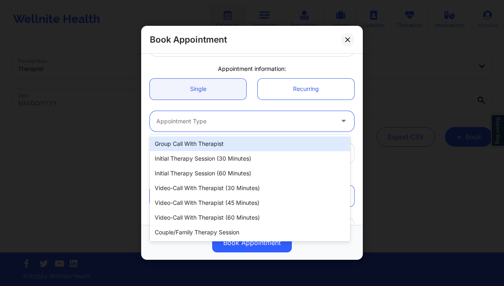
click at [192, 121] on div at bounding box center [244, 122] width 177 height 10
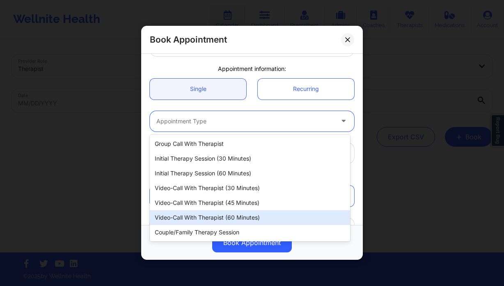
drag, startPoint x: 246, startPoint y: 214, endPoint x: 221, endPoint y: 195, distance: 31.3
click at [246, 214] on div "Video-Call with Therapist (60 minutes)" at bounding box center [250, 217] width 200 height 15
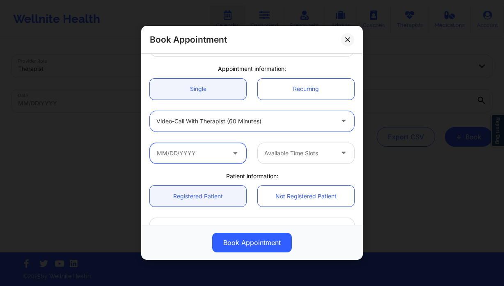
click at [213, 153] on input "text" at bounding box center [198, 153] width 96 height 21
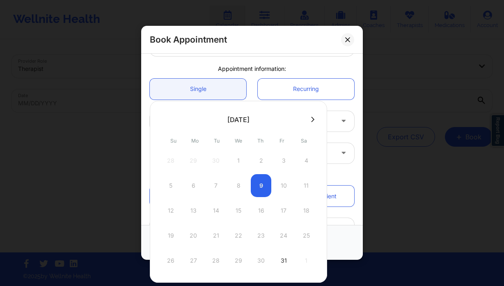
click at [311, 120] on icon at bounding box center [312, 120] width 3 height 6
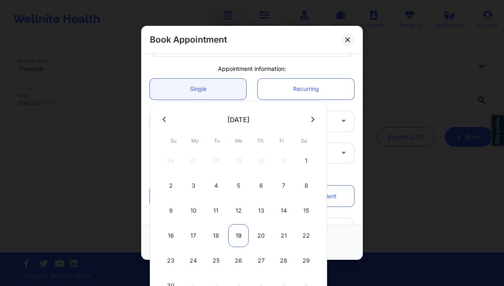
click at [238, 229] on div "19" at bounding box center [238, 235] width 21 height 23
type input "11/19/2025"
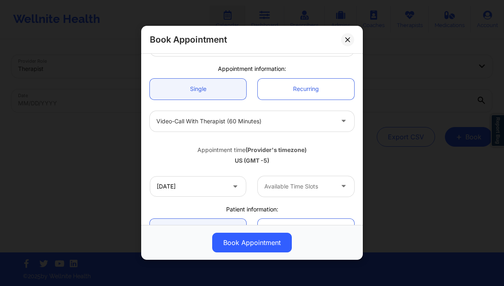
click at [294, 184] on div at bounding box center [298, 187] width 69 height 10
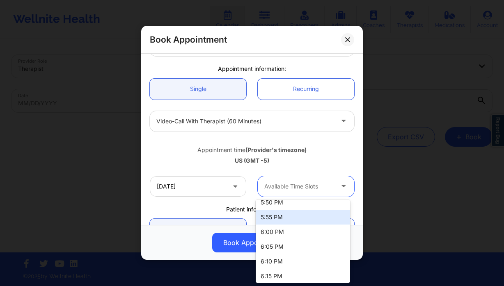
scroll to position [183, 0]
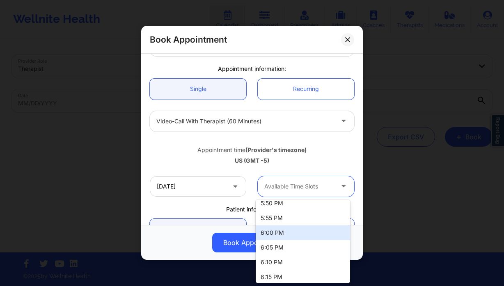
click at [286, 229] on div "6:00 PM" at bounding box center [303, 233] width 94 height 15
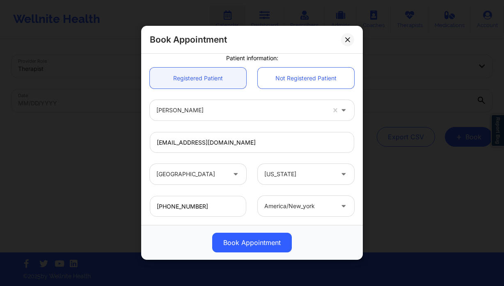
scroll to position [226, 0]
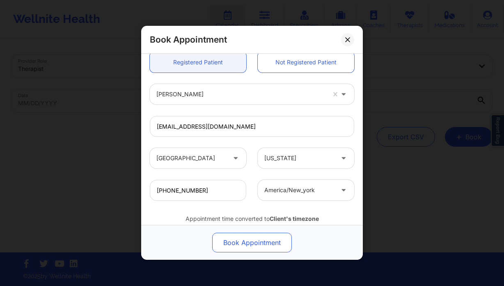
click at [255, 243] on button "Book Appointment" at bounding box center [252, 243] width 80 height 20
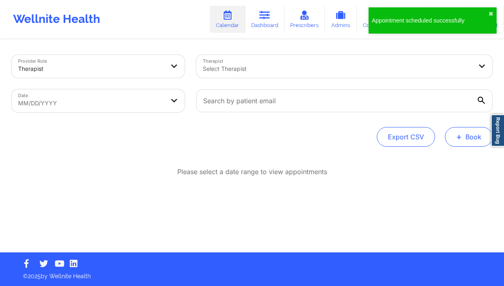
click at [479, 138] on button "+ Book" at bounding box center [469, 137] width 48 height 20
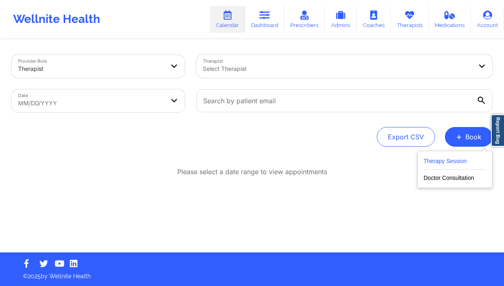
click at [448, 159] on button "Therapy Session" at bounding box center [454, 163] width 63 height 14
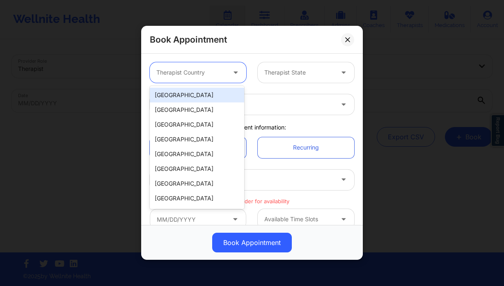
click at [200, 75] on div at bounding box center [190, 73] width 69 height 10
drag, startPoint x: 193, startPoint y: 93, endPoint x: 211, endPoint y: 94, distance: 18.1
click at [193, 94] on div "United States" at bounding box center [197, 95] width 94 height 15
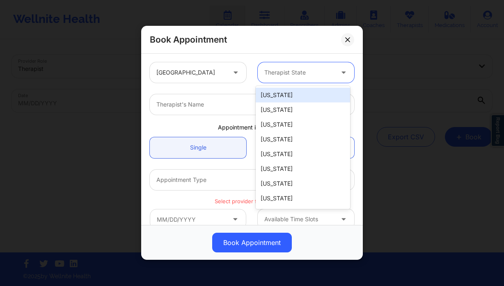
click at [293, 75] on div at bounding box center [298, 73] width 69 height 10
type input "f"
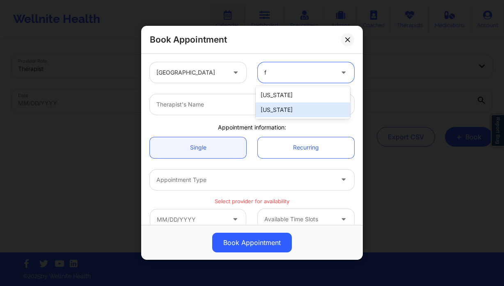
drag, startPoint x: 285, startPoint y: 111, endPoint x: 254, endPoint y: 106, distance: 31.2
click at [285, 111] on div "Florida" at bounding box center [303, 110] width 94 height 15
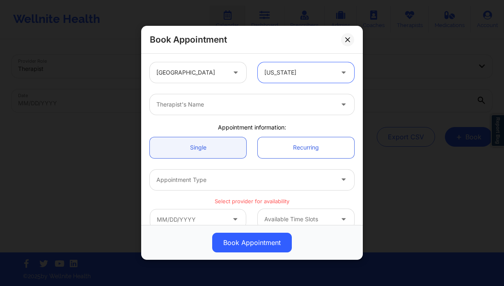
click at [213, 106] on div at bounding box center [244, 105] width 177 height 10
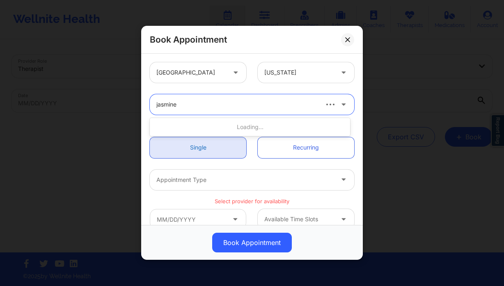
type input "jasmine f"
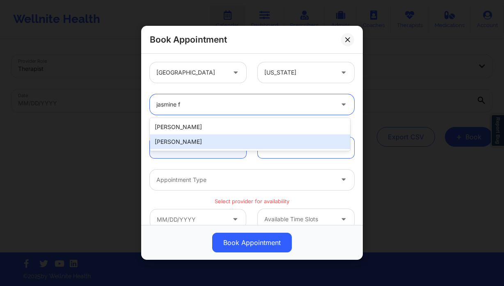
click at [195, 143] on div "Jasmine Federick" at bounding box center [250, 142] width 200 height 15
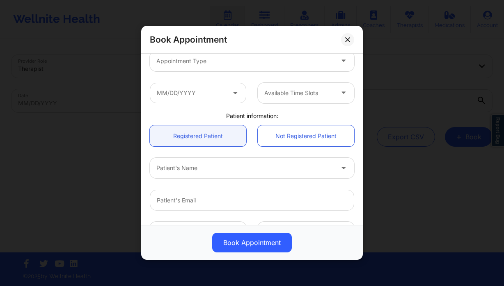
scroll to position [122, 0]
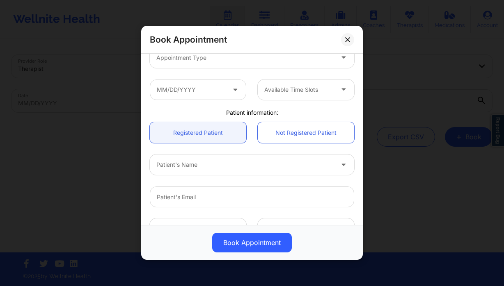
click at [192, 162] on div at bounding box center [244, 165] width 177 height 10
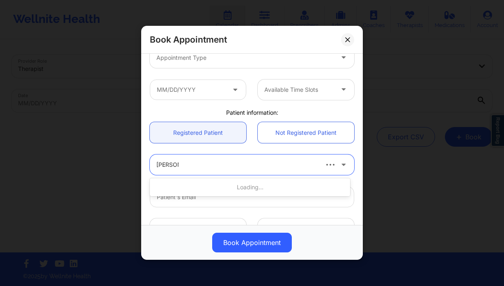
type input "sherry re"
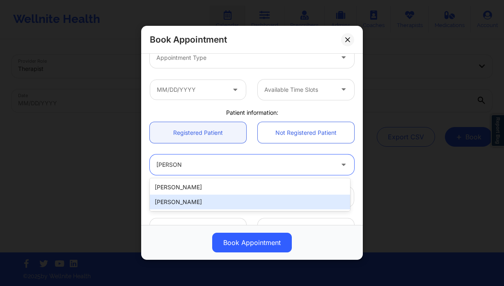
click at [203, 202] on div "Sherry Reynolds" at bounding box center [250, 202] width 200 height 15
type input "slreynolds67@gmail.com"
type input "+1239-770-8394"
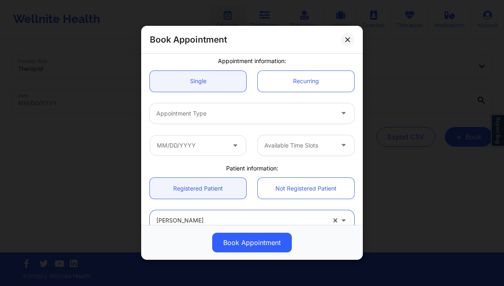
scroll to position [66, 0]
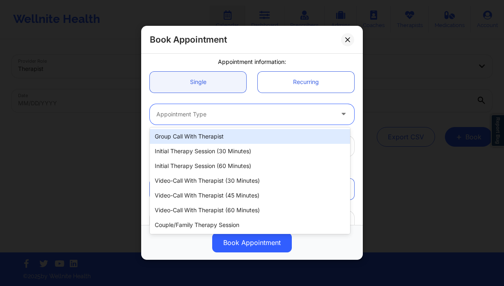
click at [199, 119] on div "Appointment Type" at bounding box center [242, 114] width 185 height 21
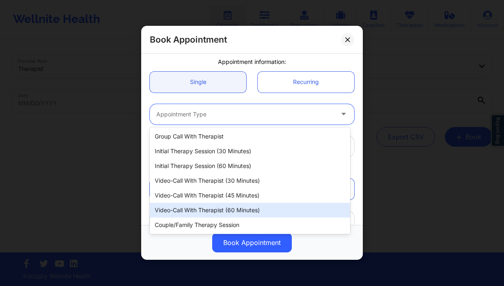
click at [247, 205] on div "Video-Call with Therapist (60 minutes)" at bounding box center [250, 210] width 200 height 15
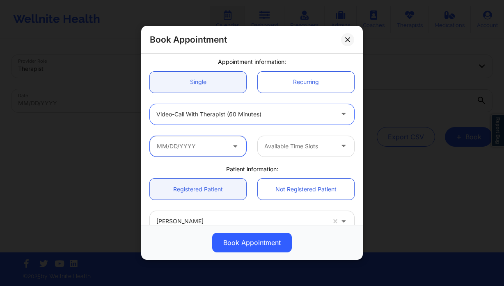
click at [215, 146] on input "text" at bounding box center [198, 146] width 96 height 21
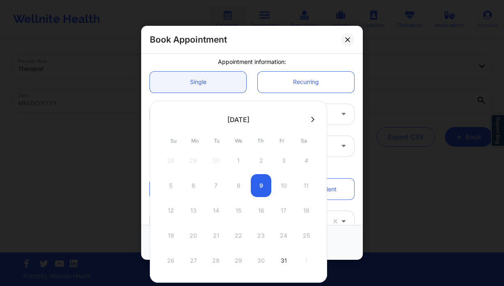
click at [311, 122] on button at bounding box center [313, 119] width 8 height 7
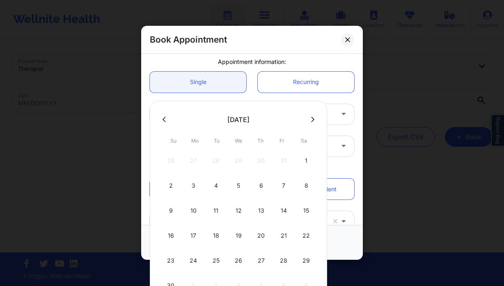
click at [306, 117] on div at bounding box center [238, 119] width 177 height 12
click at [309, 120] on button at bounding box center [313, 119] width 8 height 7
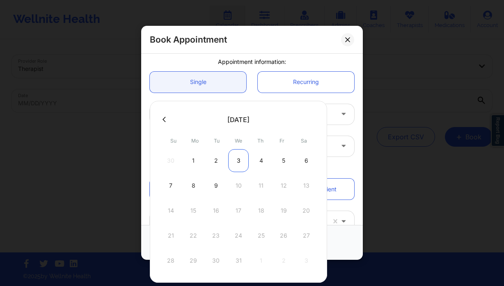
click at [235, 162] on div "3" at bounding box center [238, 160] width 21 height 23
type input "12/03/2025"
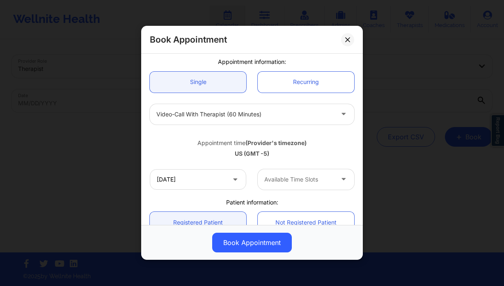
click at [290, 181] on div at bounding box center [298, 180] width 69 height 10
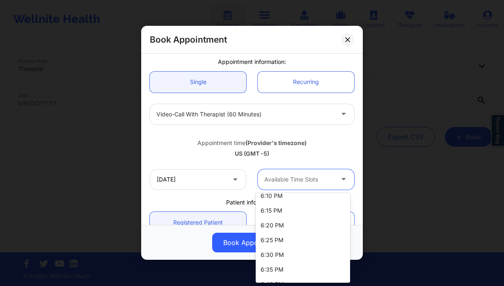
scroll to position [208, 0]
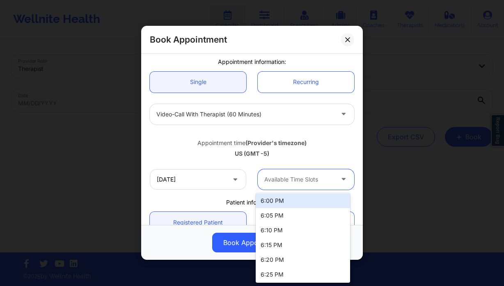
click at [281, 204] on div "6:00 PM" at bounding box center [303, 201] width 94 height 15
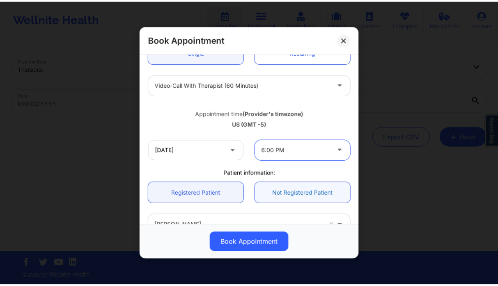
scroll to position [0, 0]
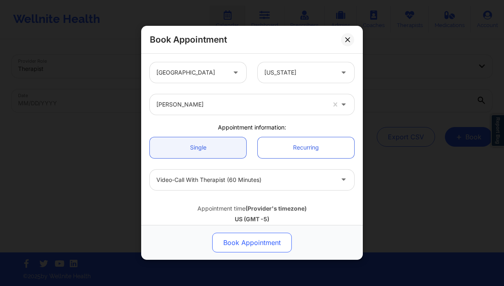
click at [259, 244] on button "Book Appointment" at bounding box center [252, 243] width 80 height 20
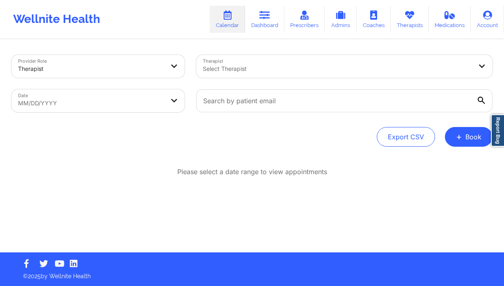
select select "2025-8"
select select "2025-9"
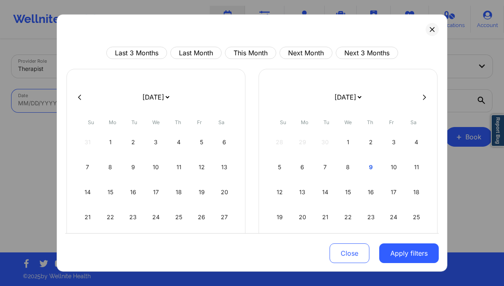
click at [162, 96] on body "Wellnite Health Calendar Dashboard Prescribers Admins Coaches Therapists Medica…" at bounding box center [252, 143] width 504 height 286
click at [345, 169] on div "8" at bounding box center [348, 167] width 21 height 23
select select "2025-9"
select select "2025-10"
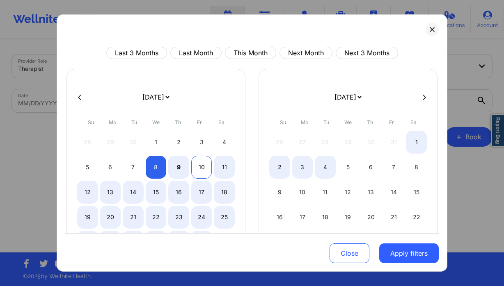
select select "2025-9"
select select "2025-10"
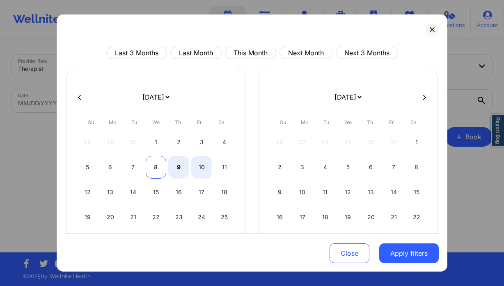
select select "2025-9"
select select "2025-10"
click at [149, 170] on div "8" at bounding box center [156, 167] width 21 height 23
select select "2025-9"
select select "2025-10"
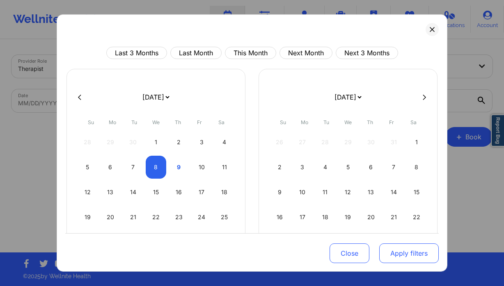
click at [389, 249] on button "Apply filters" at bounding box center [408, 254] width 59 height 20
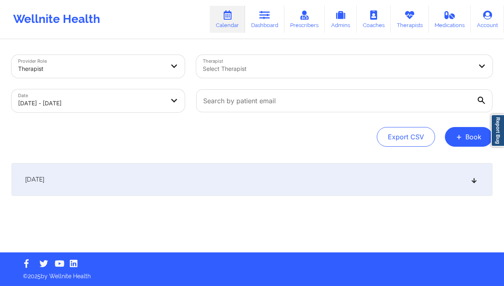
click at [220, 70] on div at bounding box center [337, 69] width 269 height 10
type input "janell s"
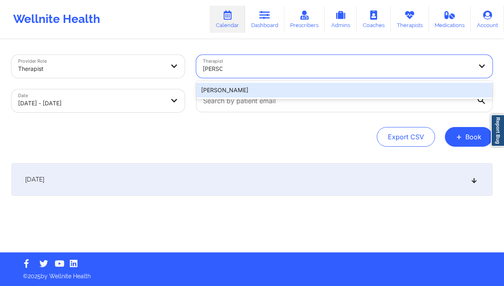
click at [246, 97] on div "Janell Stallworth" at bounding box center [344, 90] width 296 height 15
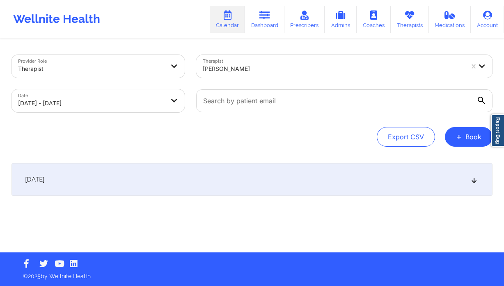
click at [216, 178] on div "October 8, 2025" at bounding box center [251, 179] width 481 height 33
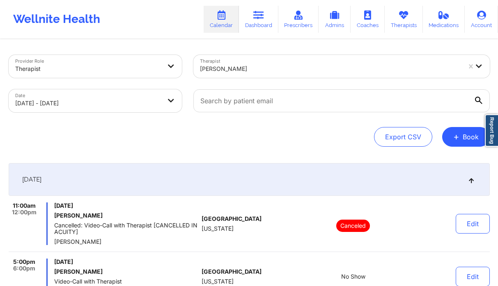
click at [275, 71] on div at bounding box center [330, 69] width 261 height 10
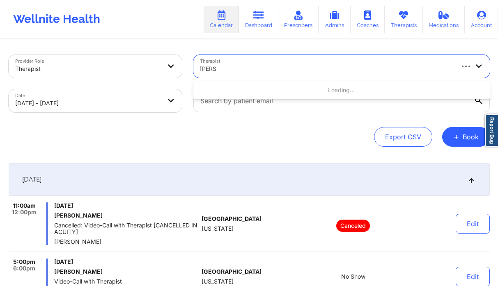
type input "erica ja"
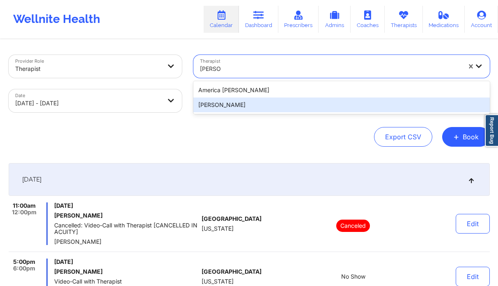
click at [245, 101] on div "Erica Jackson" at bounding box center [341, 105] width 296 height 15
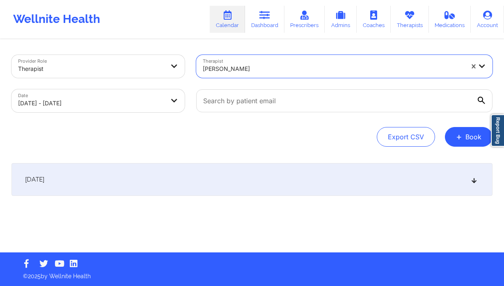
click at [200, 186] on div "October 8, 2025" at bounding box center [251, 179] width 481 height 33
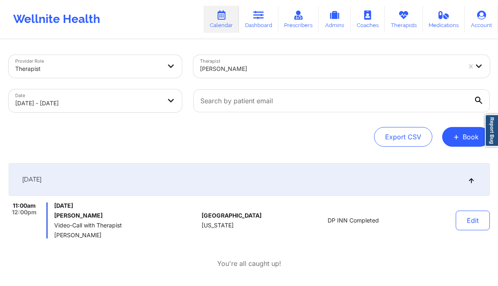
click at [256, 71] on div at bounding box center [330, 69] width 261 height 10
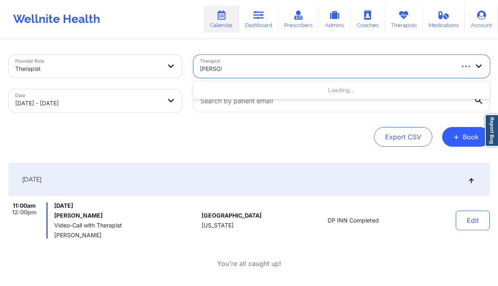
type input "eileen sc"
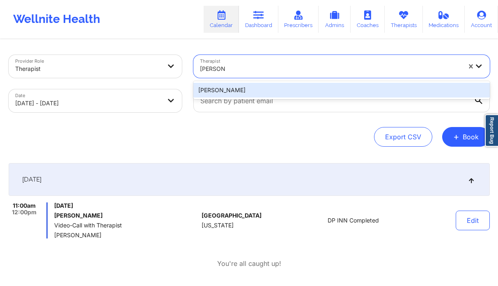
click at [244, 90] on div "Eileen Schmidt" at bounding box center [341, 90] width 296 height 15
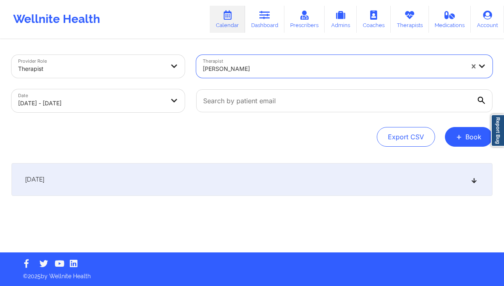
click at [200, 182] on div "October 8, 2025" at bounding box center [251, 179] width 481 height 33
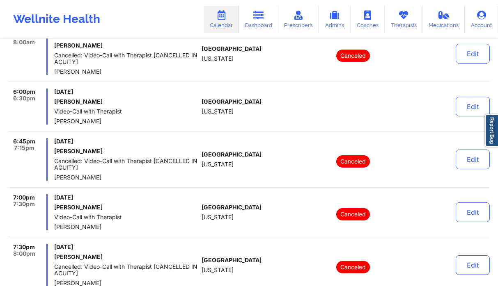
scroll to position [159, 0]
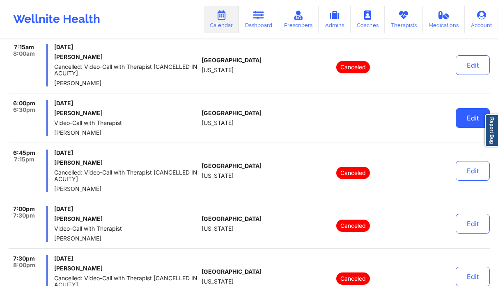
click at [458, 116] on button "Edit" at bounding box center [472, 118] width 34 height 20
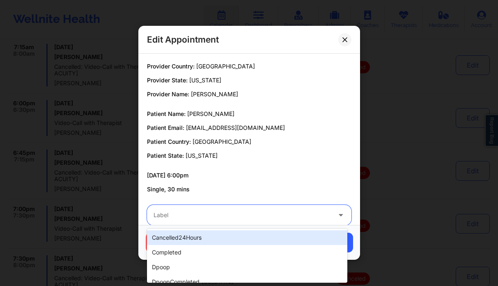
click at [213, 218] on div at bounding box center [241, 216] width 177 height 10
click at [213, 217] on div at bounding box center [241, 216] width 177 height 10
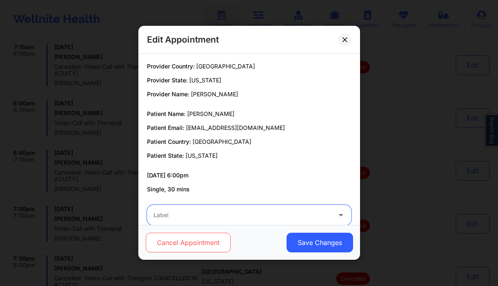
click at [196, 242] on button "Cancel Appointment" at bounding box center [187, 243] width 85 height 20
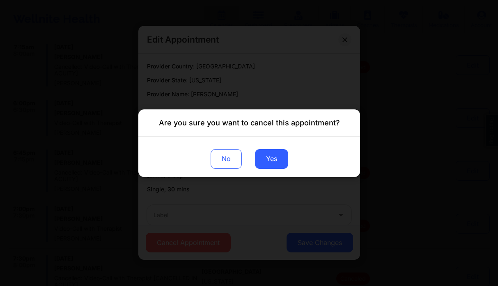
drag, startPoint x: 261, startPoint y: 162, endPoint x: 245, endPoint y: 163, distance: 15.2
click at [261, 162] on button "Yes" at bounding box center [270, 159] width 33 height 20
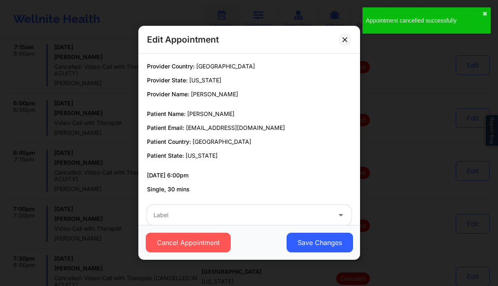
click at [96, 116] on div "Edit Appointment Provider Country: United States Provider State: New York Provi…" at bounding box center [249, 143] width 498 height 286
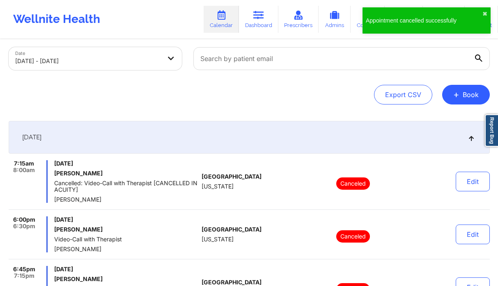
scroll to position [0, 0]
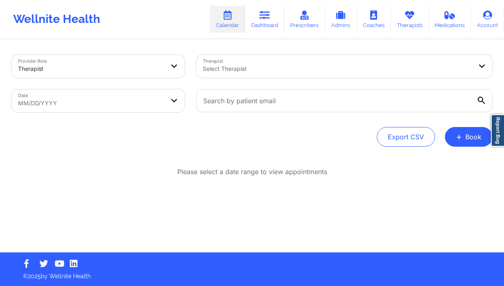
click at [122, 91] on body "Wellnite Health Calendar Dashboard Prescribers Admins Coaches Therapists Medica…" at bounding box center [252, 143] width 504 height 286
select select "2025-8"
select select "2025-9"
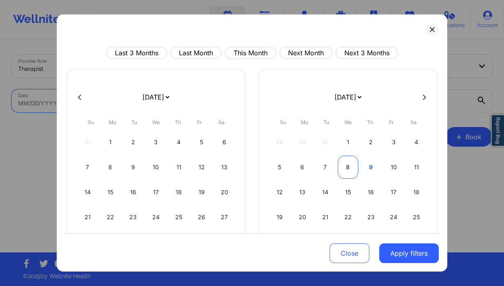
click at [352, 166] on div "8" at bounding box center [348, 167] width 21 height 23
select select "2025-9"
select select "2025-10"
select select "2025-9"
select select "2025-10"
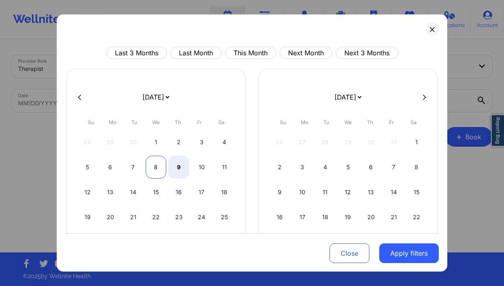
select select "2025-9"
select select "2025-10"
click at [160, 170] on div "8" at bounding box center [156, 167] width 21 height 23
select select "2025-9"
select select "2025-10"
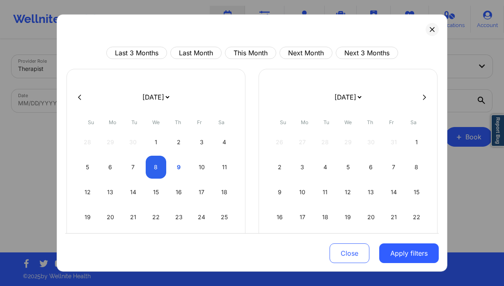
click at [409, 256] on button "Apply filters" at bounding box center [408, 254] width 59 height 20
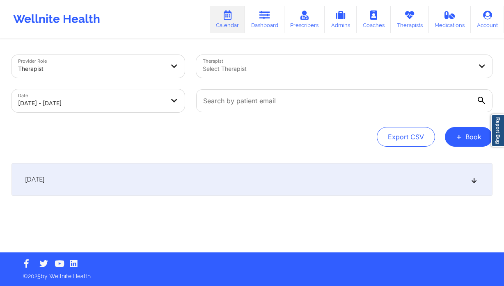
click at [231, 74] on div "Select Therapist" at bounding box center [334, 66] width 277 height 23
type input "[PERSON_NAME]"
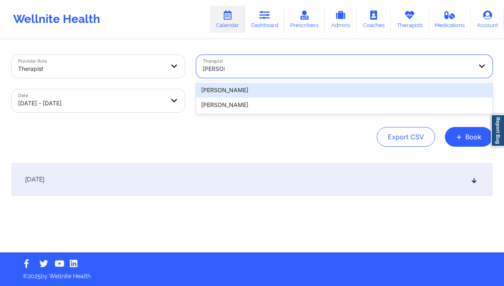
click at [261, 103] on div "[PERSON_NAME]" at bounding box center [344, 105] width 296 height 15
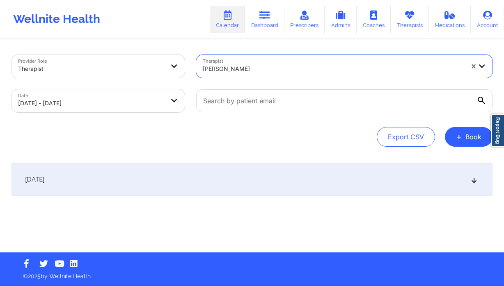
click at [163, 167] on div "[DATE]" at bounding box center [251, 179] width 481 height 33
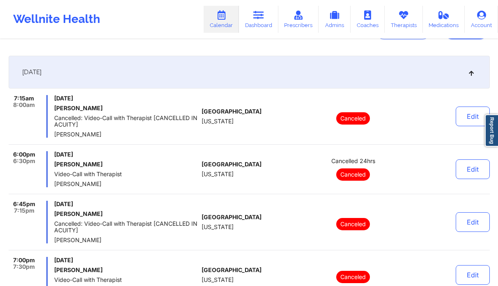
scroll to position [79, 0]
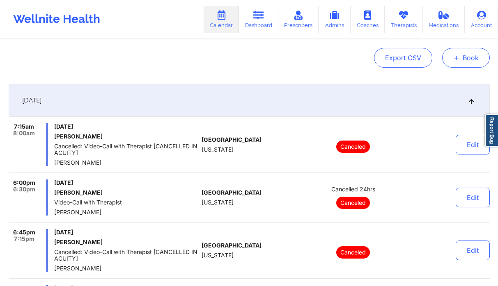
click at [450, 62] on button "+ Book" at bounding box center [466, 58] width 48 height 20
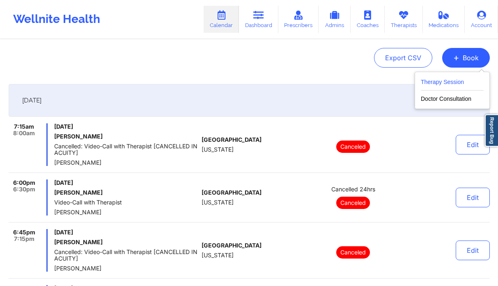
click at [442, 82] on button "Therapy Session" at bounding box center [452, 84] width 63 height 14
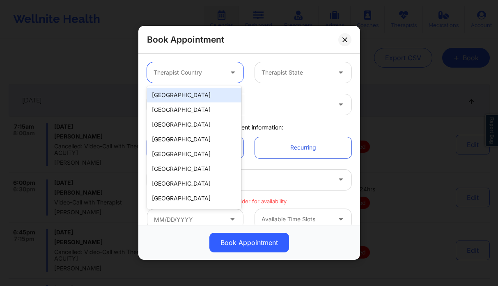
click at [209, 75] on div at bounding box center [187, 73] width 69 height 10
click at [185, 97] on div "[GEOGRAPHIC_DATA]" at bounding box center [194, 95] width 94 height 15
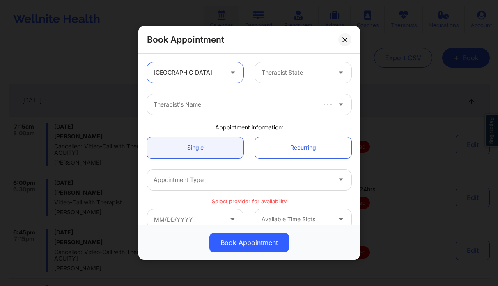
click at [291, 71] on div at bounding box center [295, 73] width 69 height 10
click at [301, 80] on div "Therapist State" at bounding box center [293, 72] width 77 height 21
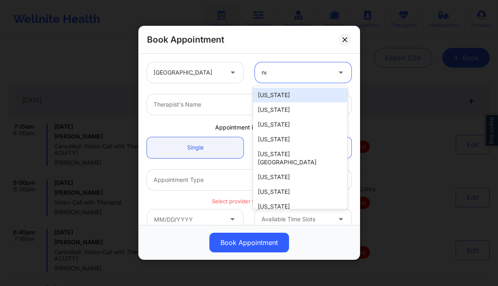
type input "new"
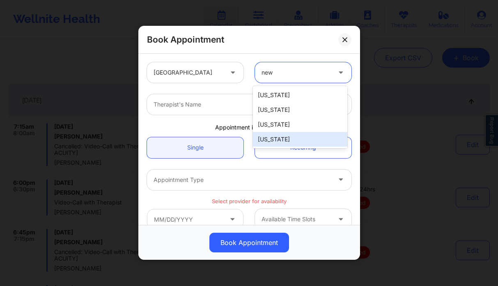
drag, startPoint x: 277, startPoint y: 137, endPoint x: 183, endPoint y: 102, distance: 100.1
click at [277, 136] on div "[US_STATE]" at bounding box center [300, 139] width 94 height 15
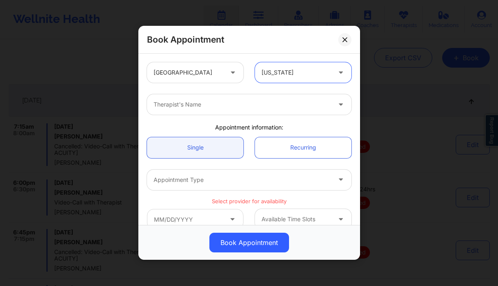
click at [183, 102] on div at bounding box center [241, 105] width 177 height 10
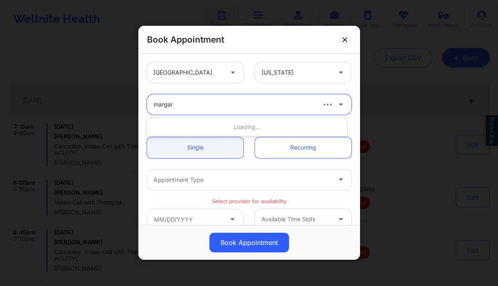
type input "margare"
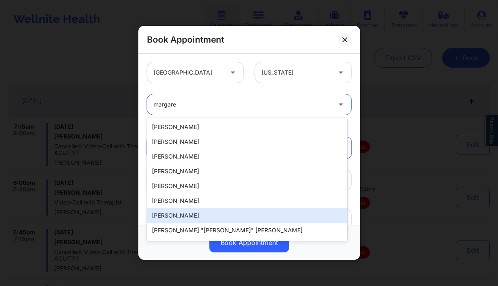
scroll to position [13, 0]
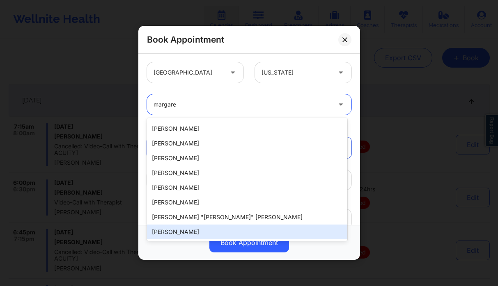
click at [180, 230] on div "[PERSON_NAME]" at bounding box center [247, 232] width 200 height 15
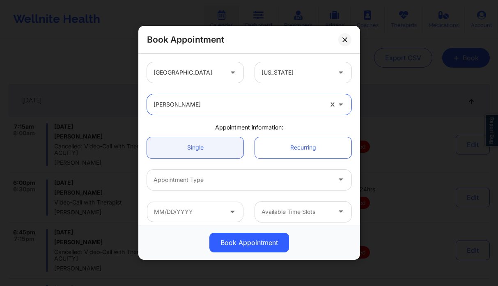
scroll to position [170, 0]
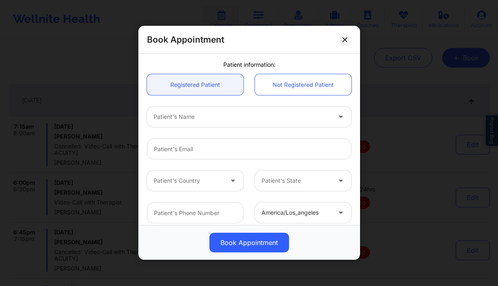
click at [197, 122] on div "Patient's Name" at bounding box center [239, 117] width 185 height 21
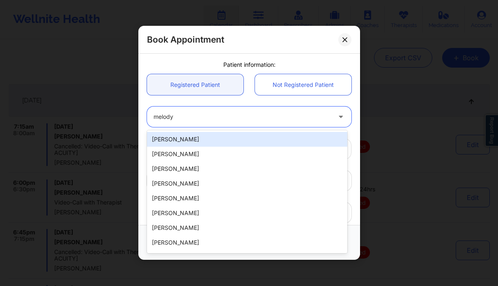
type input "melody b"
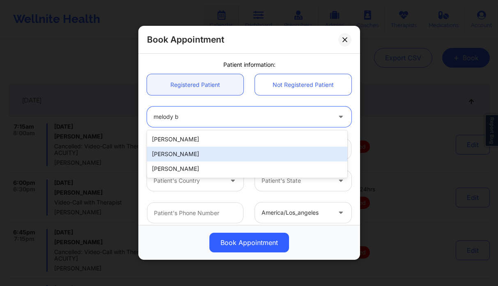
click at [206, 153] on div "[PERSON_NAME]" at bounding box center [247, 154] width 200 height 15
type input "[EMAIL_ADDRESS][DOMAIN_NAME]"
type input "[PHONE_NUMBER]"
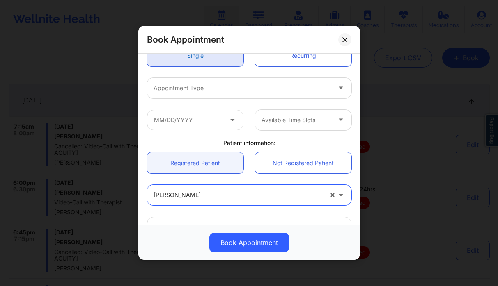
scroll to position [18, 0]
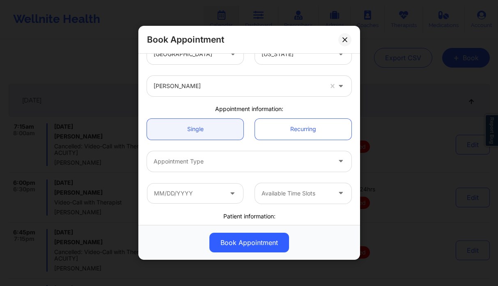
click at [186, 161] on div at bounding box center [241, 162] width 177 height 10
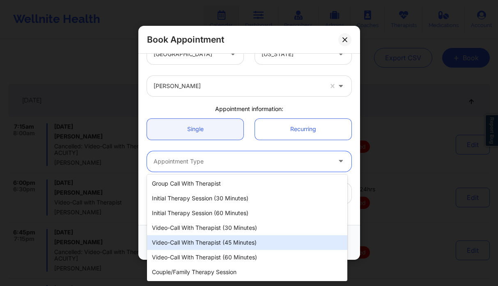
click at [223, 244] on div "Video-Call with Therapist (45 minutes)" at bounding box center [247, 243] width 200 height 15
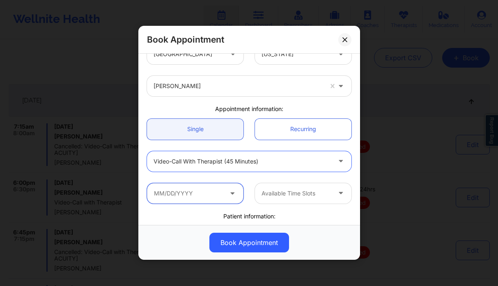
click at [173, 192] on input "text" at bounding box center [195, 193] width 96 height 21
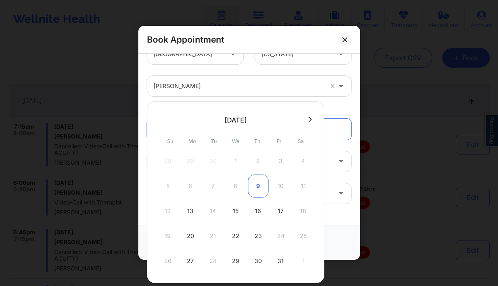
click at [251, 188] on div "9" at bounding box center [258, 186] width 21 height 23
type input "10/09/2025"
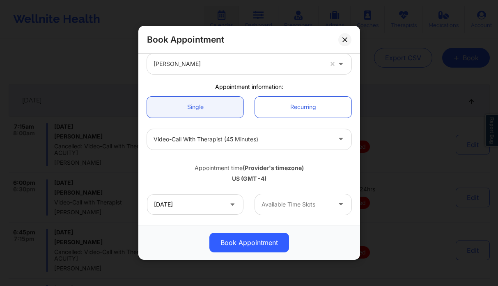
scroll to position [53, 0]
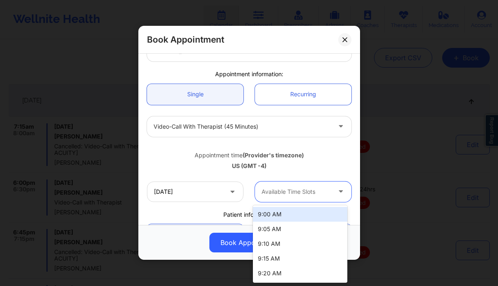
click at [294, 193] on div at bounding box center [295, 192] width 69 height 10
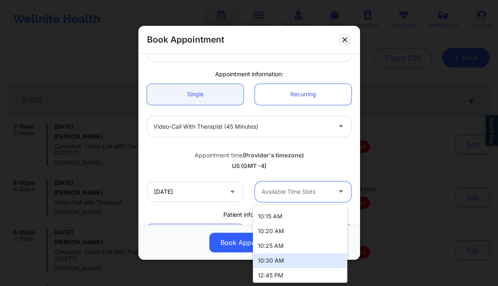
scroll to position [221, 0]
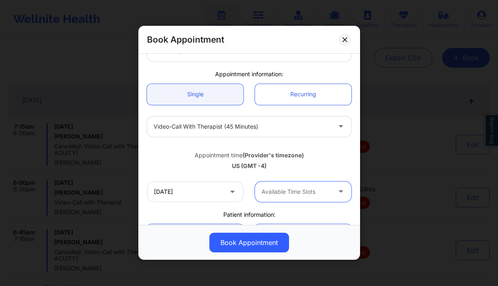
click at [342, 38] on icon at bounding box center [344, 39] width 5 height 5
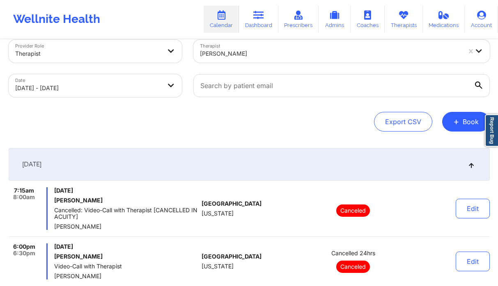
scroll to position [0, 0]
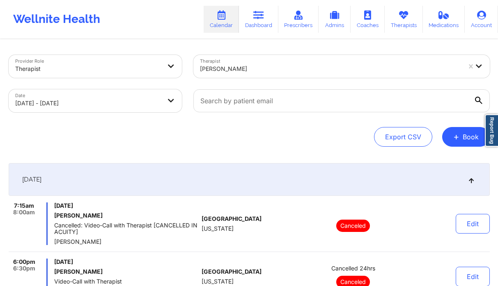
click at [226, 69] on div at bounding box center [330, 69] width 261 height 10
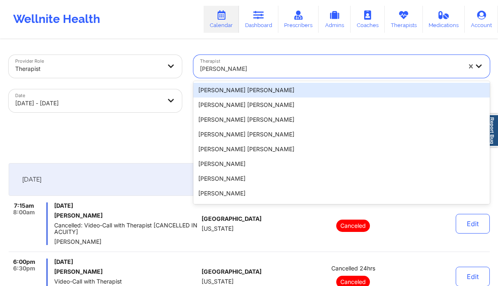
click at [226, 69] on div at bounding box center [330, 69] width 261 height 10
paste input "Lillie"
type input "Lillie"
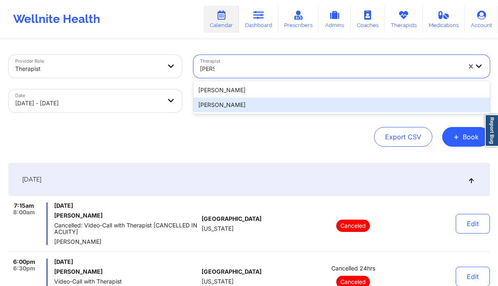
click at [238, 101] on div "[PERSON_NAME]" at bounding box center [341, 105] width 296 height 15
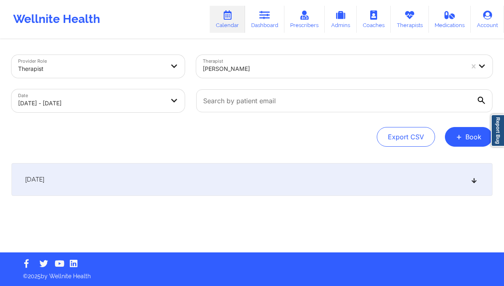
drag, startPoint x: 262, startPoint y: 181, endPoint x: 270, endPoint y: 179, distance: 8.2
click at [262, 181] on div "October 8, 2025" at bounding box center [251, 179] width 481 height 33
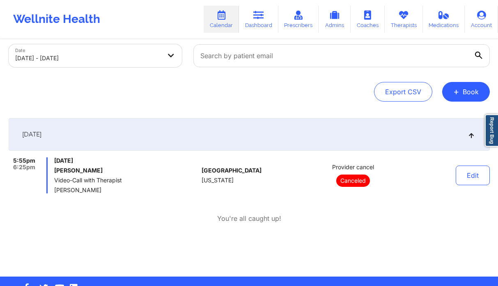
scroll to position [66, 0]
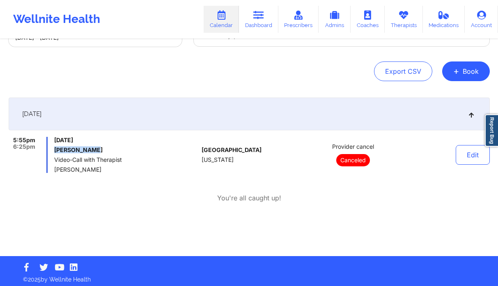
drag, startPoint x: 109, startPoint y: 153, endPoint x: 53, endPoint y: 149, distance: 56.3
click at [53, 149] on div "5:55pm 6:25pm Wednesday, October 8, 2025 Davina Baker Video-Call with Therapist…" at bounding box center [104, 155] width 190 height 36
copy h6 "Davina Baker"
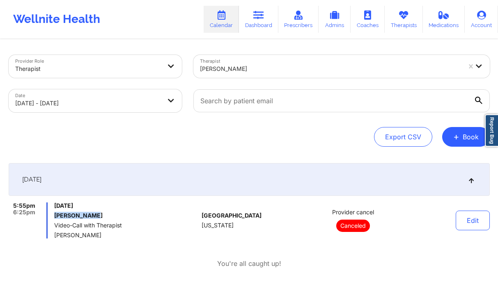
click at [233, 72] on div at bounding box center [330, 69] width 261 height 10
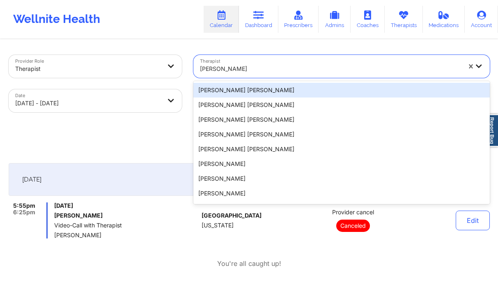
click at [233, 72] on div at bounding box center [330, 69] width 261 height 10
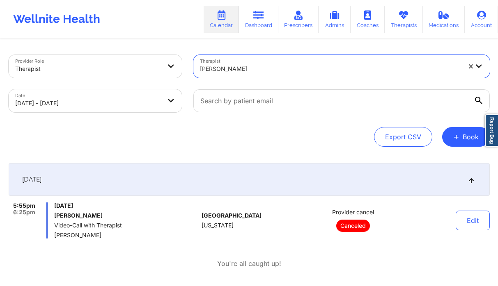
click at [233, 72] on div at bounding box center [330, 69] width 261 height 10
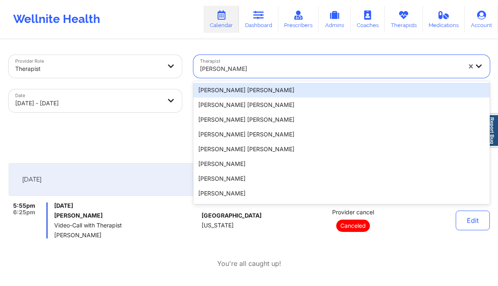
paste input "lcampos2805@gmail.com"
type input "lcampos2805@gmail.com"
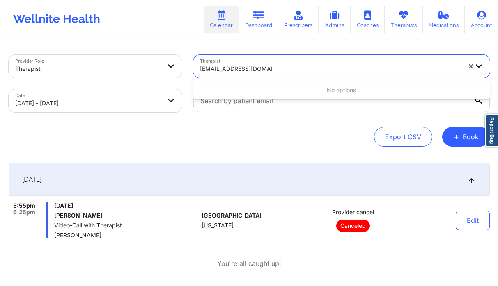
click at [239, 69] on input "lcampos2805@gmail.com" at bounding box center [236, 69] width 72 height 8
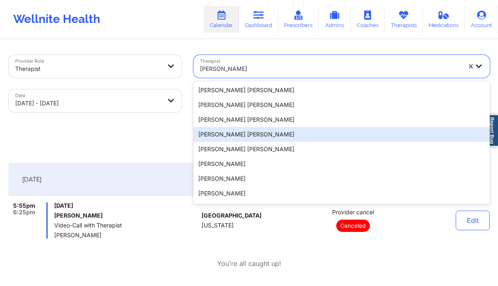
click at [146, 138] on div "Export CSV + Book" at bounding box center [249, 137] width 481 height 20
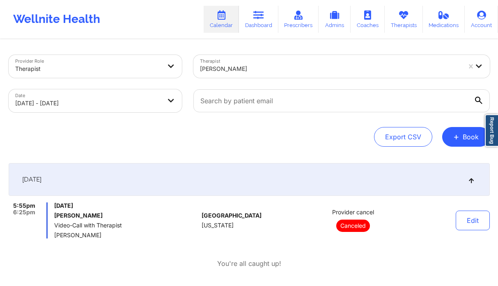
click at [163, 100] on body "Wellnite Health Calendar Dashboard Prescribers Admins Coaches Therapists Medica…" at bounding box center [249, 143] width 498 height 286
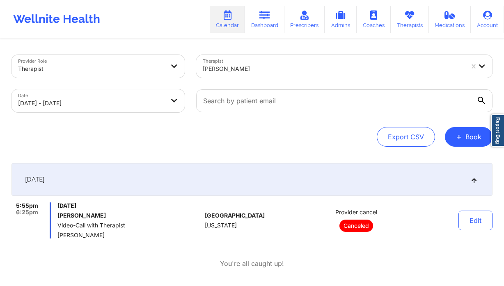
select select "2025-9"
select select "2025-10"
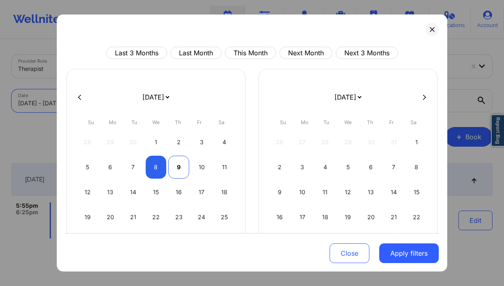
click at [178, 168] on div "9" at bounding box center [178, 167] width 21 height 23
select select "2025-9"
select select "2025-10"
select select "2025-9"
select select "2025-10"
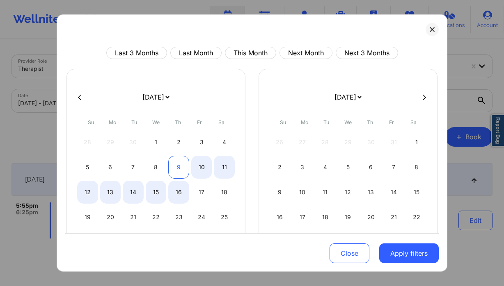
select select "2025-9"
select select "2025-10"
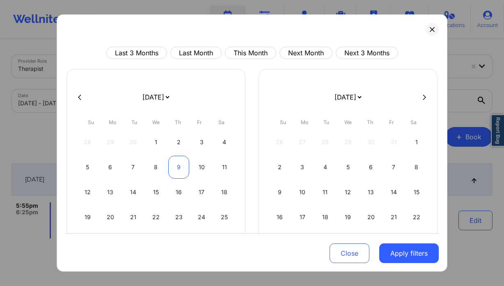
click at [173, 169] on div "9" at bounding box center [178, 167] width 21 height 23
select select "2025-9"
select select "2025-10"
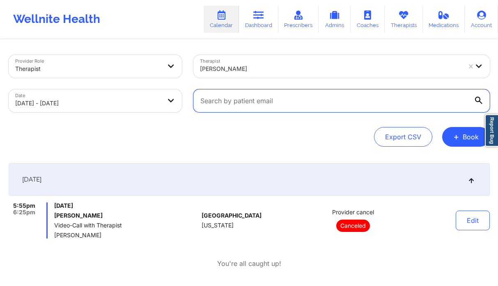
click at [284, 103] on input "text" at bounding box center [341, 100] width 296 height 23
paste input "lcampos2805@gmail.com"
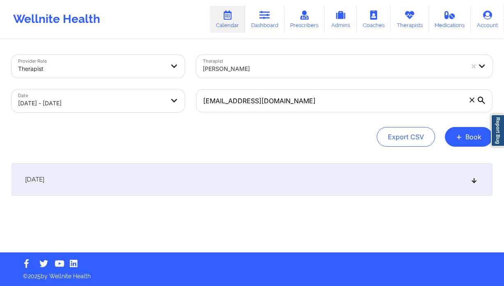
click at [218, 174] on div "October 8, 2025" at bounding box center [251, 179] width 481 height 33
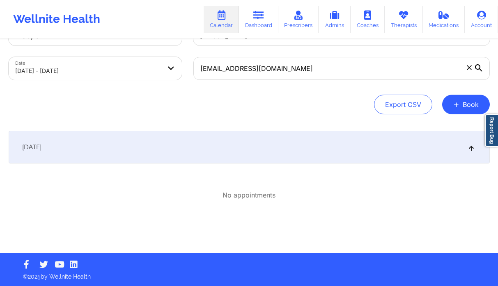
scroll to position [33, 0]
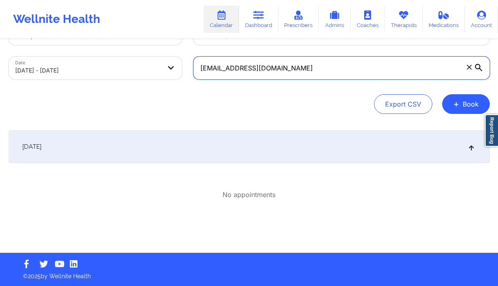
click at [281, 70] on input "lcampos2805@gmail.com" at bounding box center [341, 68] width 296 height 23
click at [279, 71] on input "lcampos2805@gmail.com" at bounding box center [341, 68] width 296 height 23
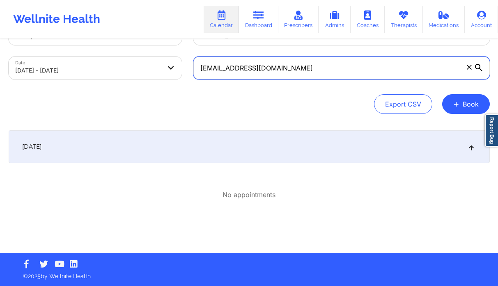
paste input "chairexpert@hot"
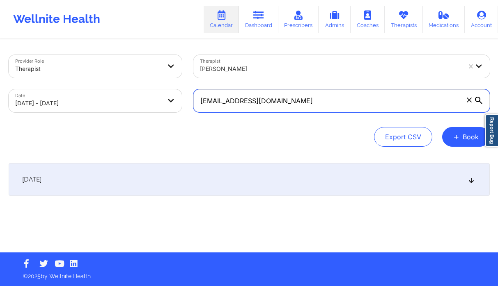
scroll to position [0, 0]
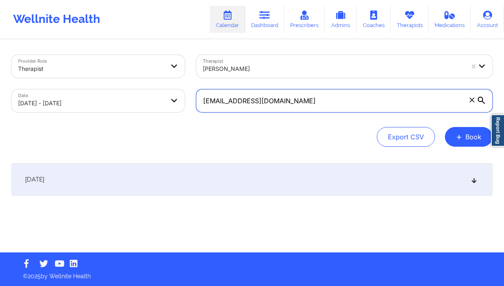
type input "chairexpert@hotmail.com"
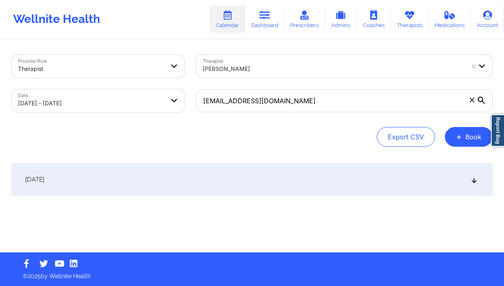
click at [262, 135] on div "Export CSV + Book" at bounding box center [251, 137] width 481 height 20
click at [211, 172] on div "October 8, 2025" at bounding box center [251, 179] width 481 height 33
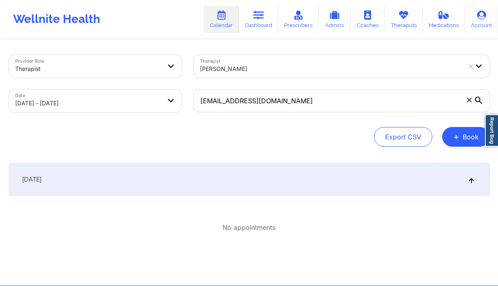
click at [116, 108] on body "Wellnite Health Calendar Dashboard Prescribers Admins Coaches Therapists Medica…" at bounding box center [249, 143] width 498 height 286
select select "2025-9"
select select "2025-10"
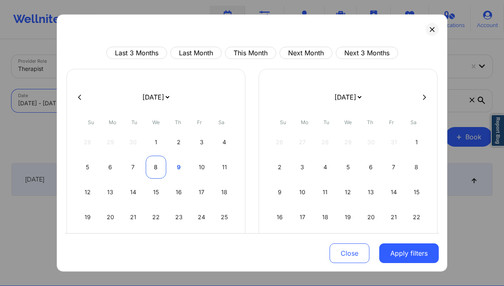
click at [163, 167] on div "8" at bounding box center [156, 167] width 21 height 23
select select "2025-9"
select select "2025-10"
click at [176, 168] on div "9" at bounding box center [178, 167] width 21 height 23
select select "2025-9"
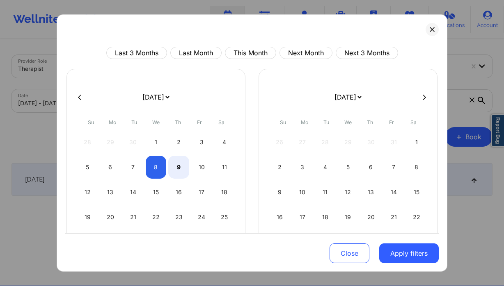
select select "2025-10"
click at [184, 166] on div "9" at bounding box center [178, 167] width 21 height 23
select select "2025-9"
select select "2025-10"
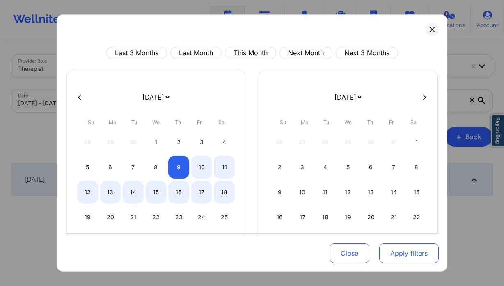
click at [401, 252] on button "Apply filters" at bounding box center [408, 254] width 59 height 20
select select "2025-9"
select select "2025-10"
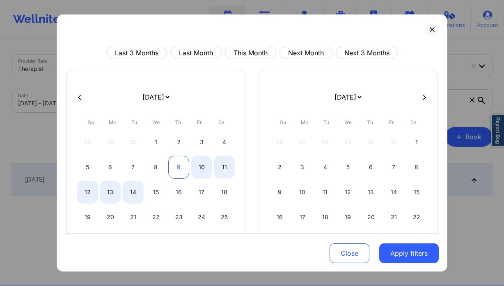
select select "2025-9"
select select "2025-10"
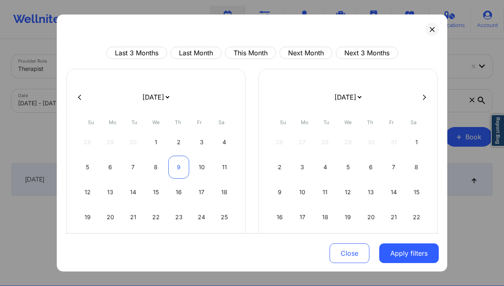
click at [178, 164] on div "9" at bounding box center [178, 167] width 21 height 23
select select "2025-9"
select select "2025-10"
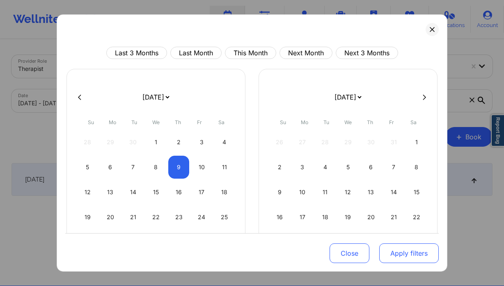
click at [417, 256] on button "Apply filters" at bounding box center [408, 254] width 59 height 20
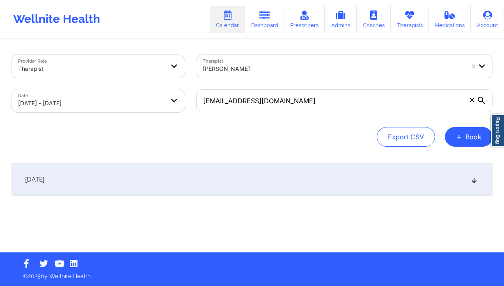
click at [160, 174] on div "[DATE]" at bounding box center [251, 179] width 481 height 33
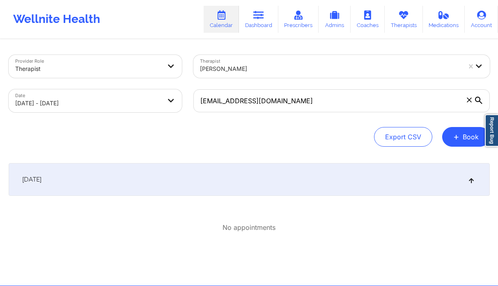
click at [243, 64] on div at bounding box center [330, 69] width 261 height 10
drag, startPoint x: 381, startPoint y: 60, endPoint x: 451, endPoint y: 76, distance: 71.6
click at [382, 60] on div "Lillie Tate" at bounding box center [330, 69] width 261 height 18
click at [467, 100] on icon at bounding box center [469, 100] width 5 height 5
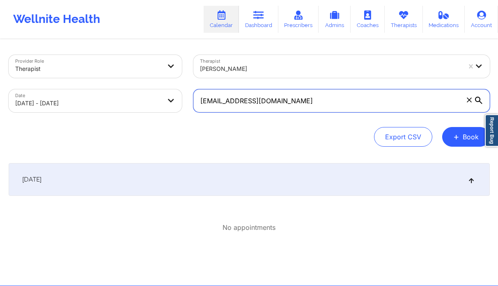
click at [466, 100] on input "chairexpert@hotmail.com" at bounding box center [341, 100] width 296 height 23
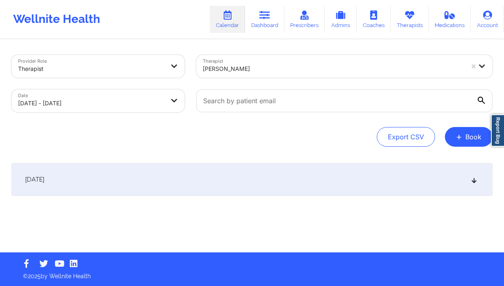
click at [258, 71] on div at bounding box center [333, 69] width 261 height 10
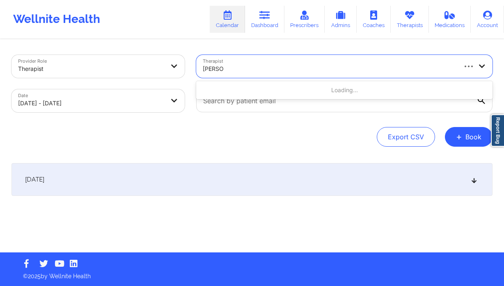
type input "ann mor"
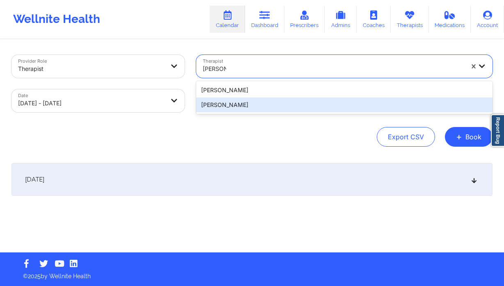
click at [289, 103] on div "[PERSON_NAME]" at bounding box center [344, 105] width 296 height 15
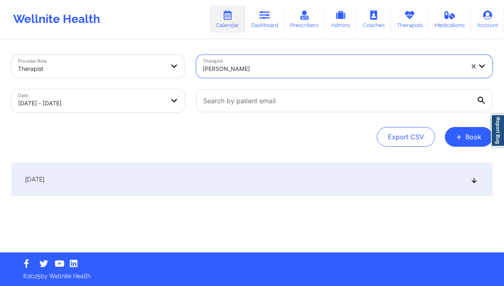
click at [307, 172] on div "[DATE]" at bounding box center [251, 179] width 481 height 33
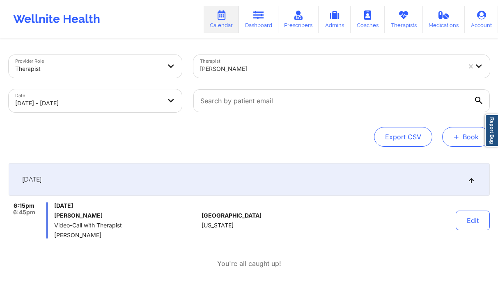
click at [454, 138] on span "+" at bounding box center [456, 137] width 6 height 5
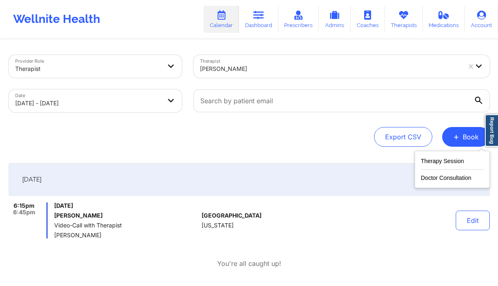
click at [439, 155] on div "Therapy Session Doctor Consultation" at bounding box center [451, 169] width 75 height 37
click at [433, 165] on button "Therapy Session" at bounding box center [452, 163] width 63 height 14
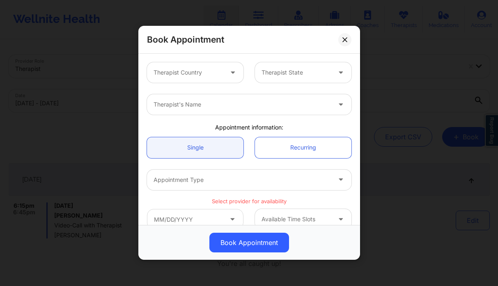
click at [213, 71] on div at bounding box center [187, 73] width 69 height 10
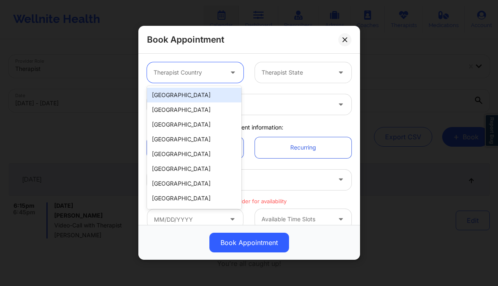
click at [213, 94] on div "United States" at bounding box center [194, 95] width 94 height 15
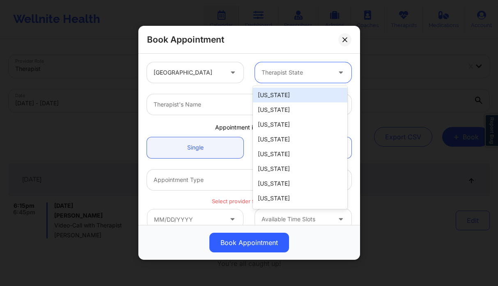
click at [303, 74] on div at bounding box center [295, 73] width 69 height 10
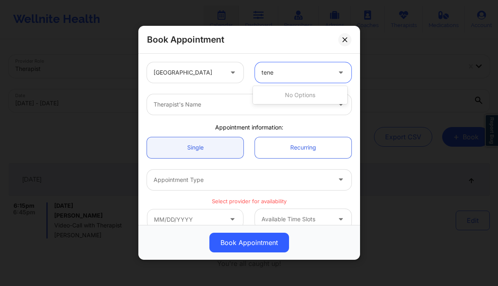
type input "ten"
click at [335, 94] on div "Tennessee" at bounding box center [300, 95] width 94 height 15
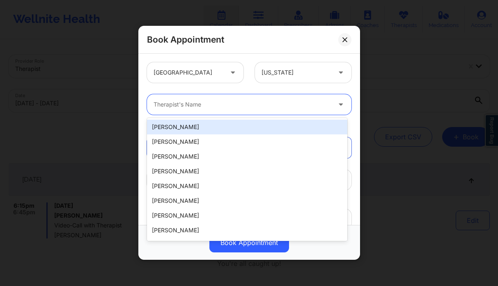
click at [312, 104] on div at bounding box center [241, 105] width 177 height 10
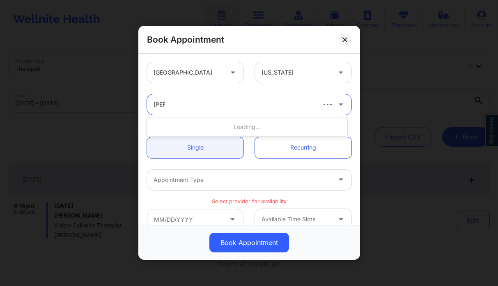
type input "latoni"
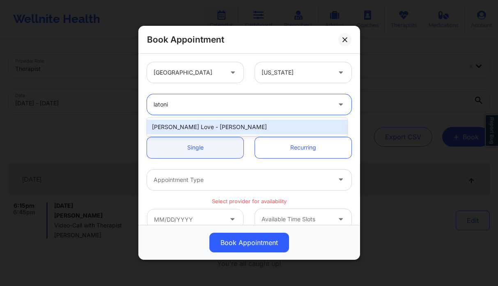
click at [223, 131] on div "Latonia Love - Edwards" at bounding box center [247, 127] width 200 height 15
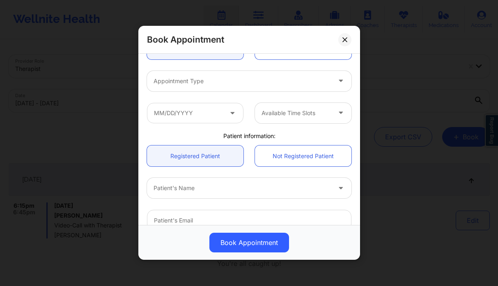
scroll to position [176, 0]
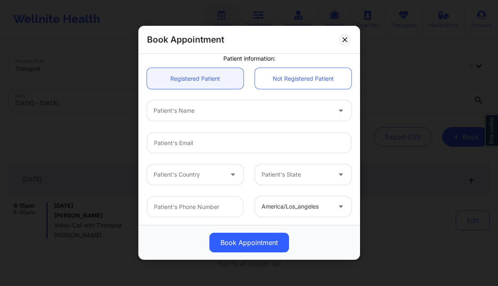
click at [215, 115] on div at bounding box center [241, 111] width 177 height 10
type input "cassandra bo"
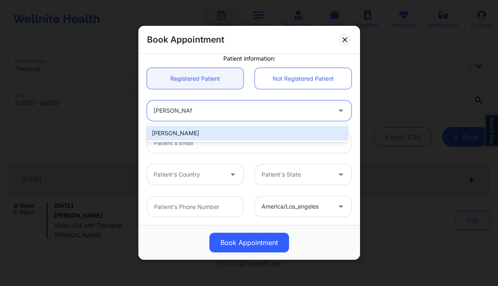
click at [242, 132] on div "Cassandra Boyd" at bounding box center [247, 133] width 200 height 15
type input "gracesandra12@yahoo.com"
type input "+19019106815"
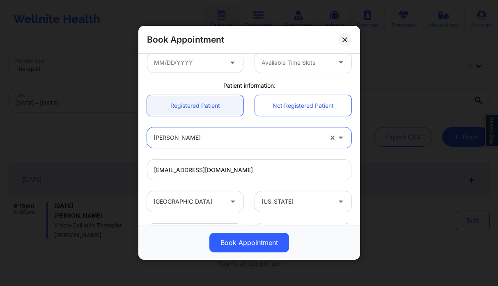
scroll to position [102, 0]
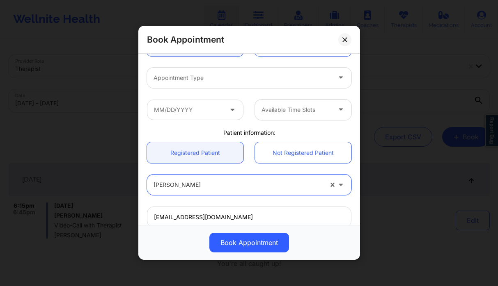
click at [207, 82] on div at bounding box center [241, 78] width 177 height 10
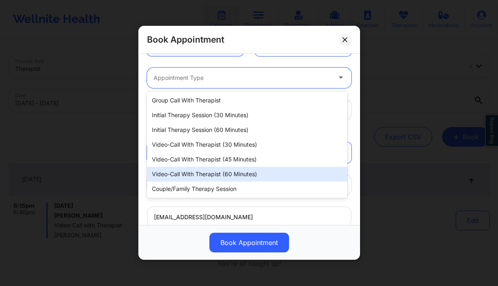
click at [217, 176] on div "Video-Call with Therapist (60 minutes)" at bounding box center [247, 174] width 200 height 15
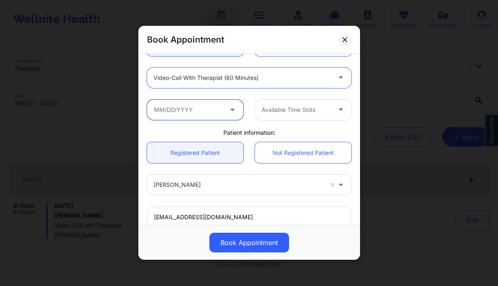
click at [199, 107] on input "text" at bounding box center [195, 110] width 96 height 21
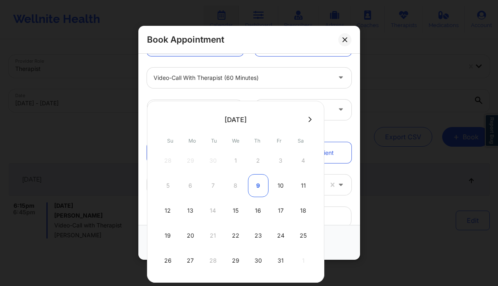
click at [255, 180] on div "9" at bounding box center [258, 185] width 21 height 23
type input "10/09/2025"
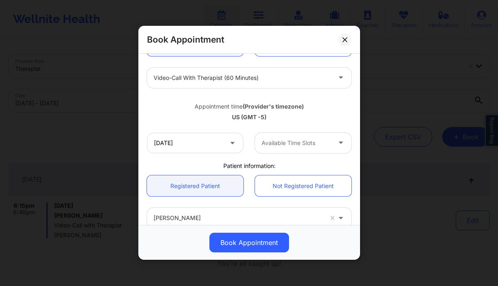
click at [310, 143] on div at bounding box center [295, 143] width 69 height 10
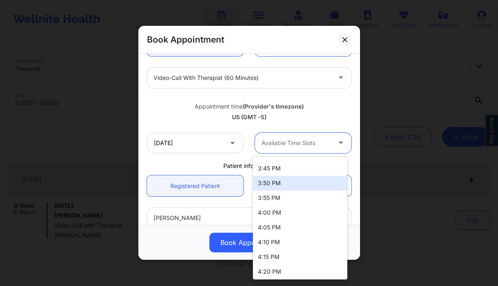
scroll to position [143, 0]
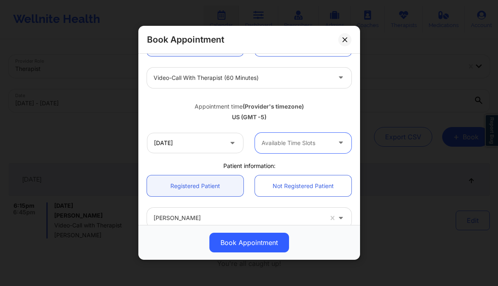
click at [309, 141] on div at bounding box center [295, 143] width 69 height 10
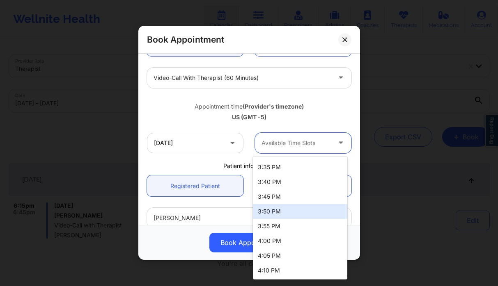
scroll to position [0, 0]
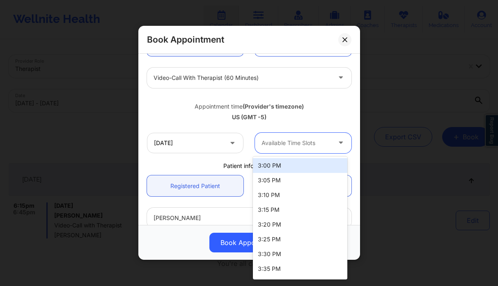
click at [285, 168] on div "3:00 PM" at bounding box center [300, 165] width 94 height 15
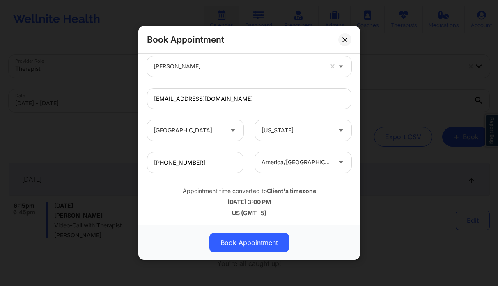
scroll to position [174, 0]
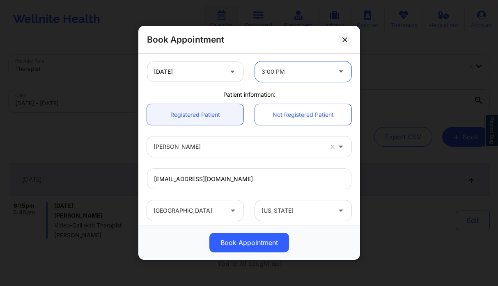
click at [284, 69] on div at bounding box center [295, 72] width 69 height 10
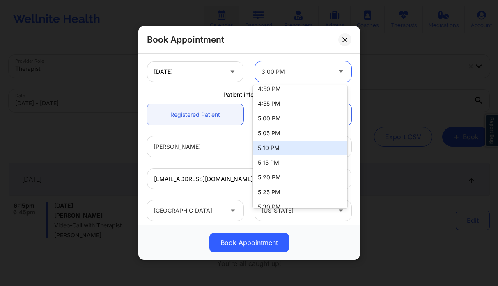
scroll to position [427, 0]
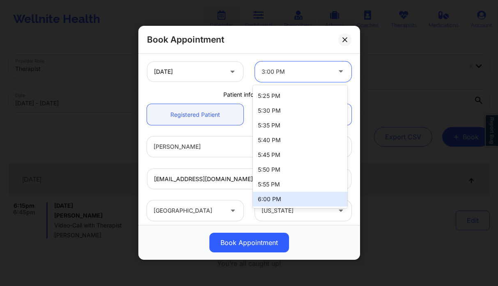
click at [283, 200] on div "6:00 PM" at bounding box center [300, 199] width 94 height 15
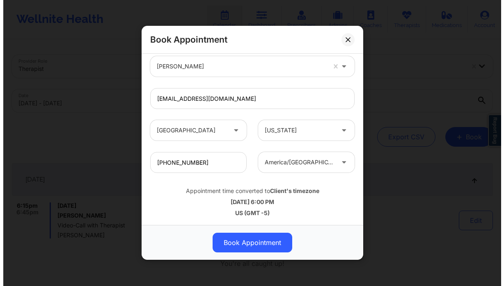
scroll to position [254, 0]
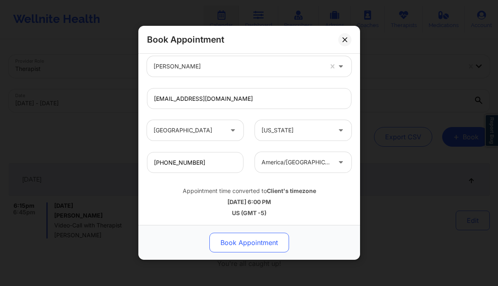
click at [252, 247] on button "Book Appointment" at bounding box center [249, 243] width 80 height 20
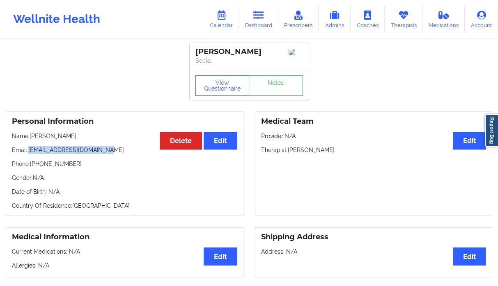
click at [254, 16] on link "Dashboard" at bounding box center [258, 19] width 39 height 27
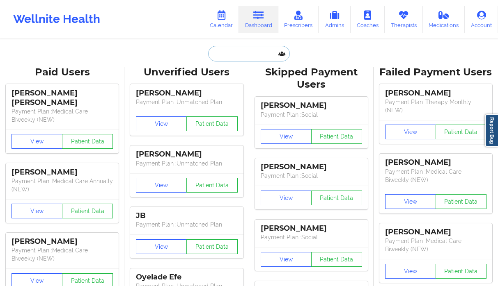
click at [216, 55] on input "text" at bounding box center [248, 54] width 81 height 16
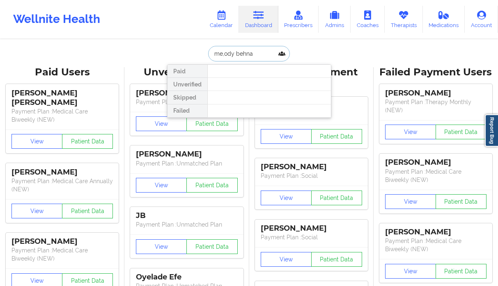
click at [226, 53] on input "me,ody behna" at bounding box center [248, 54] width 81 height 16
type input "[PERSON_NAME]"
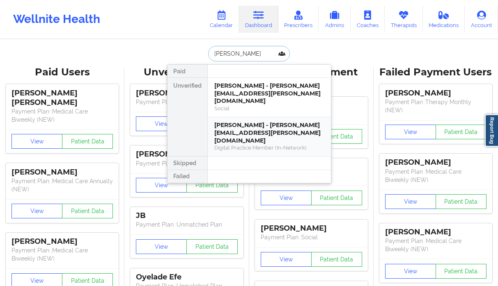
click at [228, 126] on div "[PERSON_NAME] - [PERSON_NAME][EMAIL_ADDRESS][PERSON_NAME][DOMAIN_NAME]" at bounding box center [269, 132] width 110 height 23
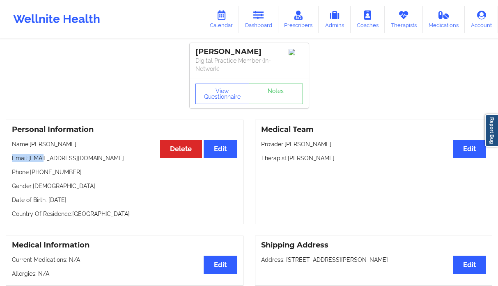
drag, startPoint x: 113, startPoint y: 153, endPoint x: 54, endPoint y: 159, distance: 59.0
click at [50, 159] on div "Personal Information Edit Delete Name: [PERSON_NAME] Email: [EMAIL_ADDRESS][DOM…" at bounding box center [125, 172] width 238 height 105
click at [106, 176] on p "Phone: [PHONE_NUMBER]" at bounding box center [124, 172] width 225 height 8
drag, startPoint x: 109, startPoint y: 159, endPoint x: 30, endPoint y: 160, distance: 78.4
click at [30, 160] on p "Email: [EMAIL_ADDRESS][DOMAIN_NAME]" at bounding box center [124, 158] width 225 height 8
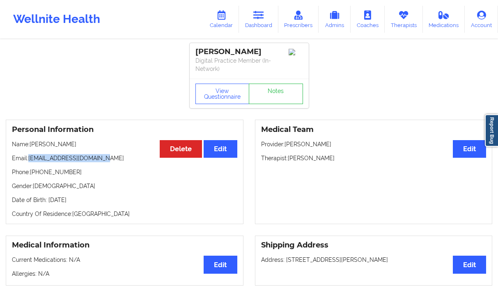
copy p "[EMAIL_ADDRESS][DOMAIN_NAME]"
drag, startPoint x: 69, startPoint y: 146, endPoint x: 32, endPoint y: 146, distance: 36.9
click at [32, 146] on p "Name: [PERSON_NAME]" at bounding box center [124, 144] width 225 height 8
copy p "[PERSON_NAME]"
drag, startPoint x: 79, startPoint y: 172, endPoint x: 32, endPoint y: 174, distance: 47.2
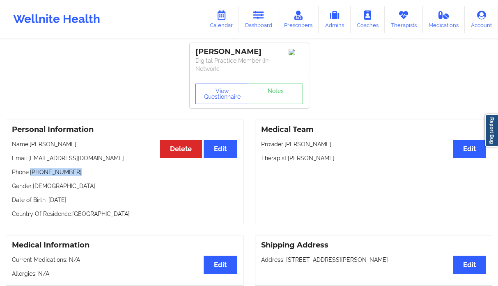
click at [32, 174] on p "Phone: [PHONE_NUMBER]" at bounding box center [124, 172] width 225 height 8
copy p "[PHONE_NUMBER]"
drag, startPoint x: 114, startPoint y: 156, endPoint x: 31, endPoint y: 160, distance: 82.6
click at [31, 160] on p "Email: [EMAIL_ADDRESS][DOMAIN_NAME]" at bounding box center [124, 158] width 225 height 8
copy p "[EMAIL_ADDRESS][DOMAIN_NAME]"
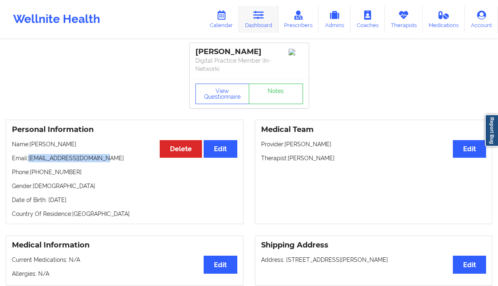
click at [252, 25] on link "Dashboard" at bounding box center [258, 19] width 39 height 27
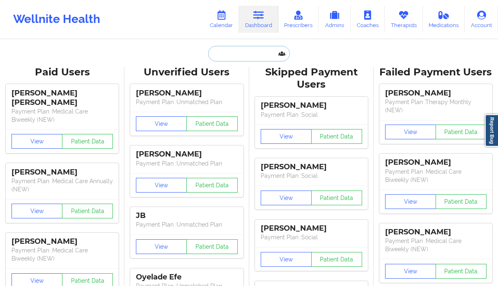
click at [211, 49] on input "text" at bounding box center [248, 54] width 81 height 16
paste input "[PERSON_NAME]"
type input "[PERSON_NAME]"
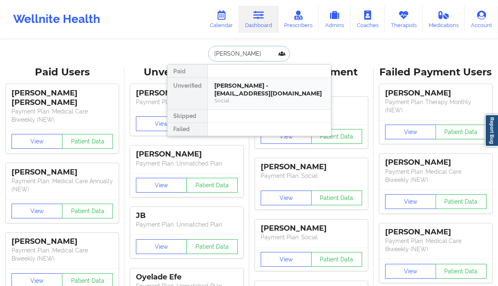
click at [240, 98] on div "Social" at bounding box center [269, 100] width 110 height 7
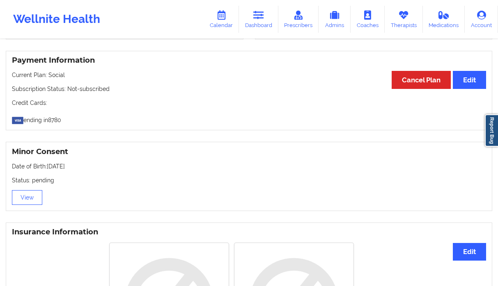
scroll to position [429, 0]
click at [263, 19] on icon at bounding box center [258, 15] width 11 height 9
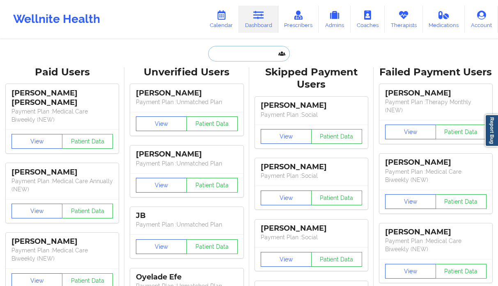
click at [249, 55] on input "text" at bounding box center [248, 54] width 81 height 16
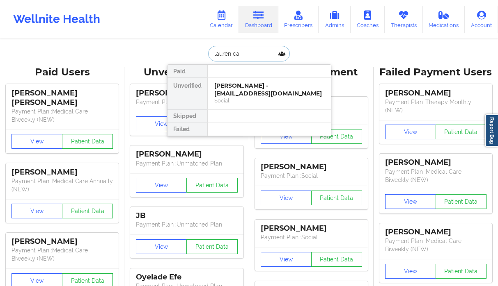
type input "[PERSON_NAME]"
click at [234, 92] on div "[PERSON_NAME] - [EMAIL_ADDRESS][DOMAIN_NAME]" at bounding box center [269, 89] width 110 height 15
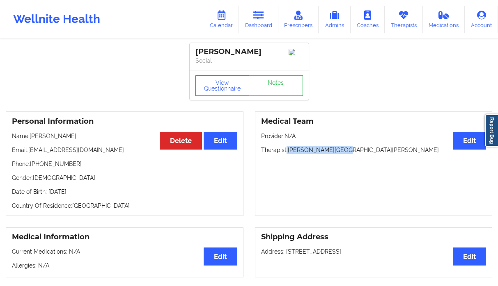
drag, startPoint x: 345, startPoint y: 149, endPoint x: 285, endPoint y: 151, distance: 60.3
click at [285, 151] on p "Therapist: [PERSON_NAME][GEOGRAPHIC_DATA][PERSON_NAME]" at bounding box center [373, 150] width 225 height 8
click at [148, 160] on div "Personal Information Edit Delete Name: [PERSON_NAME] Email: [EMAIL_ADDRESS][DOM…" at bounding box center [125, 164] width 238 height 105
drag, startPoint x: 101, startPoint y: 153, endPoint x: 28, endPoint y: 152, distance: 73.0
click at [28, 152] on p "Email: [EMAIL_ADDRESS][DOMAIN_NAME]" at bounding box center [124, 150] width 225 height 8
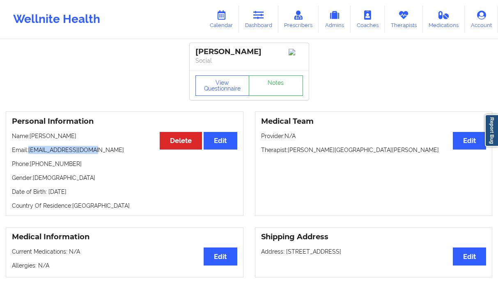
copy p "[EMAIL_ADDRESS][DOMAIN_NAME]"
click at [100, 165] on p "Phone: [PHONE_NUMBER]" at bounding box center [124, 164] width 225 height 8
drag, startPoint x: 103, startPoint y: 156, endPoint x: 31, endPoint y: 153, distance: 71.9
click at [31, 153] on p "Email: [EMAIL_ADDRESS][DOMAIN_NAME]" at bounding box center [124, 150] width 225 height 8
copy p "[EMAIL_ADDRESS][DOMAIN_NAME]"
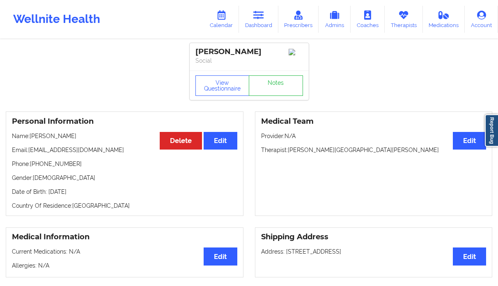
click at [111, 205] on p "Country Of Residence: [DEMOGRAPHIC_DATA]" at bounding box center [124, 206] width 225 height 8
drag, startPoint x: 62, startPoint y: 153, endPoint x: 71, endPoint y: 10, distance: 143.0
click at [27, 150] on p "Email: [EMAIL_ADDRESS][DOMAIN_NAME]" at bounding box center [124, 150] width 225 height 8
click at [256, 23] on link "Dashboard" at bounding box center [258, 19] width 39 height 27
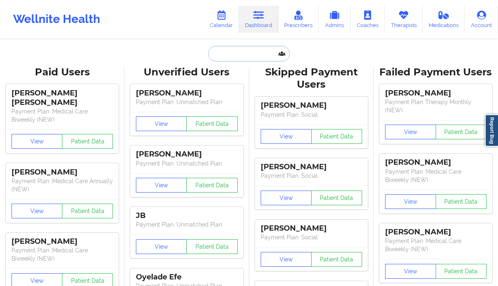
click at [226, 56] on input "text" at bounding box center [248, 54] width 81 height 16
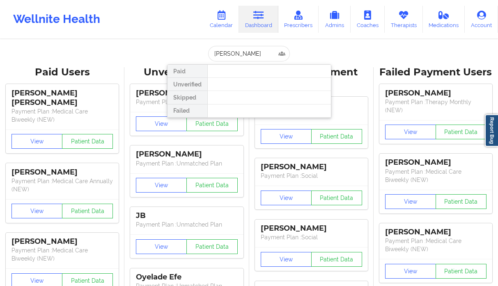
click at [240, 97] on div at bounding box center [269, 97] width 124 height 13
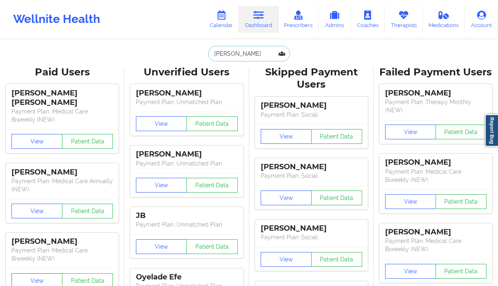
click at [256, 57] on input "[PERSON_NAME]" at bounding box center [248, 54] width 81 height 16
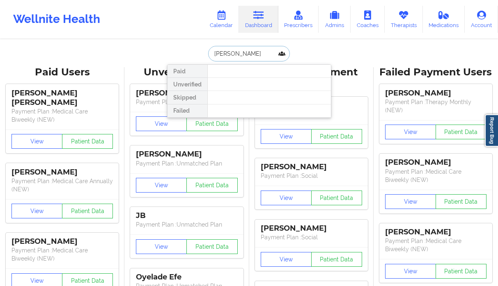
click at [257, 58] on input "[PERSON_NAME]" at bounding box center [248, 54] width 81 height 16
paste input "[EMAIL_ADDRESS][DOMAIN_NAME]"
type input "[EMAIL_ADDRESS][DOMAIN_NAME]"
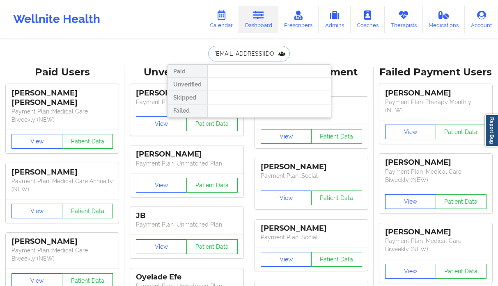
scroll to position [0, 7]
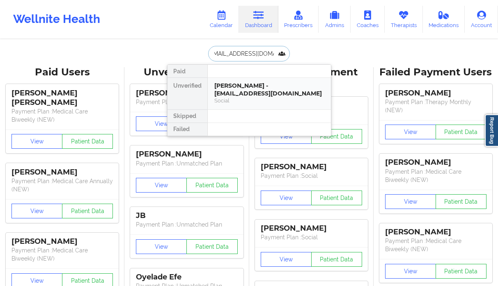
click at [225, 85] on div "[PERSON_NAME] - [EMAIL_ADDRESS][DOMAIN_NAME]" at bounding box center [269, 89] width 110 height 15
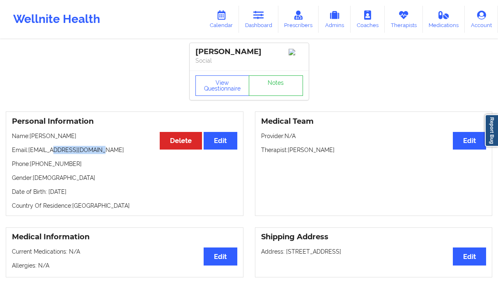
drag, startPoint x: 112, startPoint y: 149, endPoint x: 52, endPoint y: 150, distance: 59.5
click at [52, 150] on p "Email: [EMAIL_ADDRESS][DOMAIN_NAME]" at bounding box center [124, 150] width 225 height 8
click at [95, 167] on p "Phone: [PHONE_NUMBER]" at bounding box center [124, 164] width 225 height 8
drag, startPoint x: 100, startPoint y: 157, endPoint x: 30, endPoint y: 153, distance: 70.3
click at [30, 153] on div "Personal Information Edit Delete Name: [PERSON_NAME] Email: [EMAIL_ADDRESS][DOM…" at bounding box center [125, 164] width 238 height 105
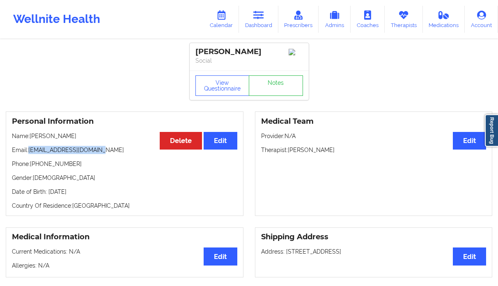
copy p "[EMAIL_ADDRESS][DOMAIN_NAME]"
click at [255, 10] on link "Dashboard" at bounding box center [258, 19] width 39 height 27
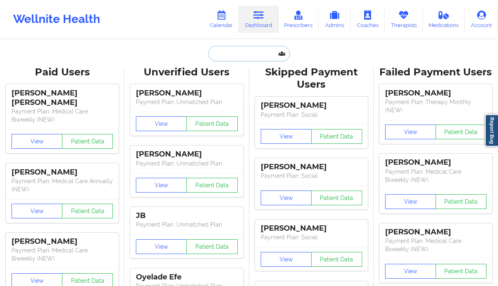
click at [230, 53] on input "text" at bounding box center [248, 54] width 81 height 16
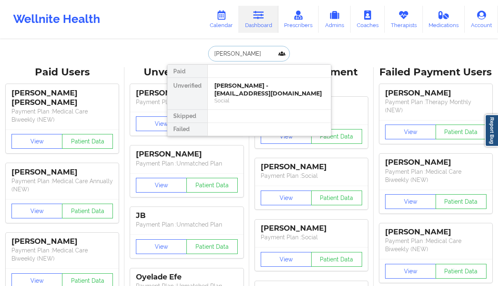
type input "[PERSON_NAME]"
click at [263, 97] on div "Social" at bounding box center [269, 100] width 110 height 7
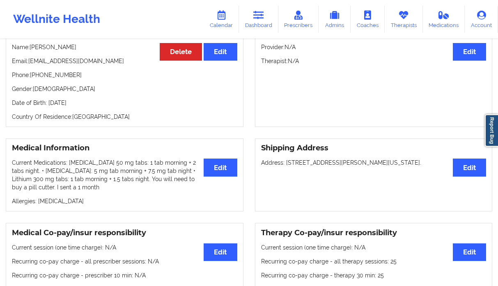
scroll to position [39, 0]
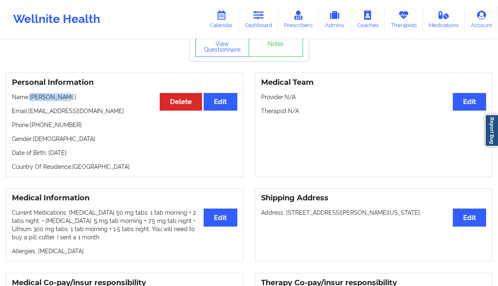
drag, startPoint x: 70, startPoint y: 97, endPoint x: 32, endPoint y: 99, distance: 38.6
click at [32, 99] on p "Name: [PERSON_NAME]" at bounding box center [124, 97] width 225 height 8
drag, startPoint x: 399, startPoint y: 19, endPoint x: 394, endPoint y: 20, distance: 4.7
click at [399, 19] on icon at bounding box center [403, 15] width 11 height 9
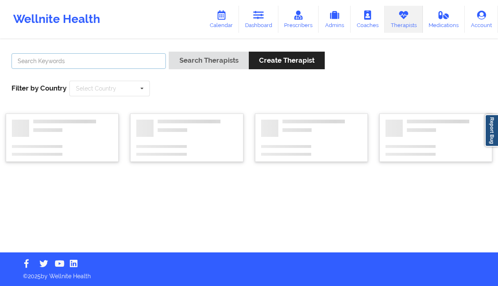
click at [132, 56] on input "text" at bounding box center [88, 61] width 154 height 16
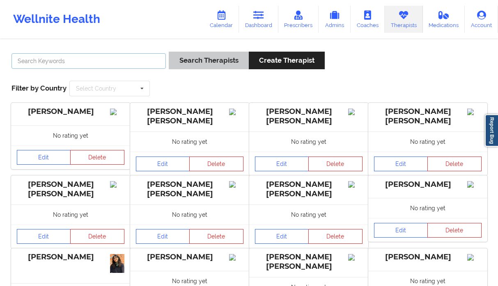
paste input "[PERSON_NAME]"
type input "[PERSON_NAME]"
click at [204, 58] on button "Search Therapists" at bounding box center [209, 61] width 80 height 18
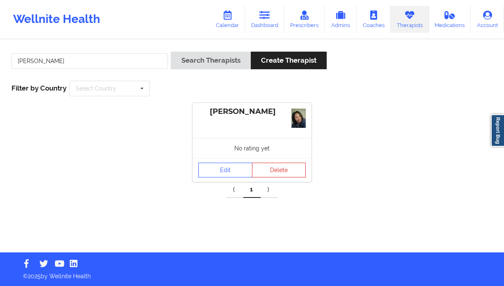
click at [207, 158] on div "No rating yet" at bounding box center [251, 148] width 119 height 20
click at [219, 169] on link "Edit" at bounding box center [225, 170] width 54 height 15
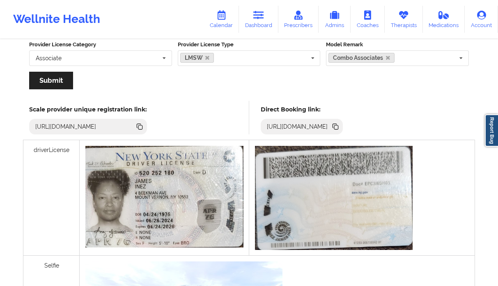
scroll to position [95, 0]
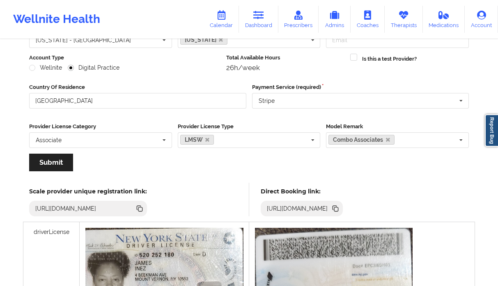
click at [338, 208] on icon at bounding box center [336, 210] width 4 height 4
click at [340, 210] on icon at bounding box center [335, 208] width 9 height 9
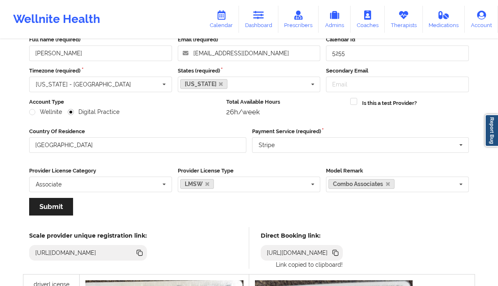
scroll to position [0, 0]
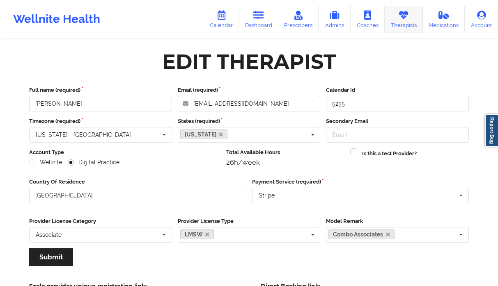
click at [407, 27] on link "Therapists" at bounding box center [403, 19] width 38 height 27
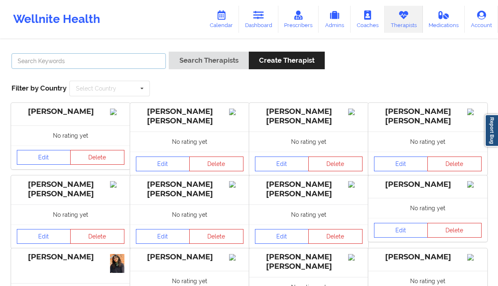
click at [126, 58] on input "text" at bounding box center [88, 61] width 154 height 16
type input "[PERSON_NAME]"
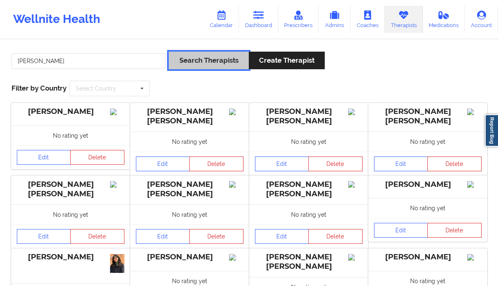
click at [238, 63] on button "Search Therapists" at bounding box center [209, 61] width 80 height 18
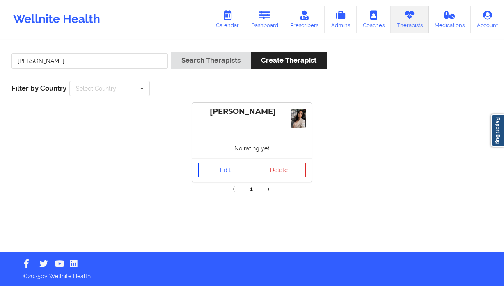
click at [221, 163] on link "Edit" at bounding box center [225, 170] width 54 height 15
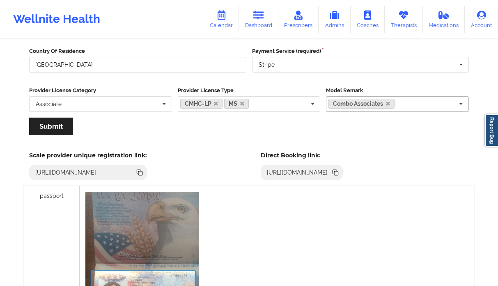
scroll to position [95, 0]
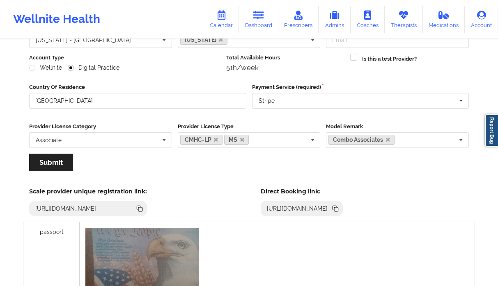
click at [337, 207] on icon at bounding box center [335, 208] width 4 height 4
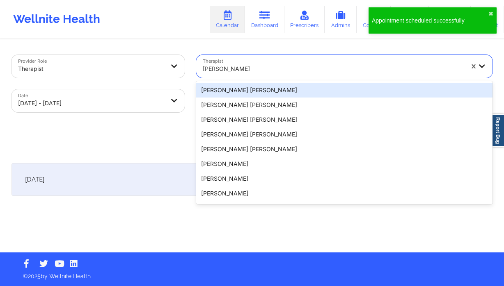
click at [275, 78] on div "[PERSON_NAME]" at bounding box center [333, 69] width 261 height 18
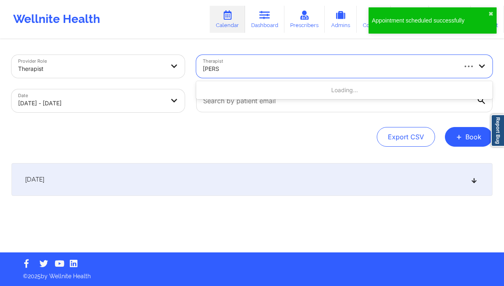
type input "[PERSON_NAME]"
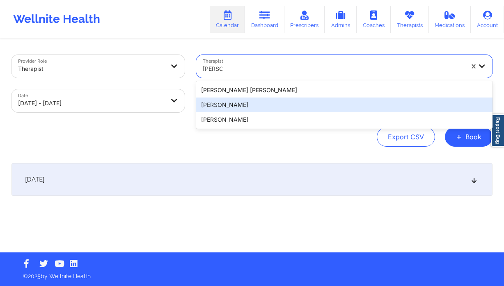
click at [256, 104] on div "[PERSON_NAME]" at bounding box center [344, 105] width 296 height 15
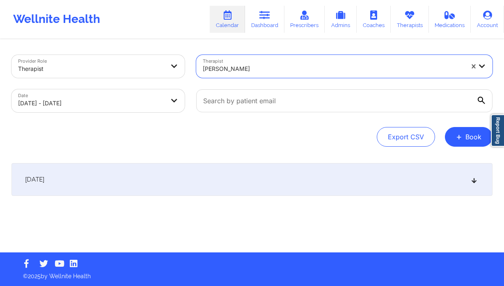
click at [63, 99] on body "Wellnite Health Calendar Dashboard Prescribers Admins Coaches Therapists Medica…" at bounding box center [252, 143] width 504 height 286
select select "2025-9"
select select "2025-10"
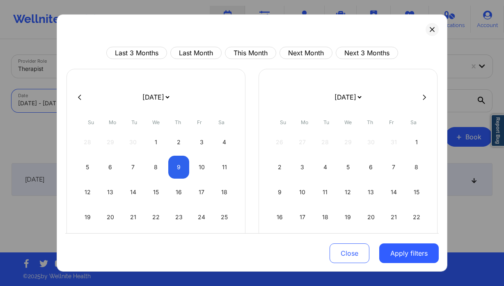
drag, startPoint x: 26, startPoint y: 116, endPoint x: 73, endPoint y: 153, distance: 60.2
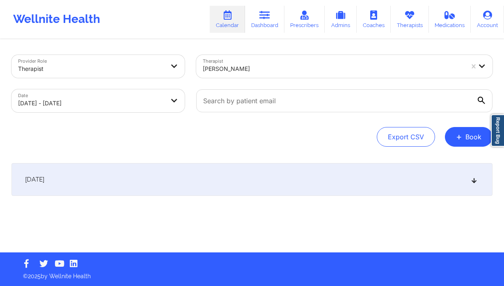
click at [111, 175] on div "[DATE]" at bounding box center [251, 179] width 481 height 33
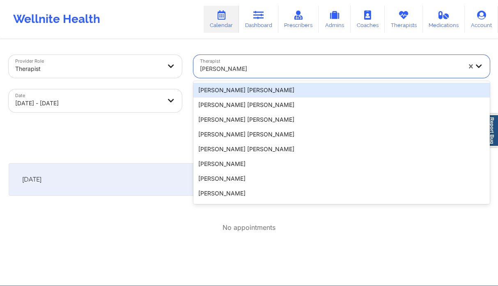
click at [260, 66] on div at bounding box center [330, 69] width 261 height 10
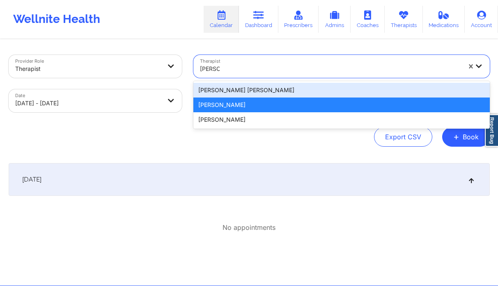
type input "[PERSON_NAME]"
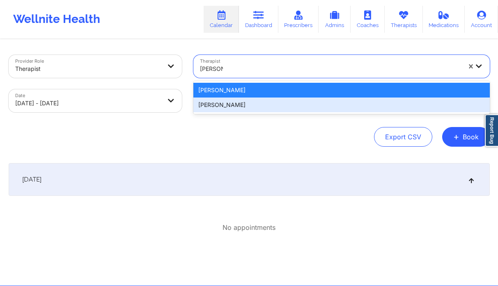
click at [237, 106] on div "[PERSON_NAME]" at bounding box center [341, 105] width 296 height 15
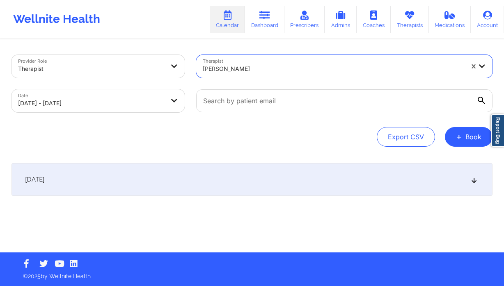
click at [174, 165] on div "[DATE]" at bounding box center [251, 179] width 481 height 33
